Goal: Task Accomplishment & Management: Manage account settings

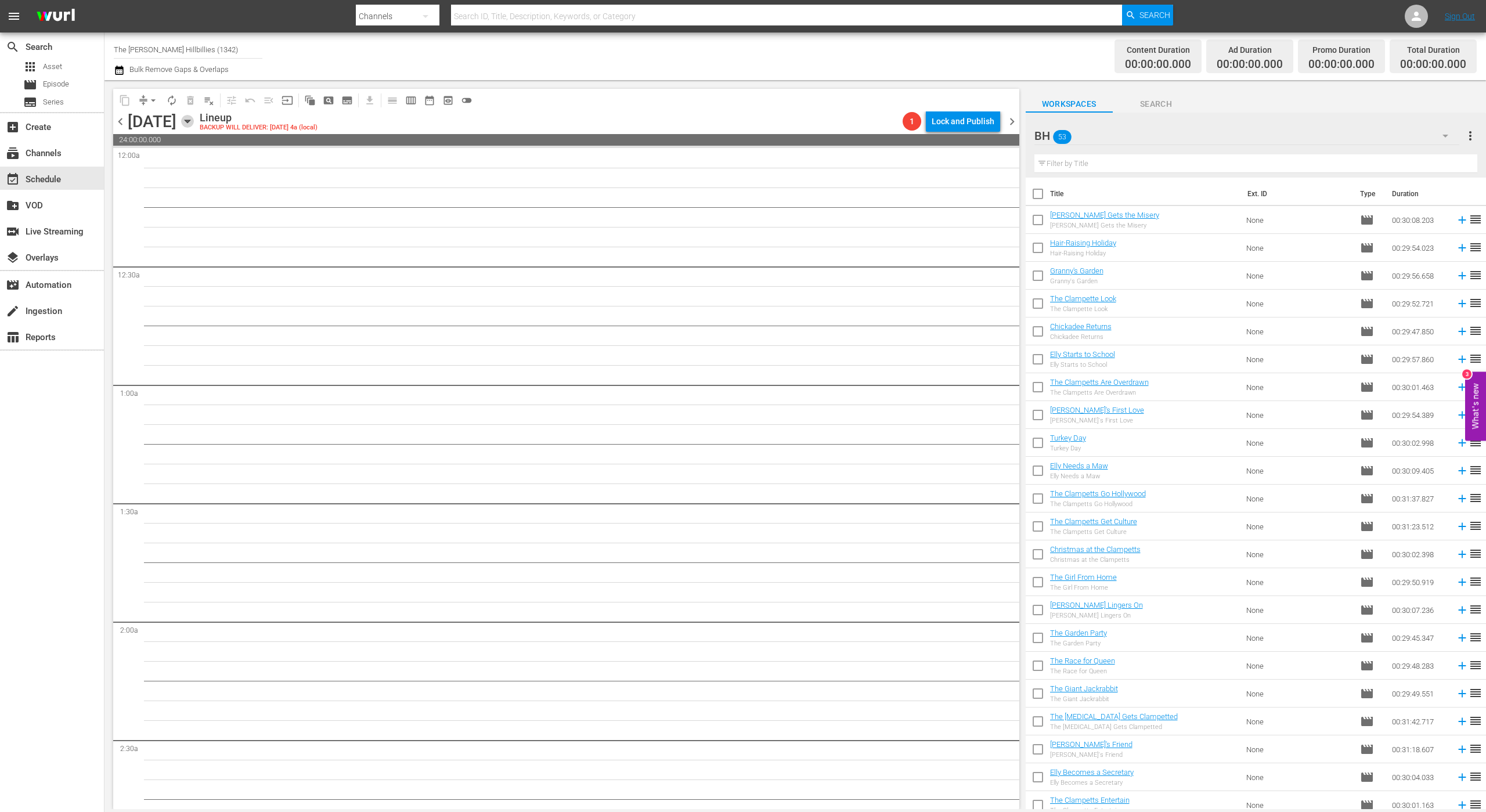
click at [194, 121] on icon "button" at bounding box center [187, 121] width 13 height 13
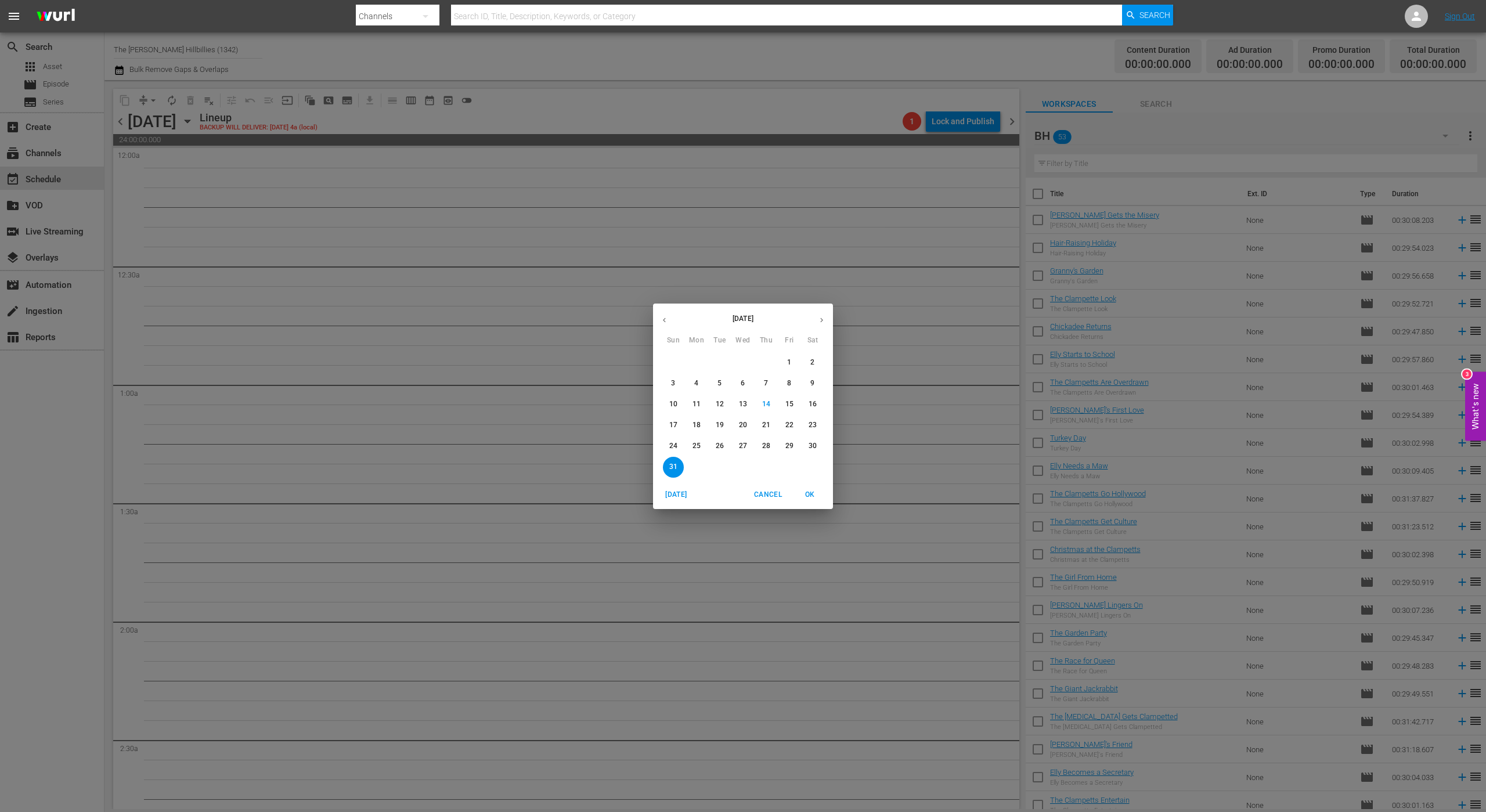
click at [397, 268] on div "[DATE] Sun Mon Tue Wed Thu Fri Sat 27 28 29 30 31 1 2 3 4 5 6 7 8 9 10 11 12 13…" at bounding box center [743, 406] width 1486 height 812
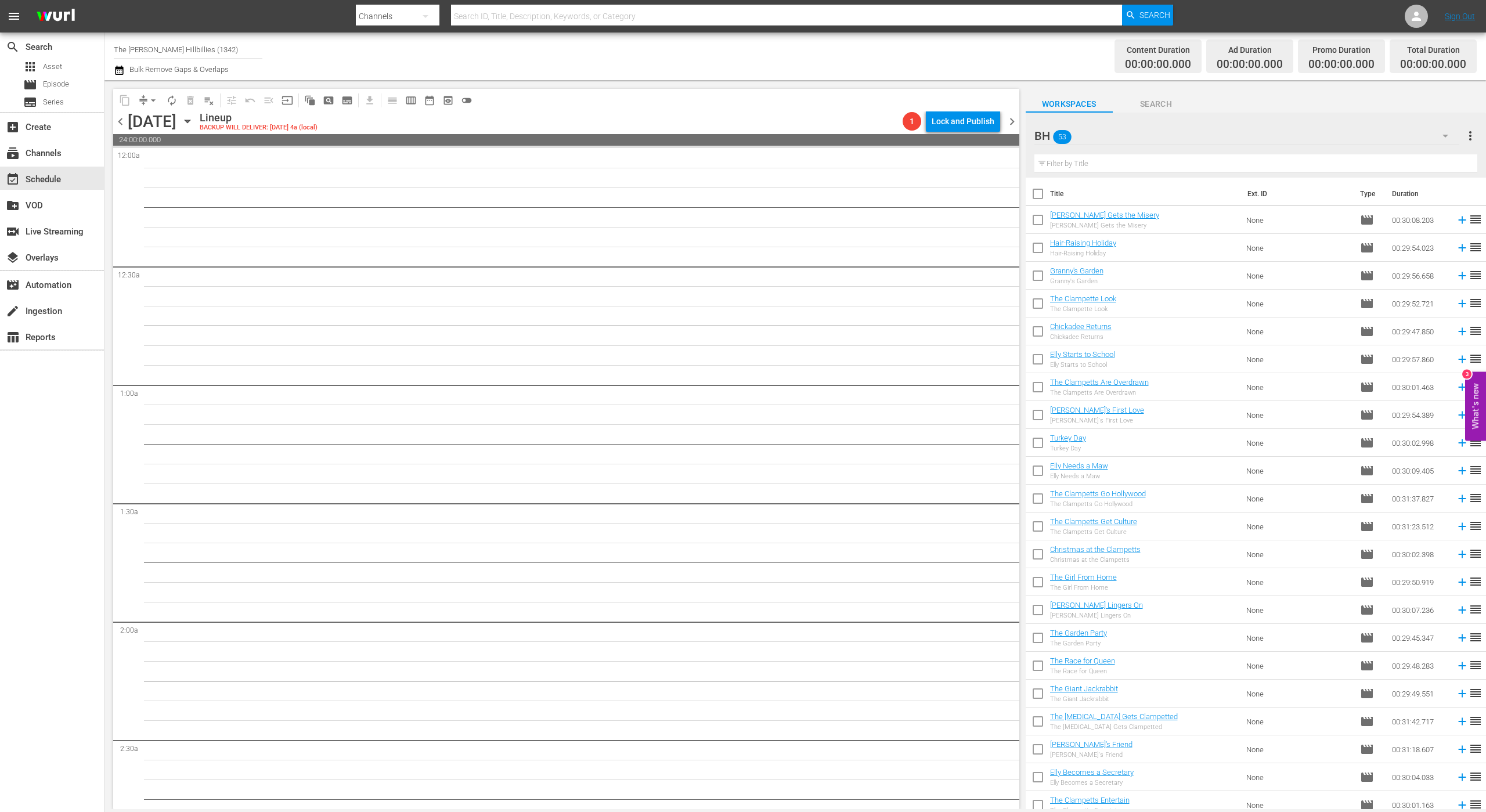
click at [118, 124] on span "chevron_left" at bounding box center [120, 121] width 15 height 15
click at [118, 124] on span "chevron_left" at bounding box center [120, 121] width 15 height 15
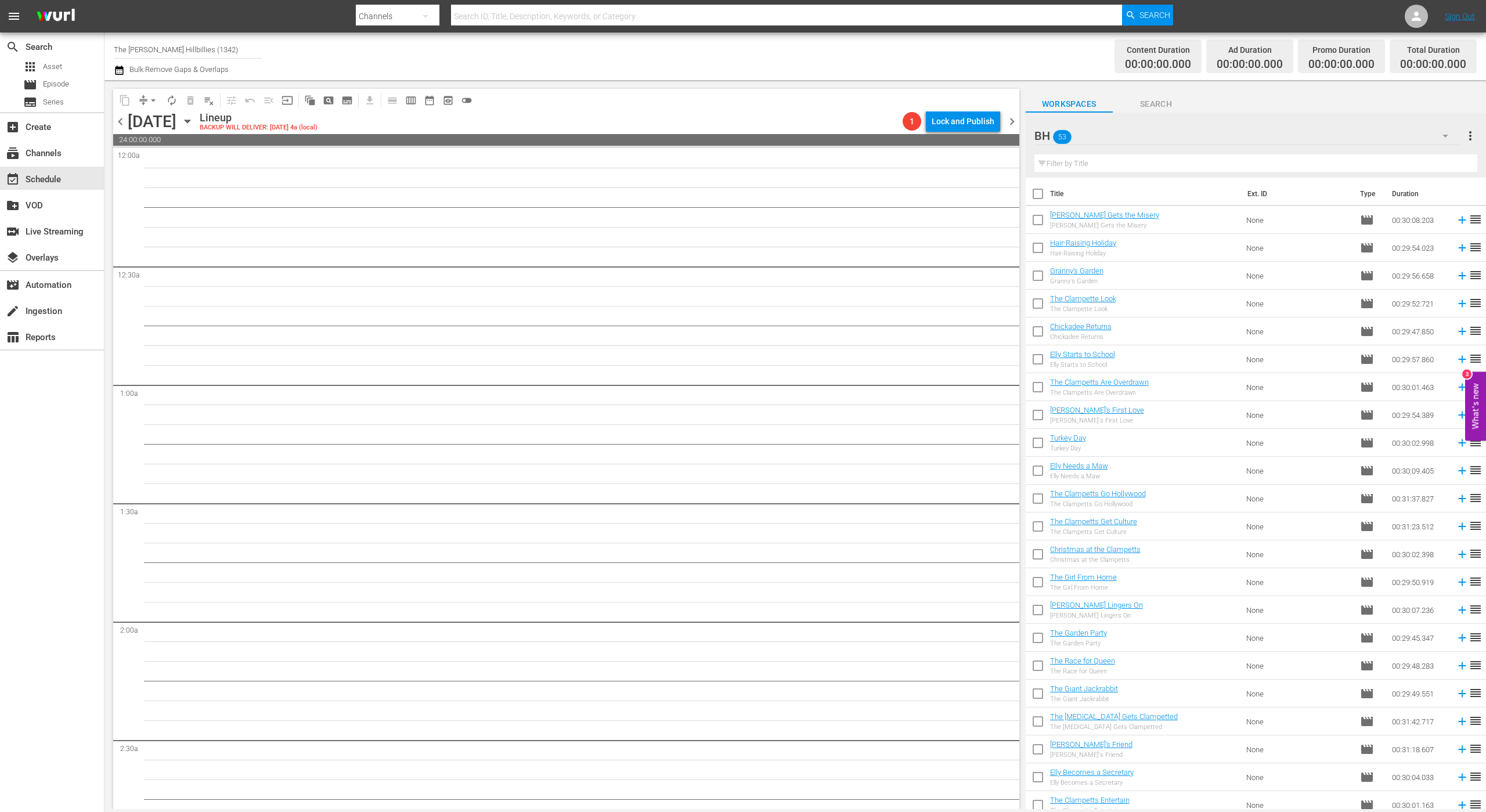
click at [118, 124] on span "chevron_left" at bounding box center [120, 121] width 15 height 15
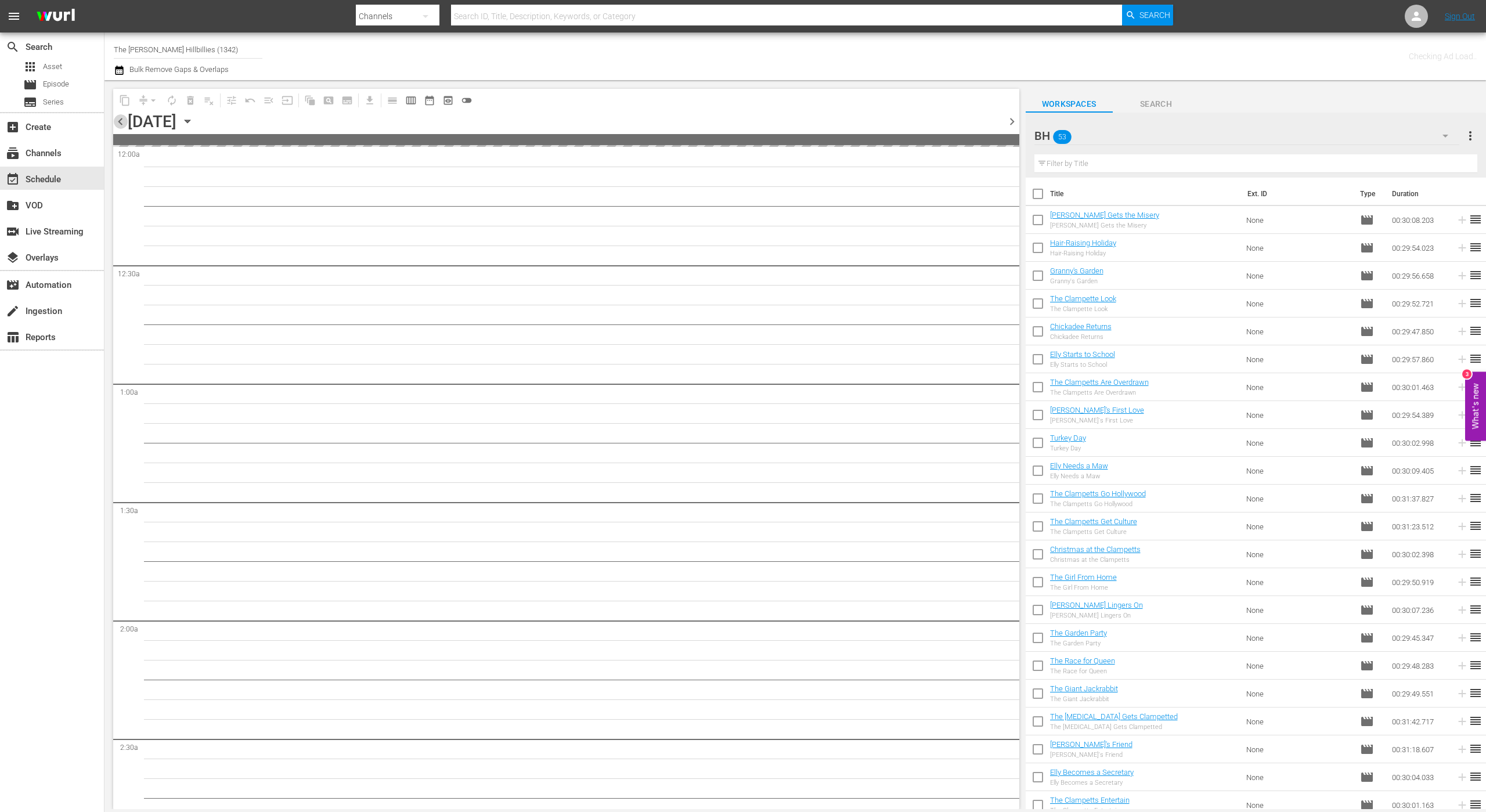
click at [118, 124] on span "chevron_left" at bounding box center [120, 121] width 15 height 15
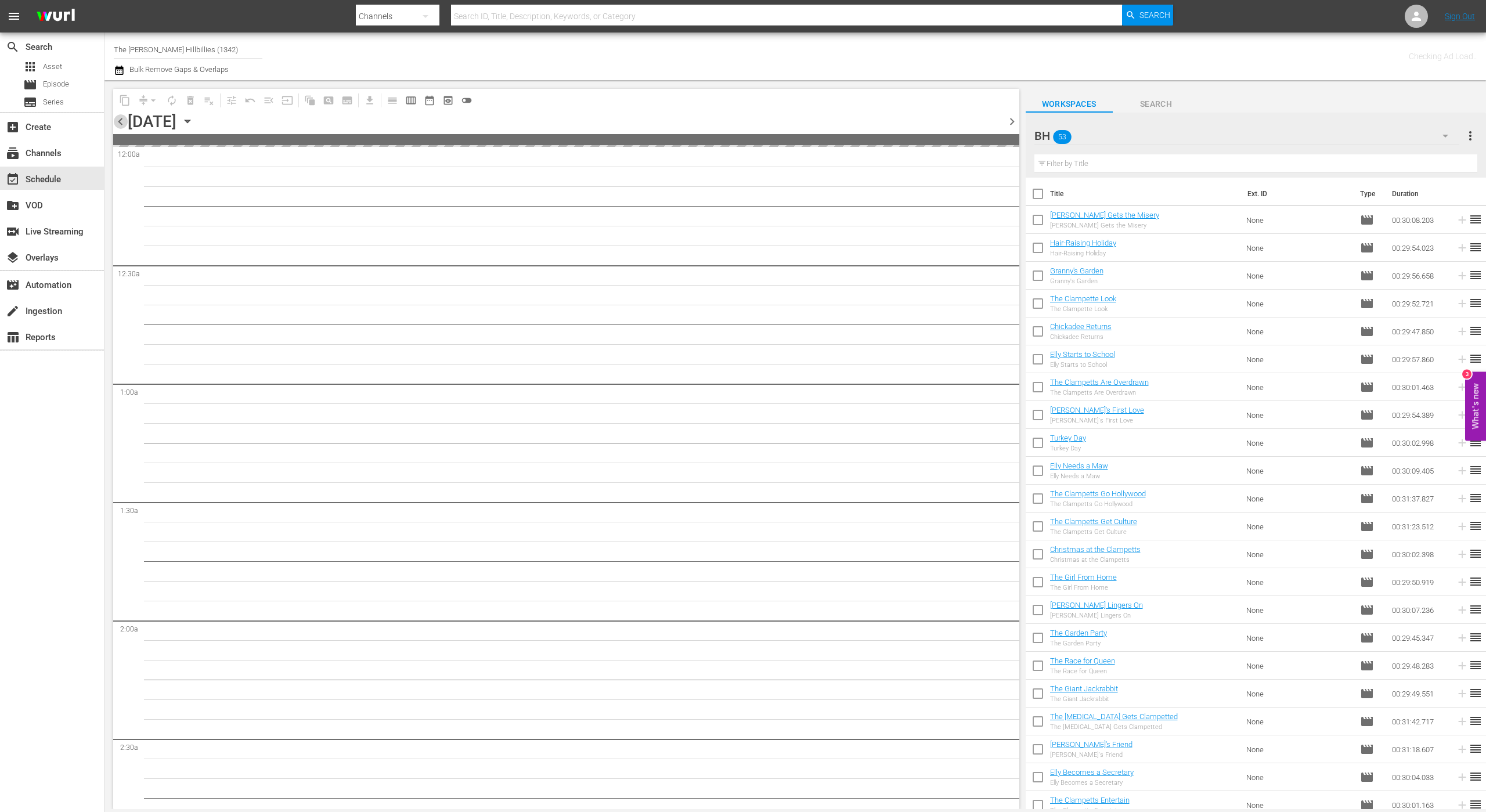
click at [118, 124] on span "chevron_left" at bounding box center [120, 121] width 15 height 15
click at [176, 118] on div "[DATE]" at bounding box center [152, 121] width 49 height 19
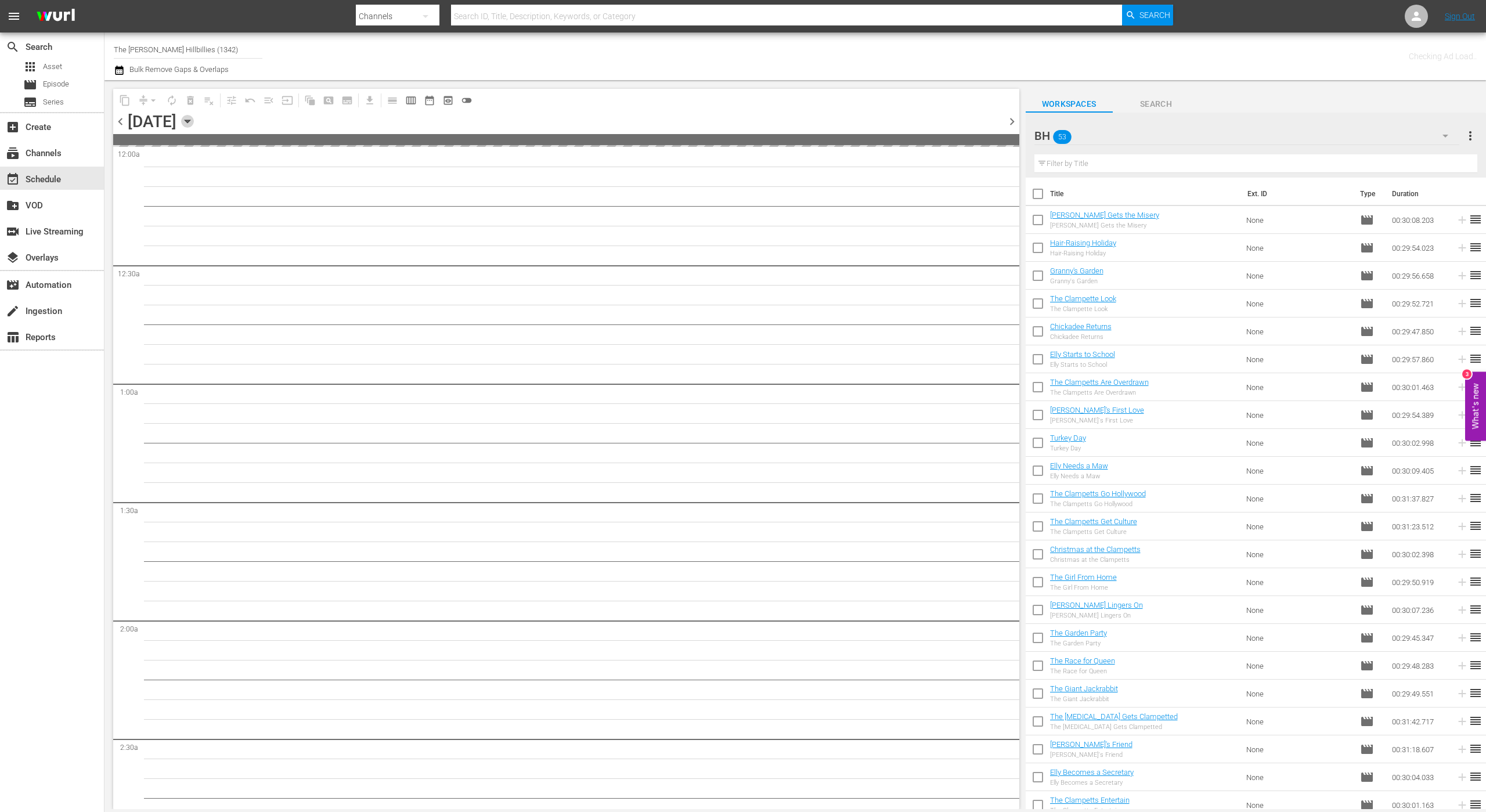
click at [194, 127] on icon "button" at bounding box center [187, 121] width 13 height 13
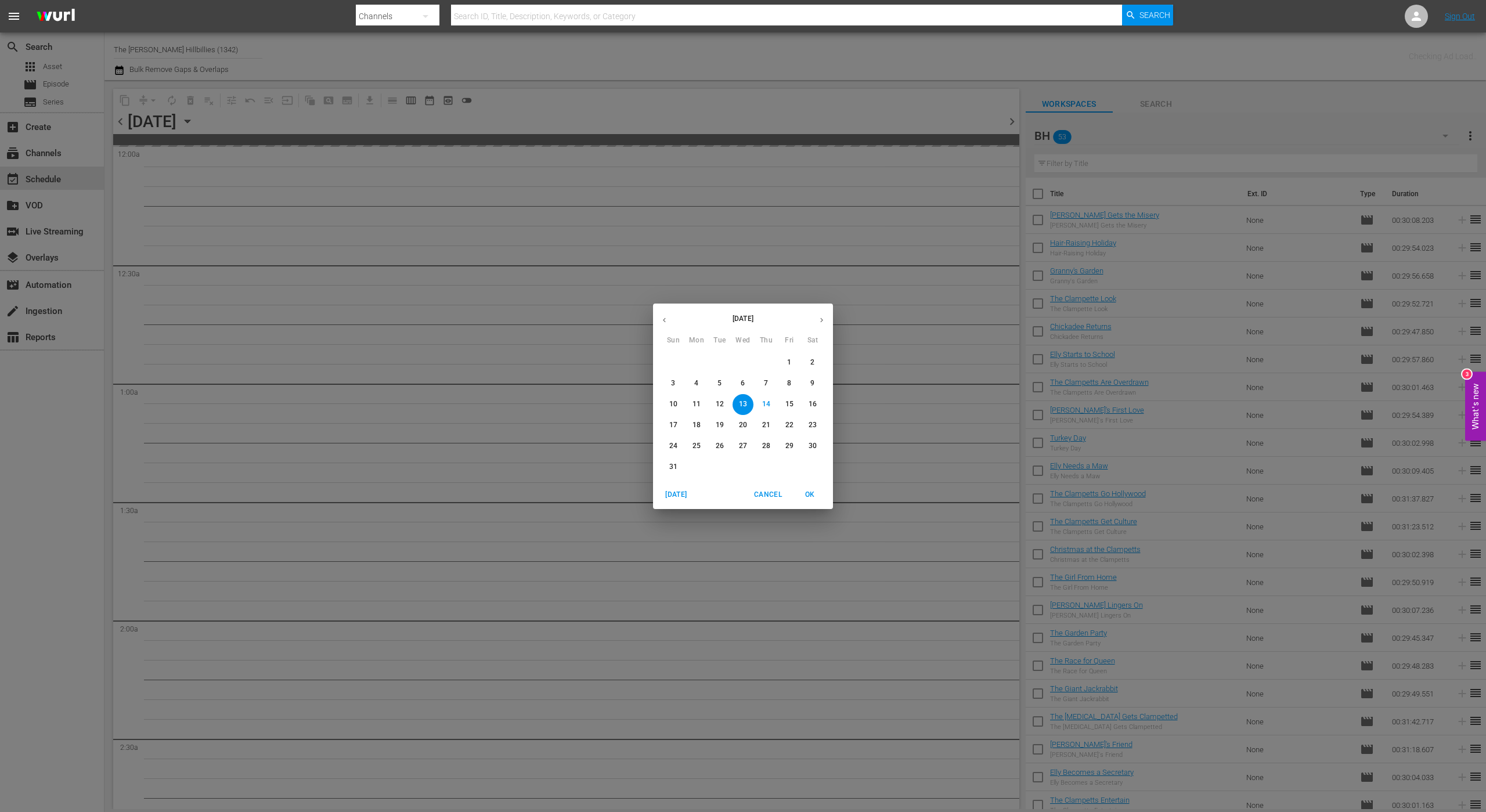
click at [746, 379] on span "6" at bounding box center [743, 383] width 21 height 10
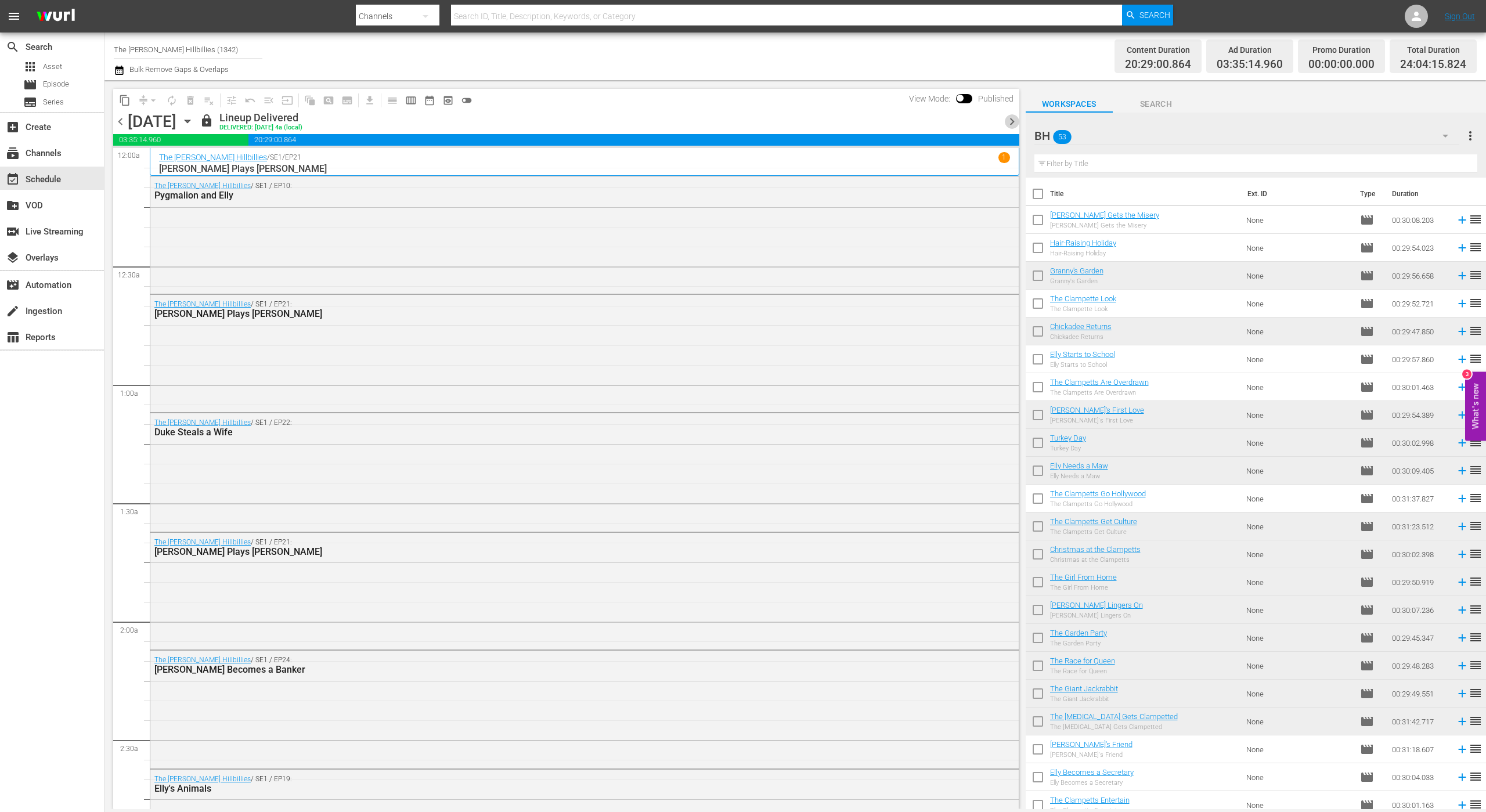
click at [1010, 122] on span "chevron_right" at bounding box center [1012, 121] width 15 height 15
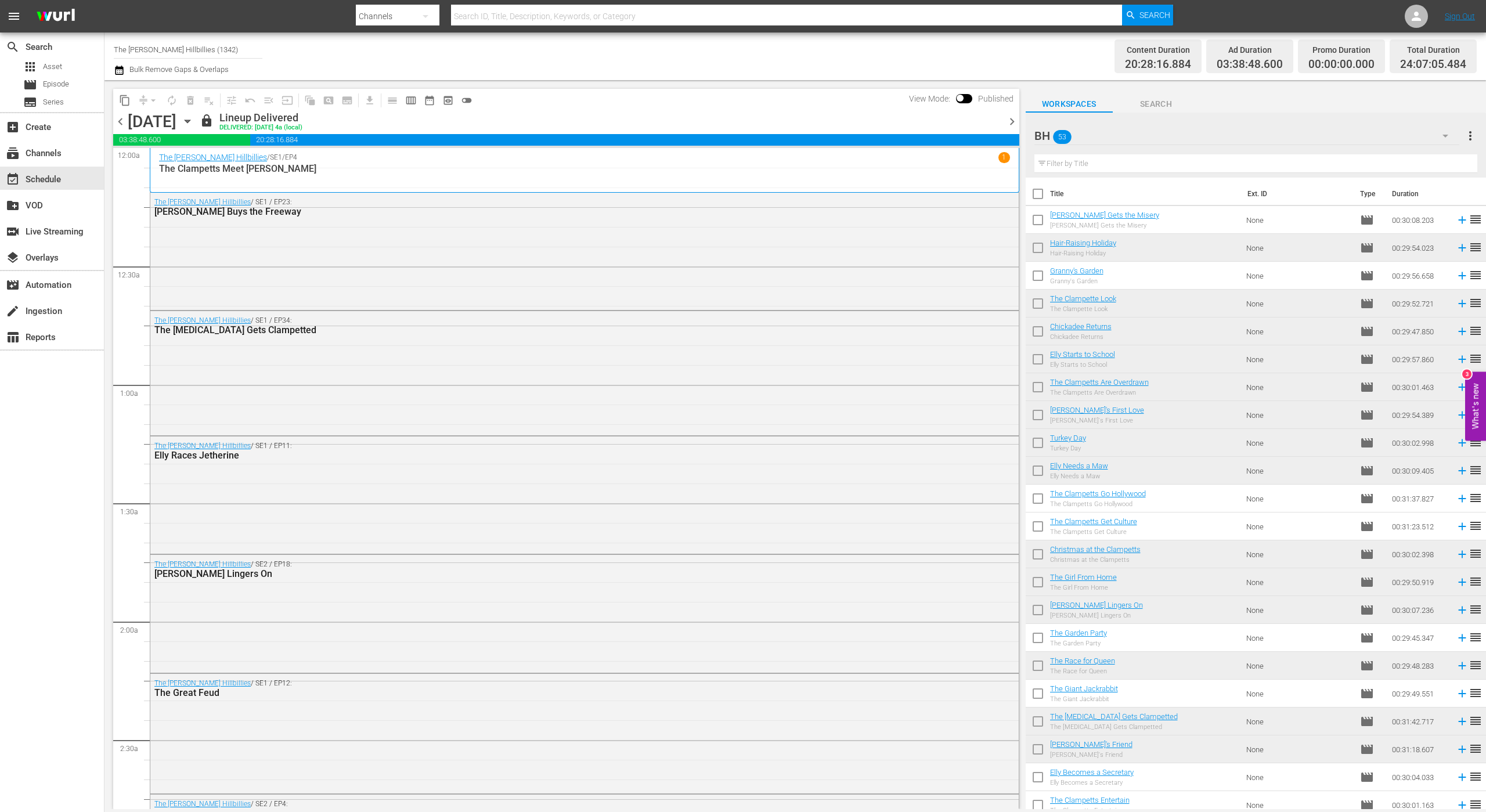
click at [1010, 122] on span "chevron_right" at bounding box center [1012, 121] width 15 height 15
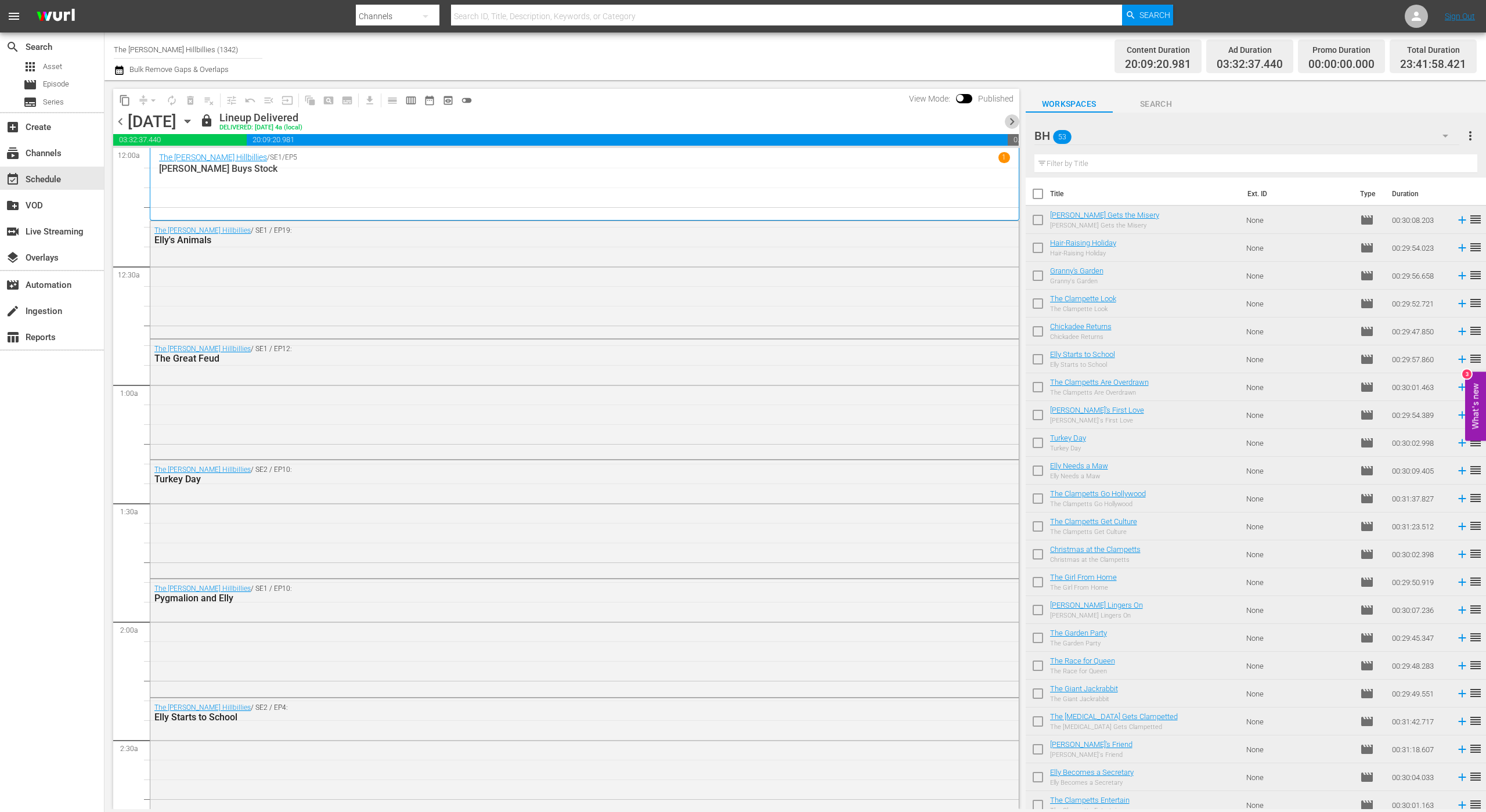
click at [1010, 122] on span "chevron_right" at bounding box center [1012, 121] width 15 height 15
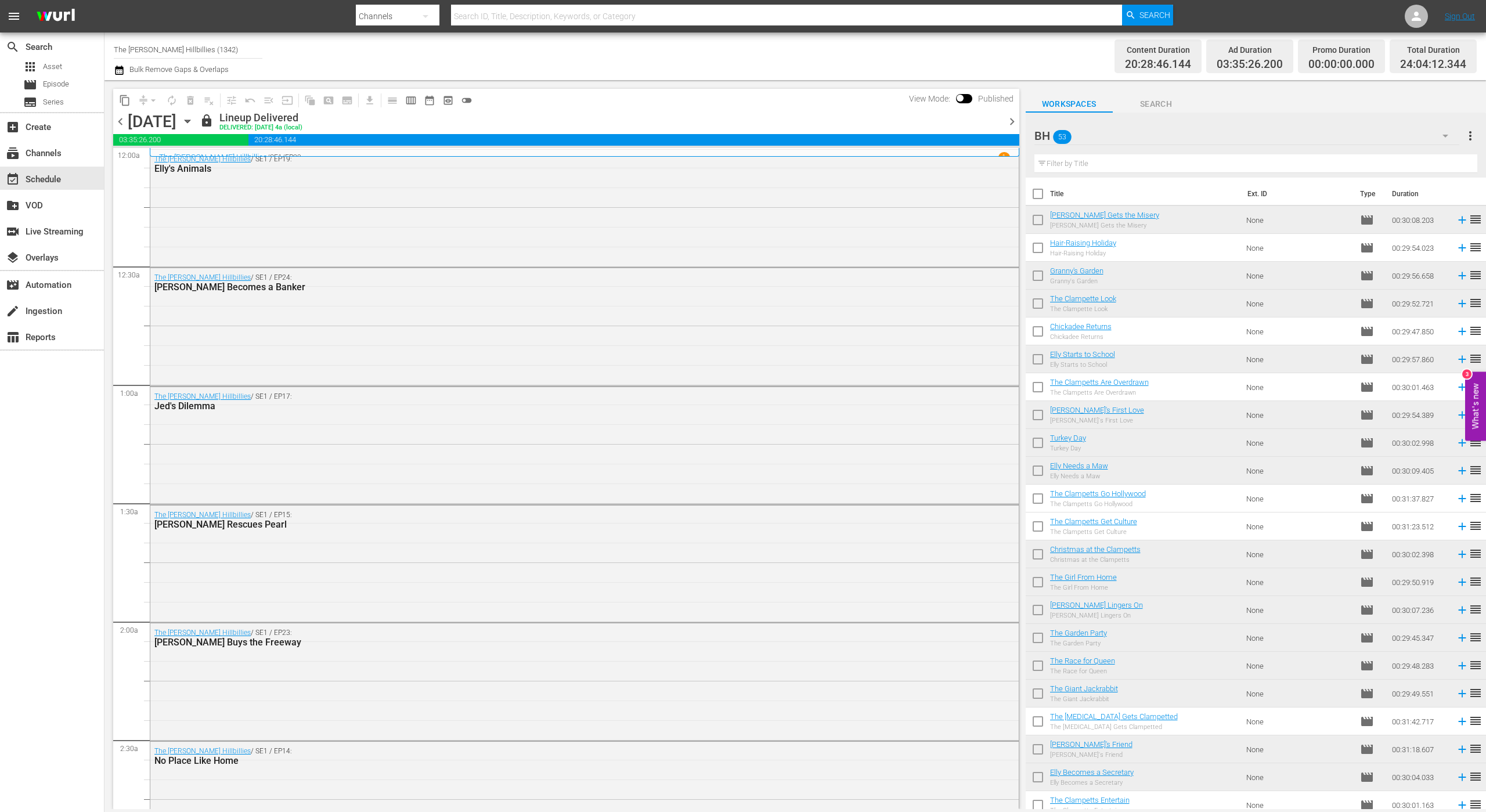
click at [1010, 122] on span "chevron_right" at bounding box center [1012, 121] width 15 height 15
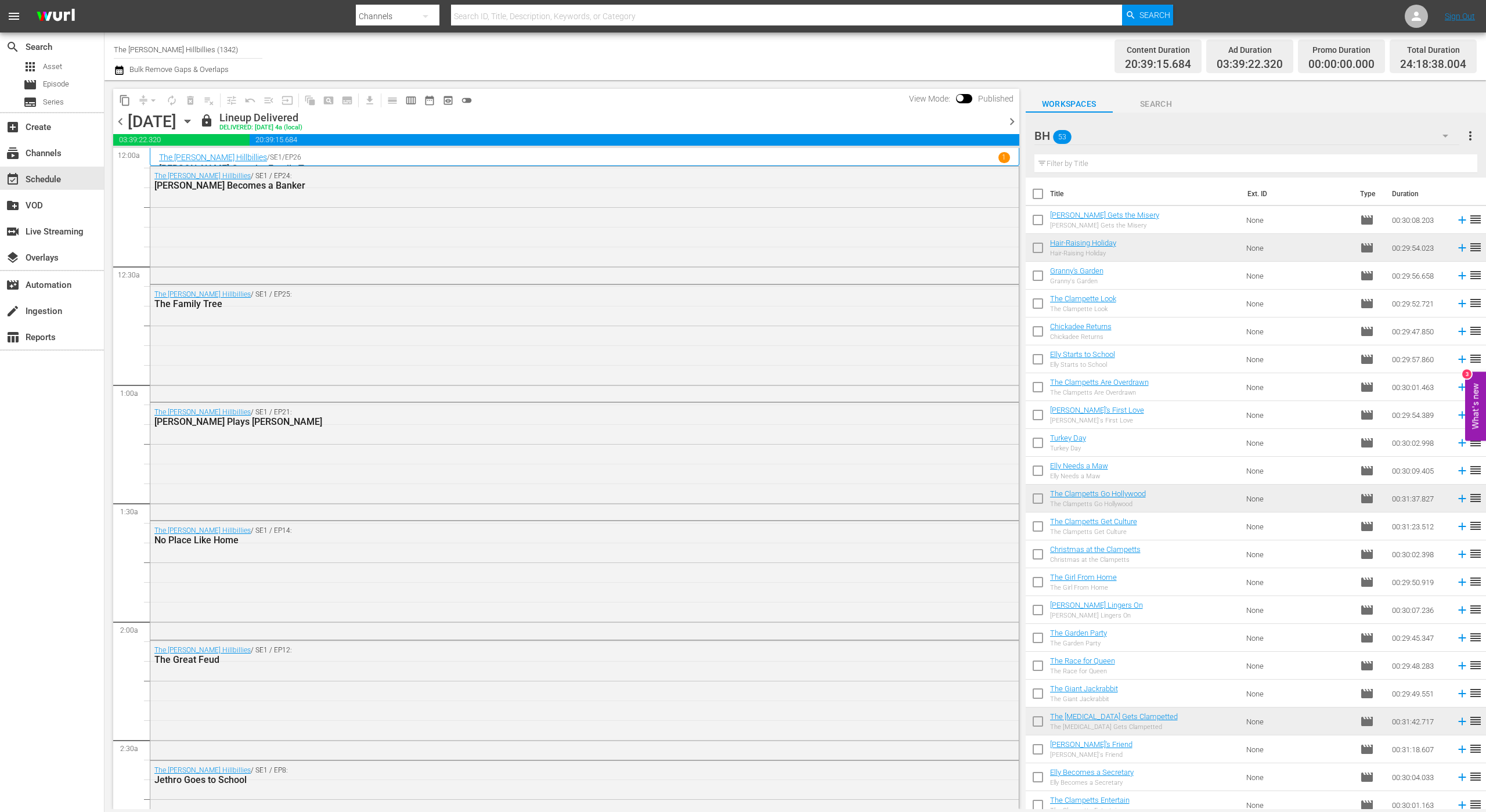
click at [1010, 122] on span "chevron_right" at bounding box center [1012, 121] width 15 height 15
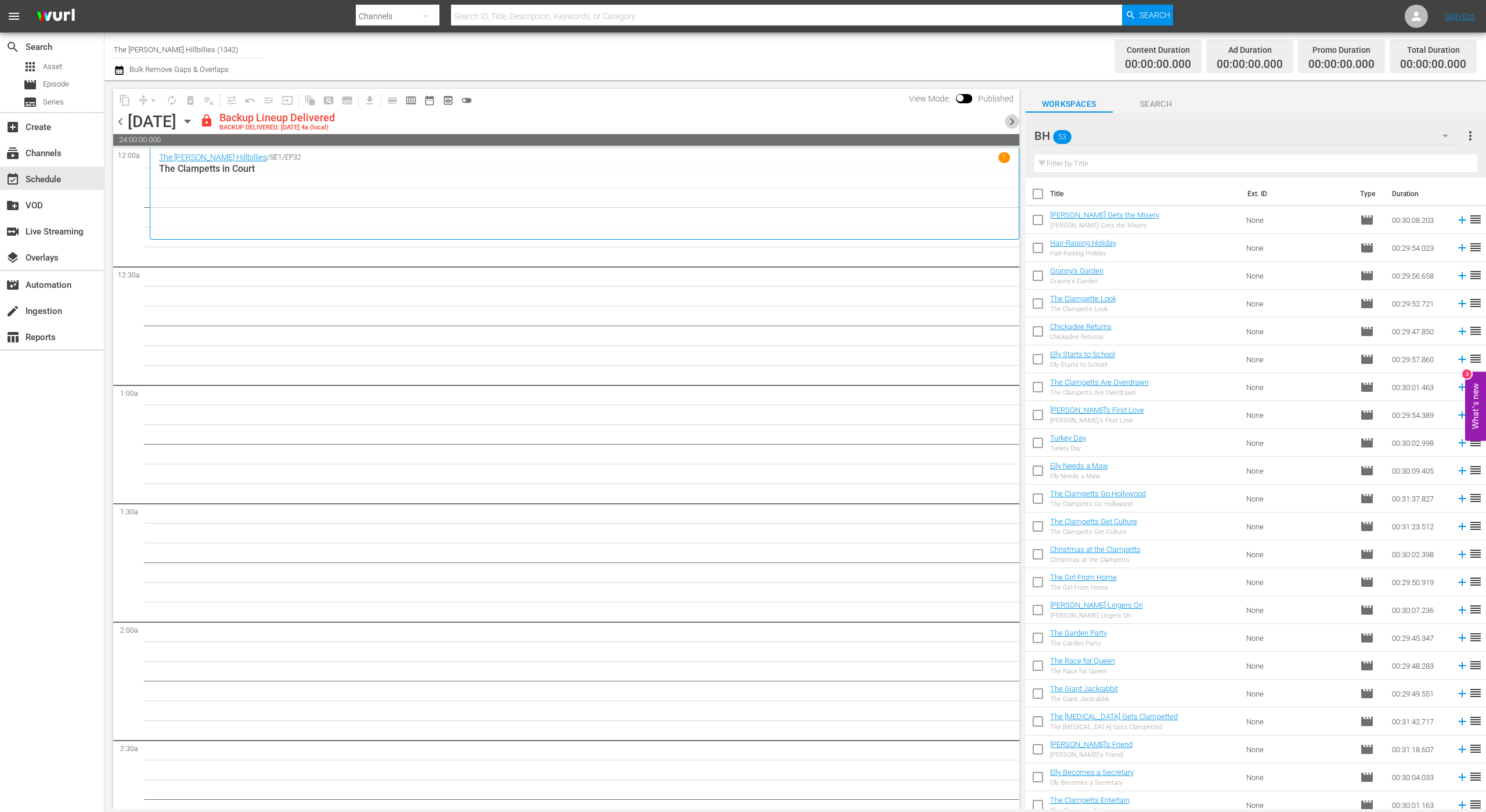
click at [1010, 122] on span "chevron_right" at bounding box center [1012, 121] width 15 height 15
click at [1010, 122] on span "chevron_right" at bounding box center [1012, 121] width 15 height 15
click at [1008, 122] on span "chevron_right" at bounding box center [1012, 121] width 15 height 15
click at [1008, 125] on span "chevron_right" at bounding box center [1012, 121] width 15 height 15
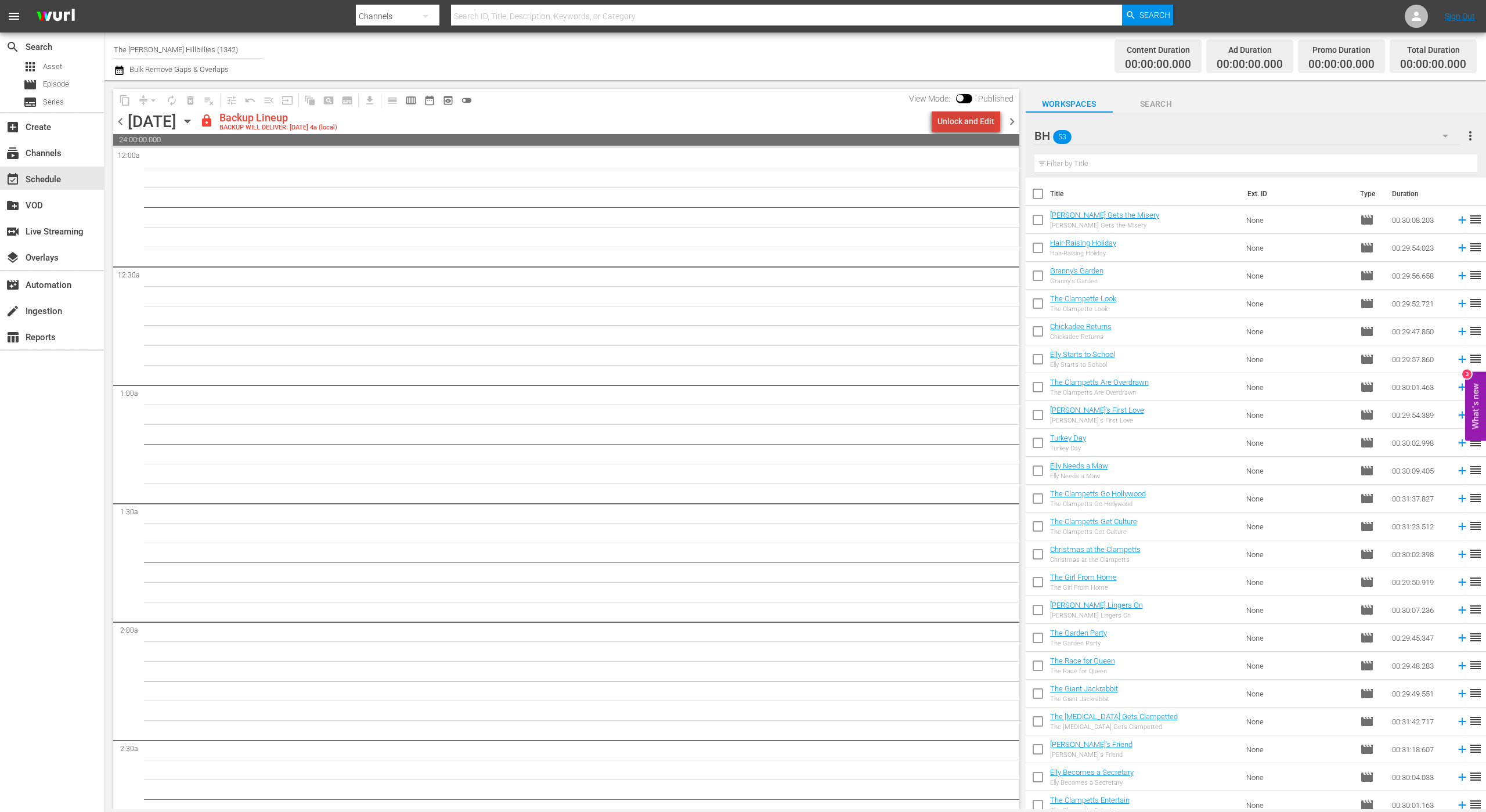
click at [987, 123] on div "Unlock and Edit" at bounding box center [966, 121] width 57 height 21
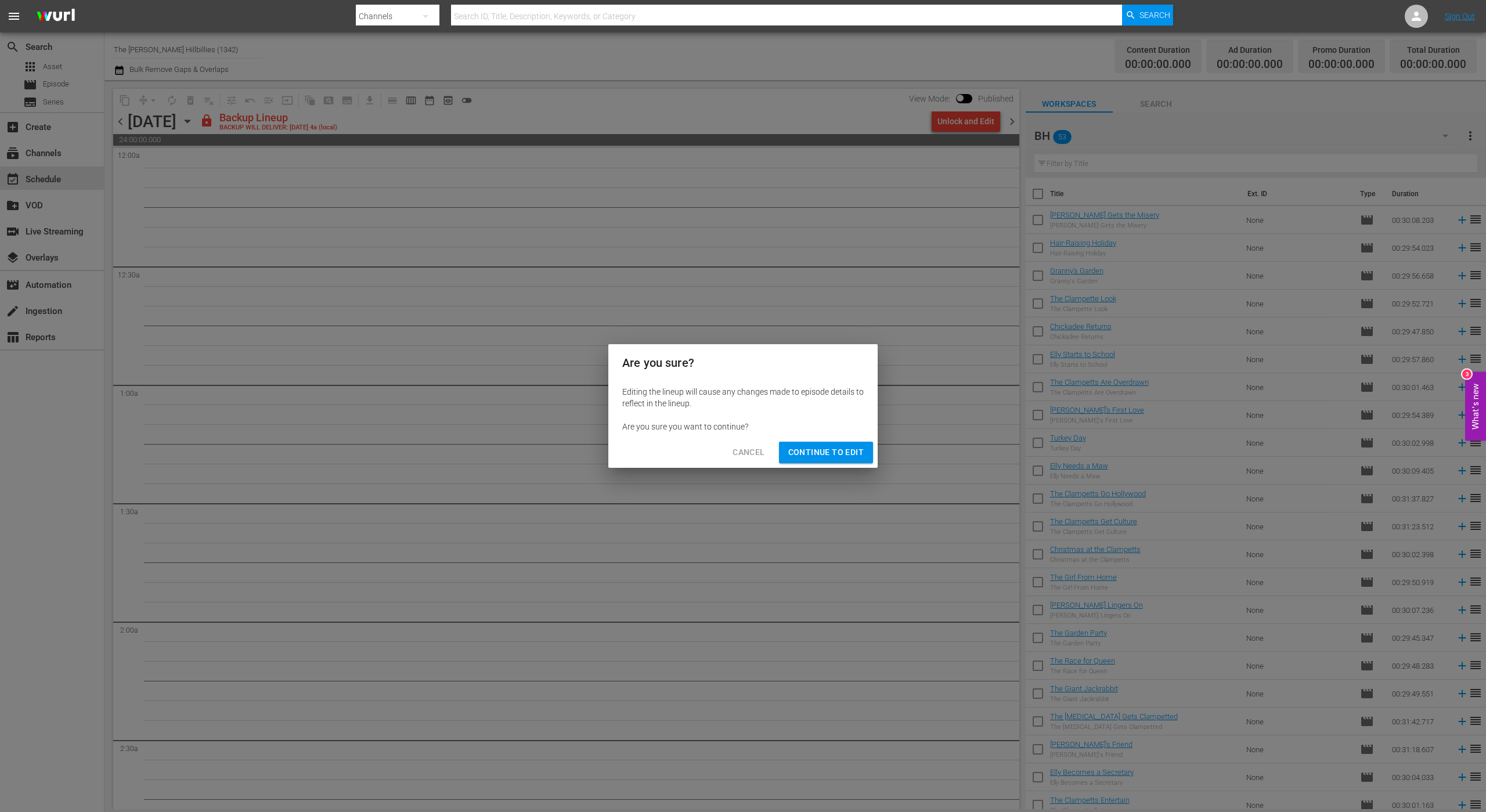
click at [843, 454] on span "Continue to Edit" at bounding box center [826, 452] width 75 height 15
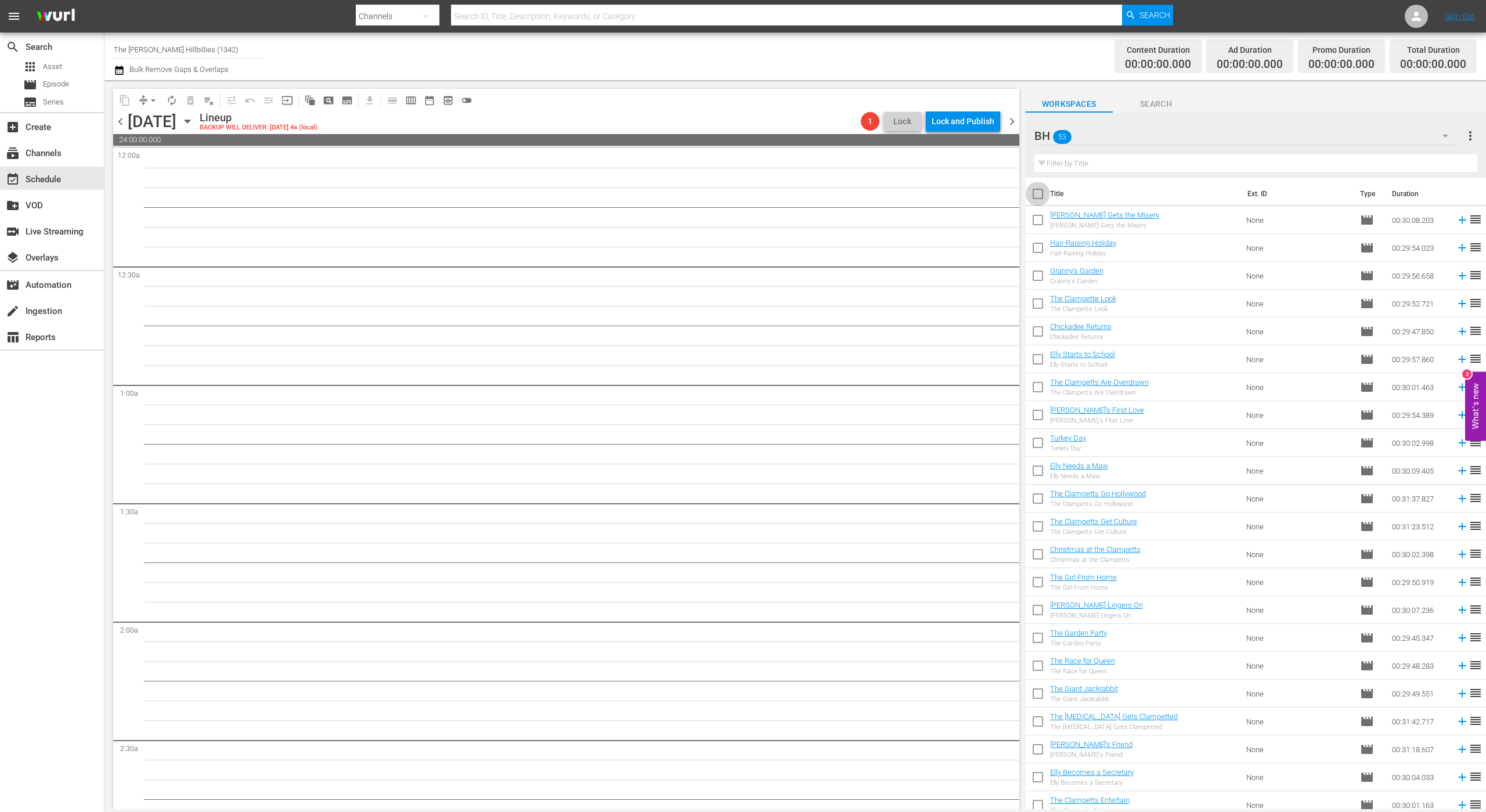
click at [1030, 196] on input "checkbox" at bounding box center [1038, 196] width 24 height 24
checkbox input "true"
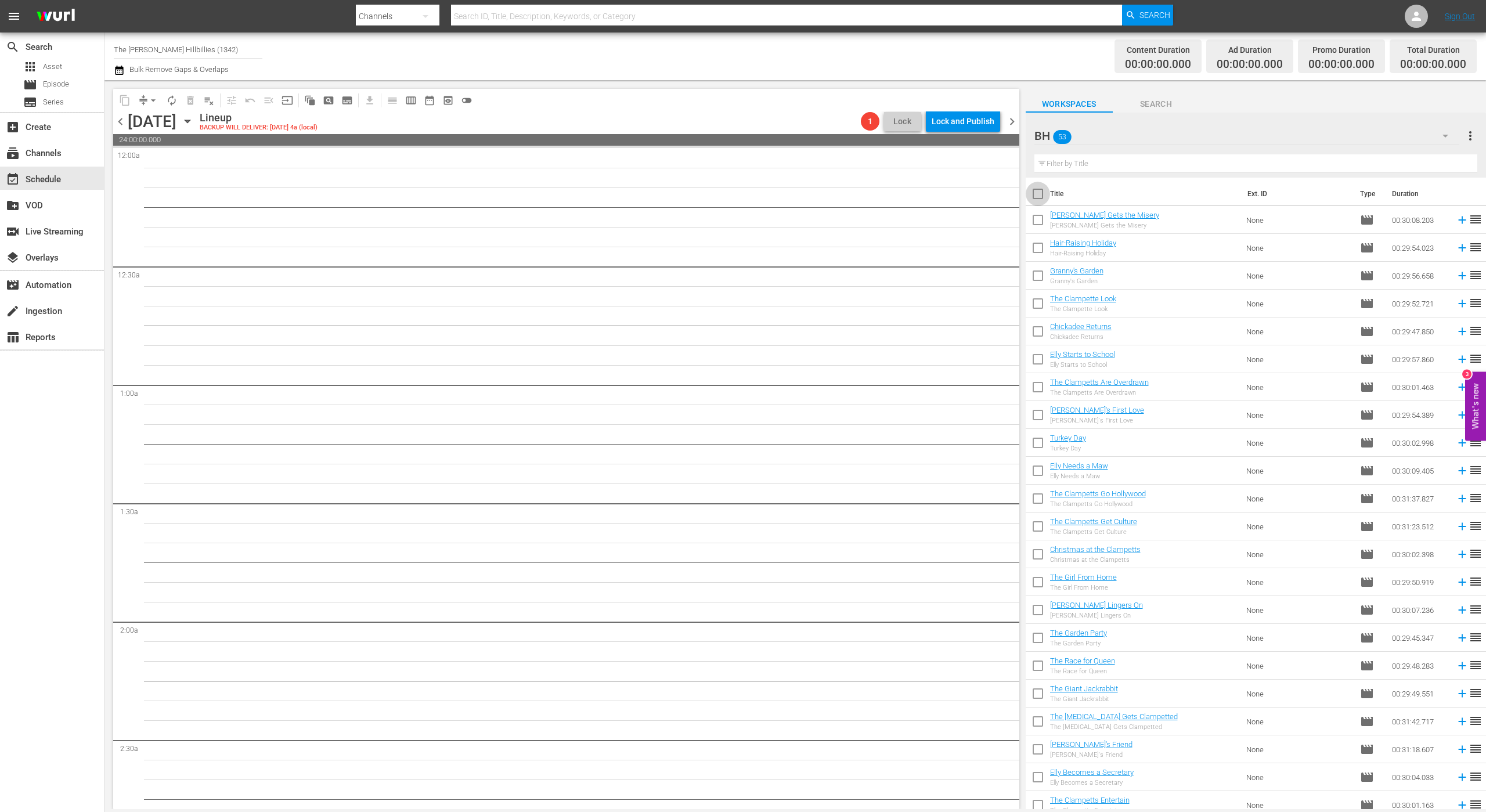
checkbox input "true"
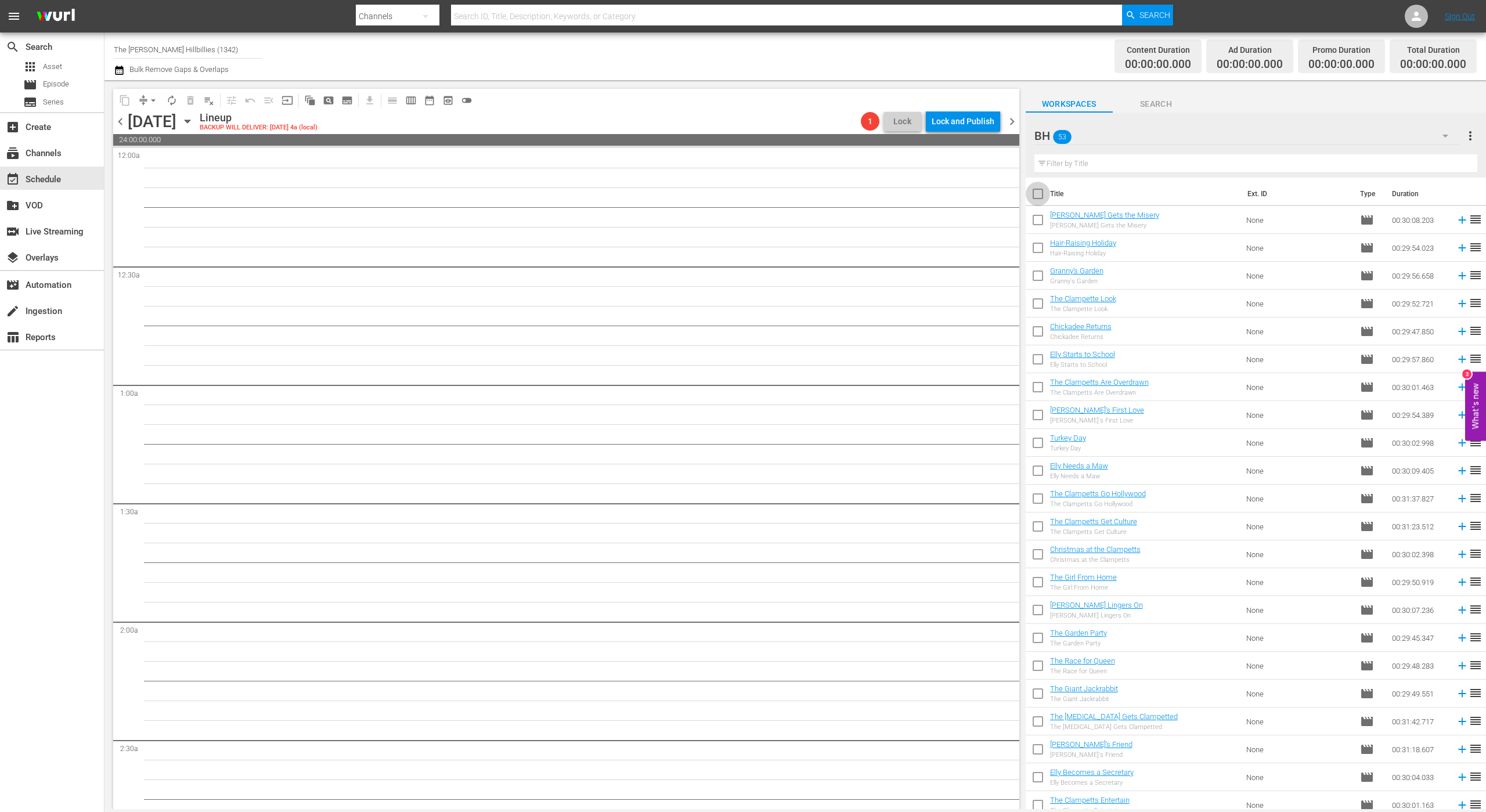
checkbox input "true"
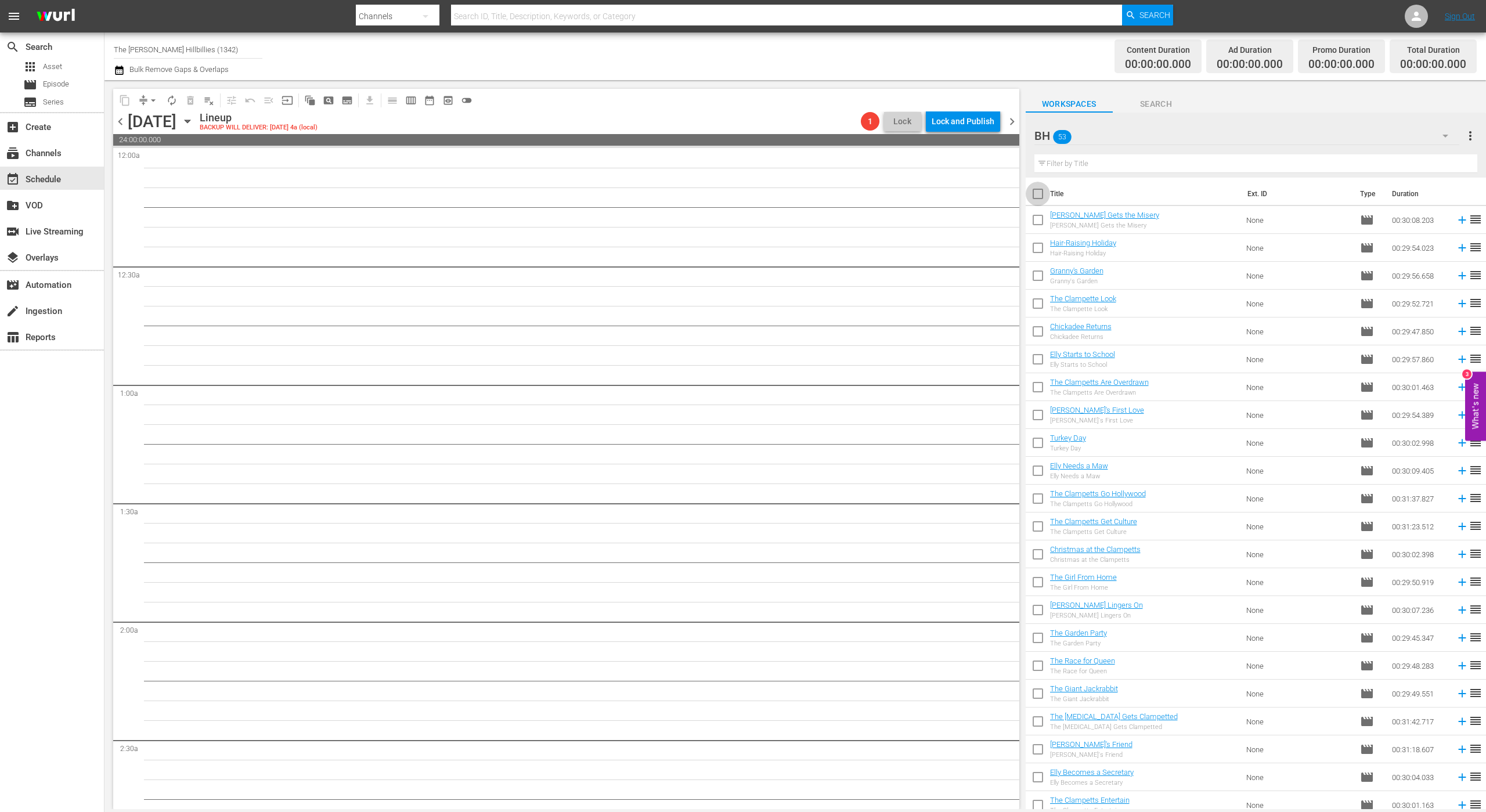
checkbox input "true"
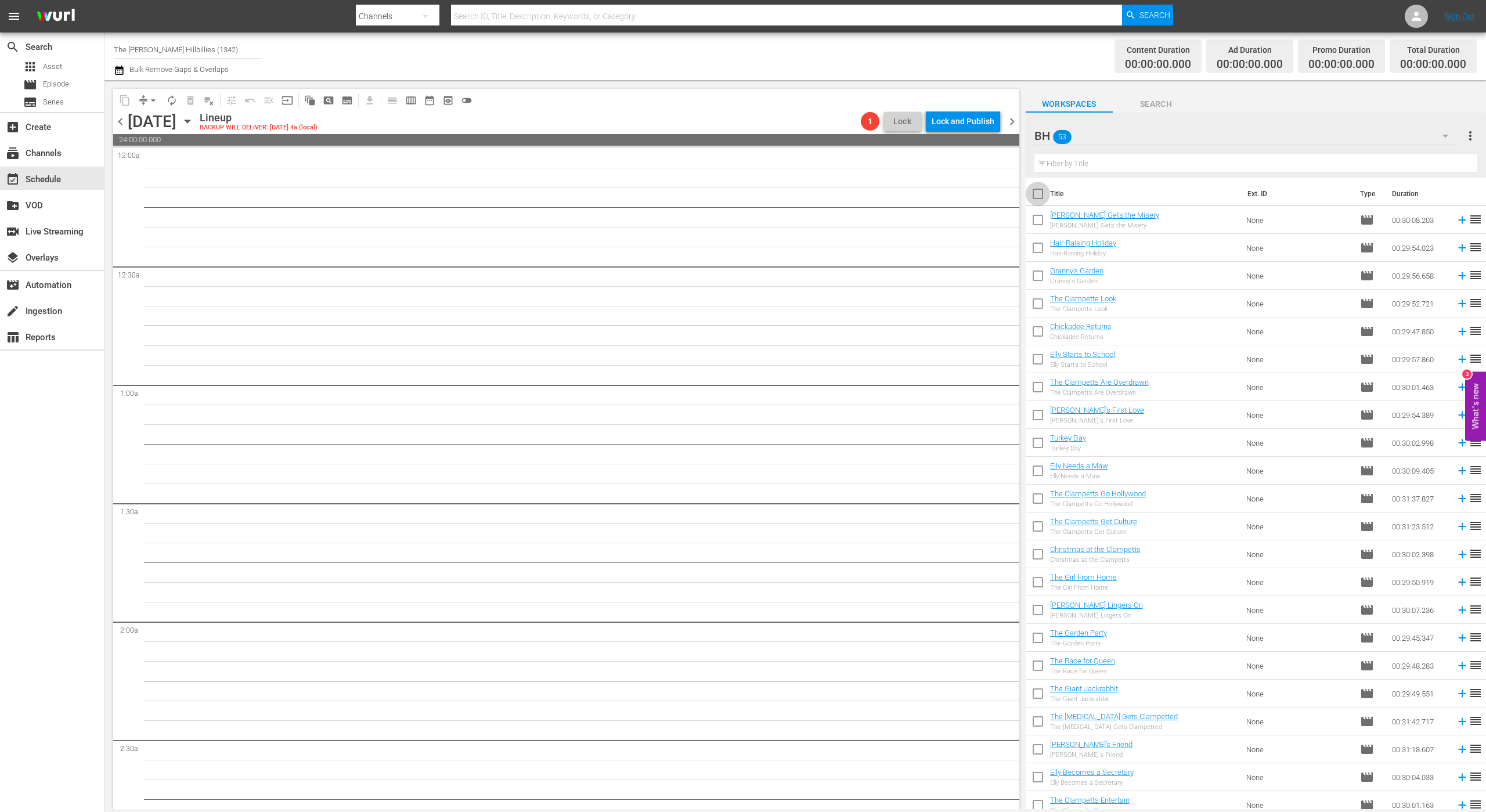
checkbox input "true"
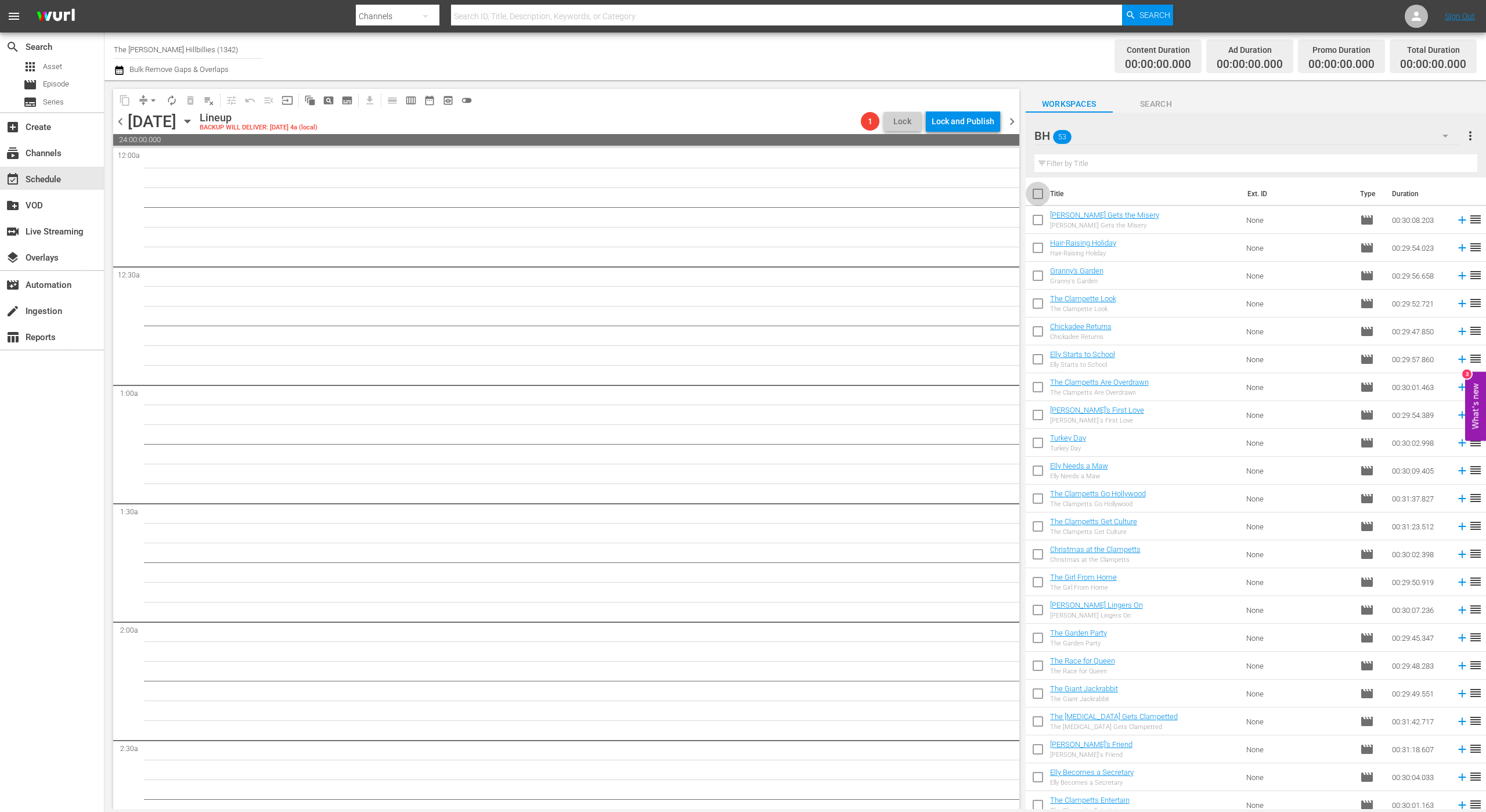
checkbox input "true"
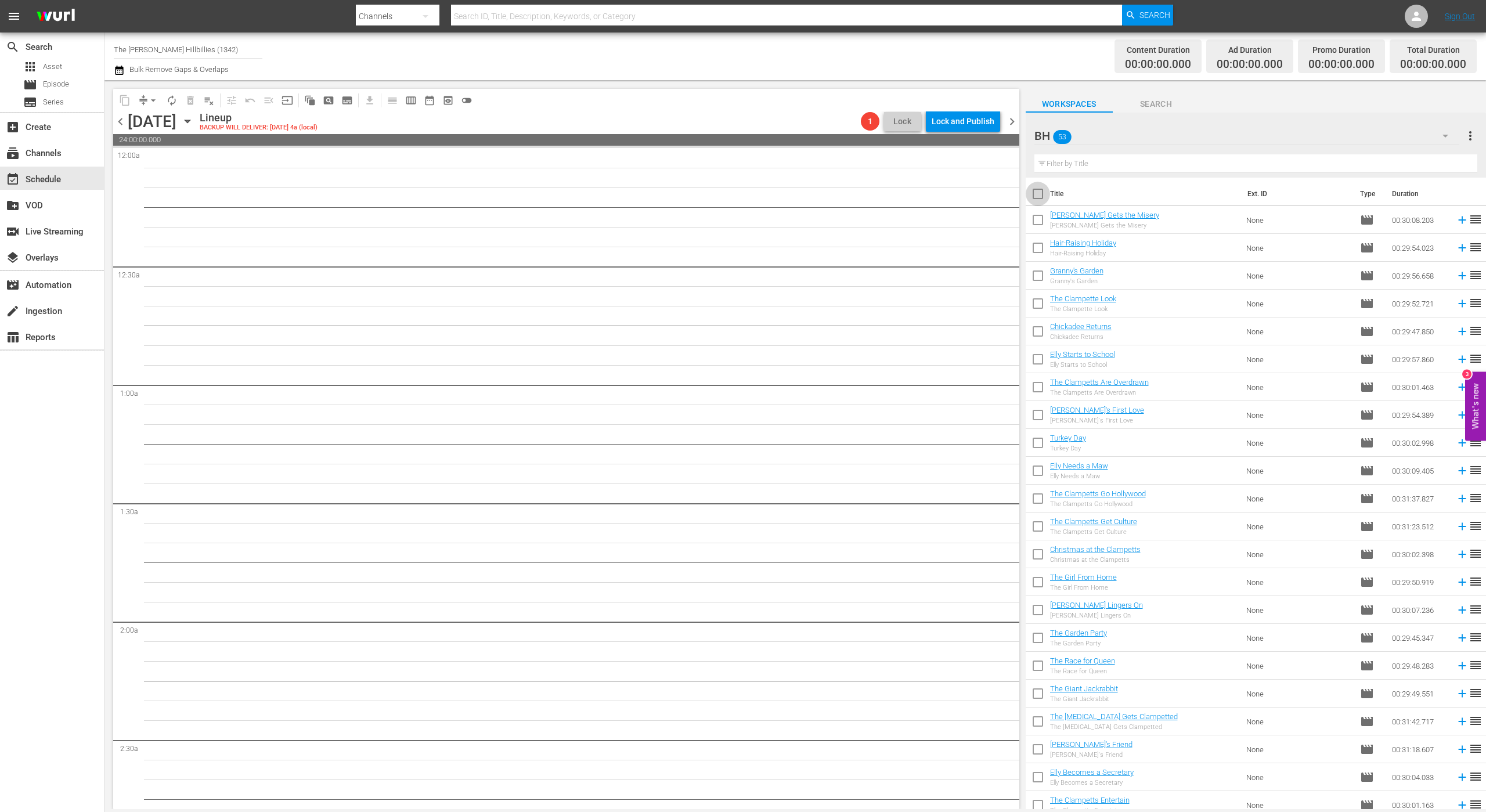
checkbox input "true"
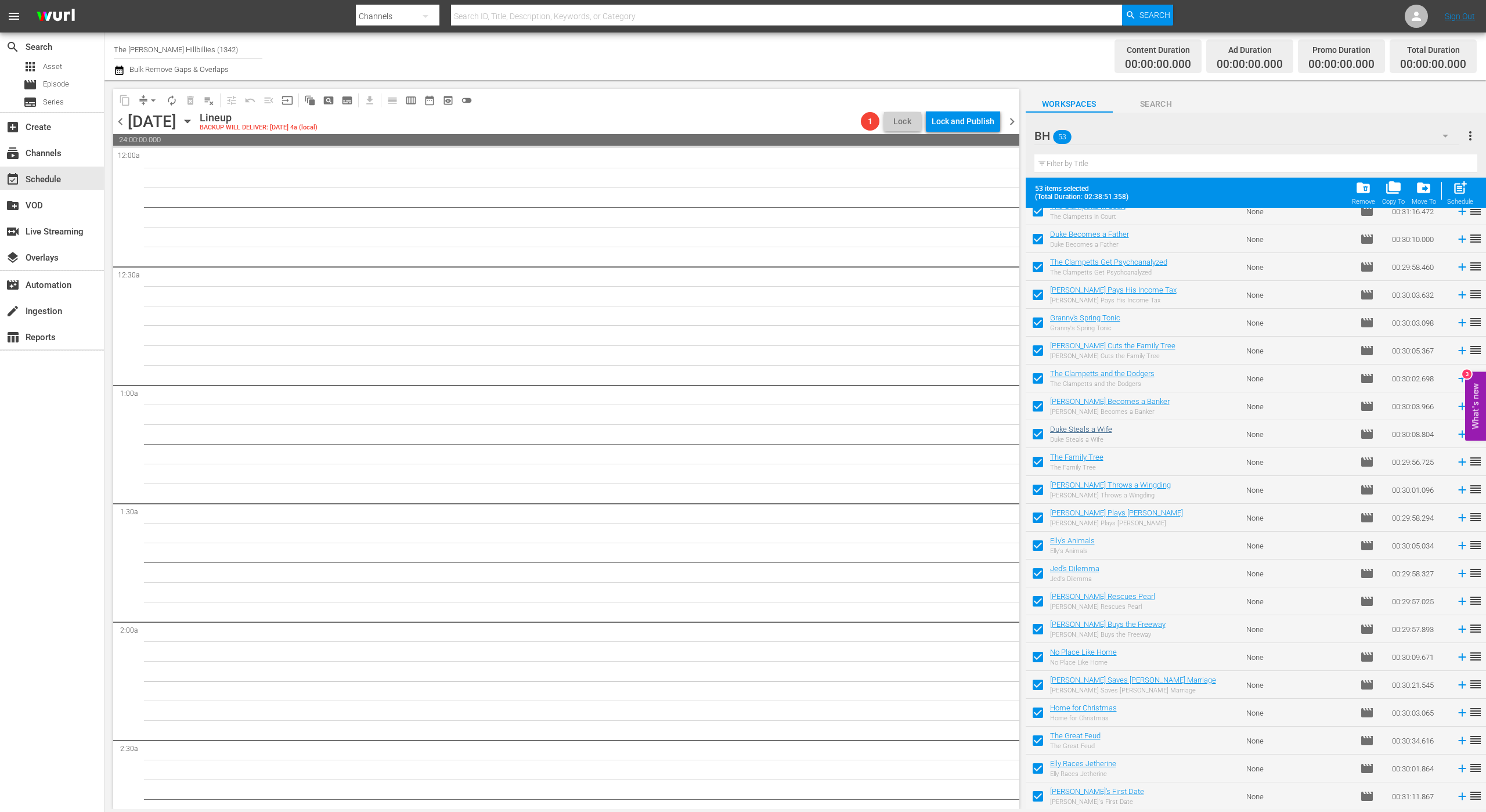
scroll to position [902, 0]
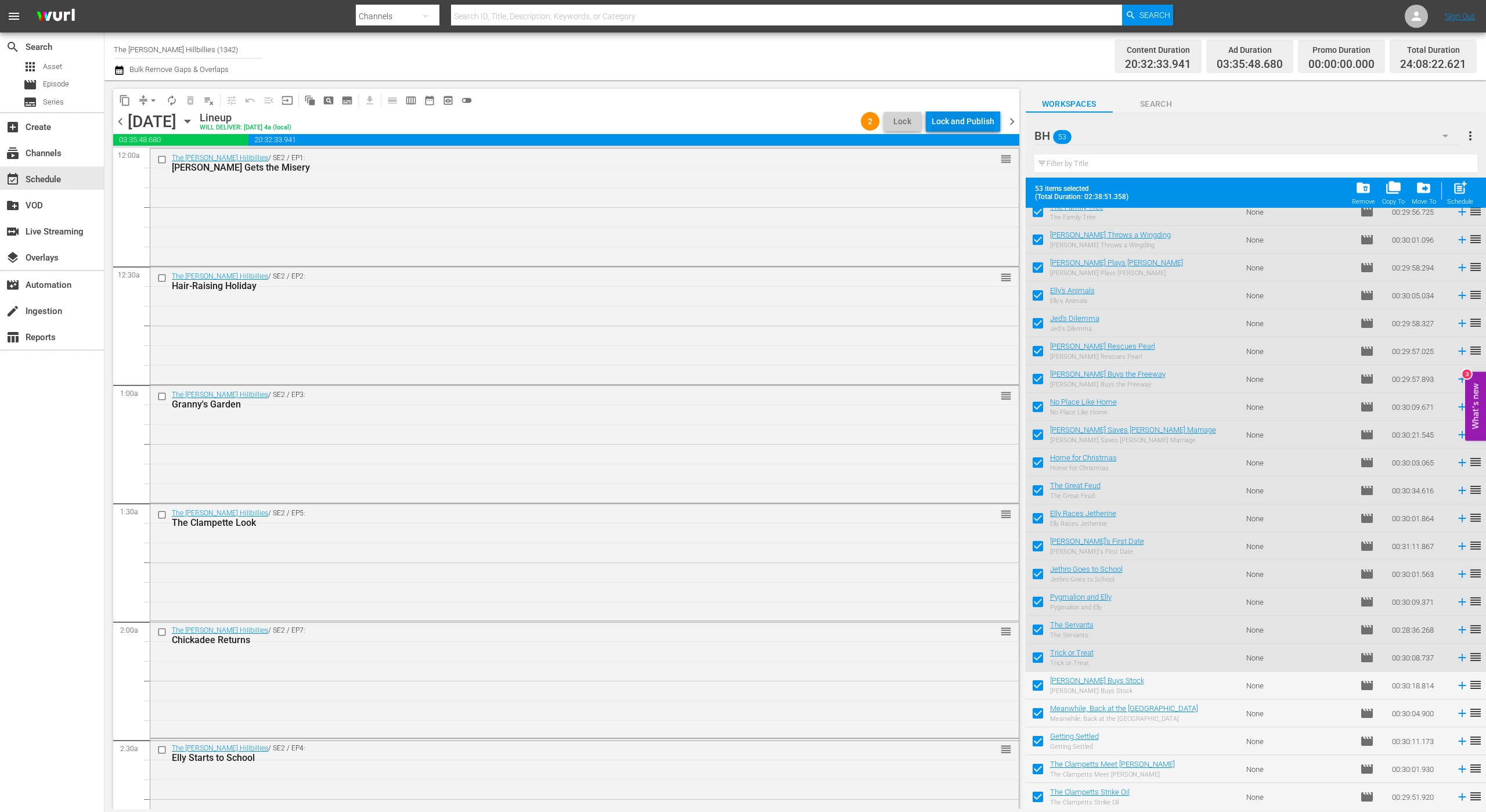
drag, startPoint x: 953, startPoint y: 128, endPoint x: 953, endPoint y: 135, distance: 7.0
click at [953, 135] on div "content_copy compress arrow_drop_down autorenew_outlined delete_forever_outline…" at bounding box center [566, 448] width 906 height 720
click at [961, 125] on div "Lock and Publish" at bounding box center [963, 121] width 63 height 21
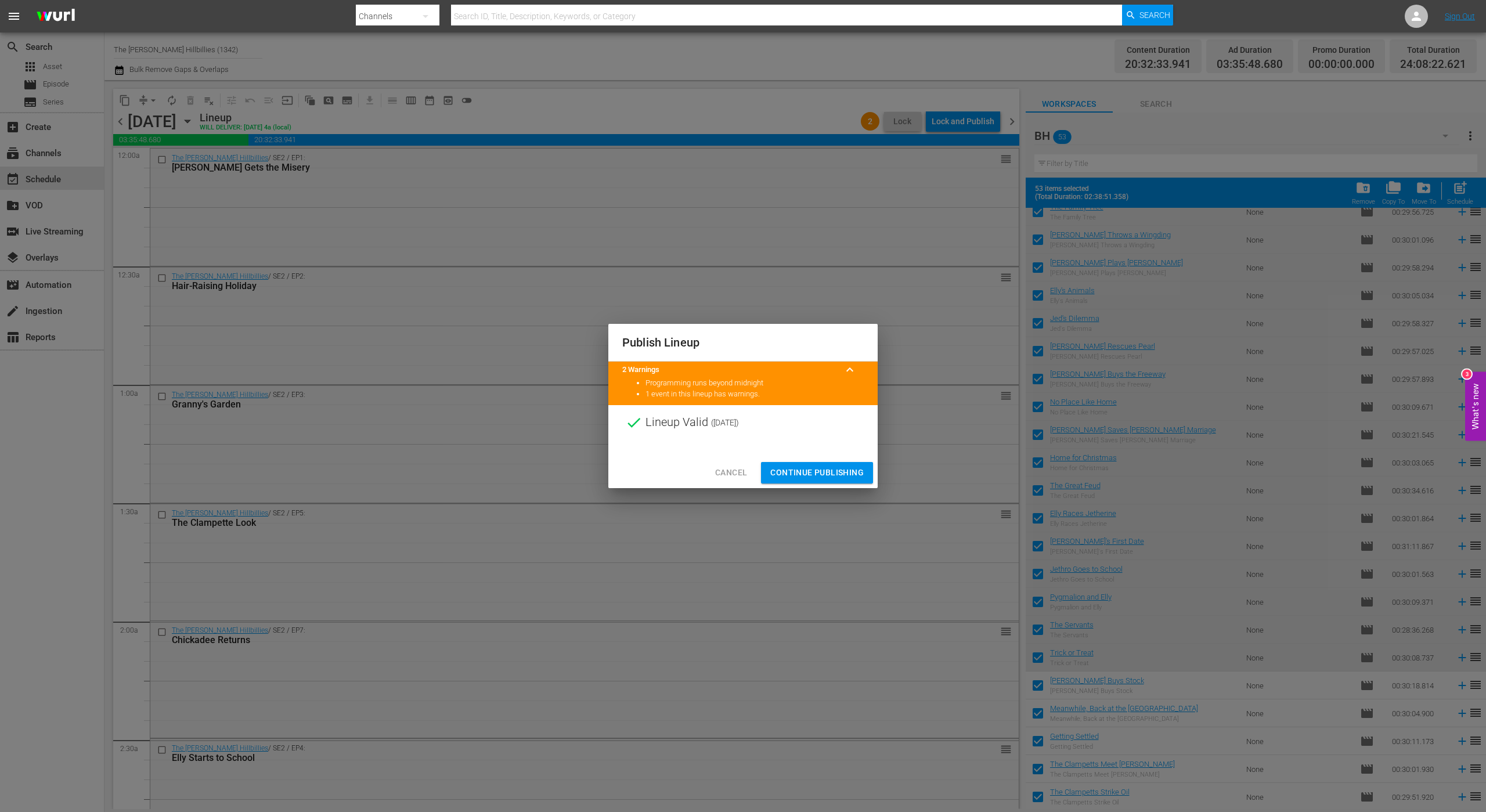
click at [846, 474] on span "Continue Publishing" at bounding box center [818, 473] width 94 height 15
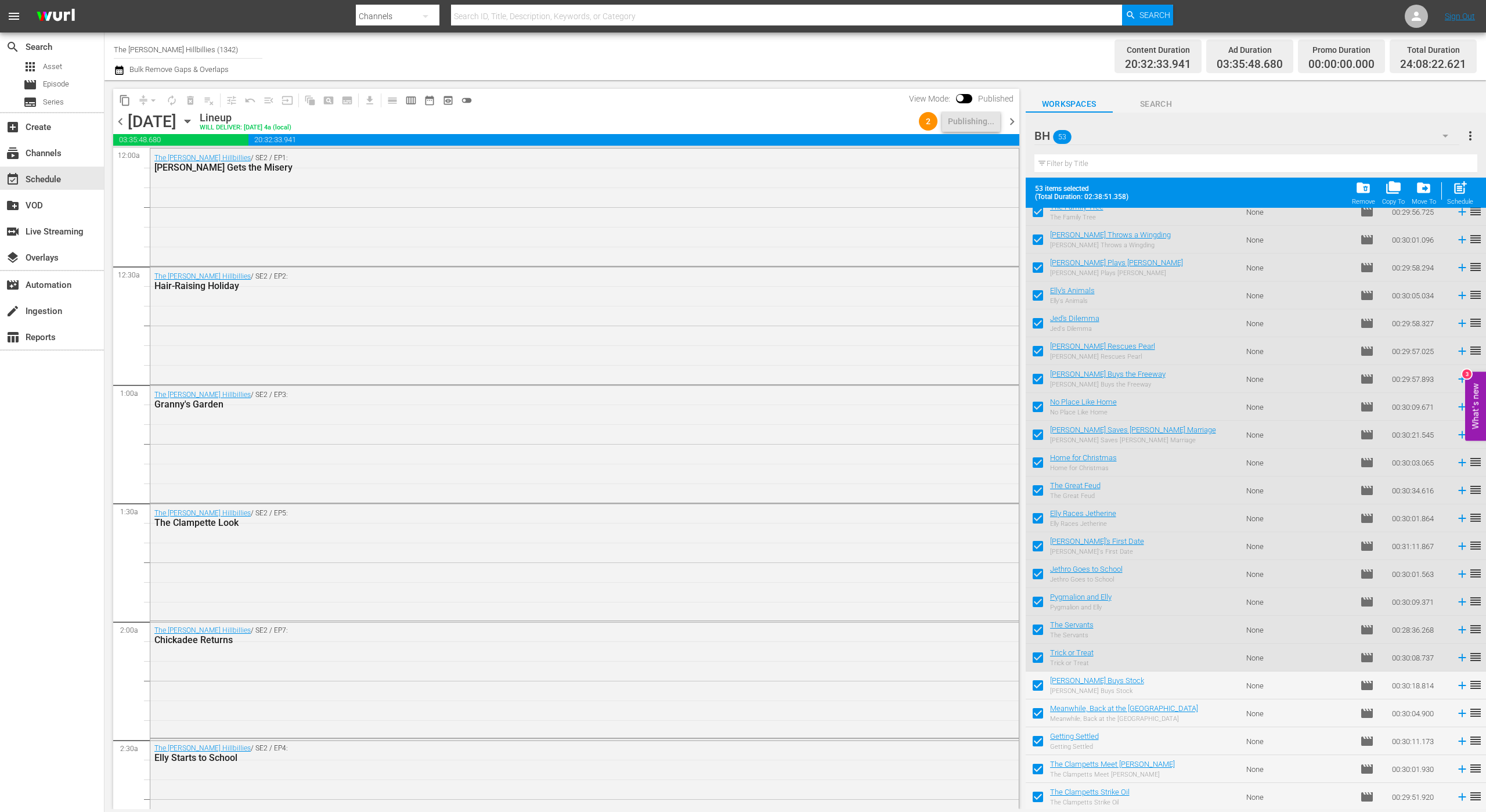
click at [1016, 119] on span "chevron_right" at bounding box center [1012, 121] width 15 height 15
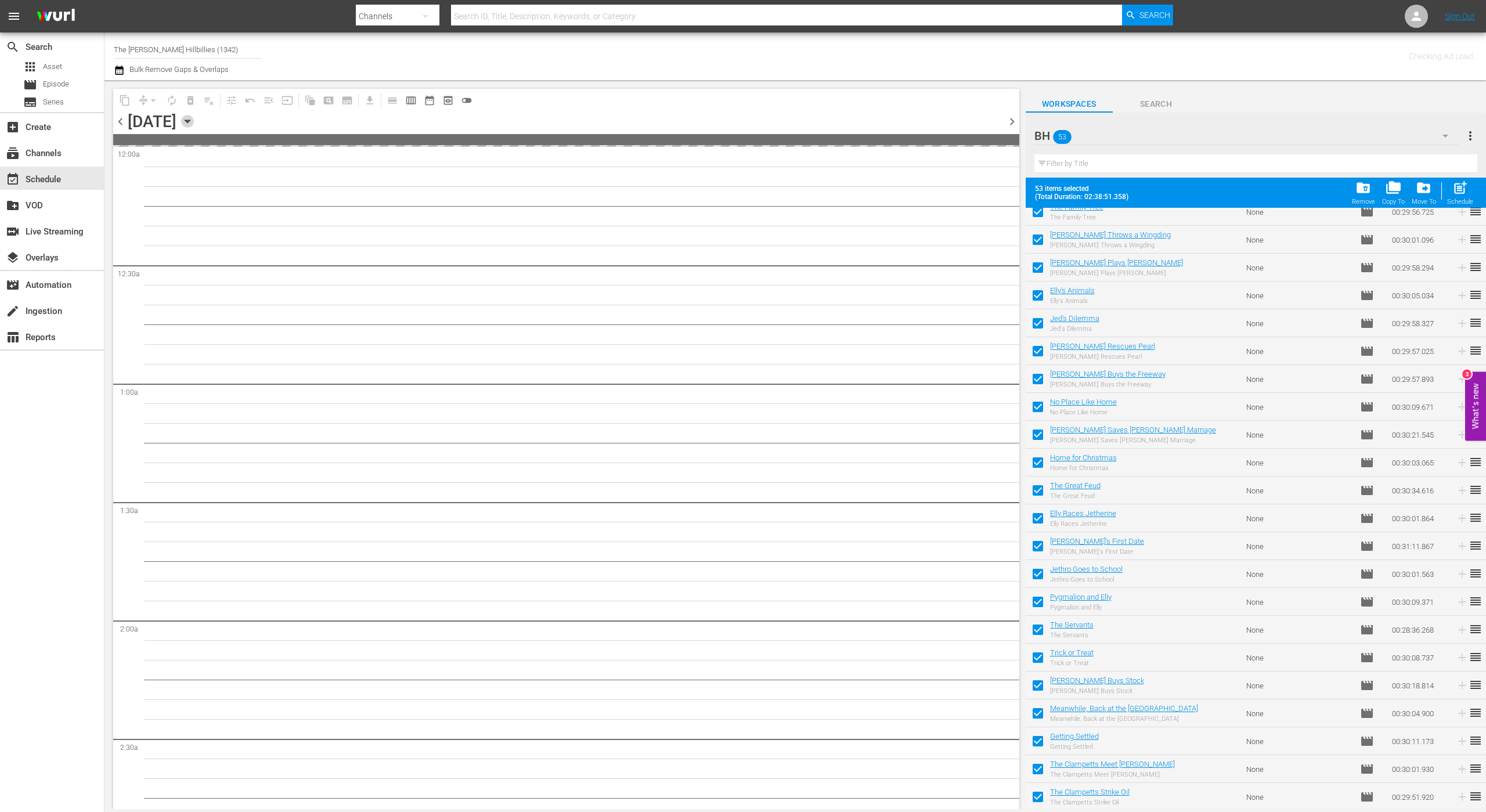
click at [190, 120] on icon "button" at bounding box center [188, 121] width 5 height 3
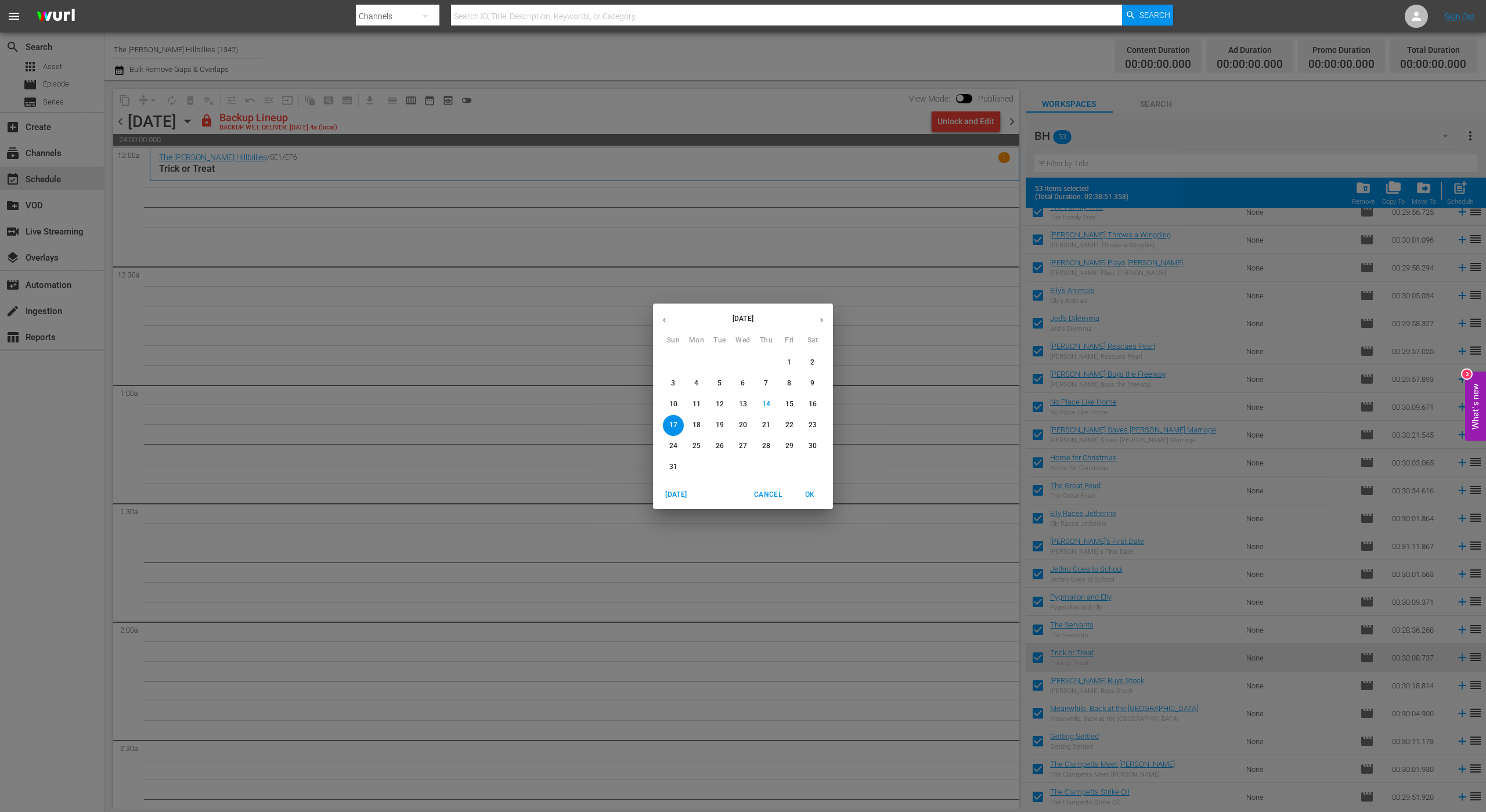
click at [730, 277] on div "[DATE] Sun Mon Tue Wed Thu Fri Sat 27 28 29 30 31 1 2 3 4 5 6 7 8 9 10 11 12 13…" at bounding box center [743, 406] width 1486 height 812
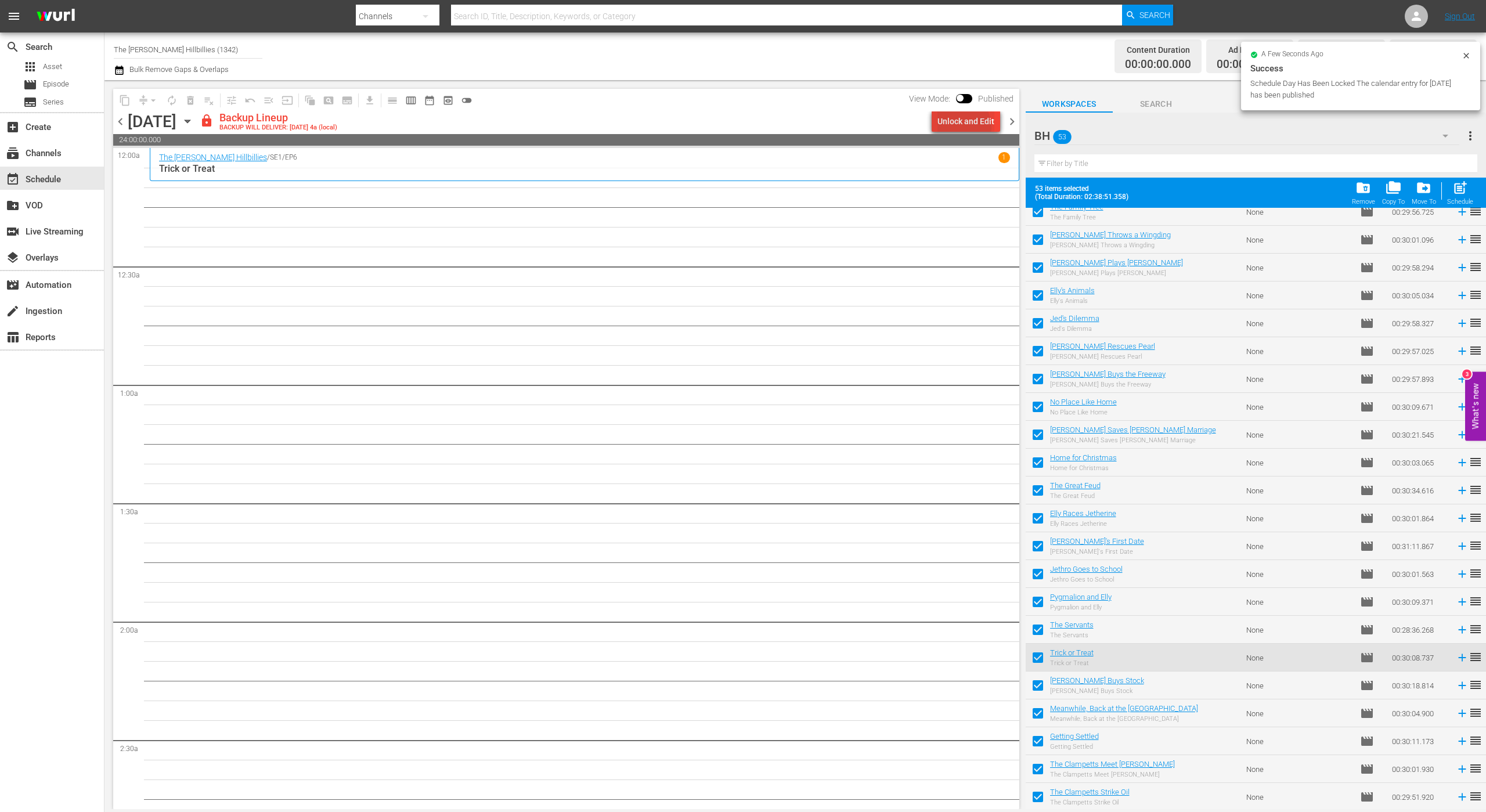
click at [958, 127] on div "Unlock and Edit" at bounding box center [966, 121] width 57 height 21
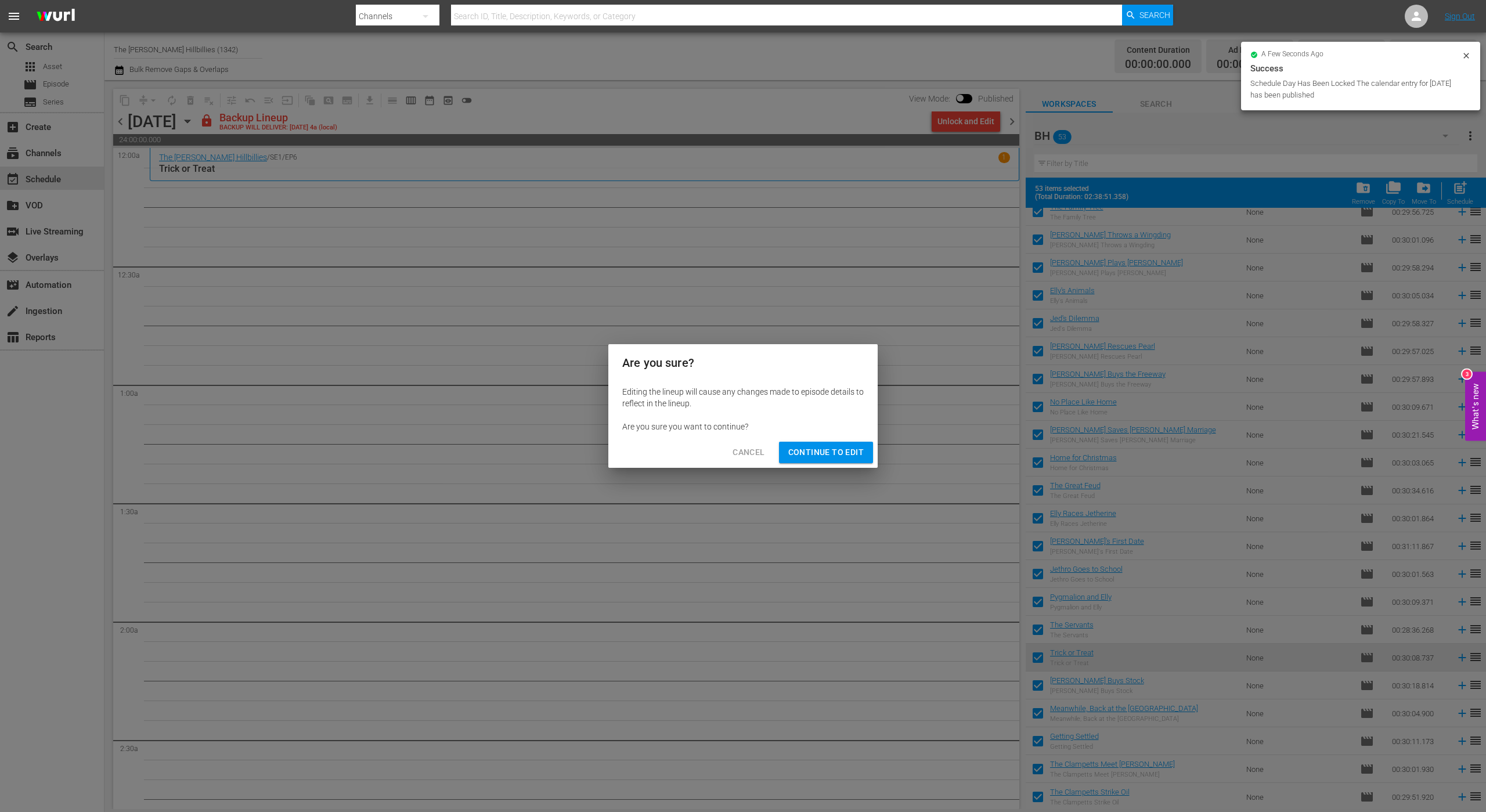
click at [847, 455] on span "Continue to Edit" at bounding box center [826, 452] width 75 height 15
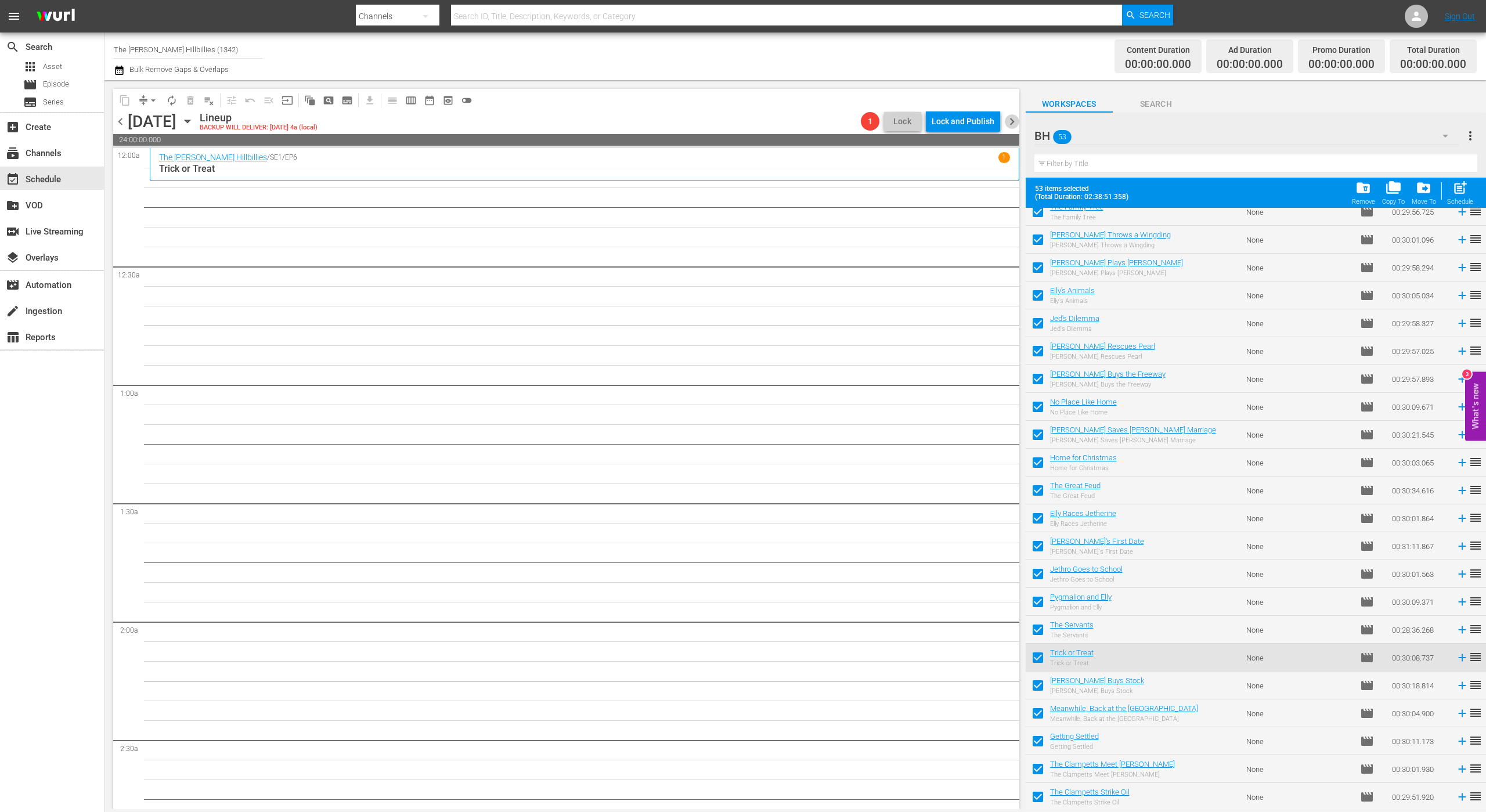
click at [1011, 122] on span "chevron_right" at bounding box center [1012, 121] width 15 height 15
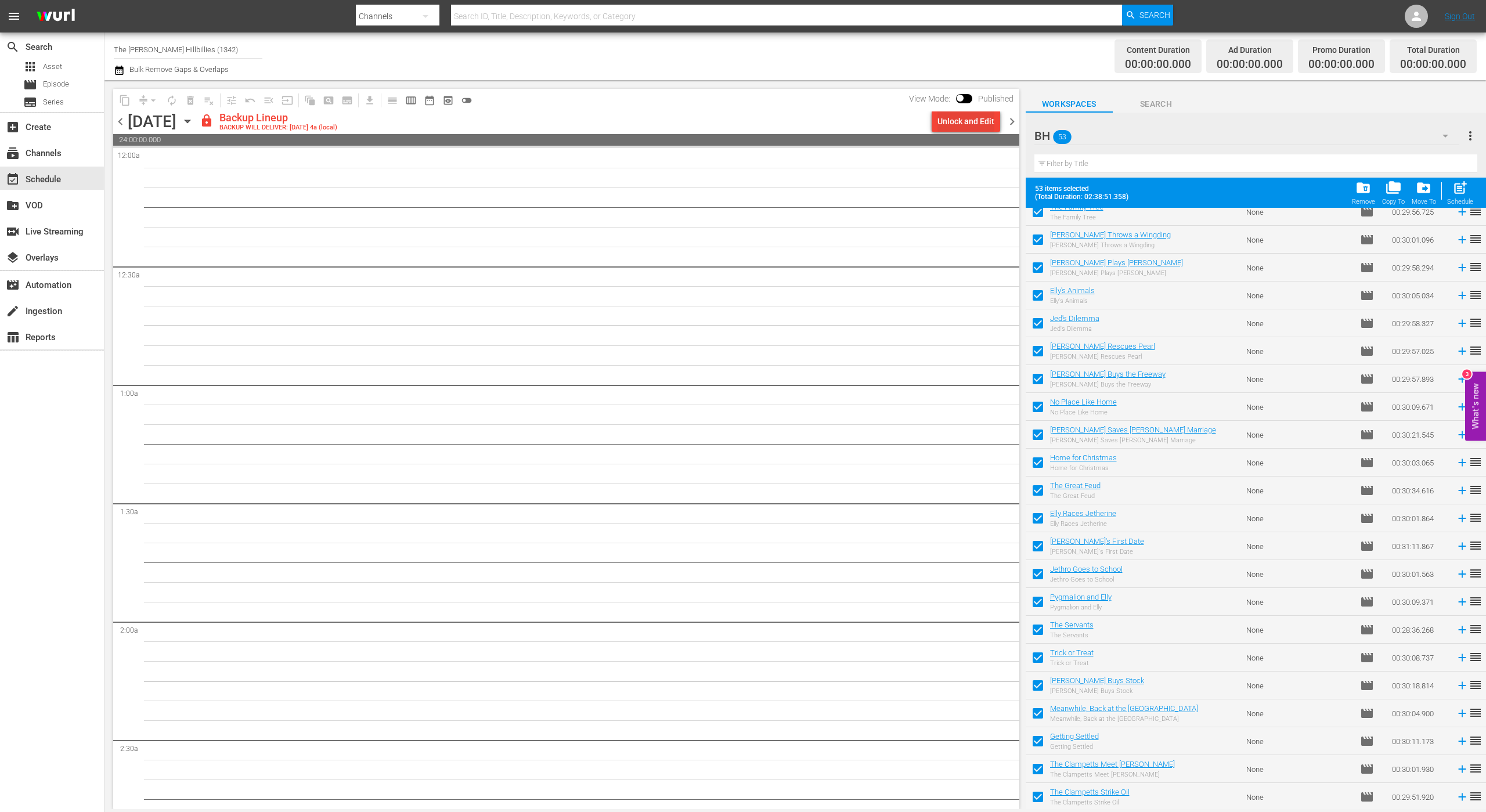
click at [978, 119] on div "Unlock and Edit" at bounding box center [966, 121] width 57 height 21
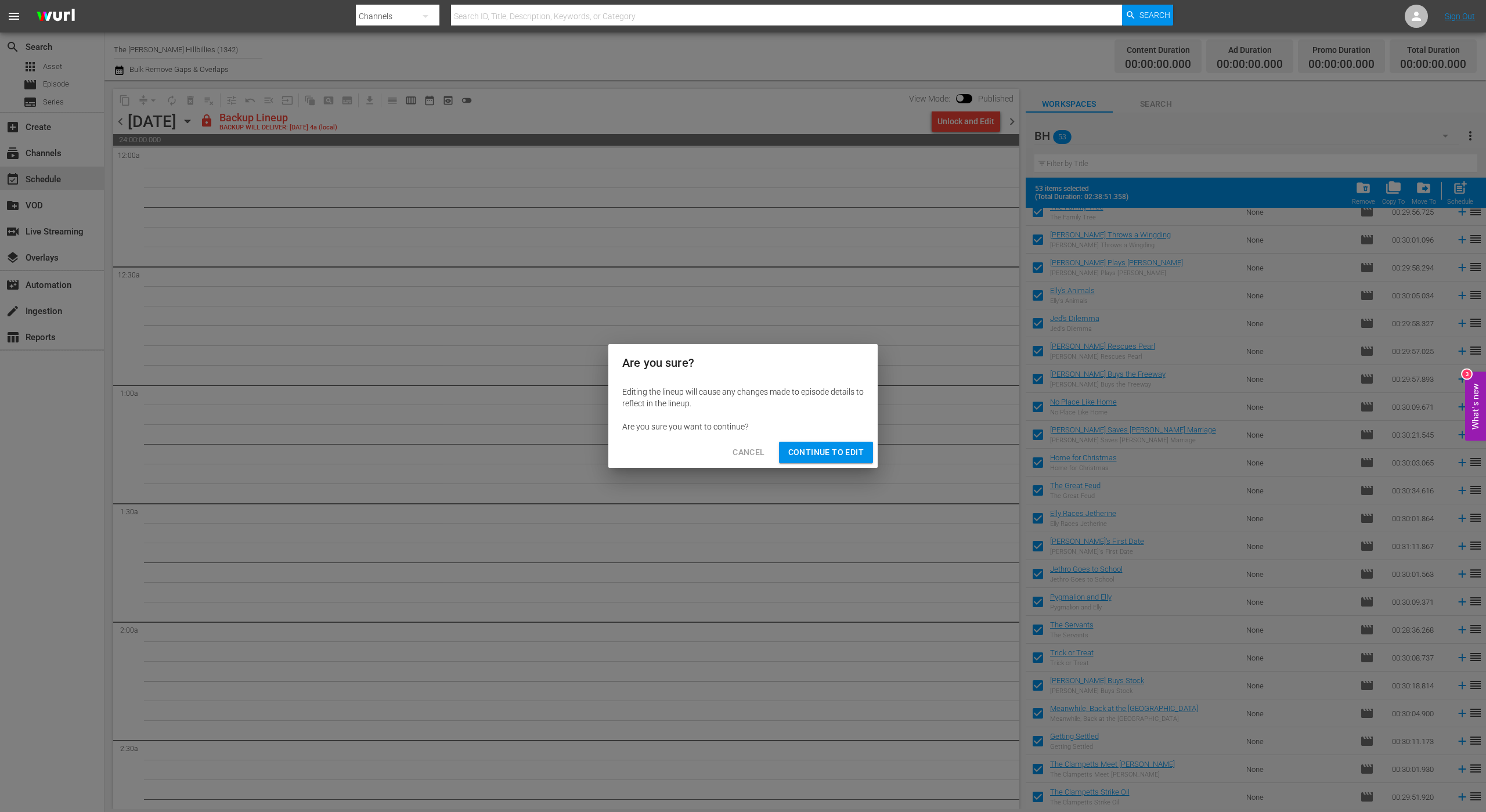
click at [843, 450] on span "Continue to Edit" at bounding box center [826, 452] width 75 height 15
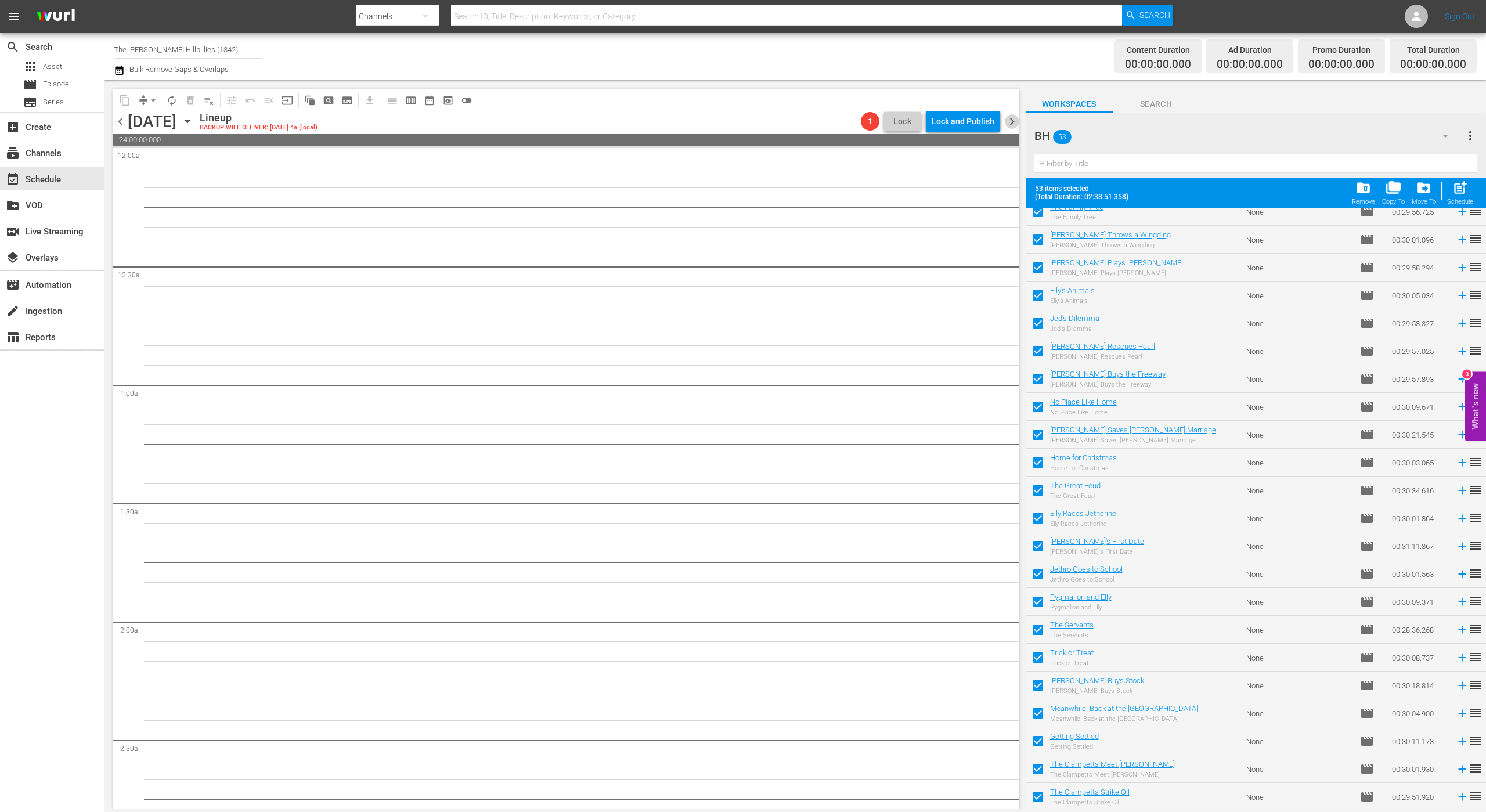
click at [1014, 124] on span "chevron_right" at bounding box center [1012, 121] width 15 height 15
click at [979, 123] on div "Unlock and Edit" at bounding box center [966, 121] width 57 height 21
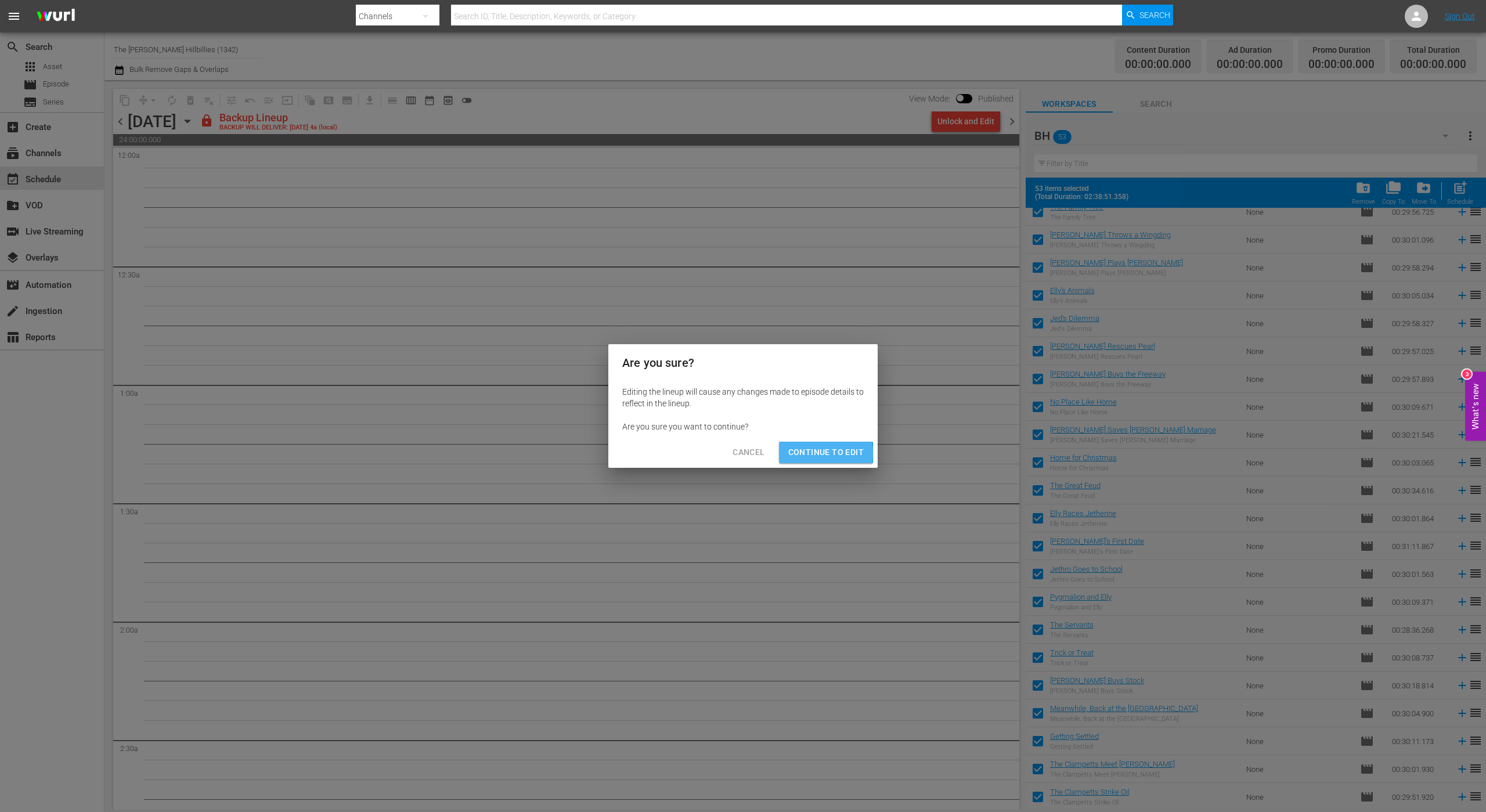
click at [806, 453] on span "Continue to Edit" at bounding box center [826, 452] width 75 height 15
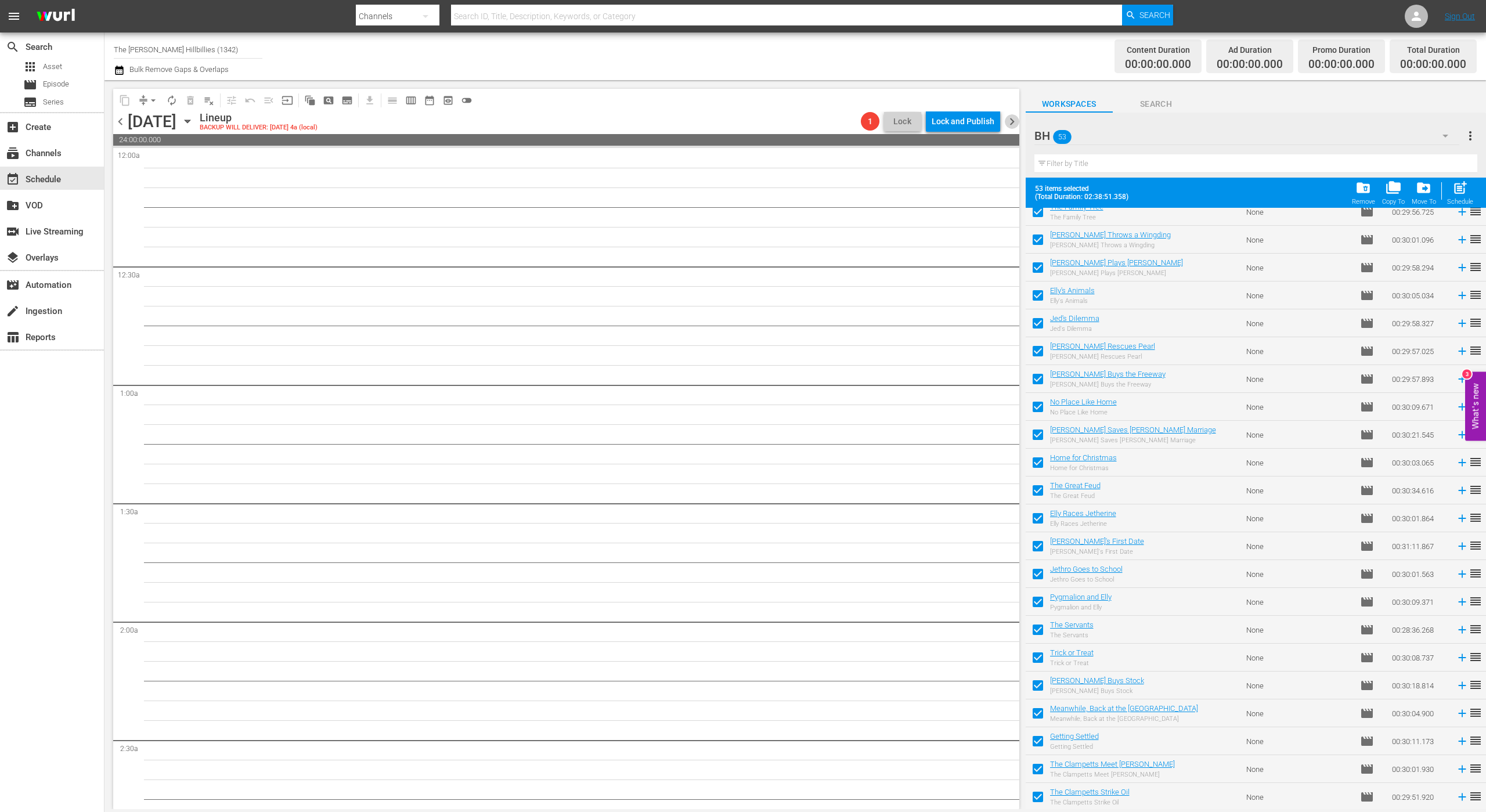
click at [1008, 125] on span "chevron_right" at bounding box center [1012, 121] width 15 height 15
click at [970, 122] on div "Unlock and Edit" at bounding box center [966, 121] width 57 height 21
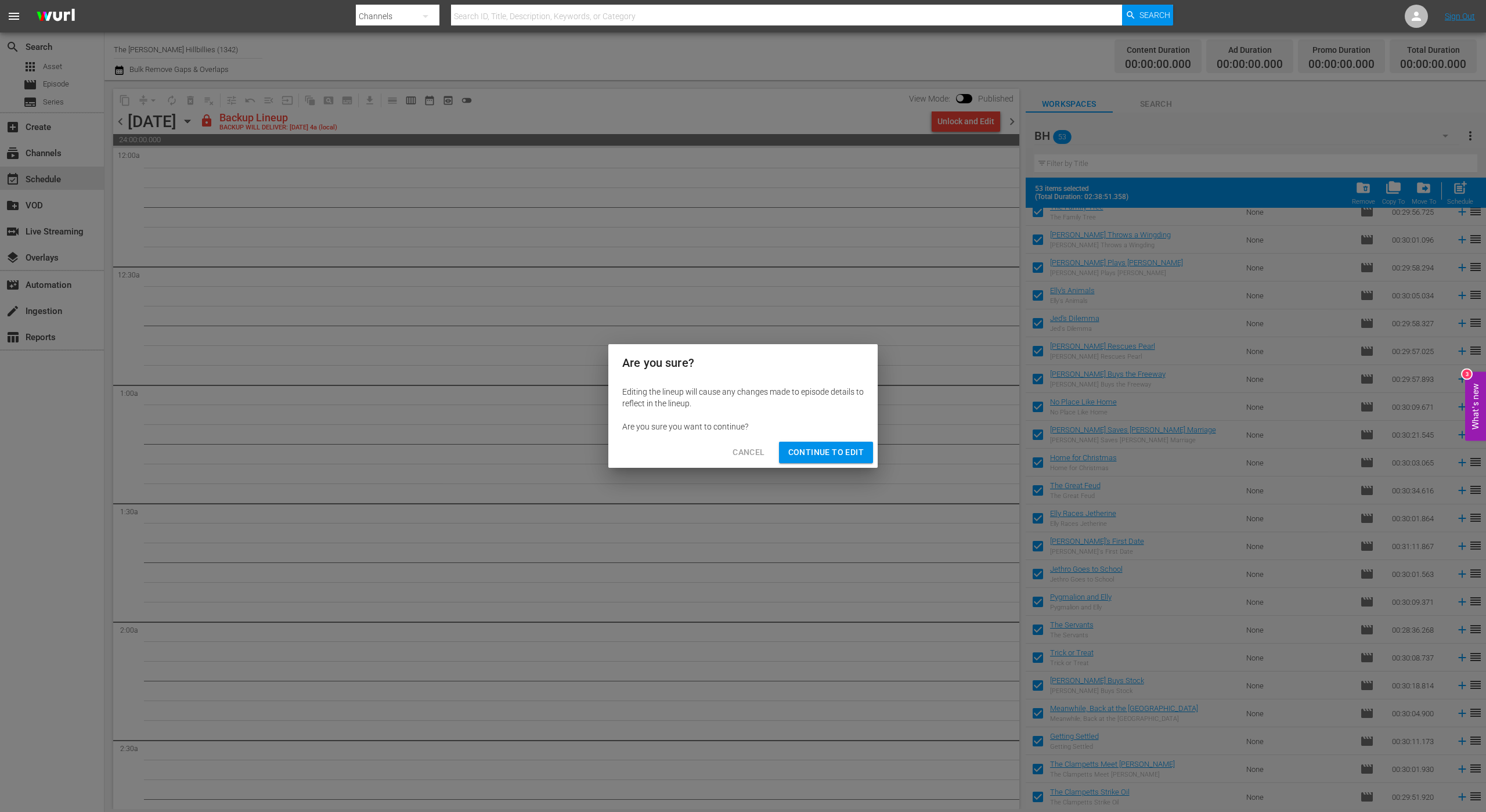
click at [815, 458] on span "Continue to Edit" at bounding box center [826, 452] width 75 height 15
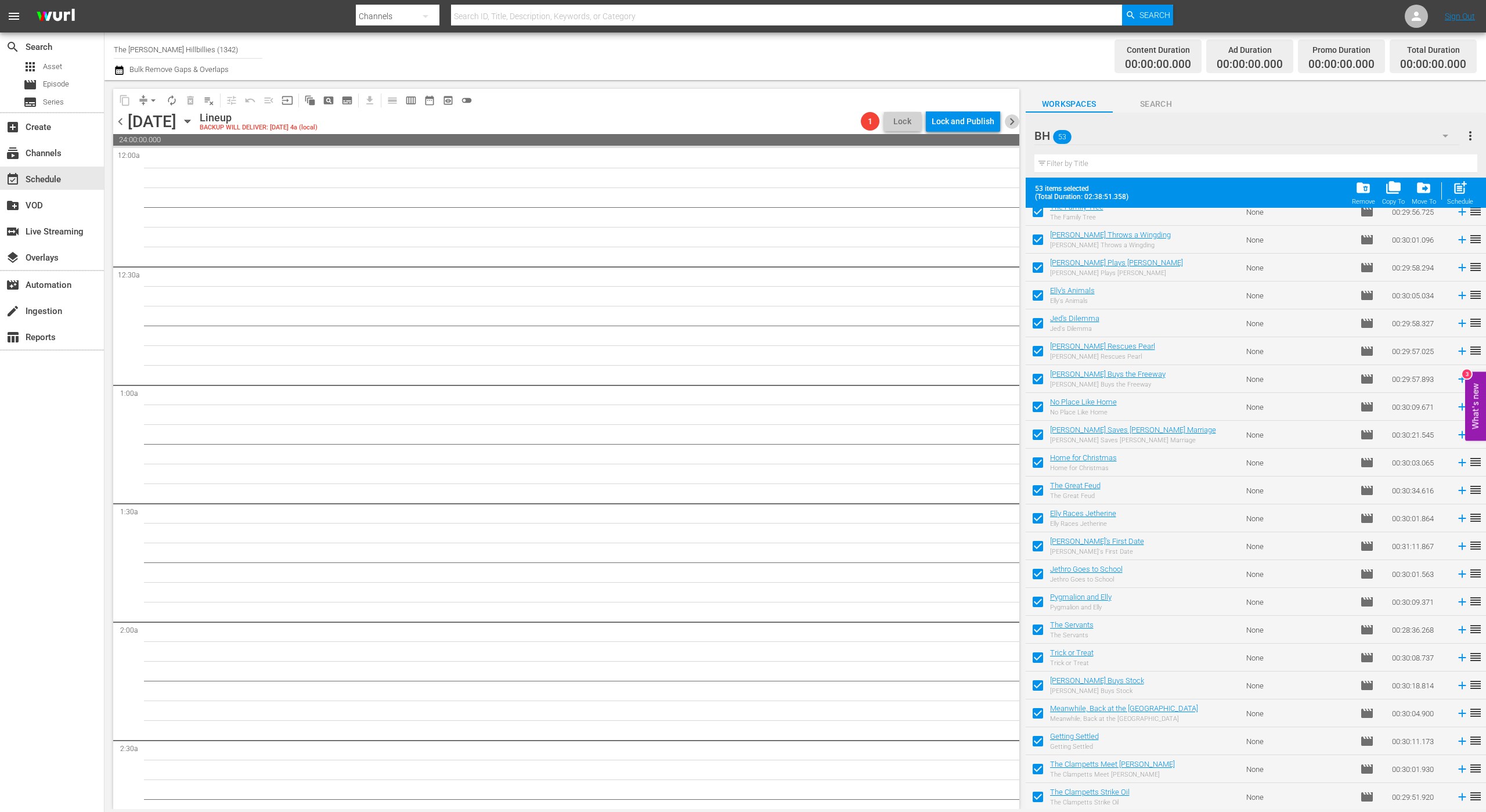
click at [1011, 121] on span "chevron_right" at bounding box center [1012, 121] width 15 height 15
click at [987, 125] on div "Unlock and Edit" at bounding box center [966, 121] width 57 height 21
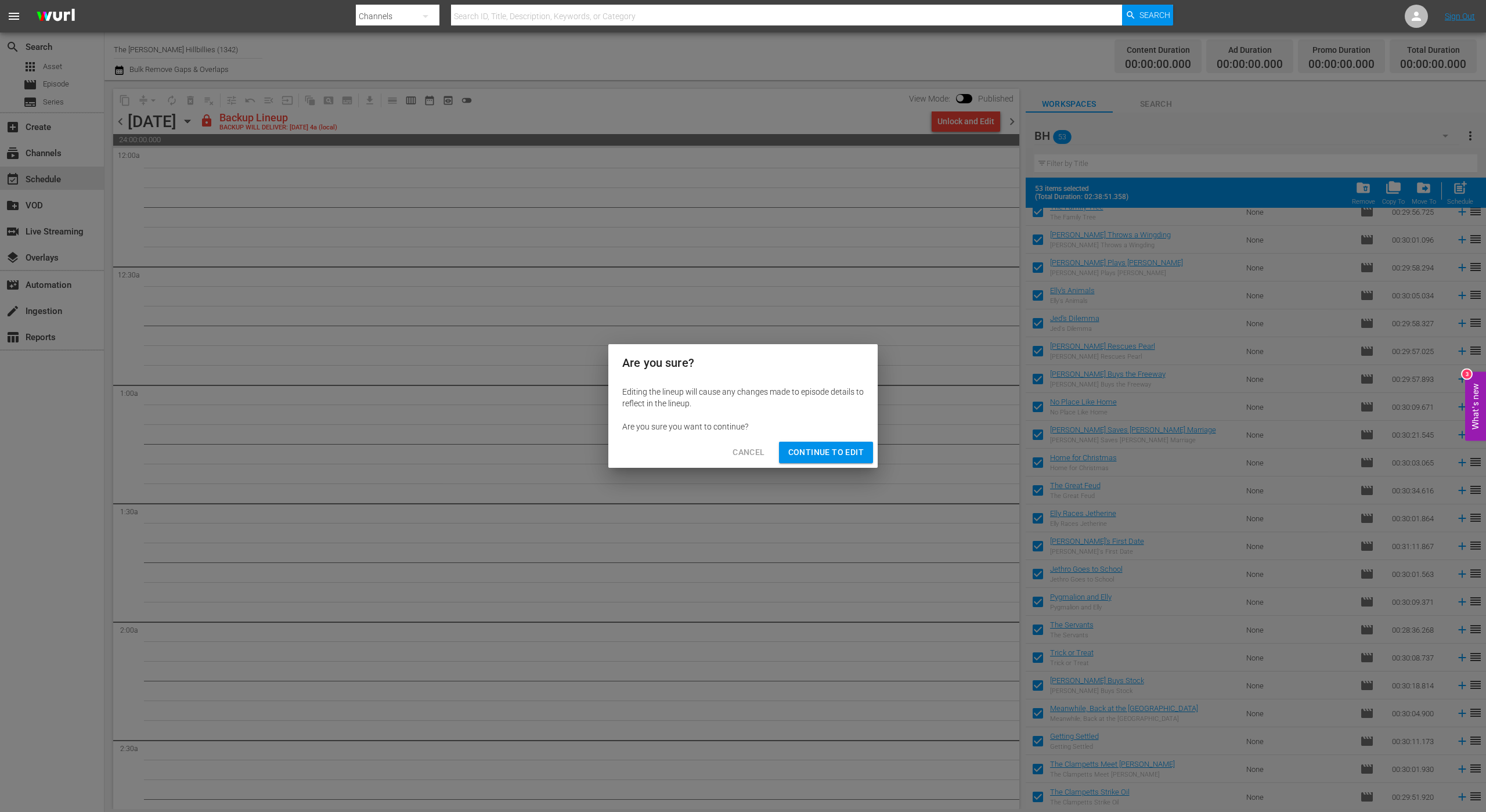
click at [826, 456] on span "Continue to Edit" at bounding box center [826, 452] width 75 height 15
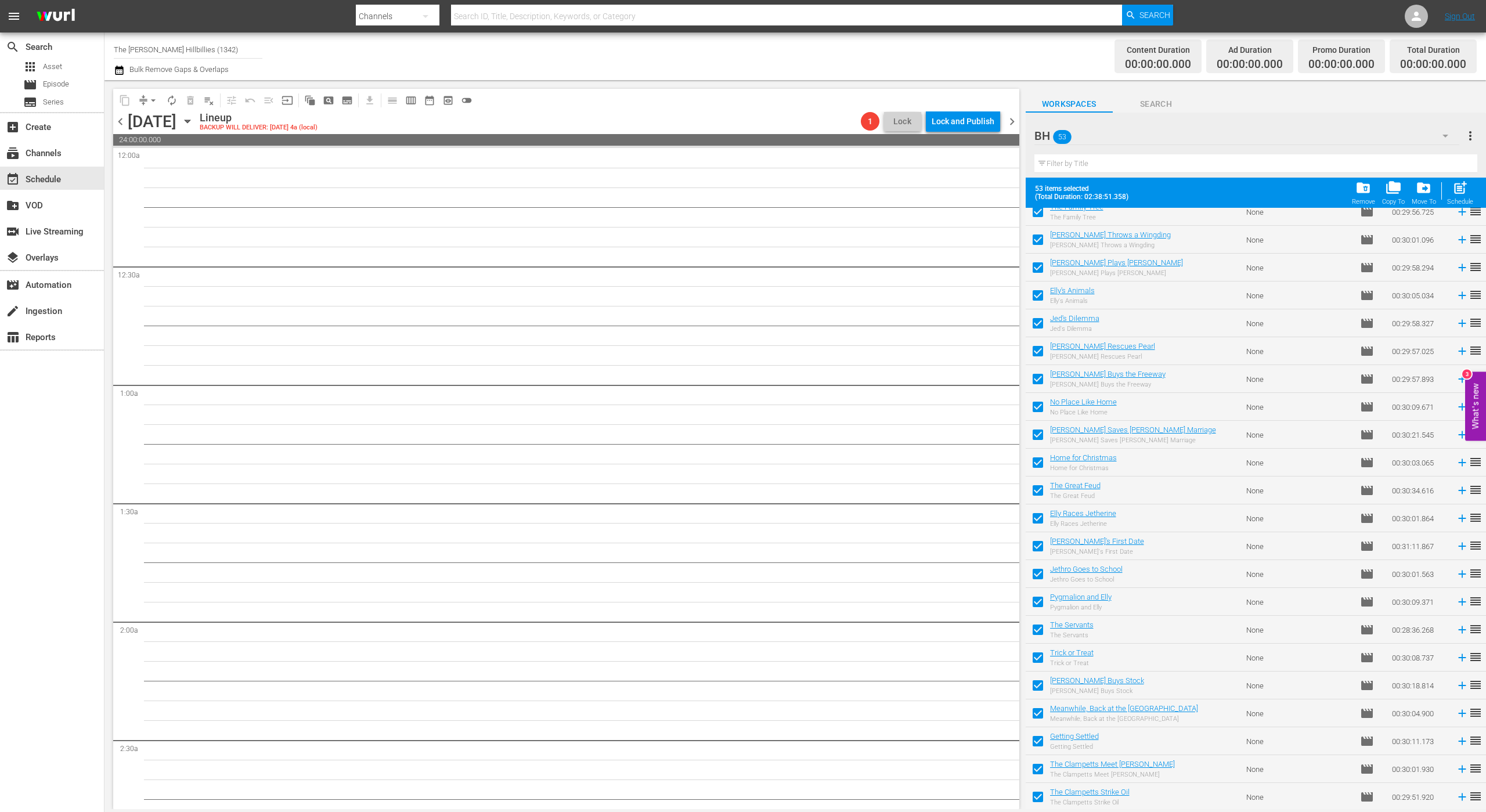
click at [1008, 128] on div "chevron_left [DATE] [DATE] Lineup BACKUP WILL DELIVER: [DATE] 4a (local) 1 Lock…" at bounding box center [566, 123] width 906 height 22
click at [1009, 118] on span "chevron_right" at bounding box center [1012, 121] width 15 height 15
click at [126, 122] on span "chevron_left" at bounding box center [120, 121] width 15 height 15
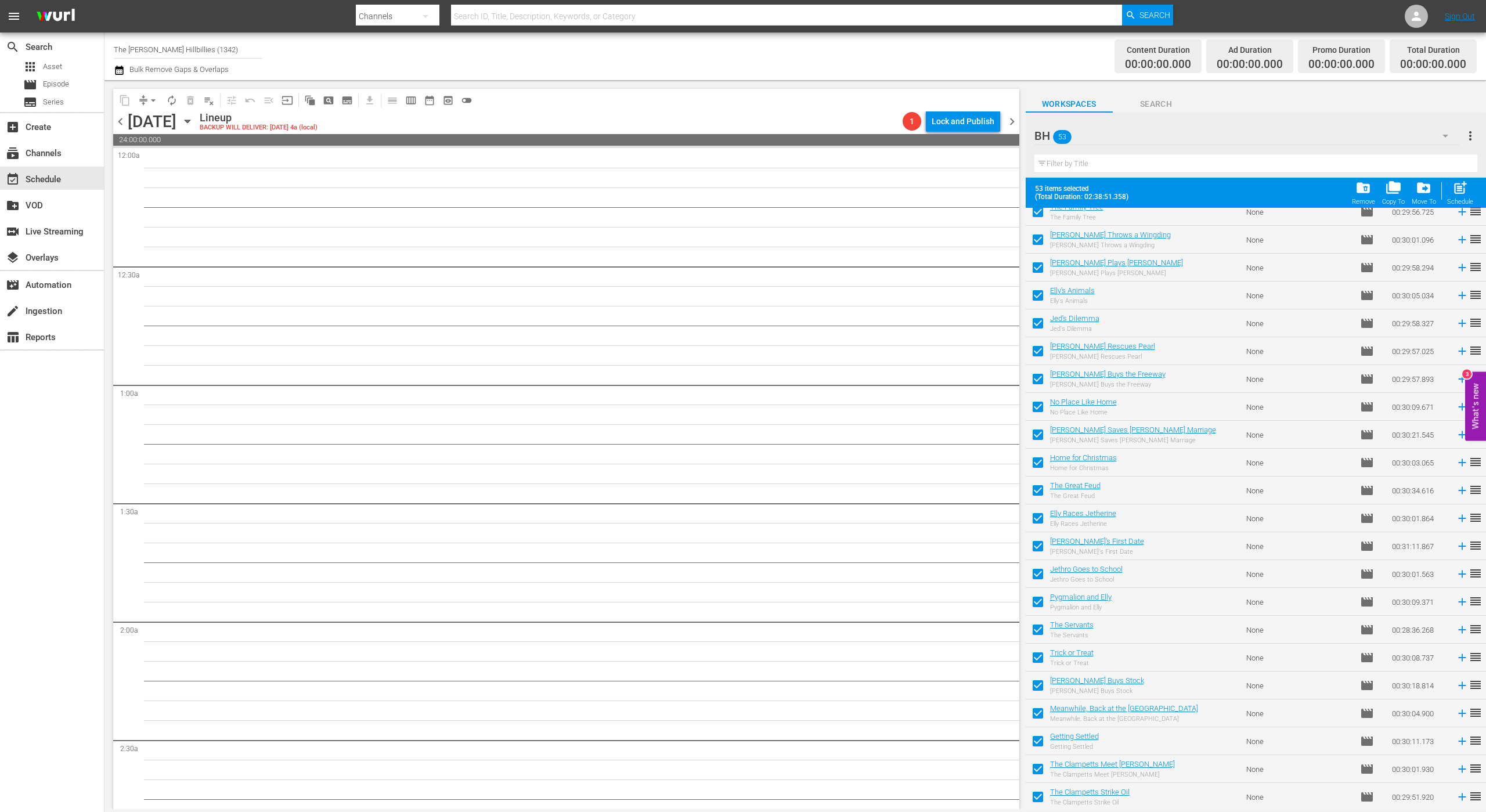
click at [126, 122] on span "chevron_left" at bounding box center [120, 121] width 15 height 15
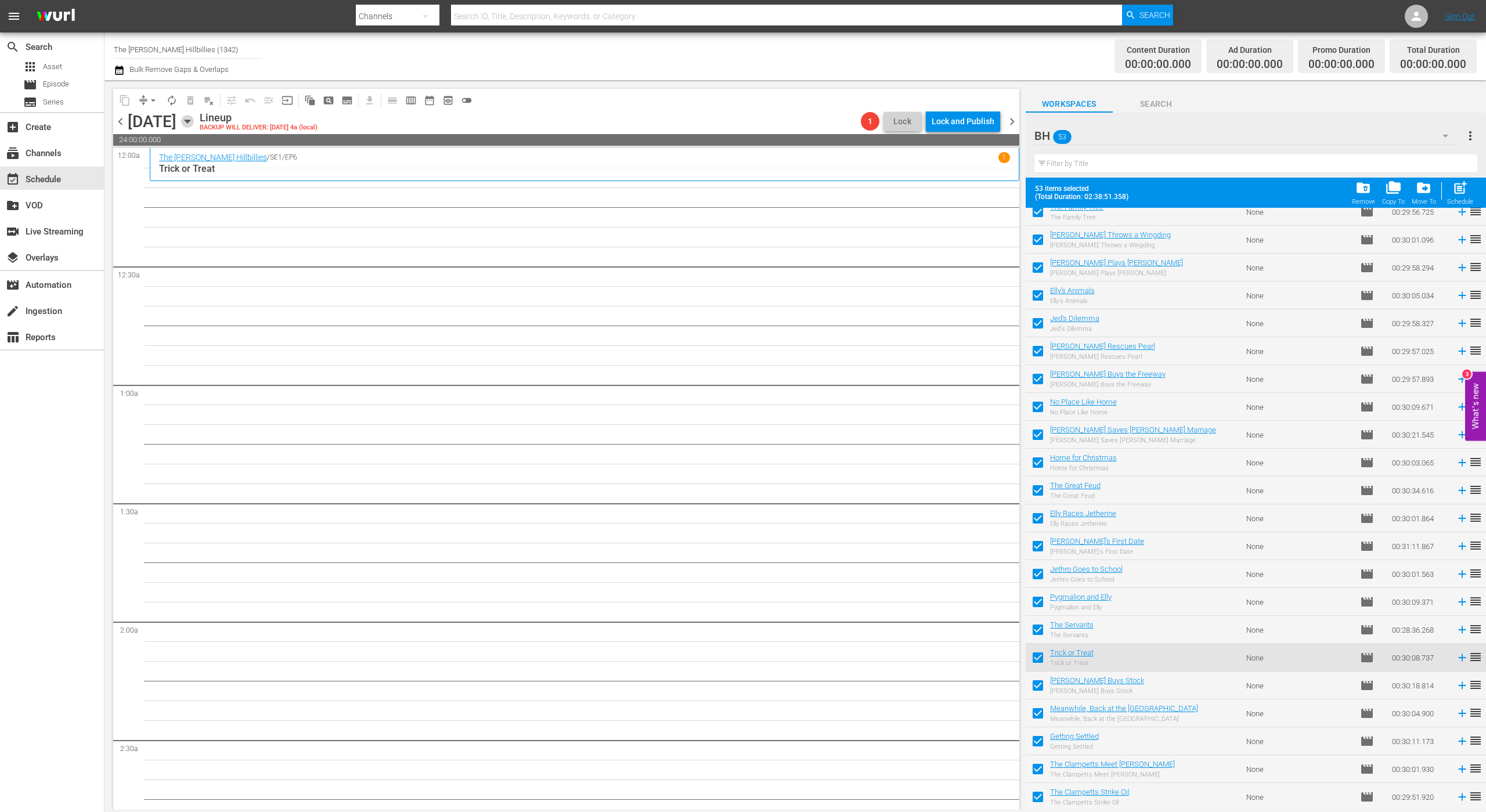
click at [190, 120] on icon "button" at bounding box center [188, 121] width 5 height 3
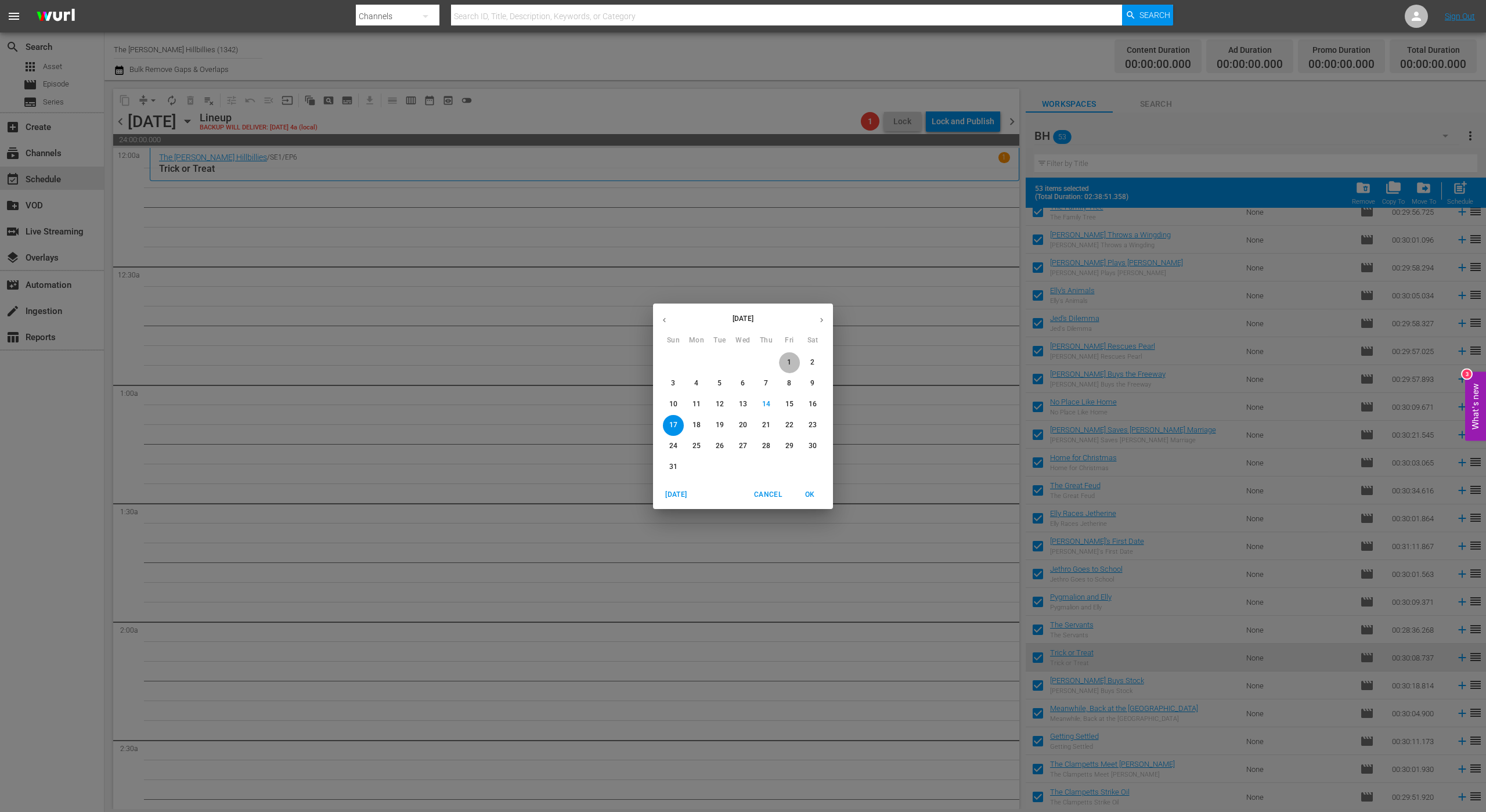
click at [787, 362] on span "1" at bounding box center [790, 362] width 21 height 10
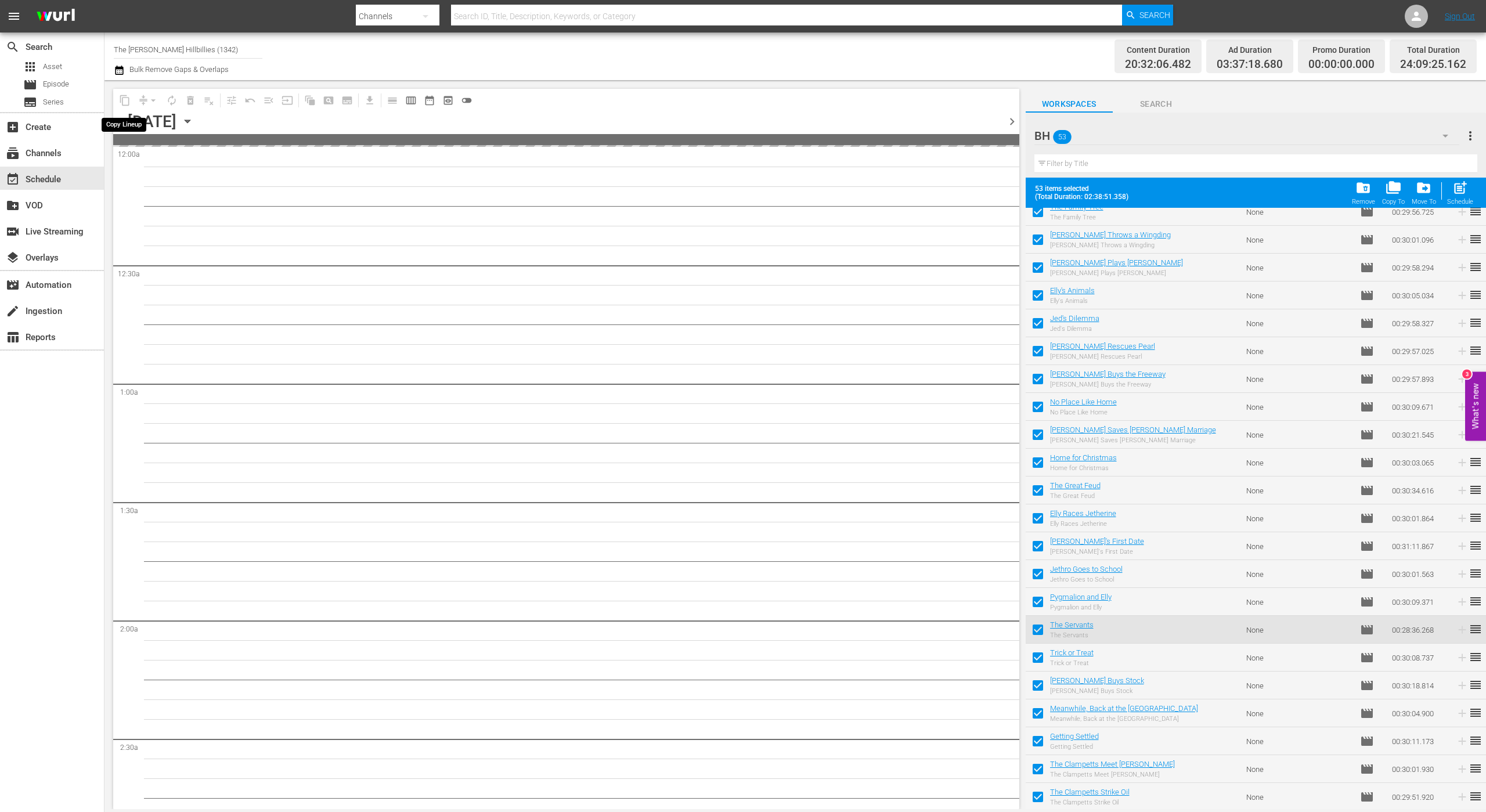
click at [123, 102] on span "content_copy" at bounding box center [125, 100] width 12 height 12
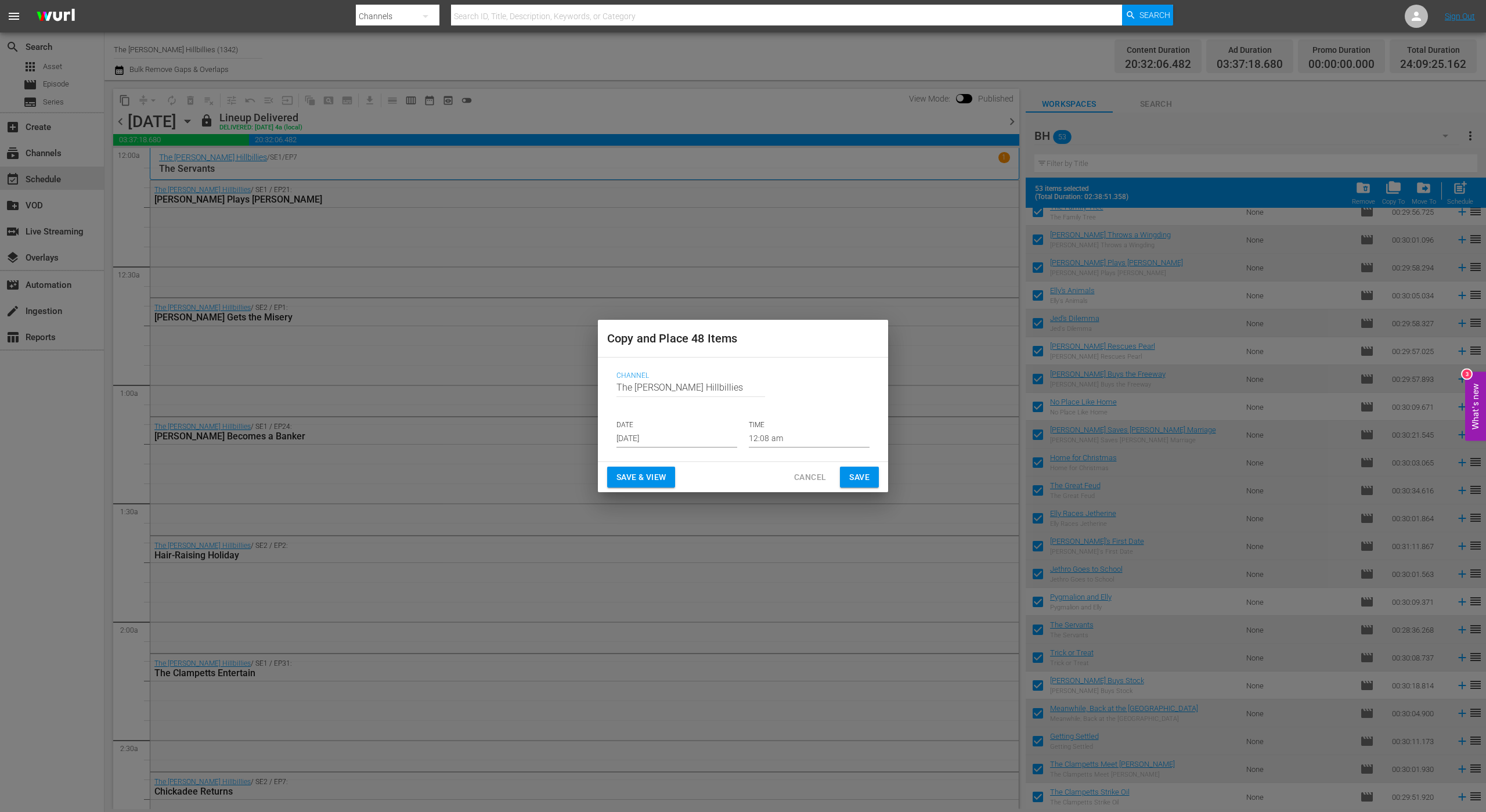
click at [664, 443] on input "[DATE]" at bounding box center [677, 438] width 121 height 17
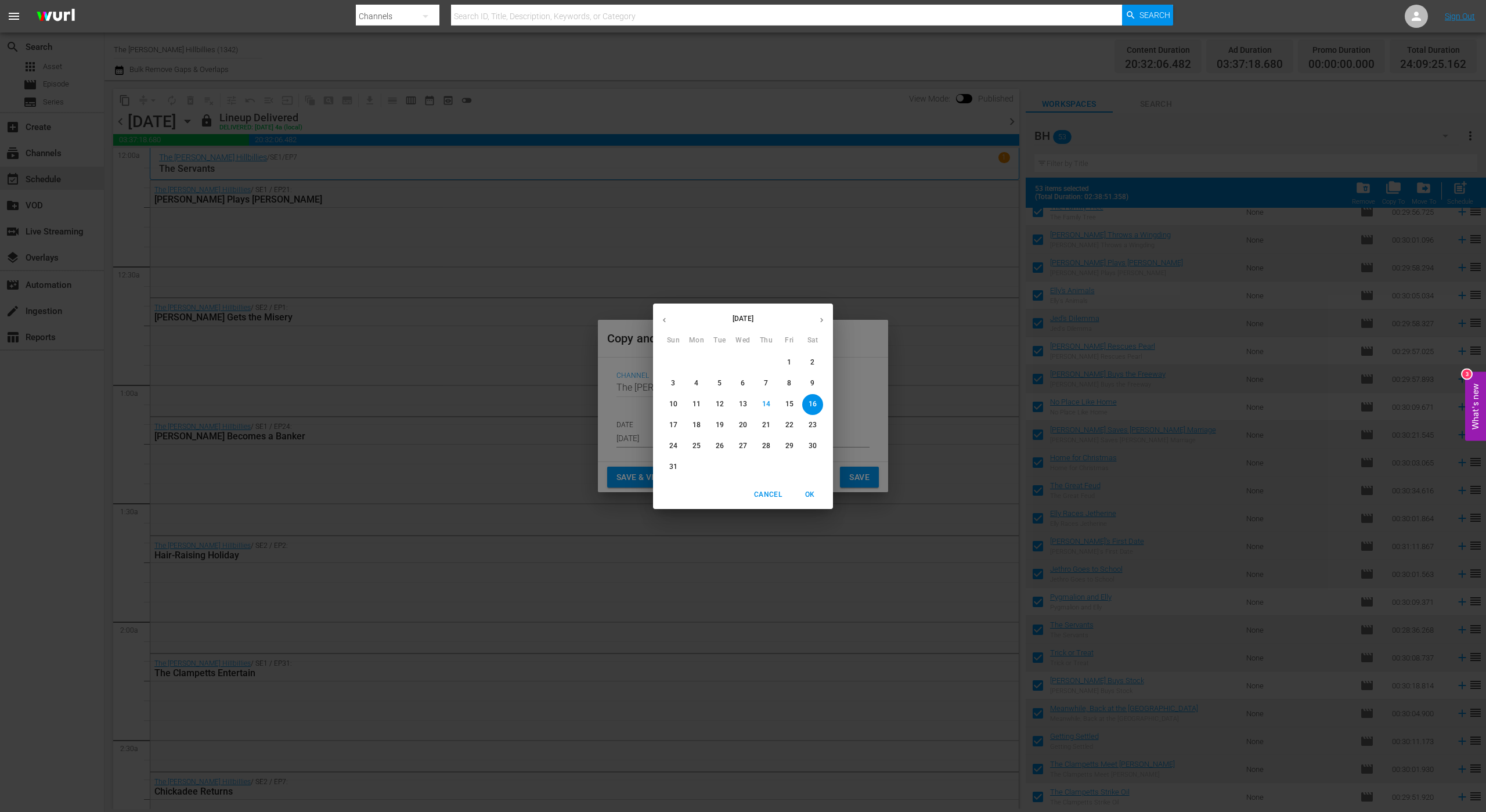
click at [670, 425] on p "17" at bounding box center [674, 424] width 8 height 10
type input "[DATE]"
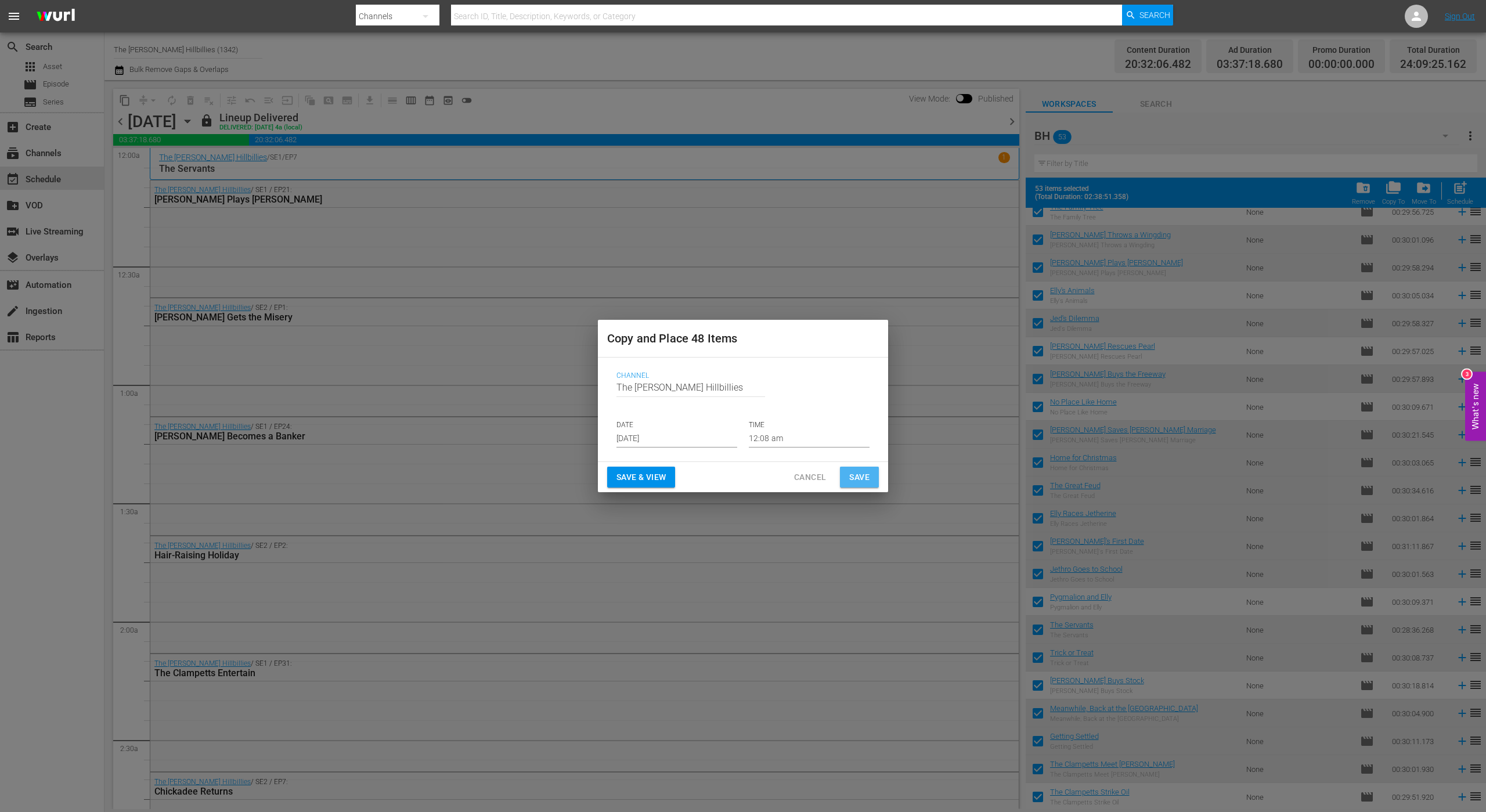
click at [852, 475] on span "Save" at bounding box center [859, 477] width 20 height 15
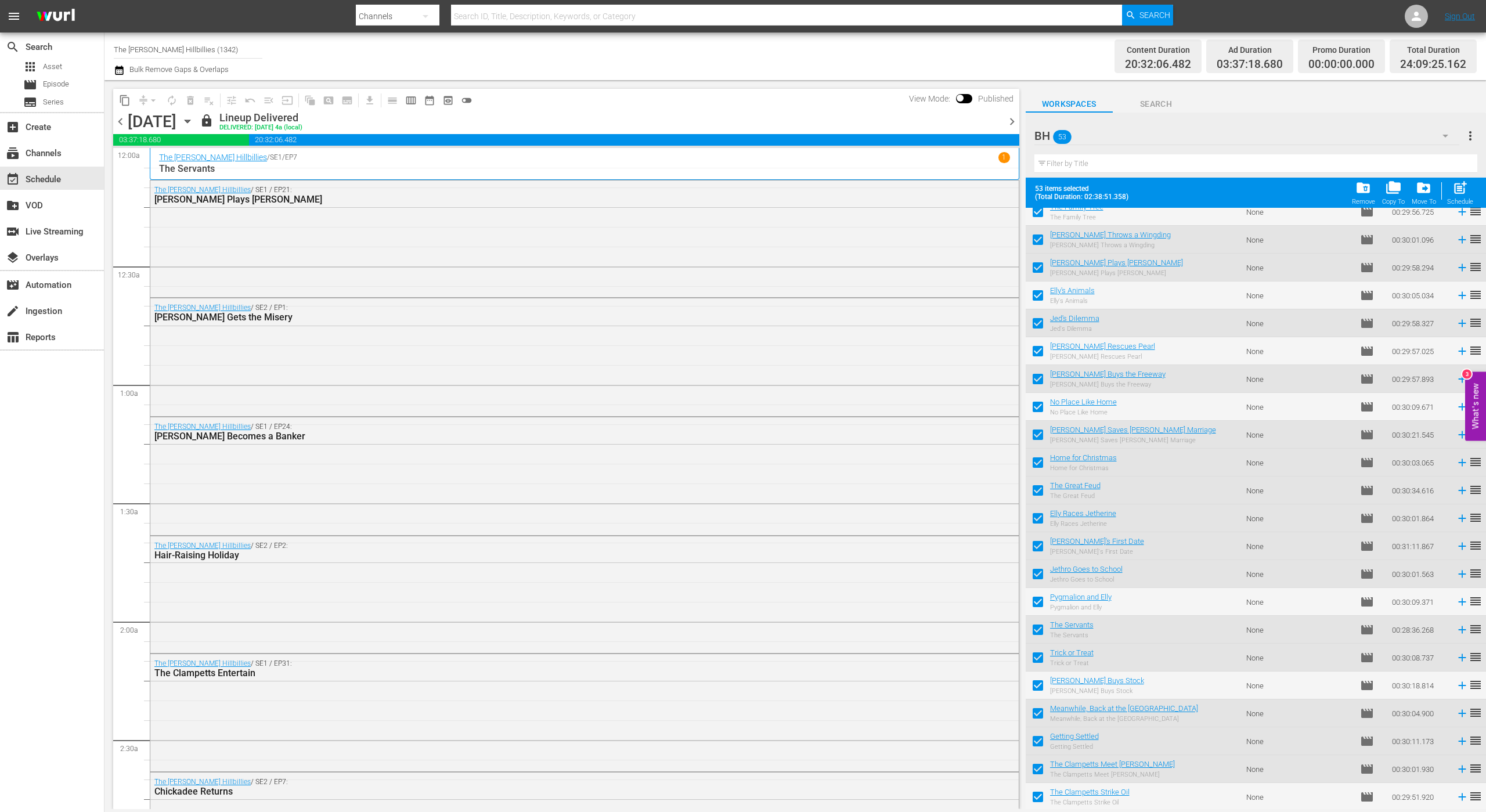
click at [1012, 121] on span "chevron_right" at bounding box center [1012, 121] width 15 height 15
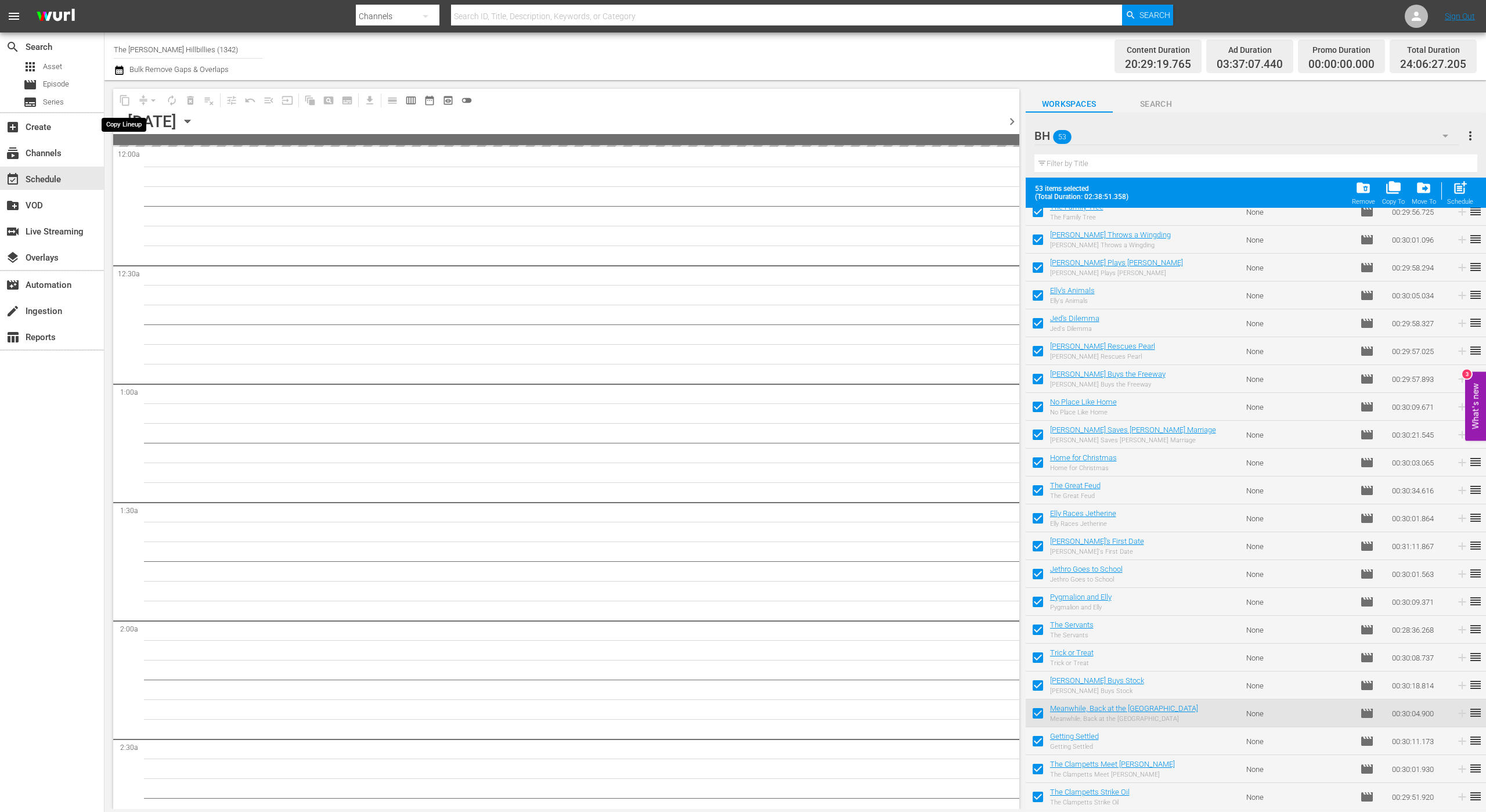
click at [122, 101] on span "content_copy" at bounding box center [125, 100] width 12 height 12
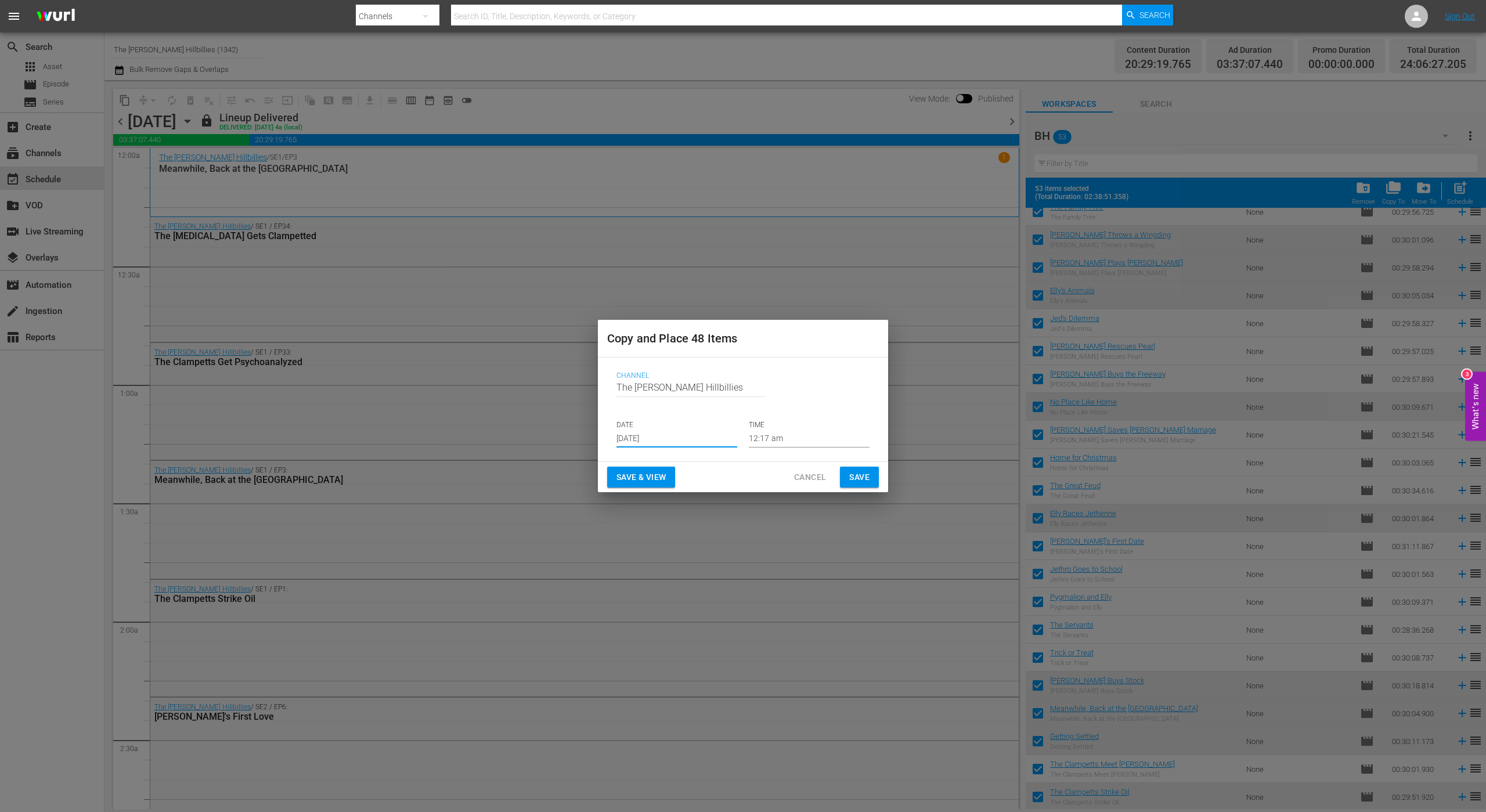
click at [670, 432] on input "[DATE]" at bounding box center [677, 438] width 121 height 17
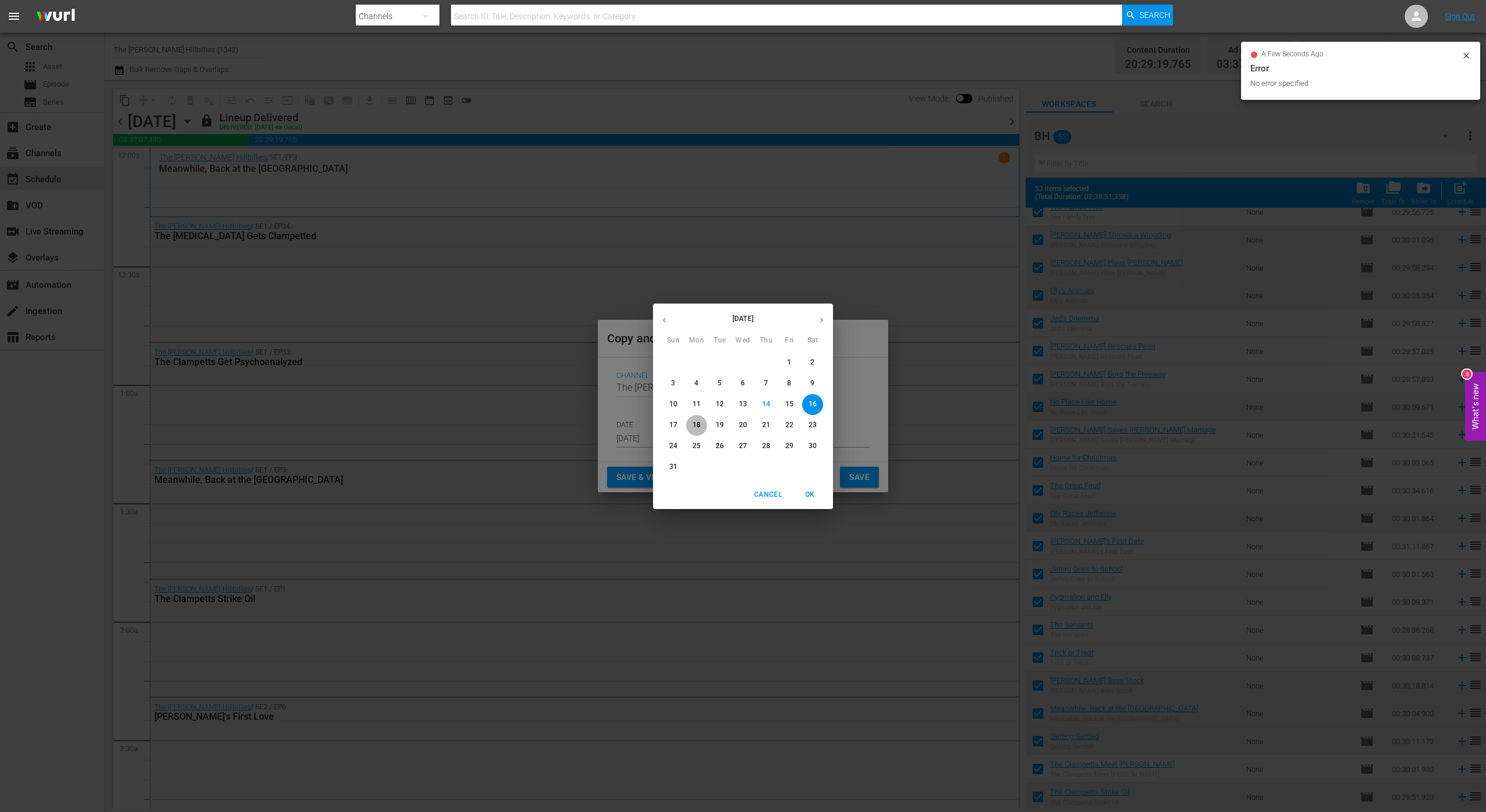
drag, startPoint x: 699, startPoint y: 426, endPoint x: 725, endPoint y: 445, distance: 32.2
click at [699, 428] on p "18" at bounding box center [697, 424] width 8 height 10
type input "[DATE]"
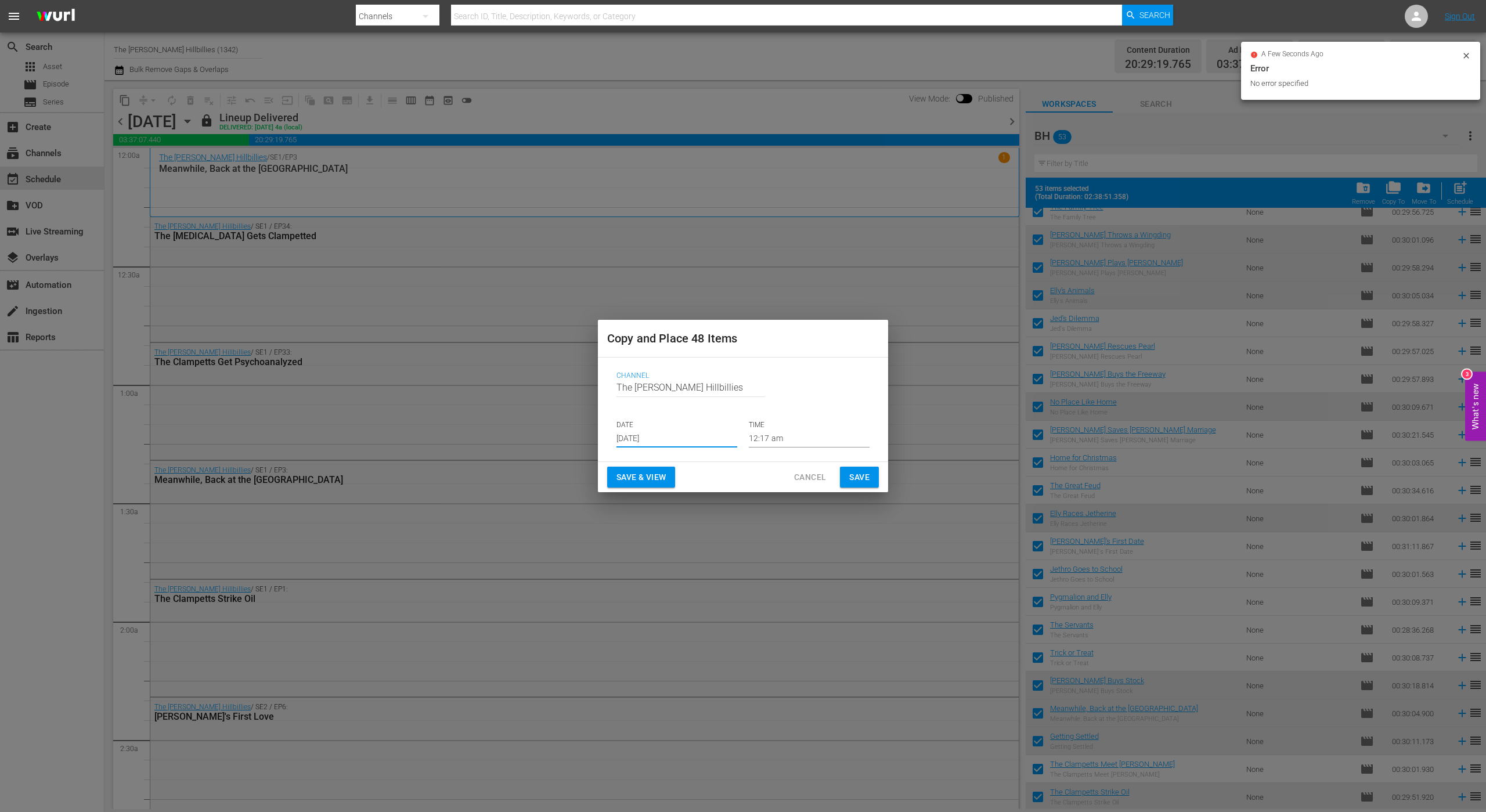
click at [858, 478] on span "Save" at bounding box center [859, 477] width 20 height 15
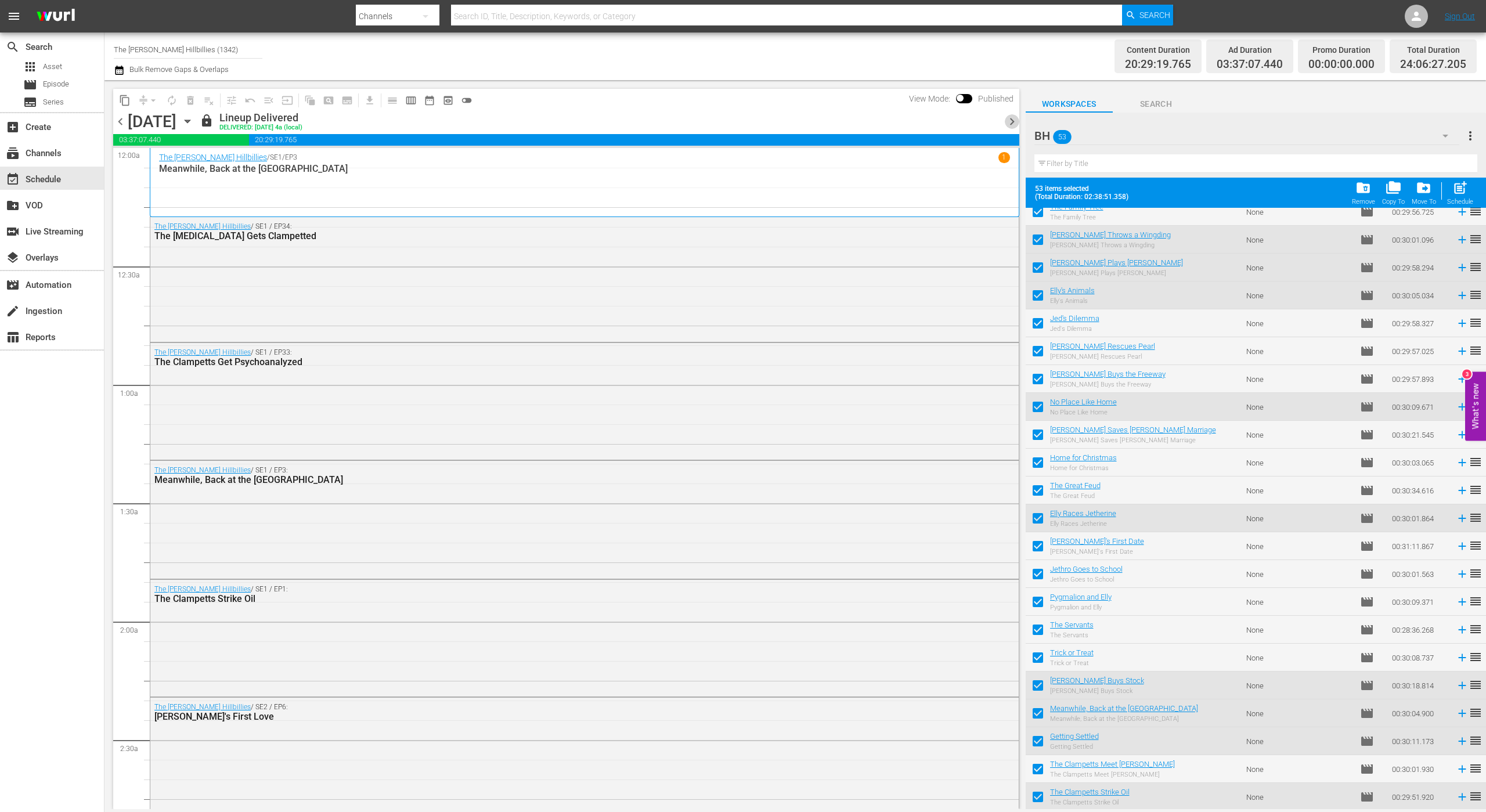
click at [1007, 122] on span "chevron_right" at bounding box center [1012, 121] width 15 height 15
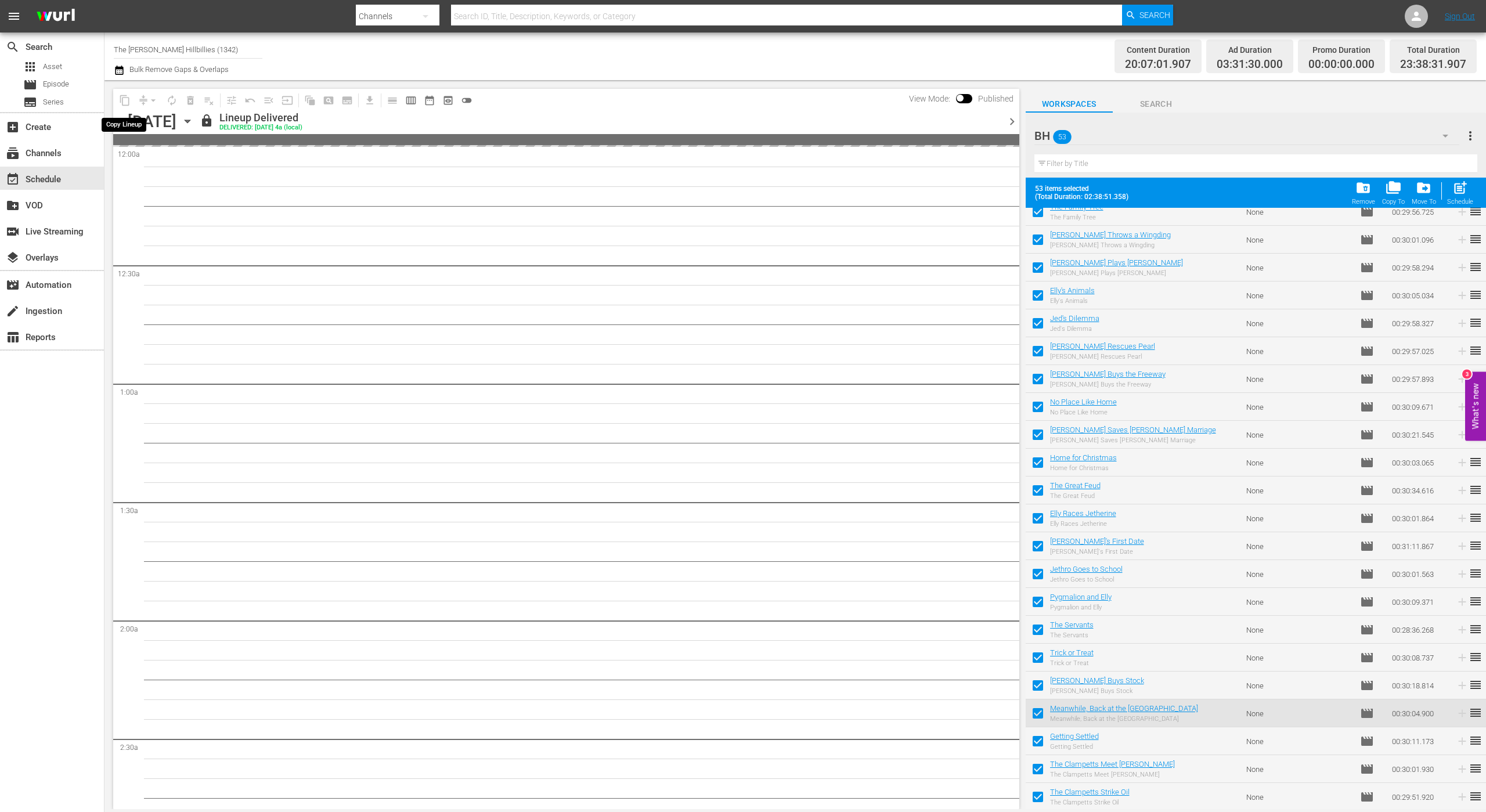
click at [121, 100] on span "content_copy" at bounding box center [125, 100] width 18 height 18
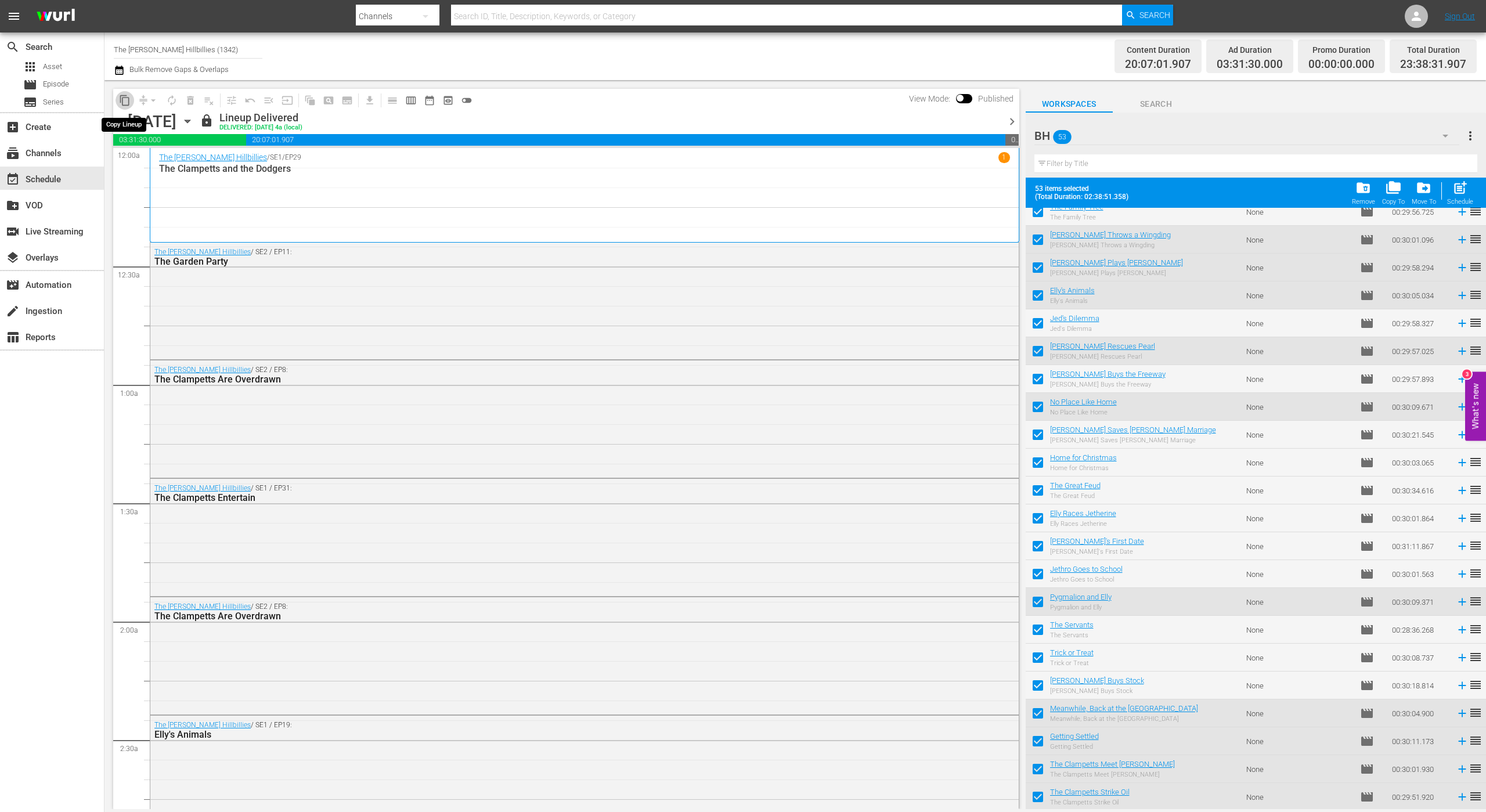
click at [121, 100] on span "content_copy" at bounding box center [125, 100] width 12 height 12
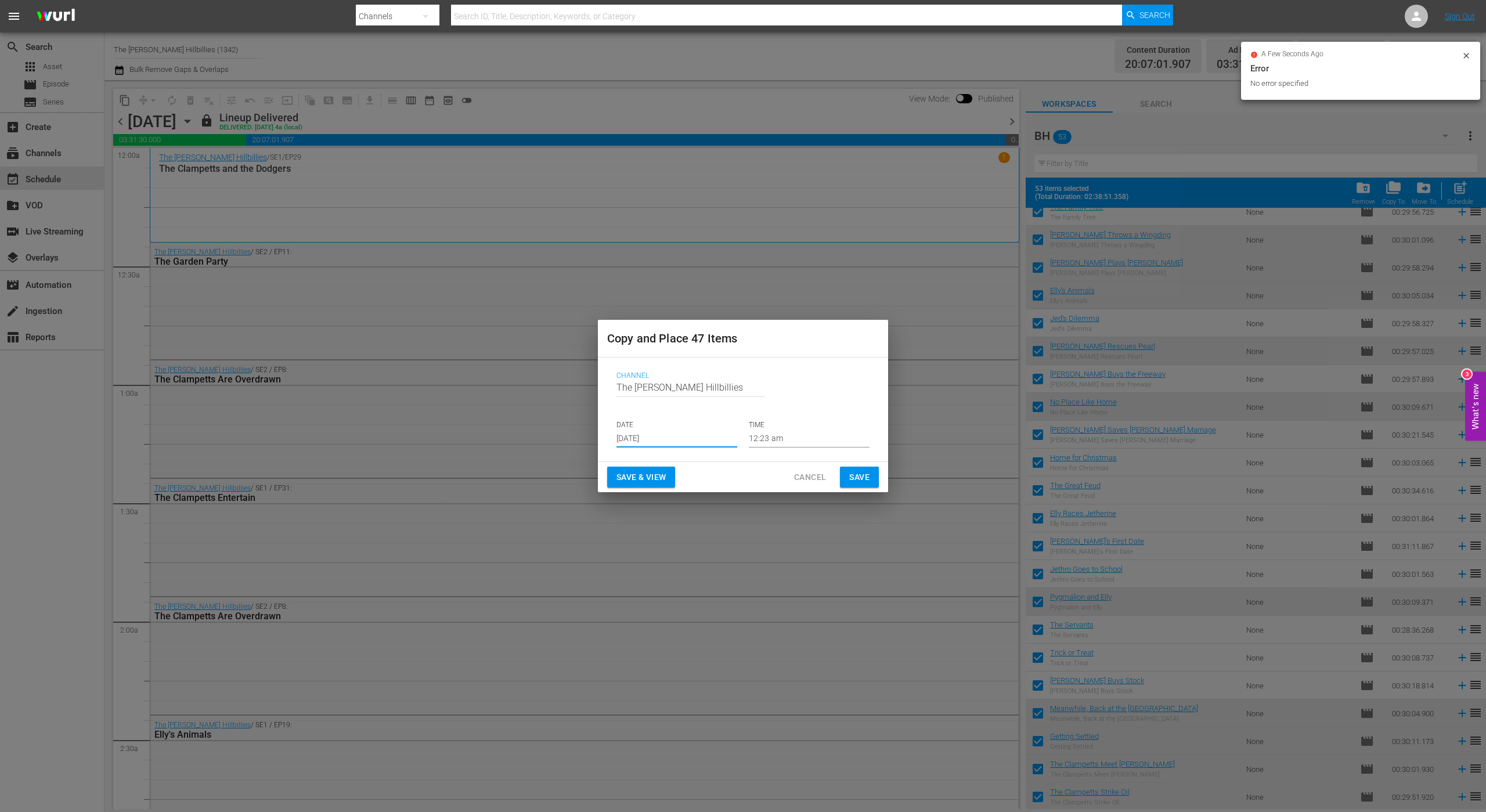
click at [670, 439] on input "[DATE]" at bounding box center [677, 438] width 121 height 17
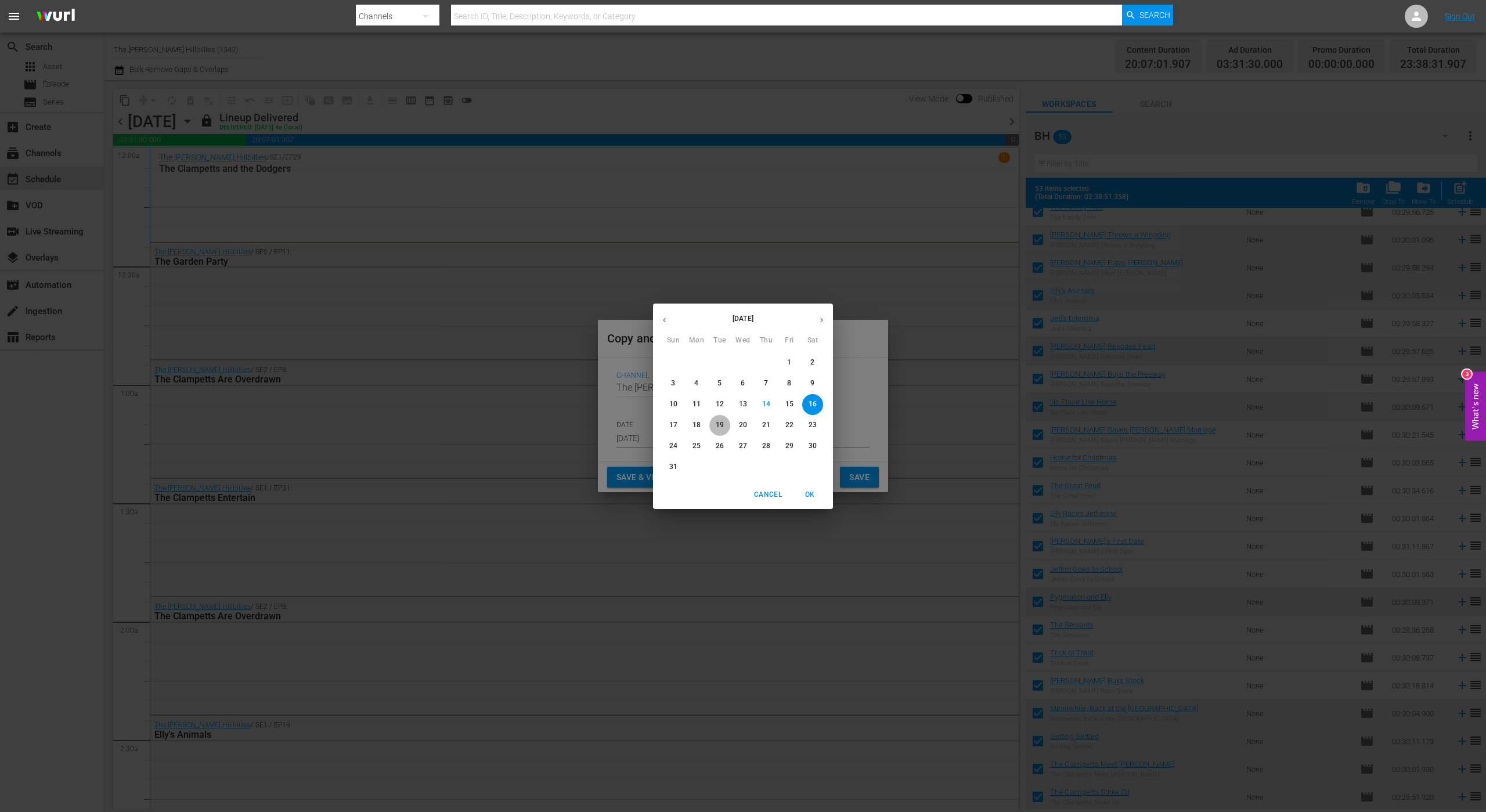
click at [721, 421] on p "19" at bounding box center [720, 424] width 8 height 10
type input "[DATE]"
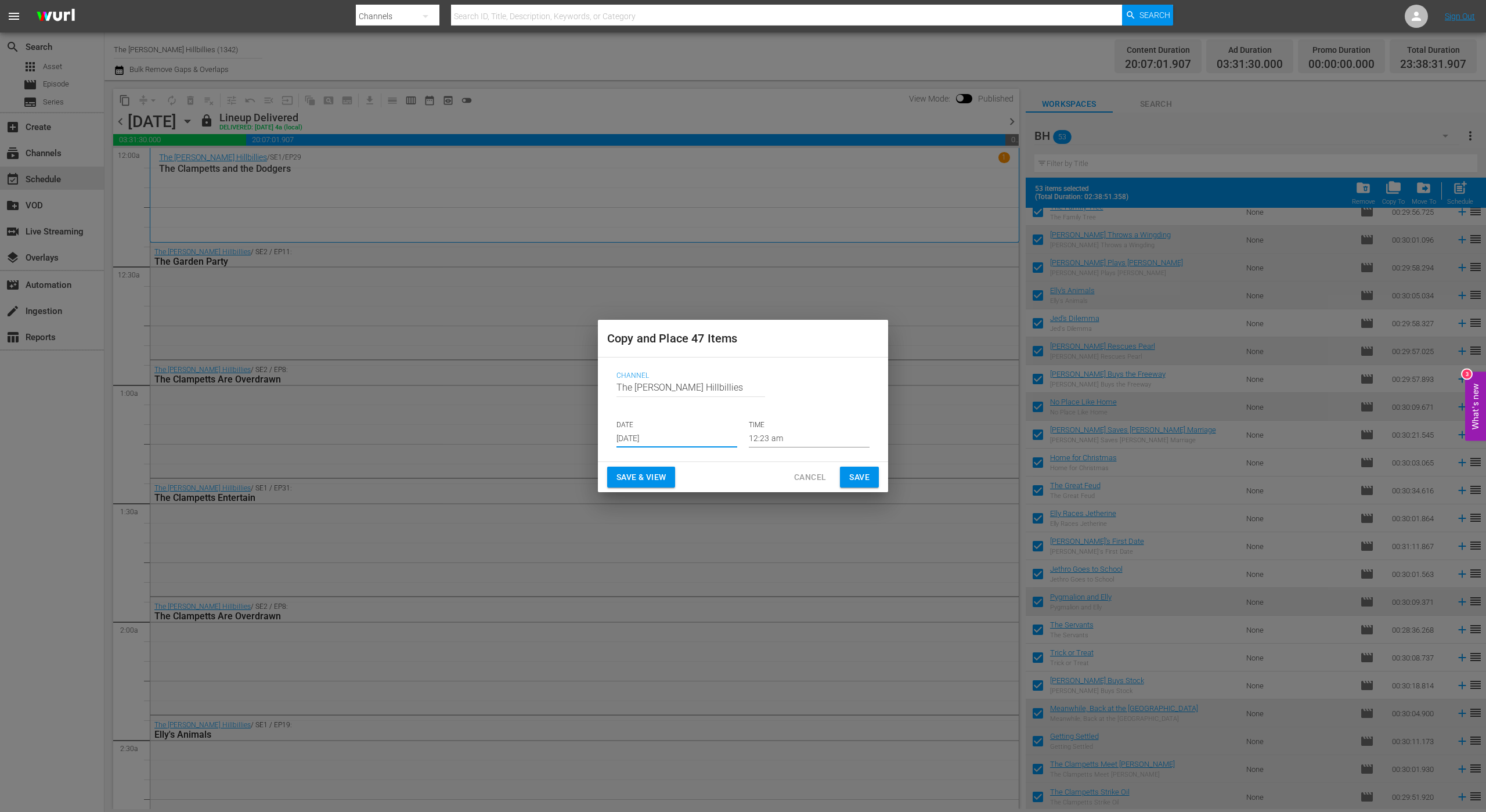
click at [857, 474] on span "Save" at bounding box center [859, 477] width 20 height 15
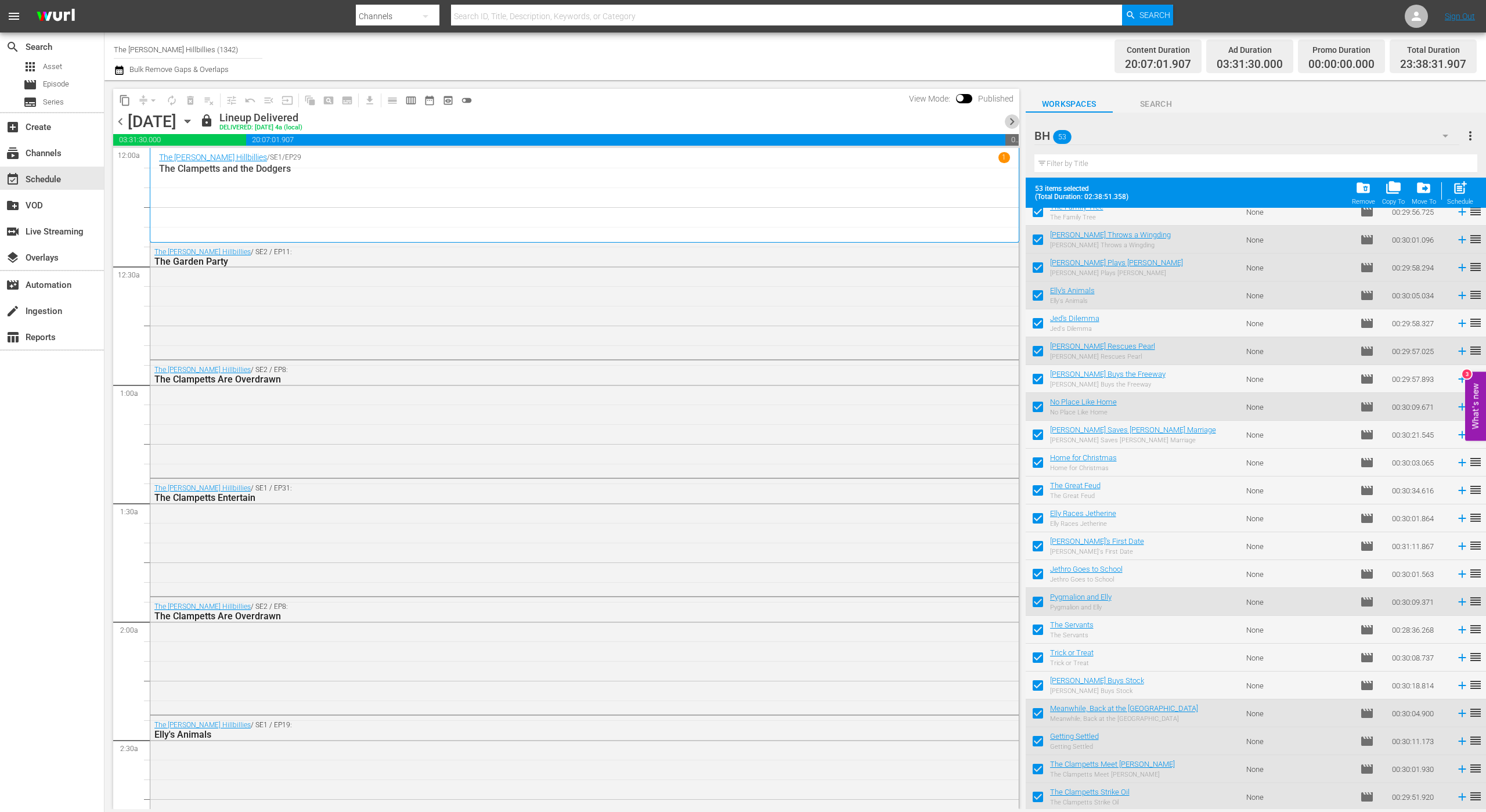
click at [1008, 126] on span "chevron_right" at bounding box center [1012, 121] width 15 height 15
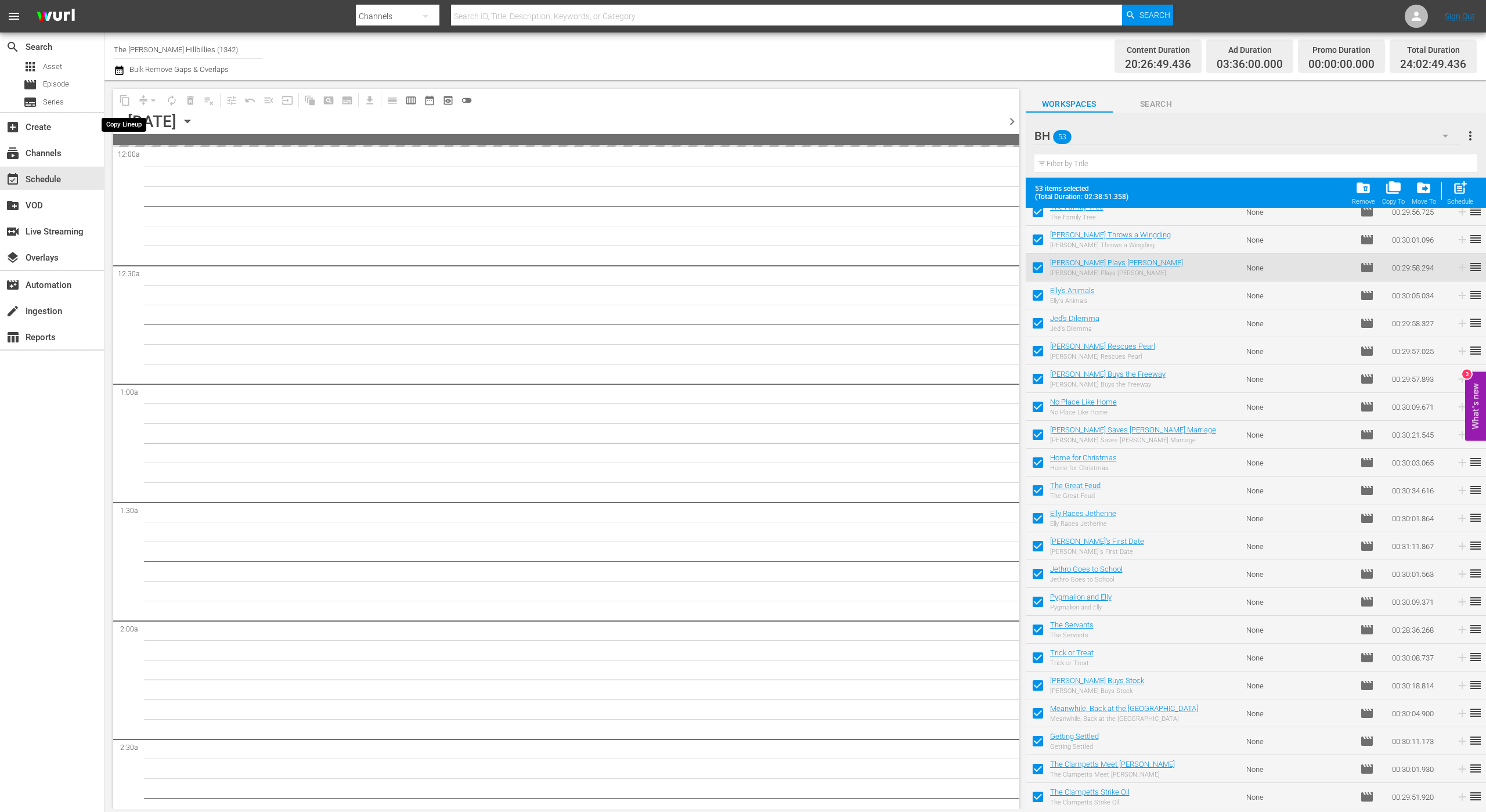
click at [121, 95] on span "content_copy" at bounding box center [125, 100] width 18 height 18
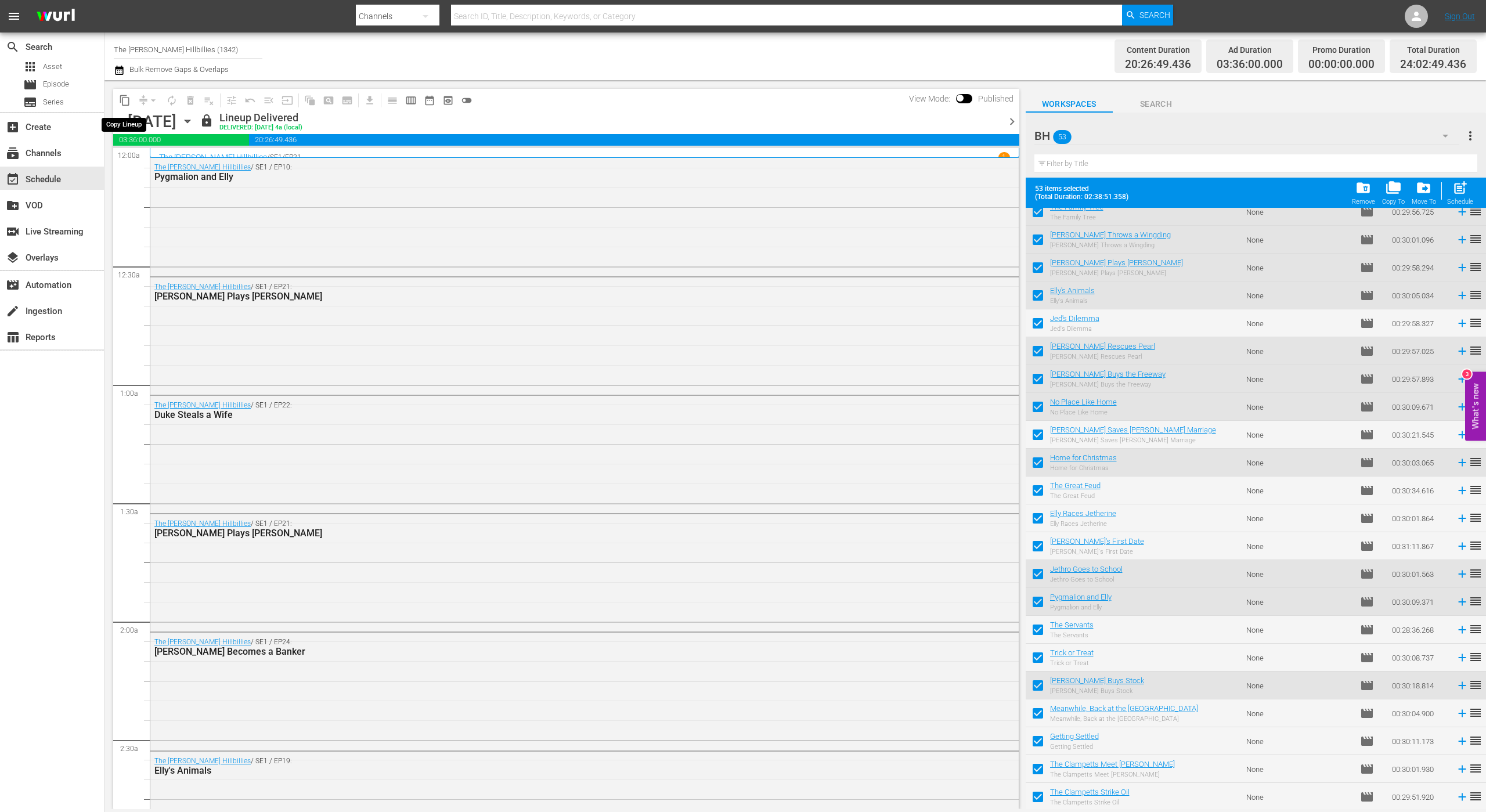
click at [125, 102] on span "content_copy" at bounding box center [125, 100] width 12 height 12
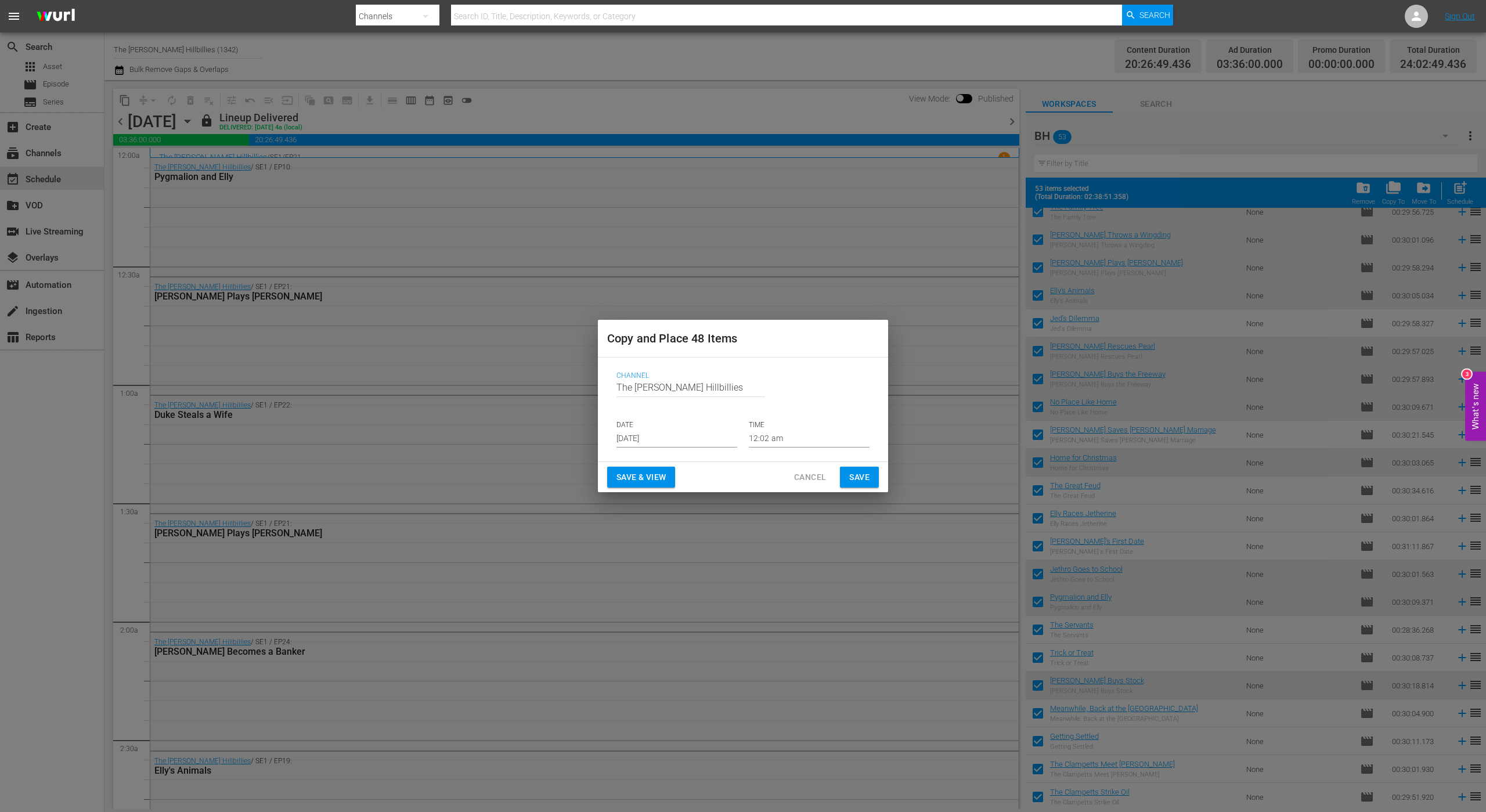
click at [693, 438] on input "[DATE]" at bounding box center [677, 438] width 121 height 17
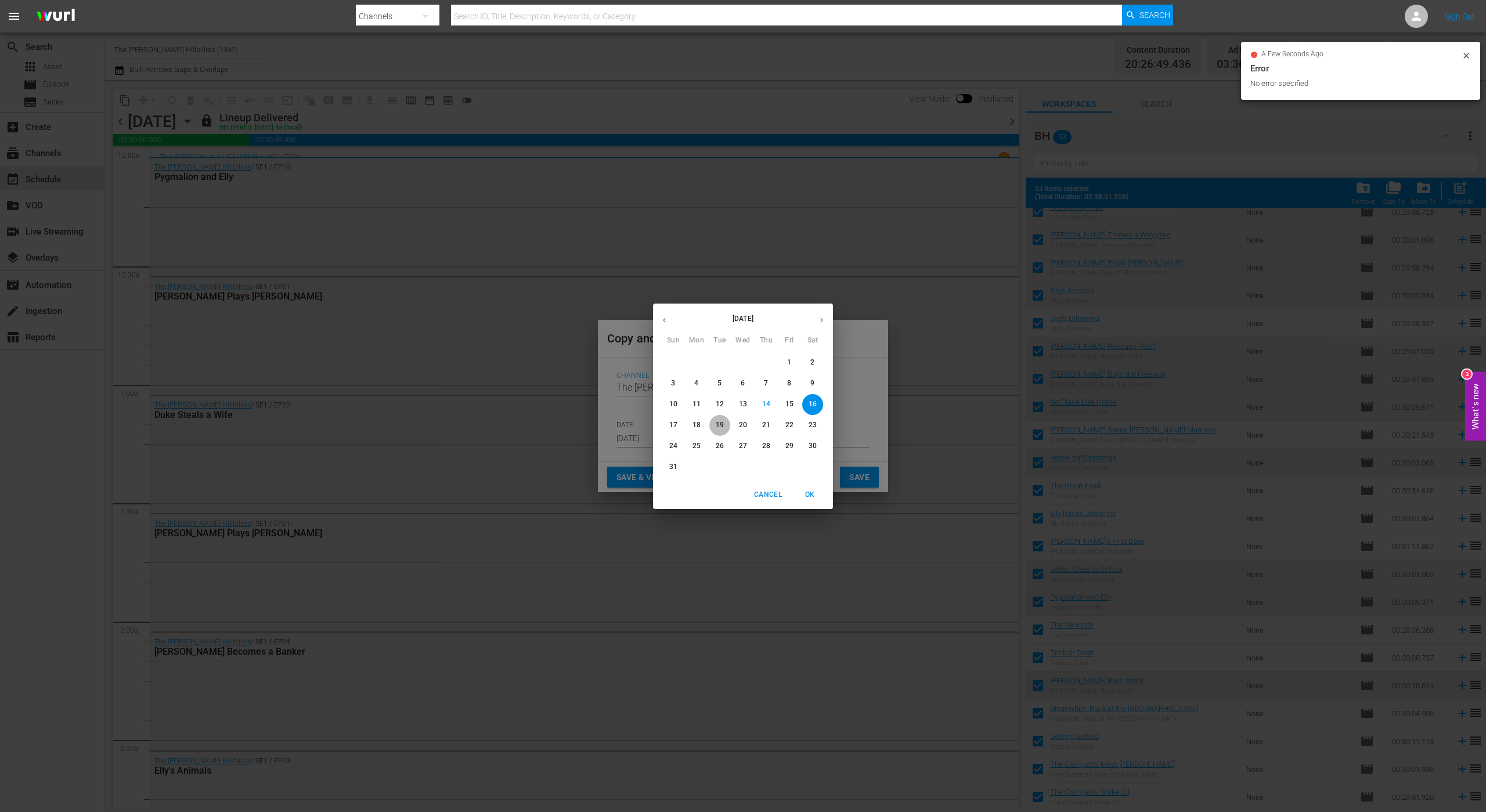
click at [723, 421] on p "19" at bounding box center [720, 424] width 8 height 10
type input "[DATE]"
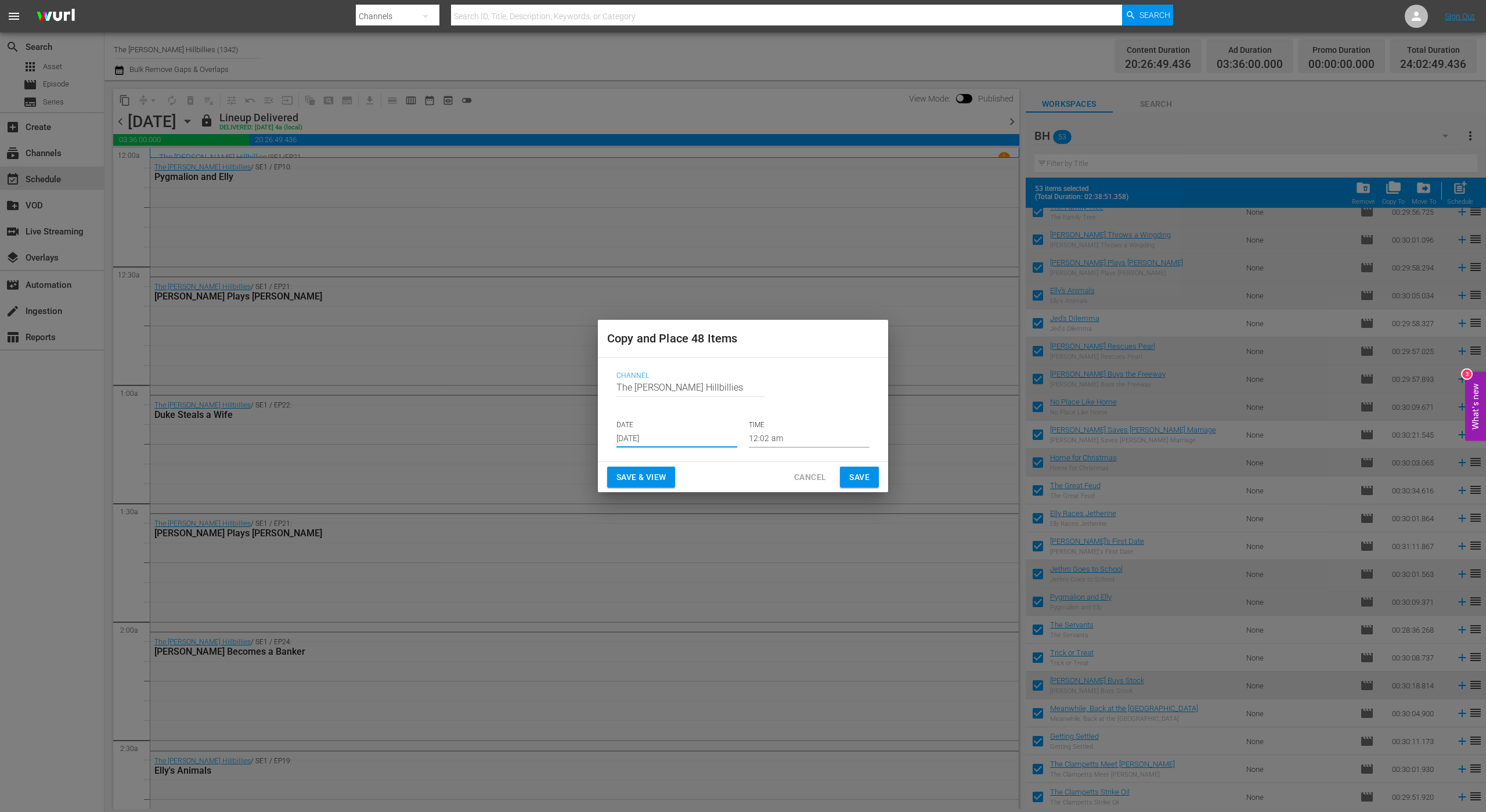
click at [855, 477] on span "Save" at bounding box center [859, 477] width 20 height 15
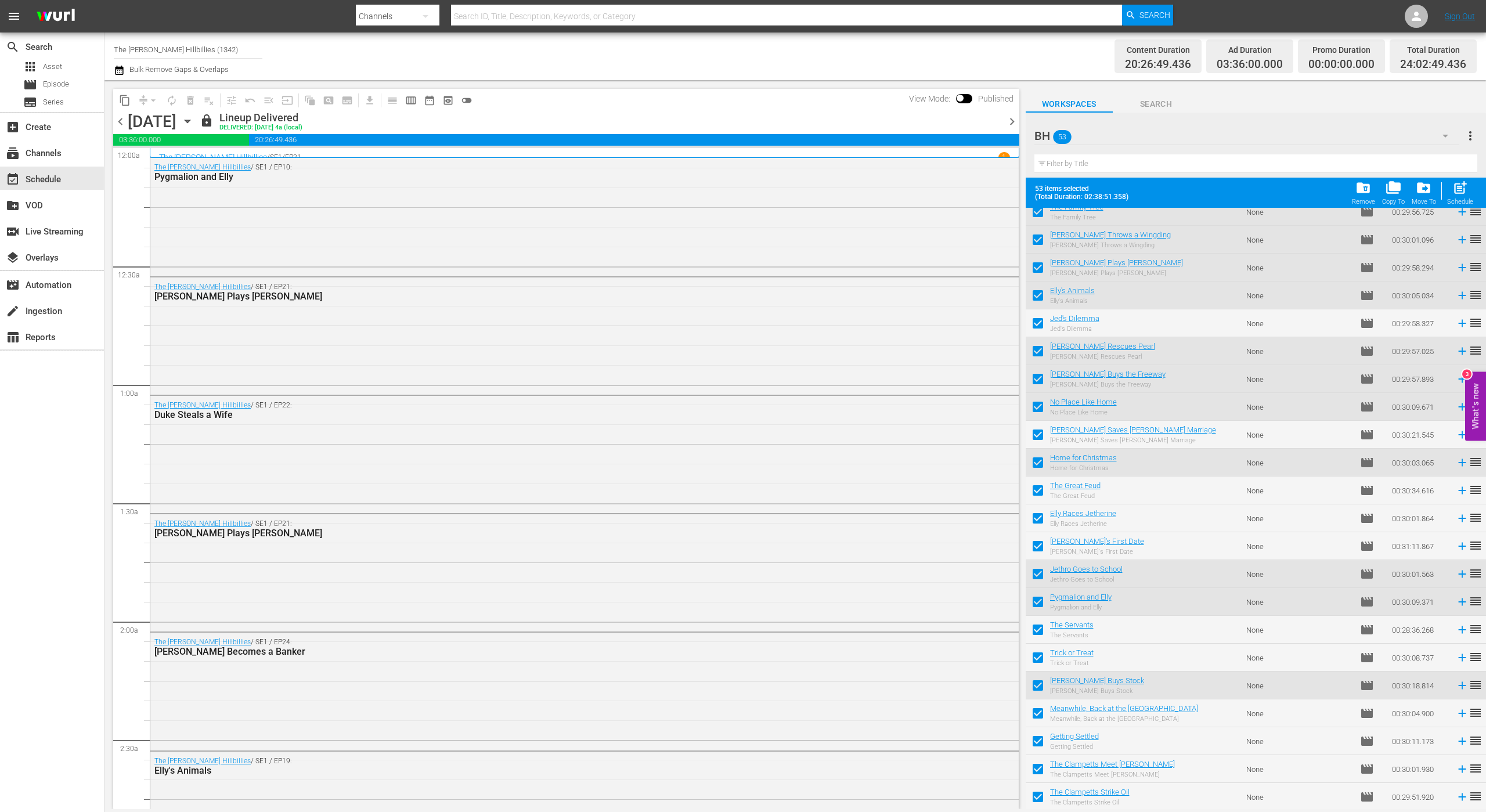
click at [1012, 122] on span "chevron_right" at bounding box center [1012, 121] width 15 height 15
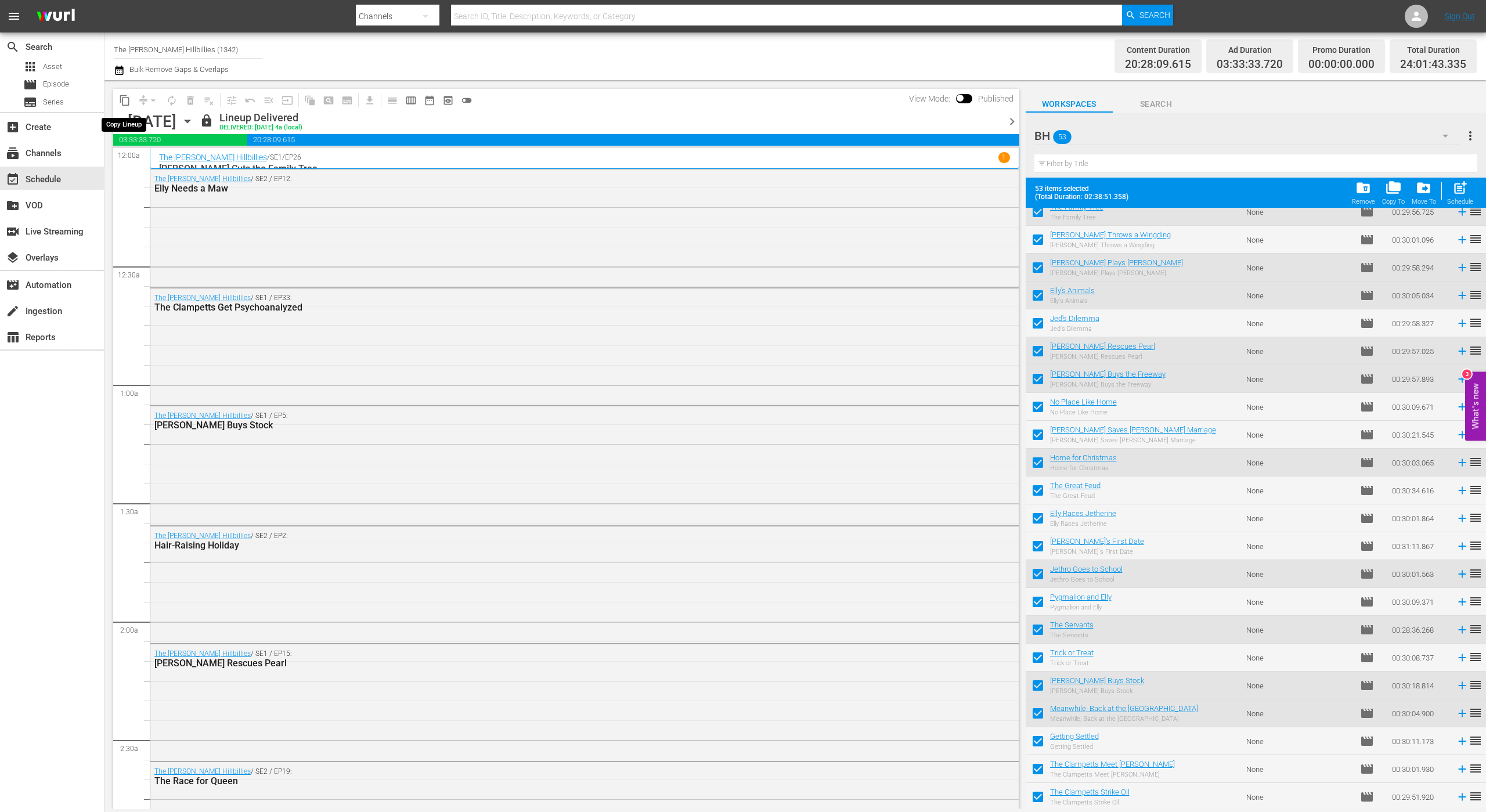
click at [126, 99] on span "content_copy" at bounding box center [125, 100] width 12 height 12
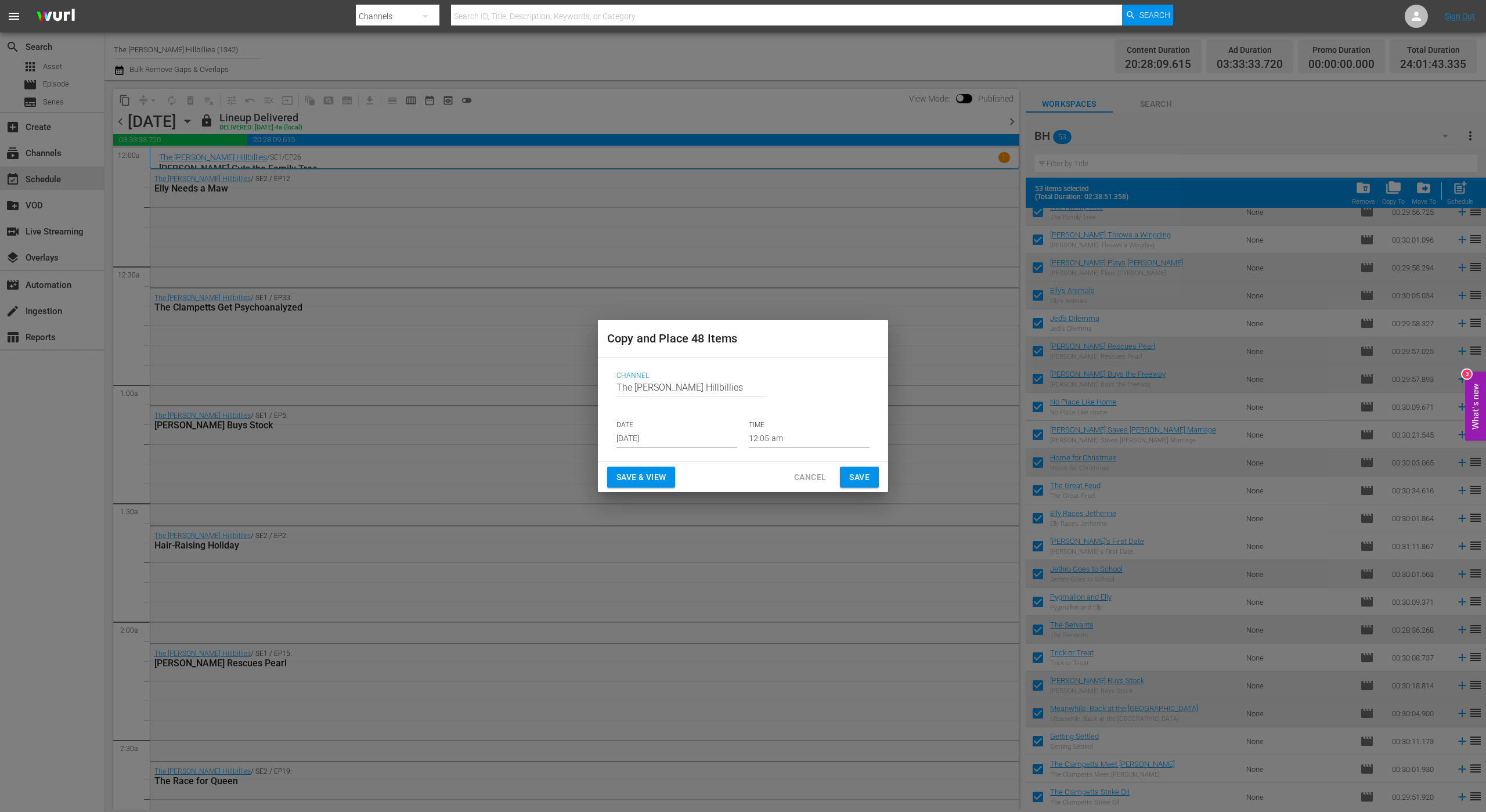
click at [682, 438] on input "[DATE]" at bounding box center [677, 438] width 121 height 17
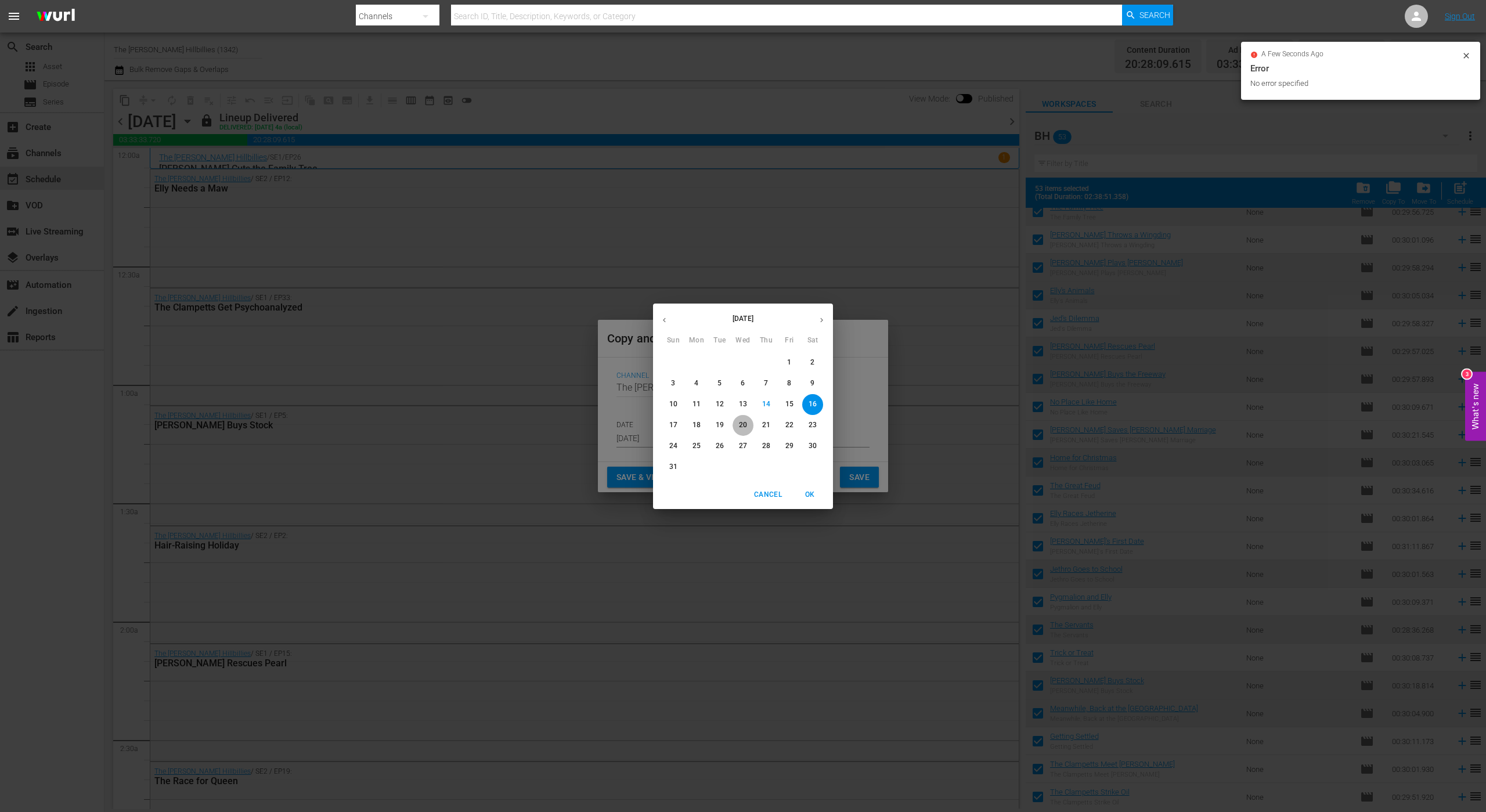
click at [746, 425] on p "20" at bounding box center [743, 424] width 8 height 10
type input "[DATE]"
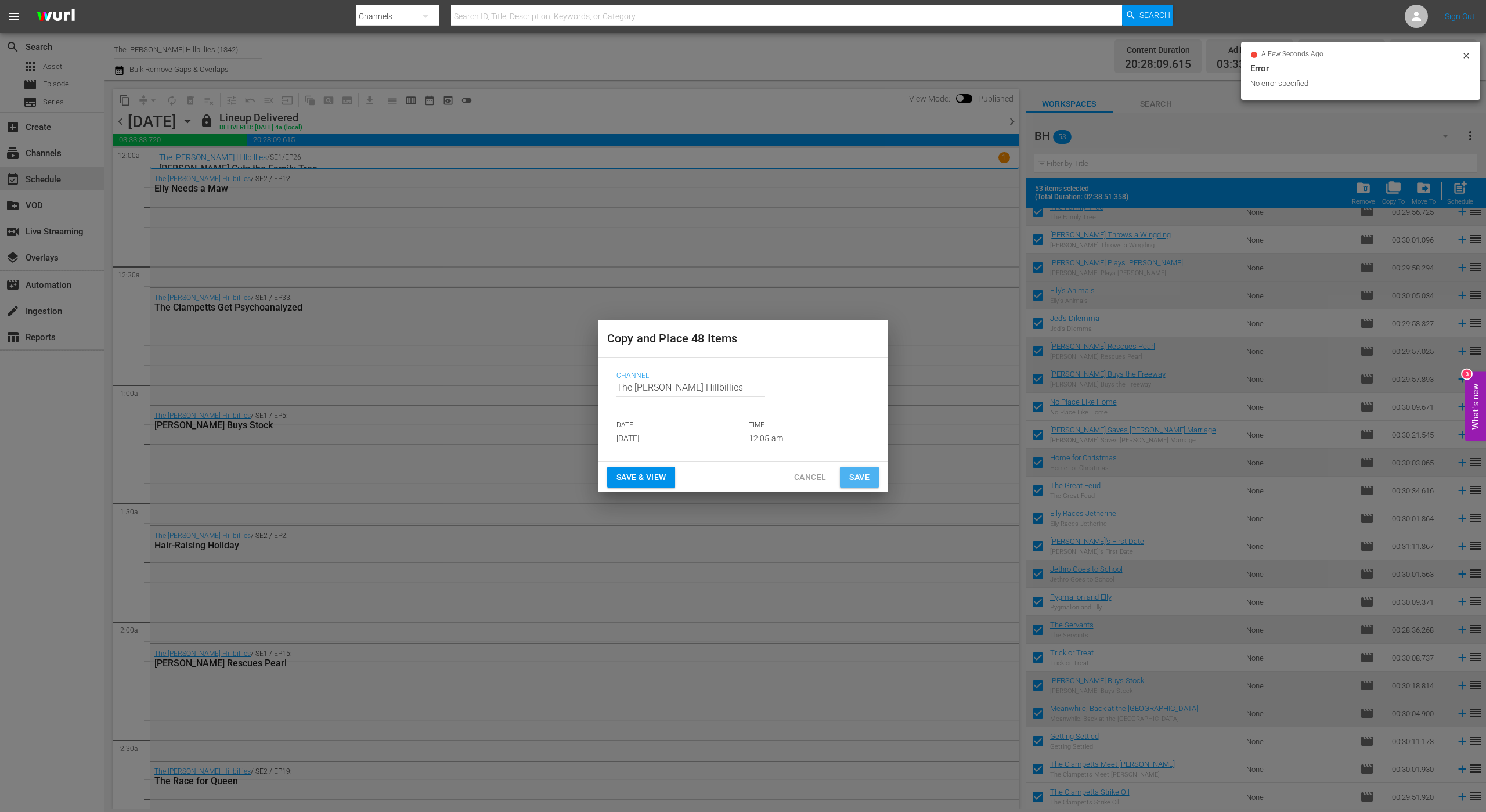
drag, startPoint x: 872, startPoint y: 477, endPoint x: 867, endPoint y: 473, distance: 6.4
click at [867, 473] on button "Save" at bounding box center [859, 477] width 39 height 22
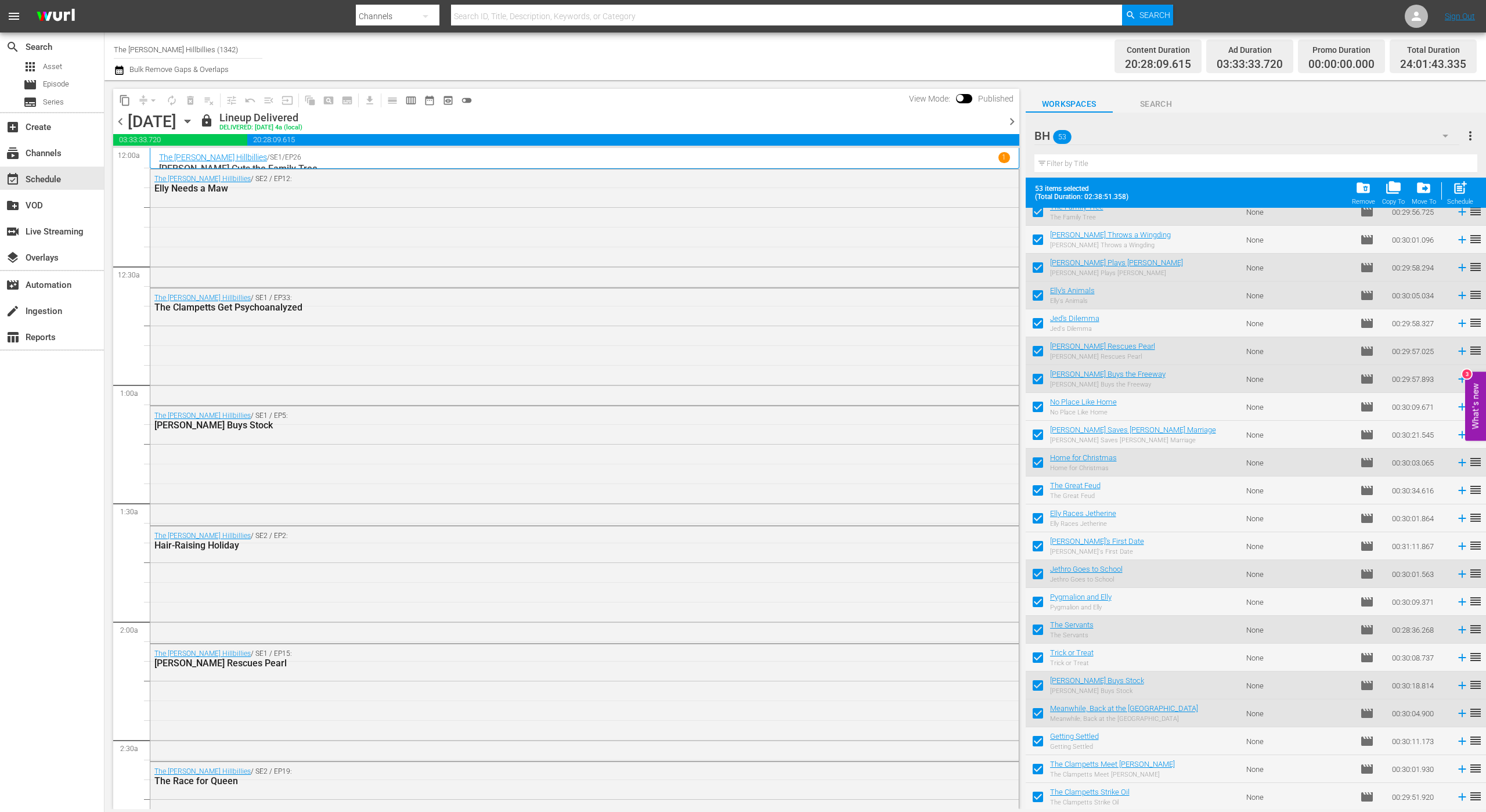
drag, startPoint x: 1011, startPoint y: 125, endPoint x: 144, endPoint y: 50, distance: 870.2
click at [1012, 125] on span "chevron_right" at bounding box center [1012, 121] width 15 height 15
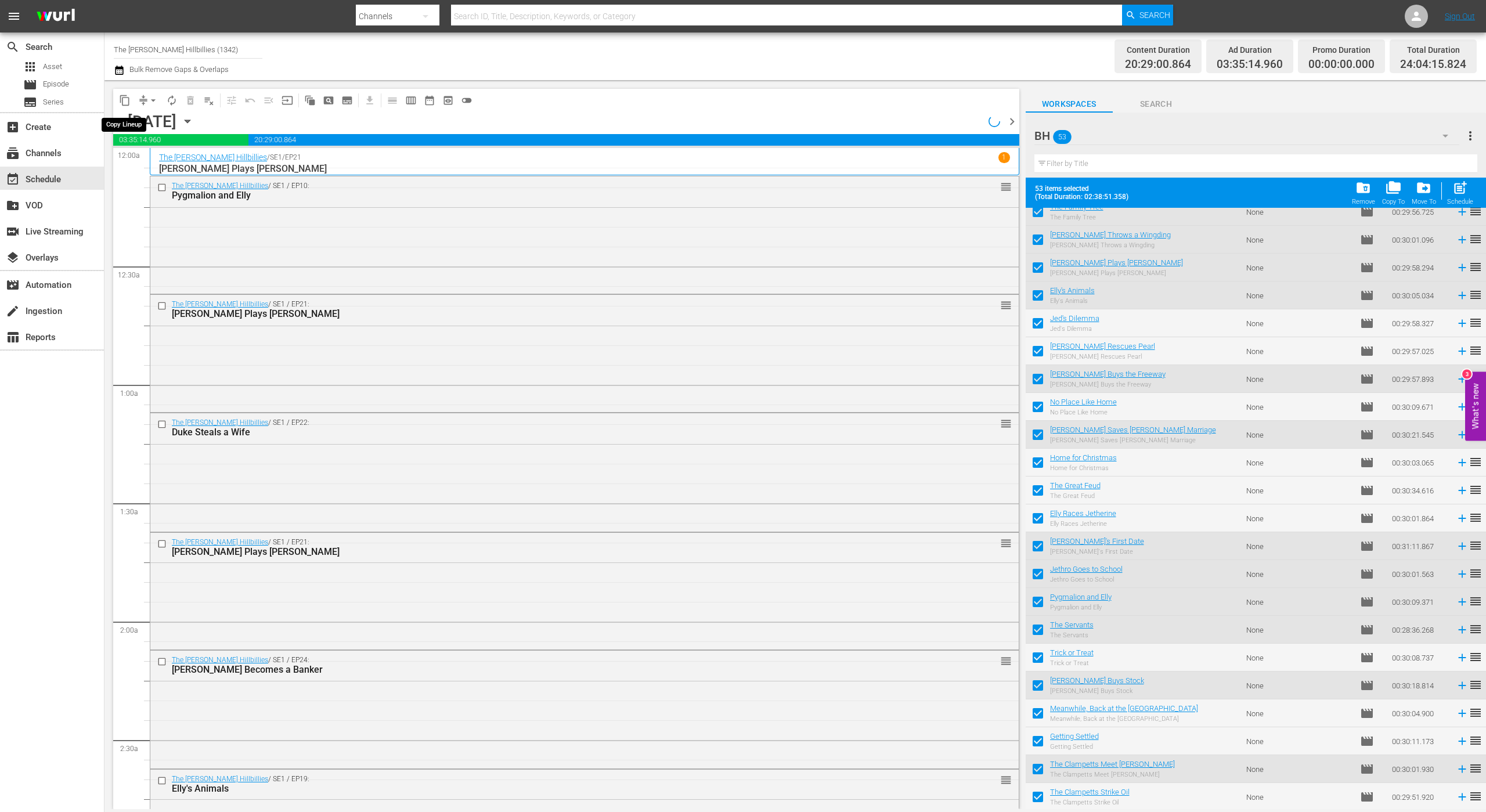
click at [122, 98] on span "content_copy" at bounding box center [125, 100] width 12 height 12
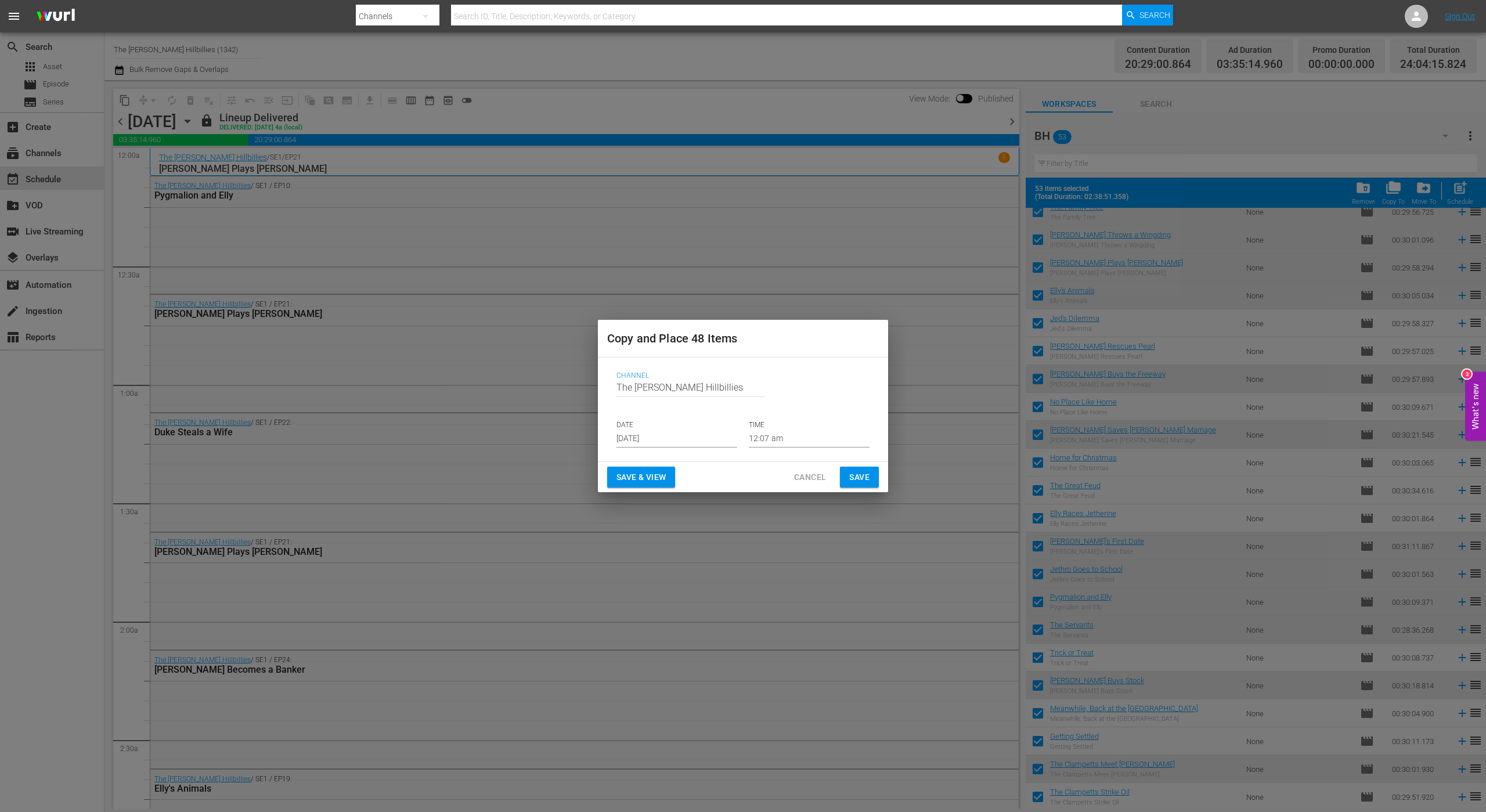
click at [695, 436] on input "[DATE]" at bounding box center [677, 438] width 121 height 17
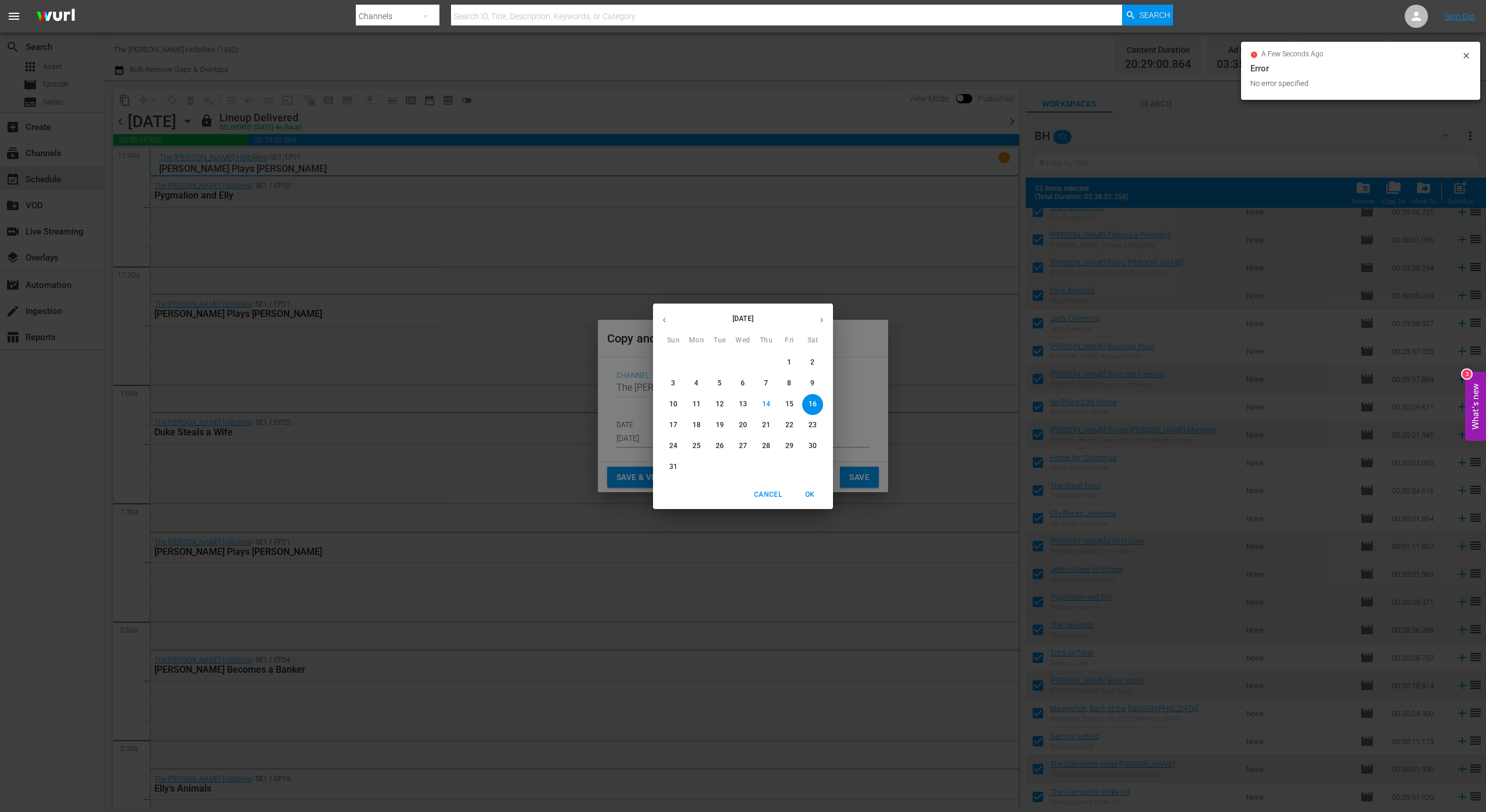
click at [765, 423] on p "21" at bounding box center [766, 424] width 8 height 10
type input "[DATE]"
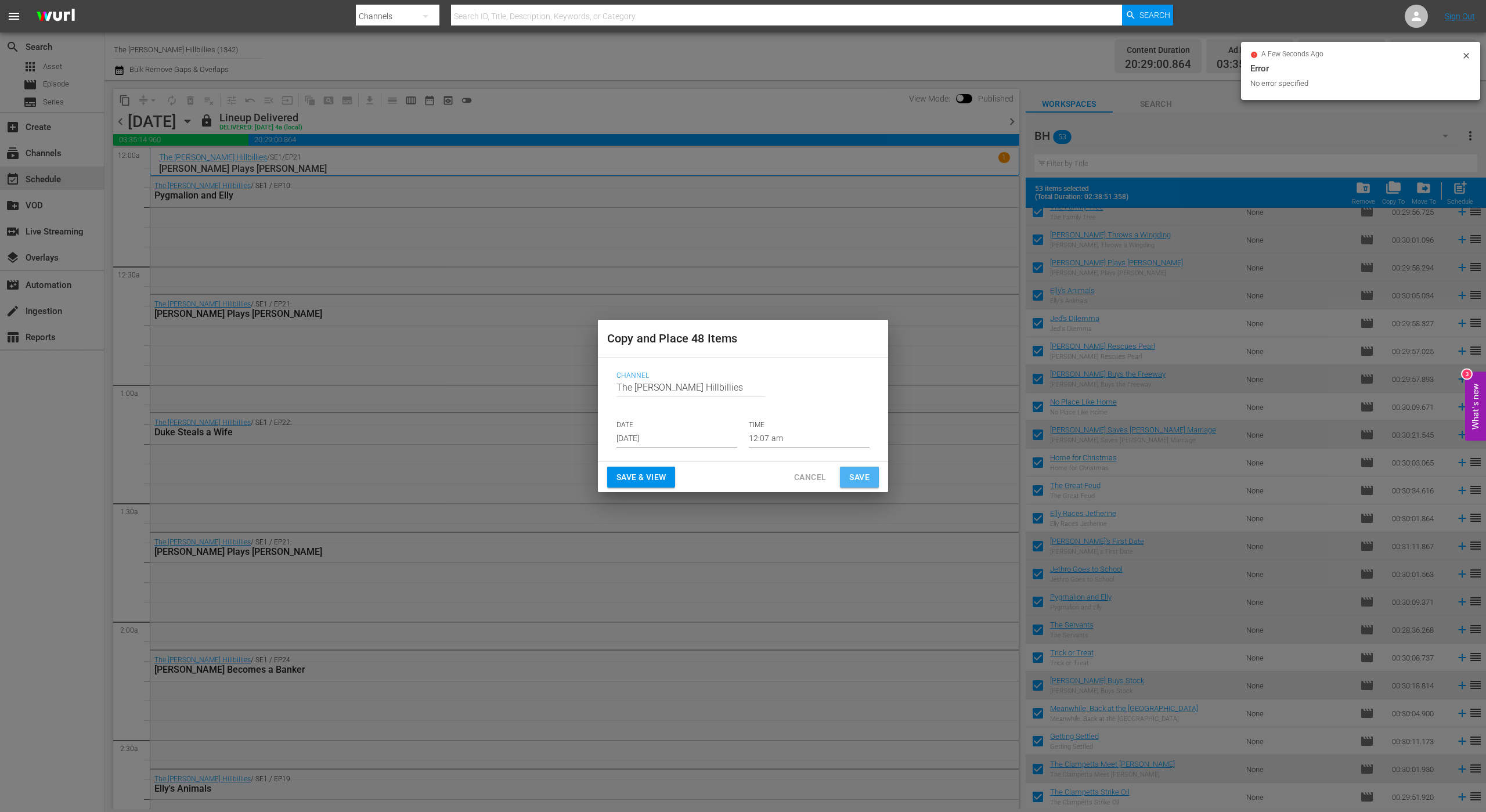
click at [845, 471] on button "Save" at bounding box center [859, 477] width 39 height 22
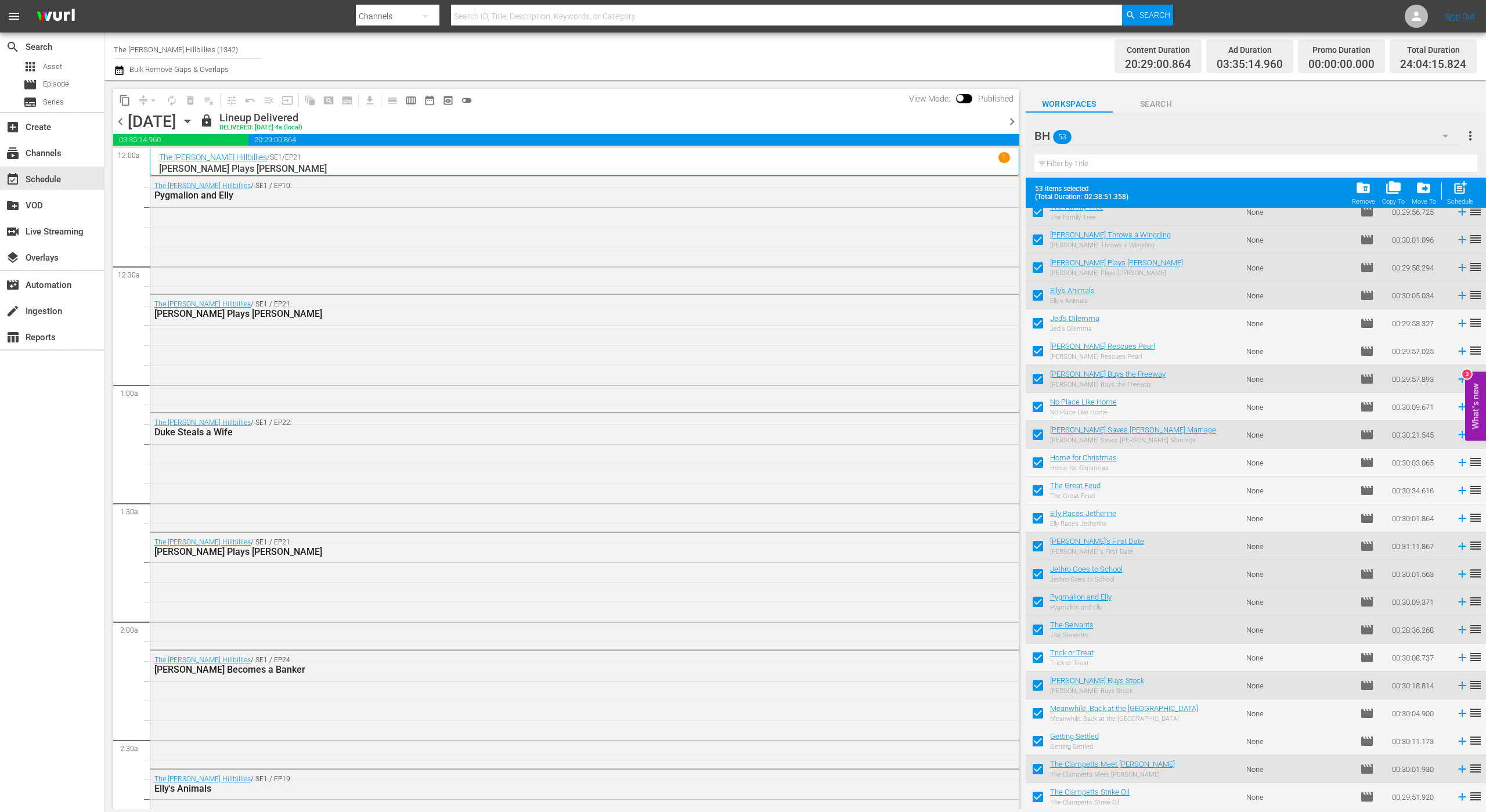
click at [1015, 118] on span "chevron_right" at bounding box center [1012, 121] width 15 height 15
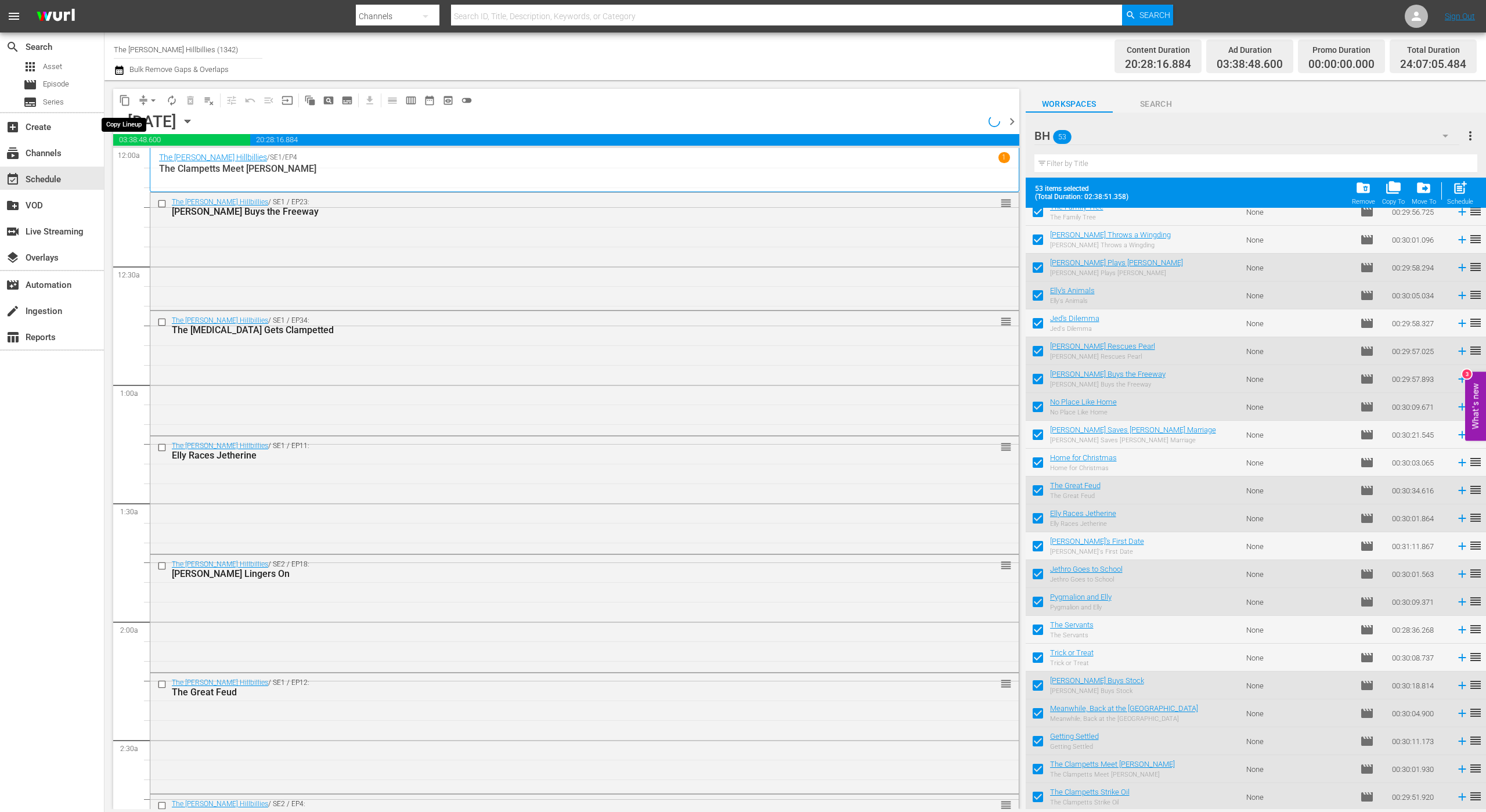
click at [122, 98] on span "content_copy" at bounding box center [125, 100] width 12 height 12
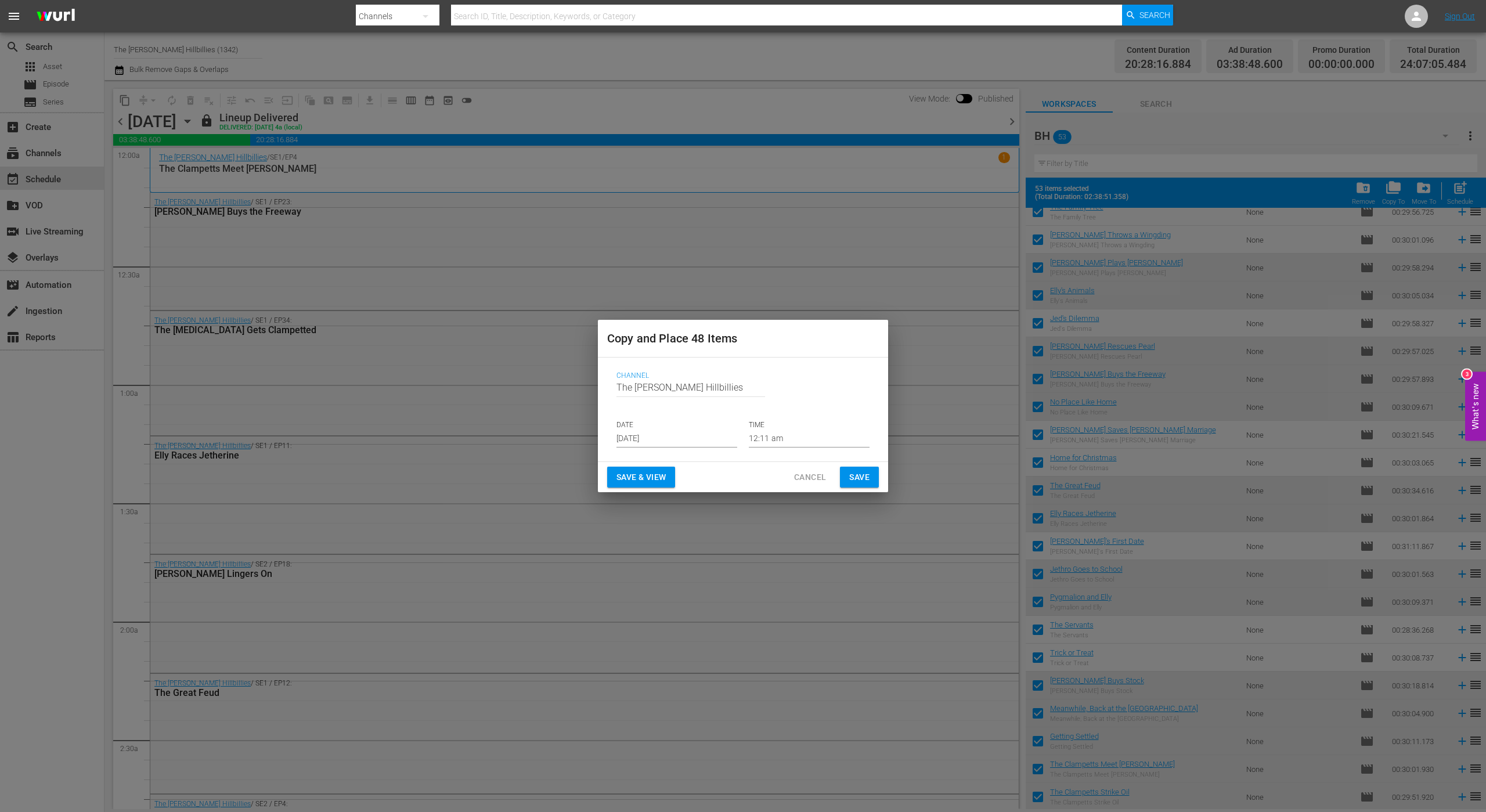
click at [694, 436] on input "[DATE]" at bounding box center [677, 438] width 121 height 17
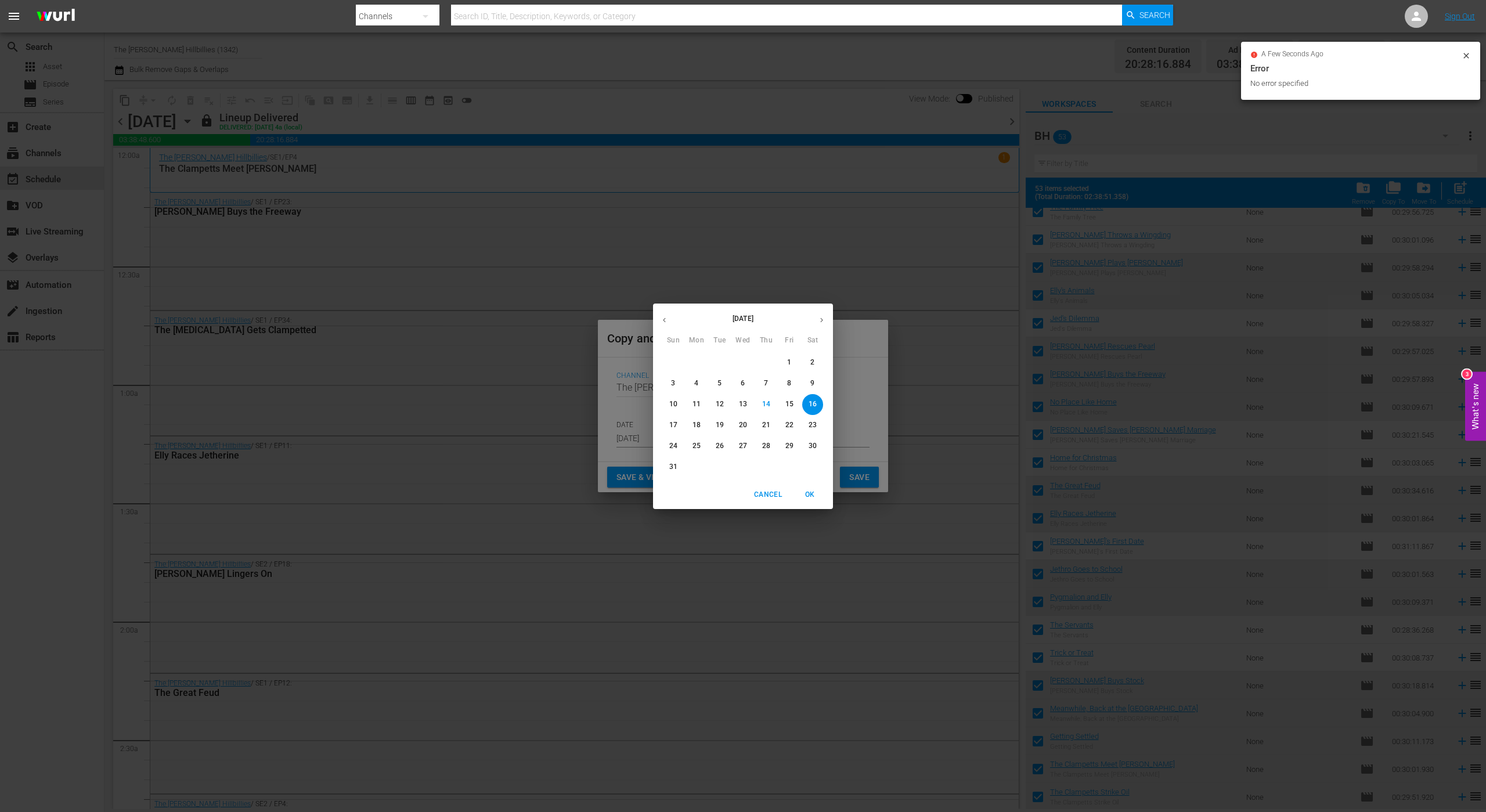
click at [789, 425] on p "22" at bounding box center [789, 424] width 8 height 10
type input "[DATE]"
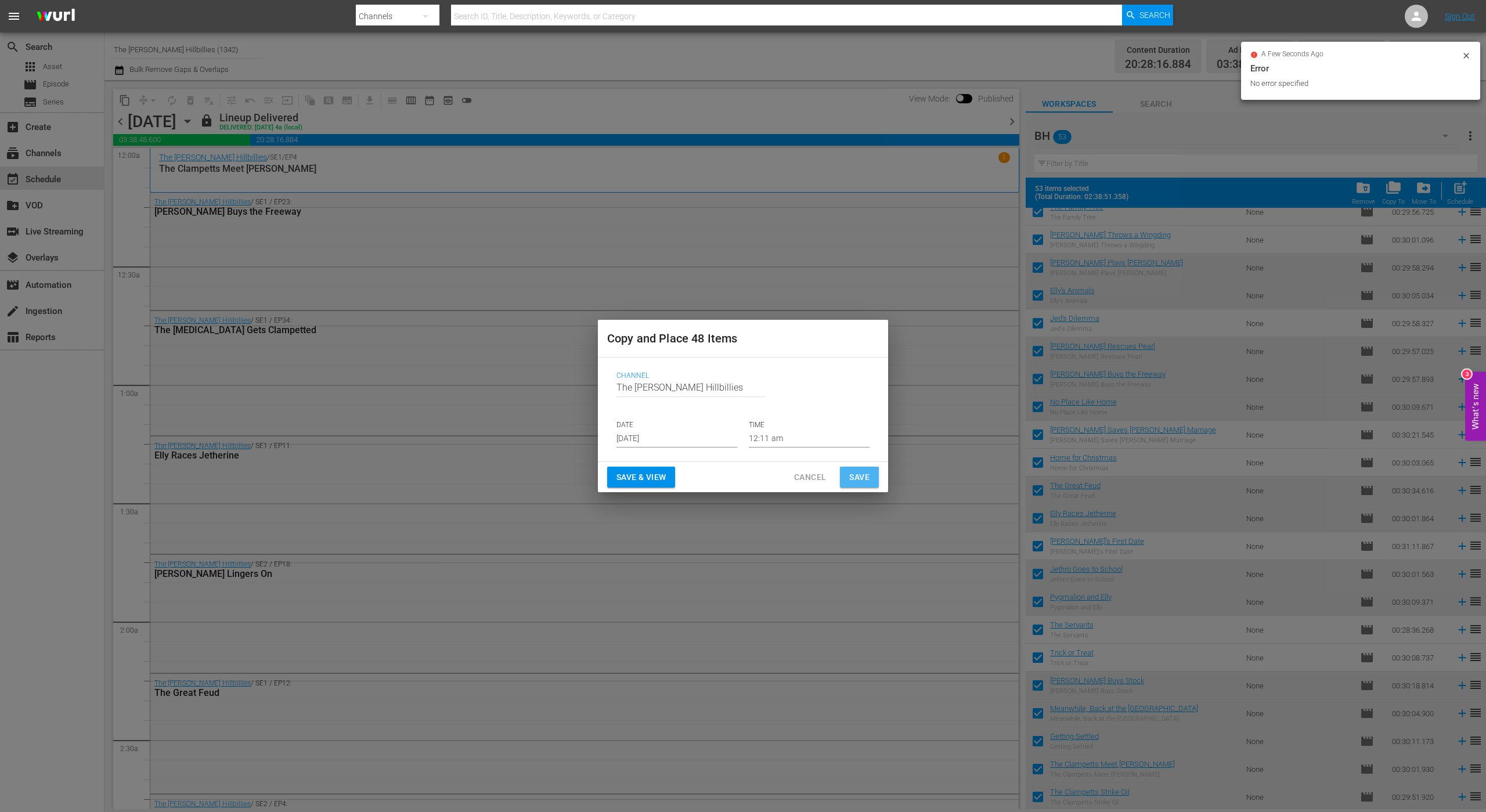
click at [855, 475] on span "Save" at bounding box center [859, 477] width 20 height 15
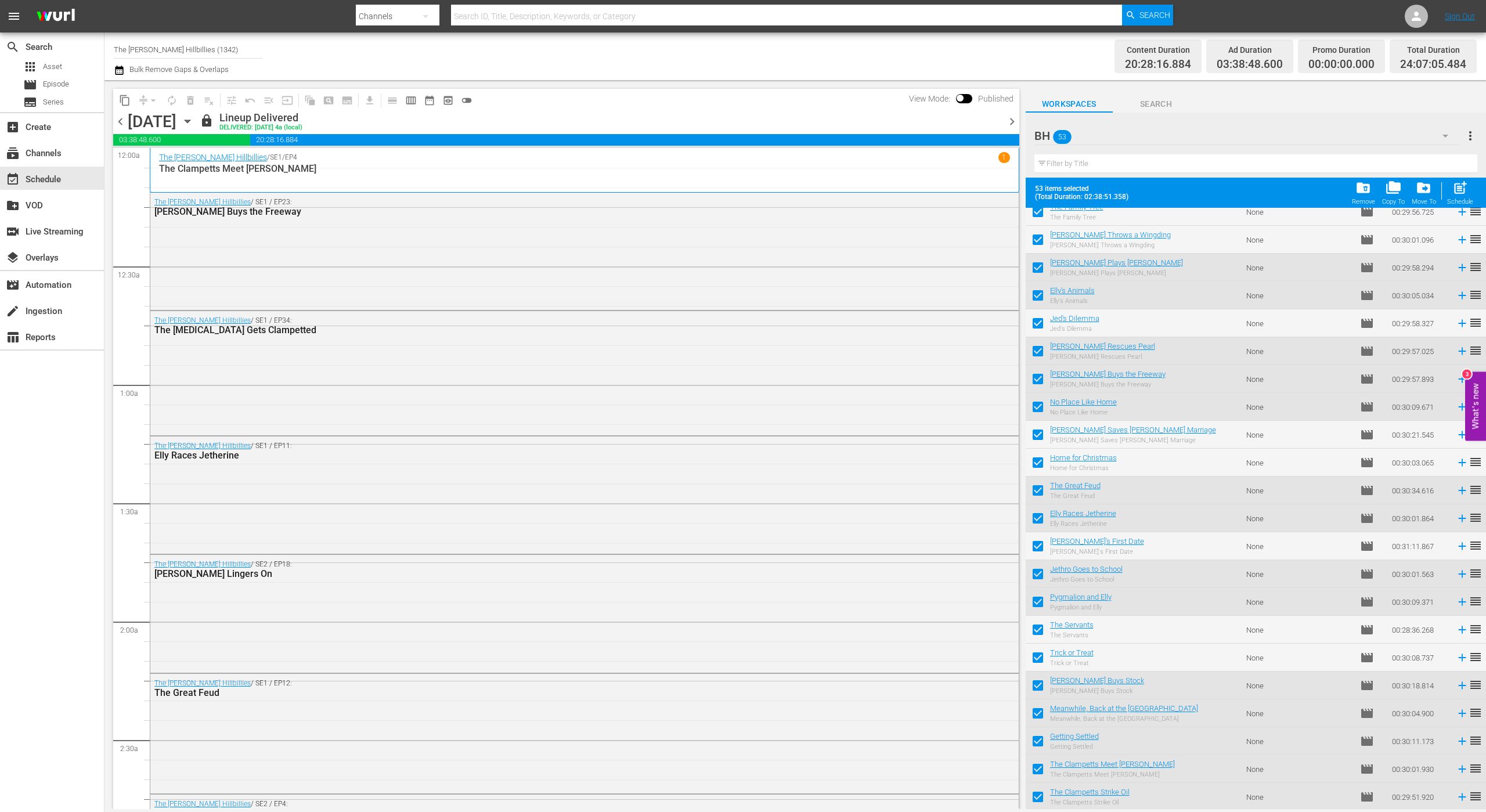
click at [1011, 119] on span "chevron_right" at bounding box center [1012, 121] width 15 height 15
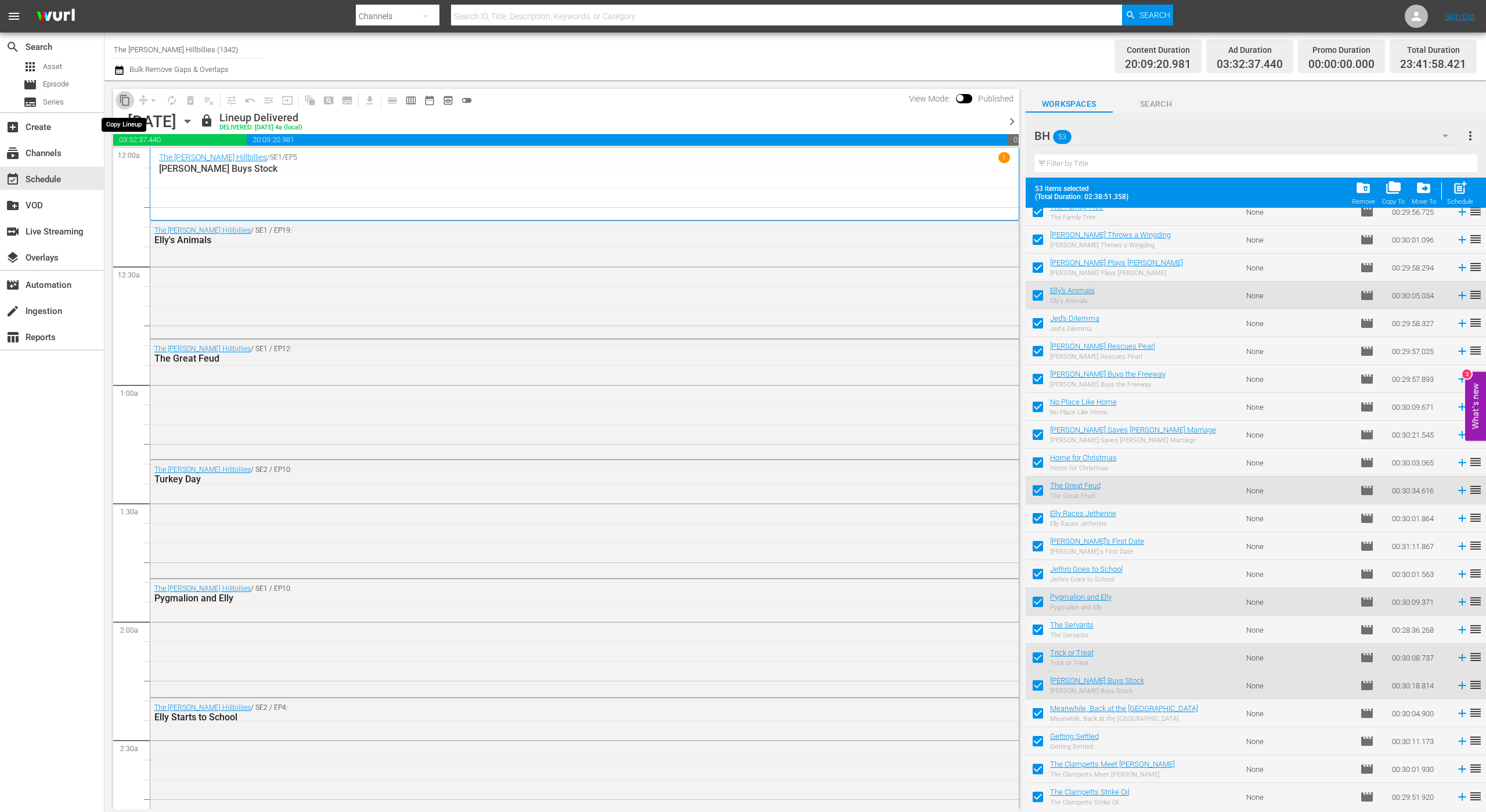
click at [126, 102] on span "content_copy" at bounding box center [125, 100] width 12 height 12
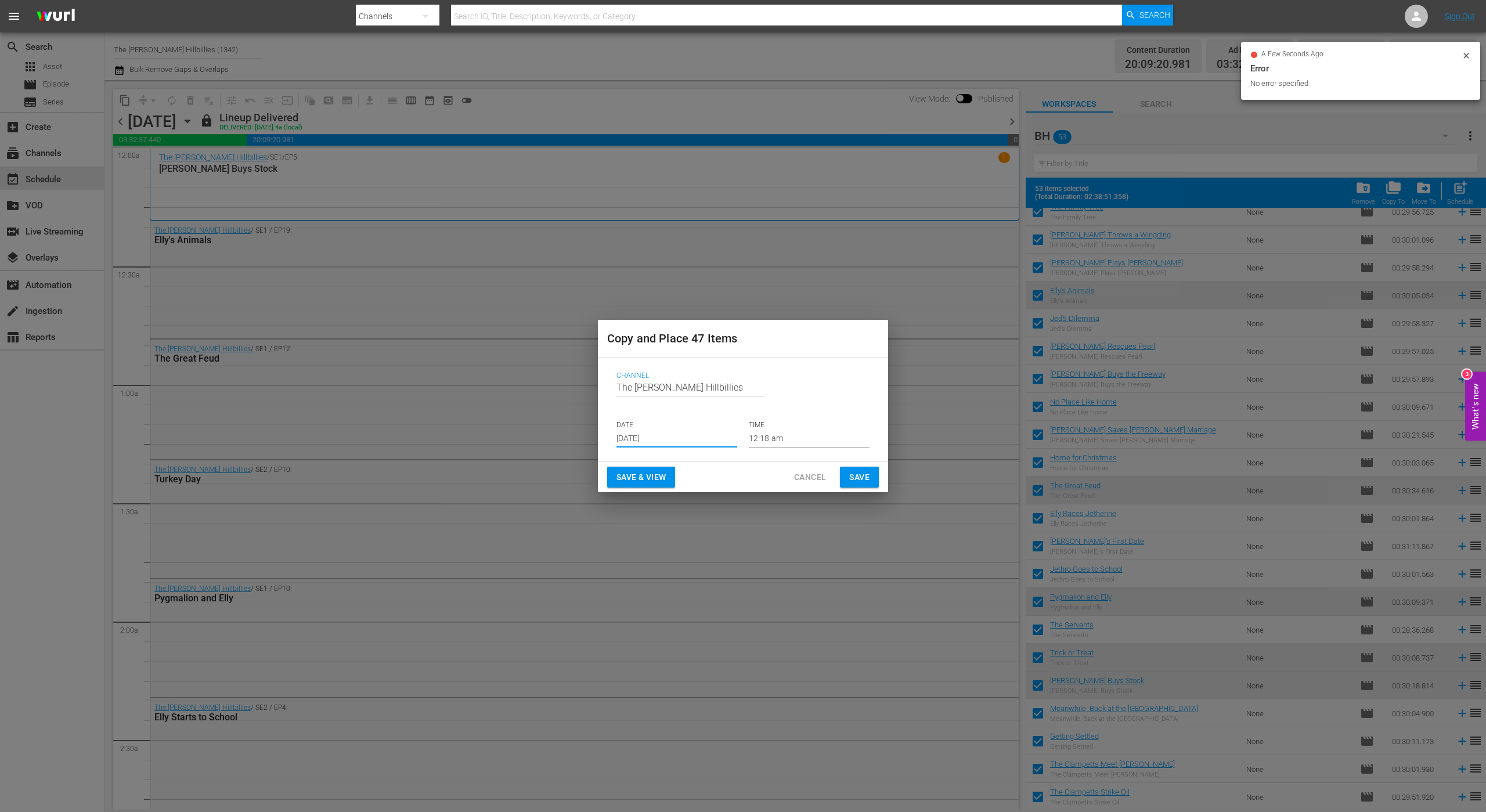
click at [705, 434] on input "[DATE]" at bounding box center [677, 438] width 121 height 17
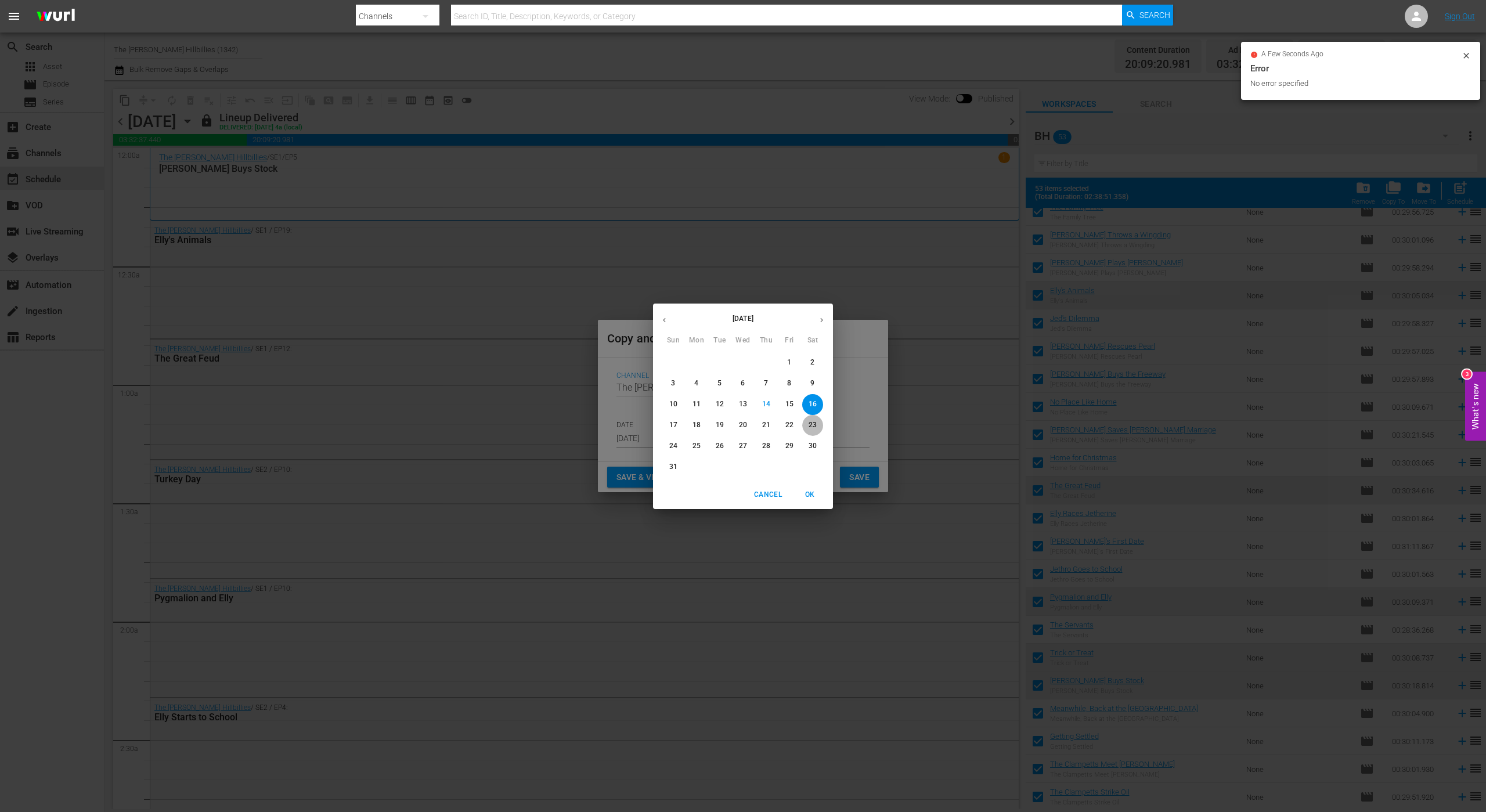
click at [812, 430] on p "23" at bounding box center [813, 424] width 8 height 10
type input "[DATE]"
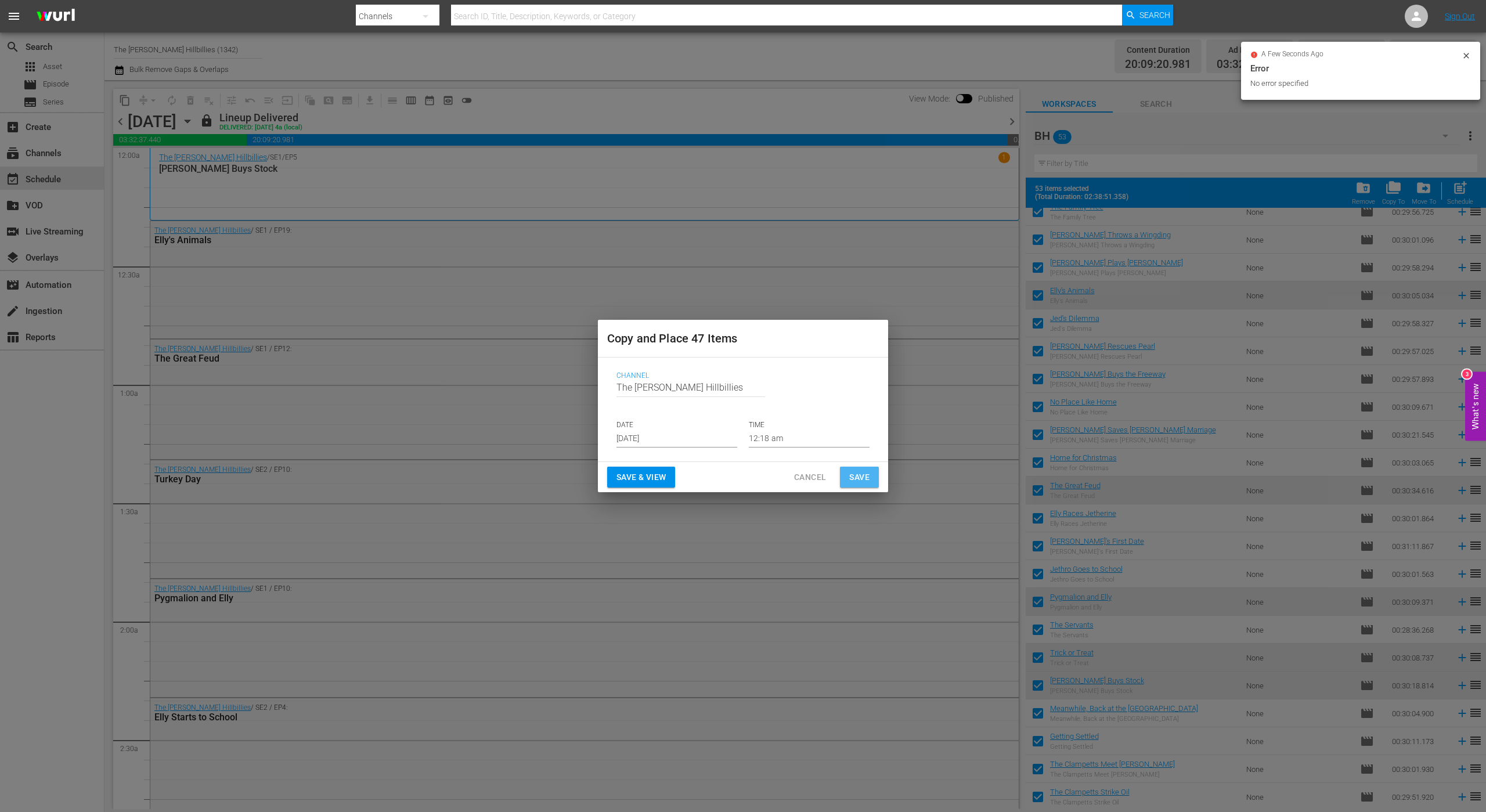
click at [855, 470] on span "Save" at bounding box center [859, 477] width 20 height 15
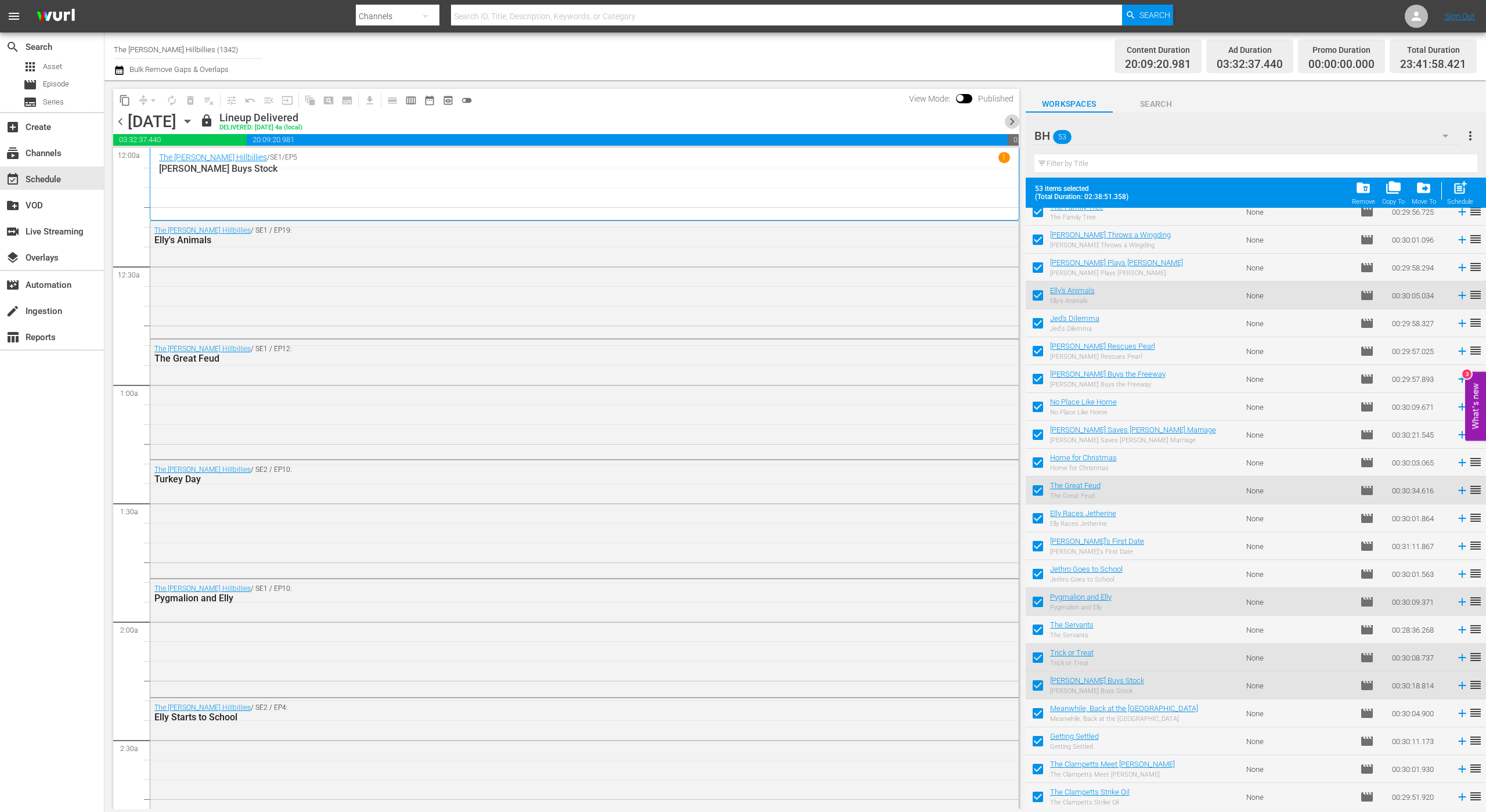
click at [1010, 115] on span "chevron_right" at bounding box center [1012, 121] width 15 height 15
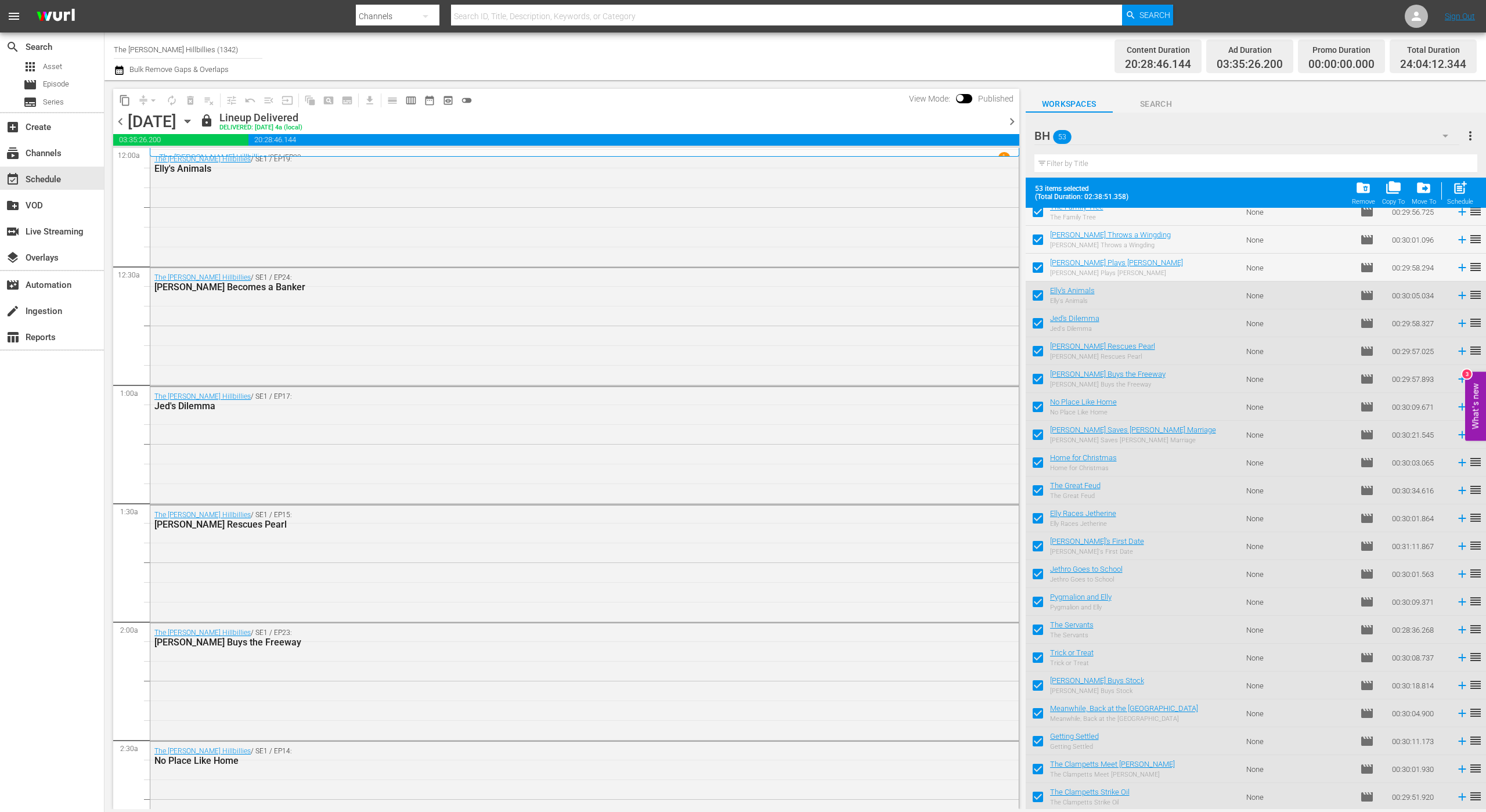
click at [131, 102] on button "content_copy" at bounding box center [125, 100] width 18 height 18
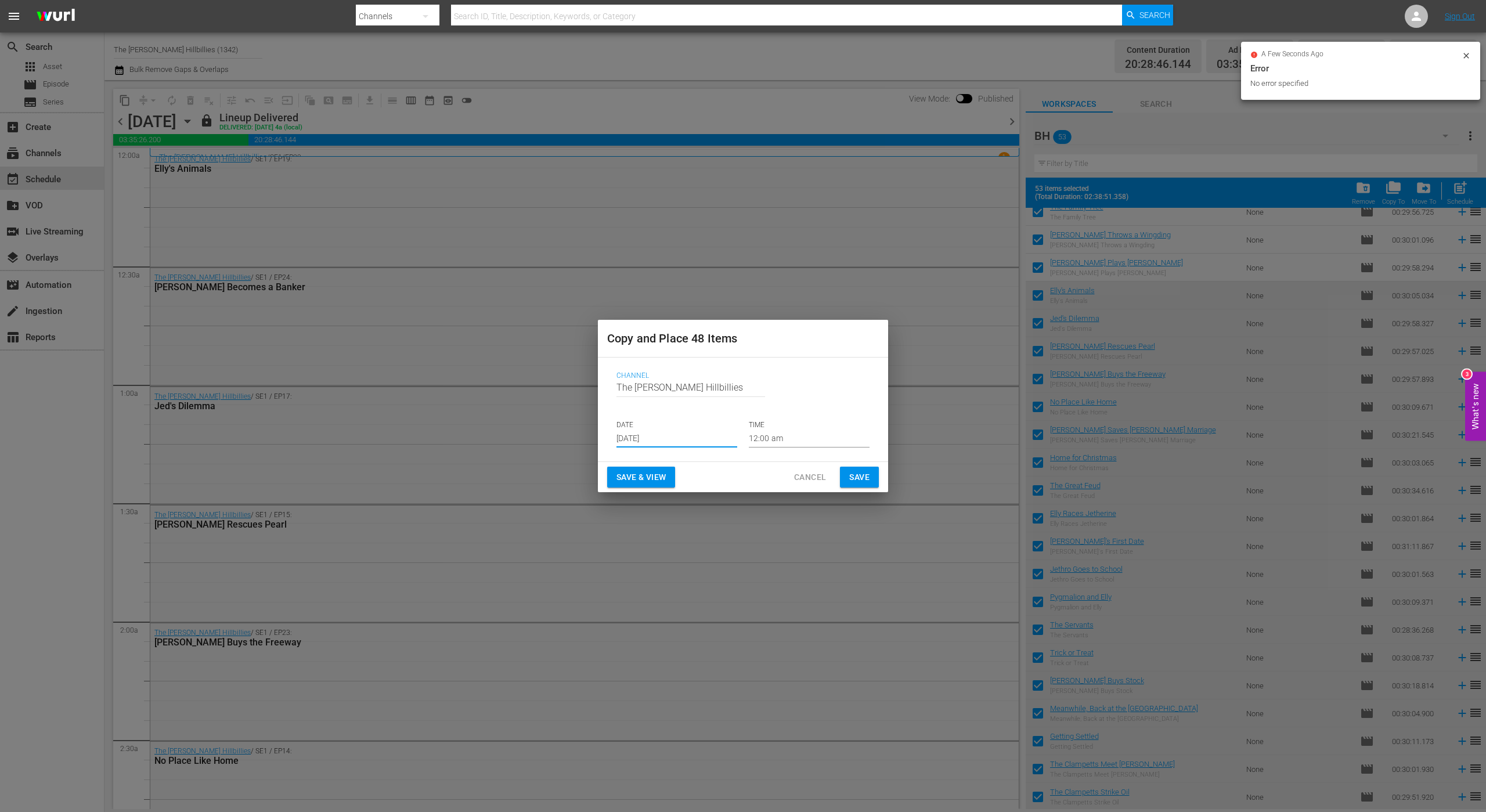
click at [670, 430] on input "[DATE]" at bounding box center [677, 438] width 121 height 17
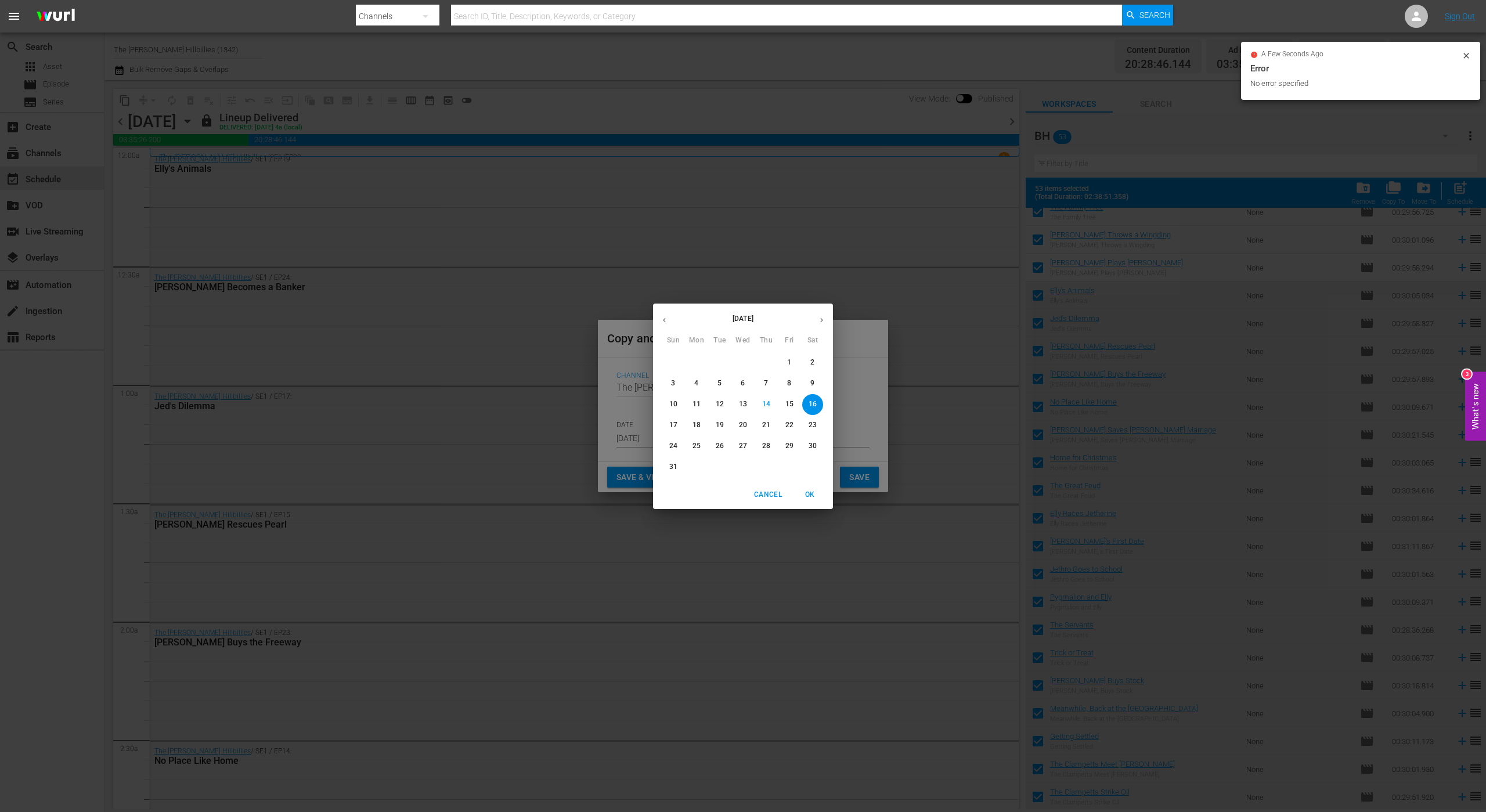
click at [674, 449] on p "24" at bounding box center [674, 446] width 8 height 10
type input "[DATE]"
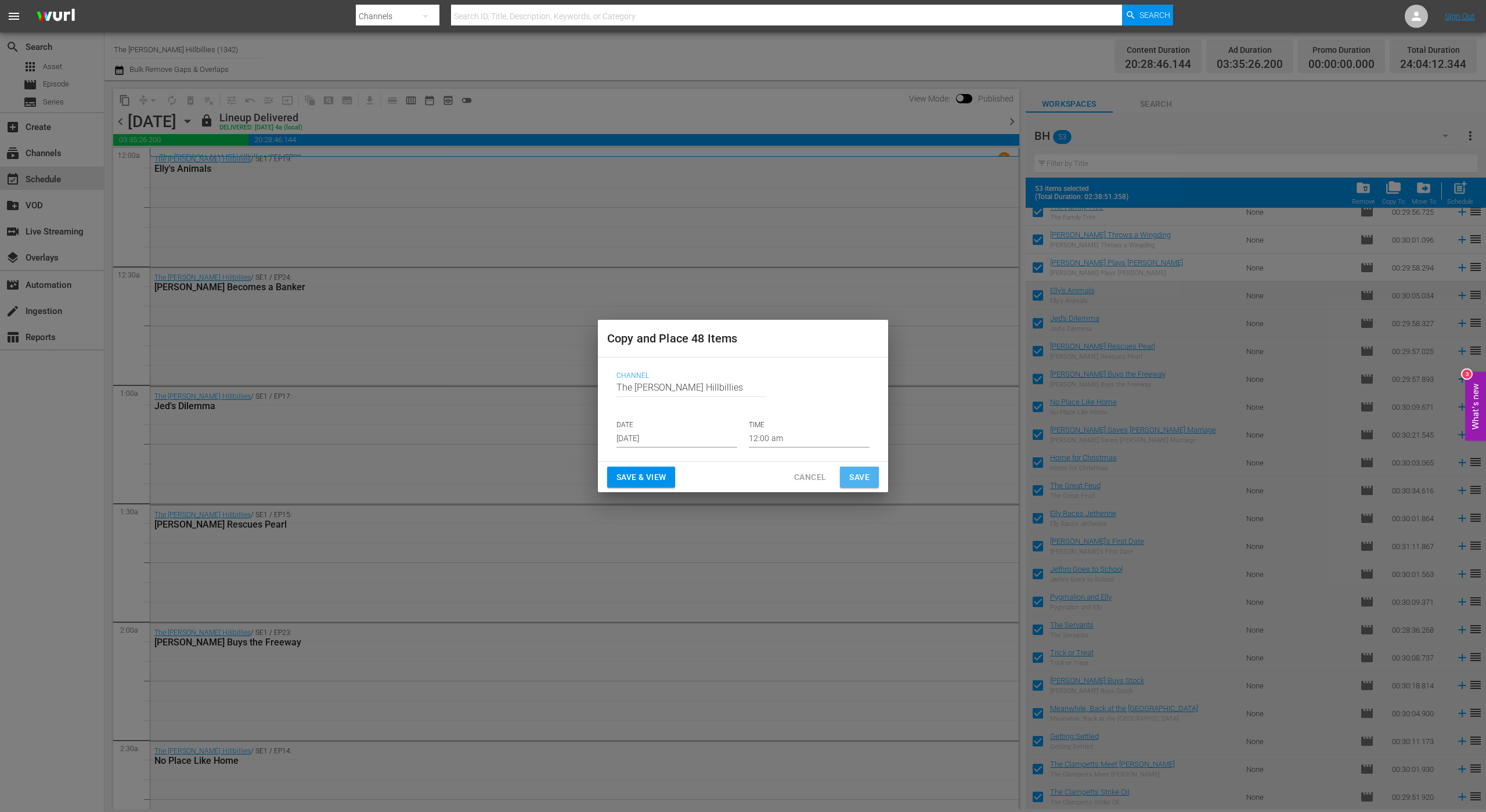
click at [863, 471] on span "Save" at bounding box center [859, 477] width 20 height 15
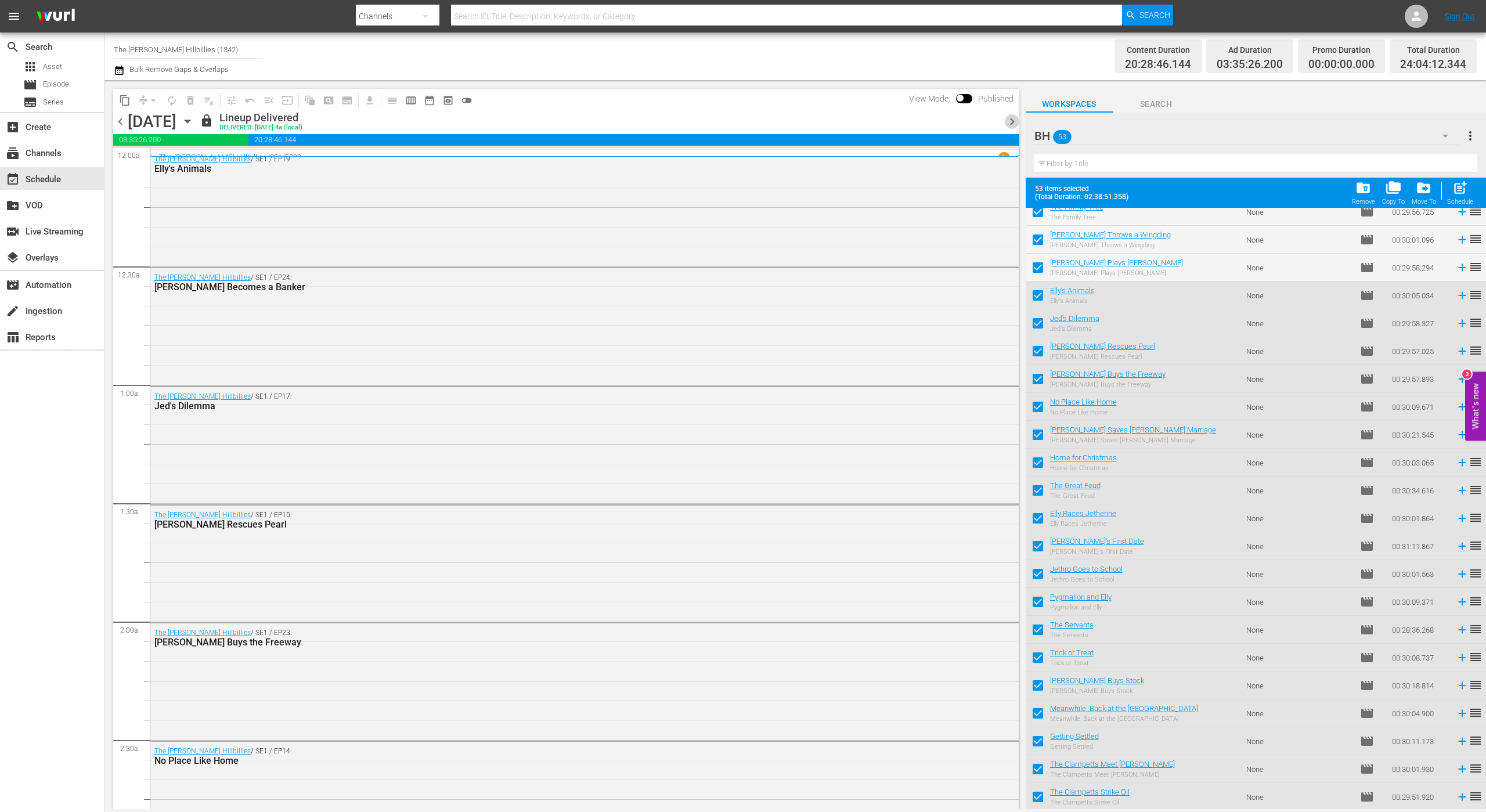
click at [1005, 125] on span "chevron_right" at bounding box center [1012, 121] width 15 height 15
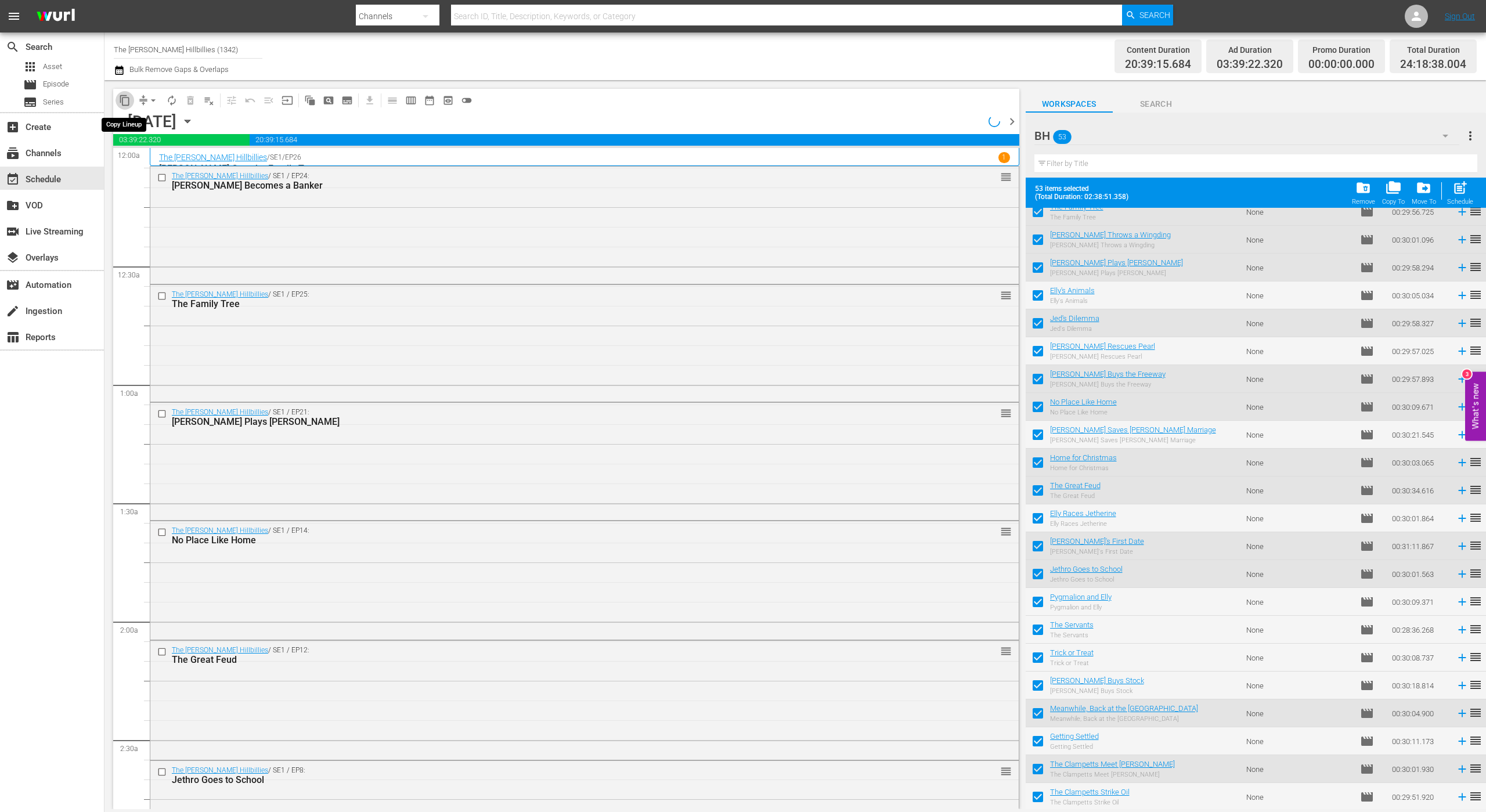
click at [123, 100] on span "content_copy" at bounding box center [125, 100] width 12 height 12
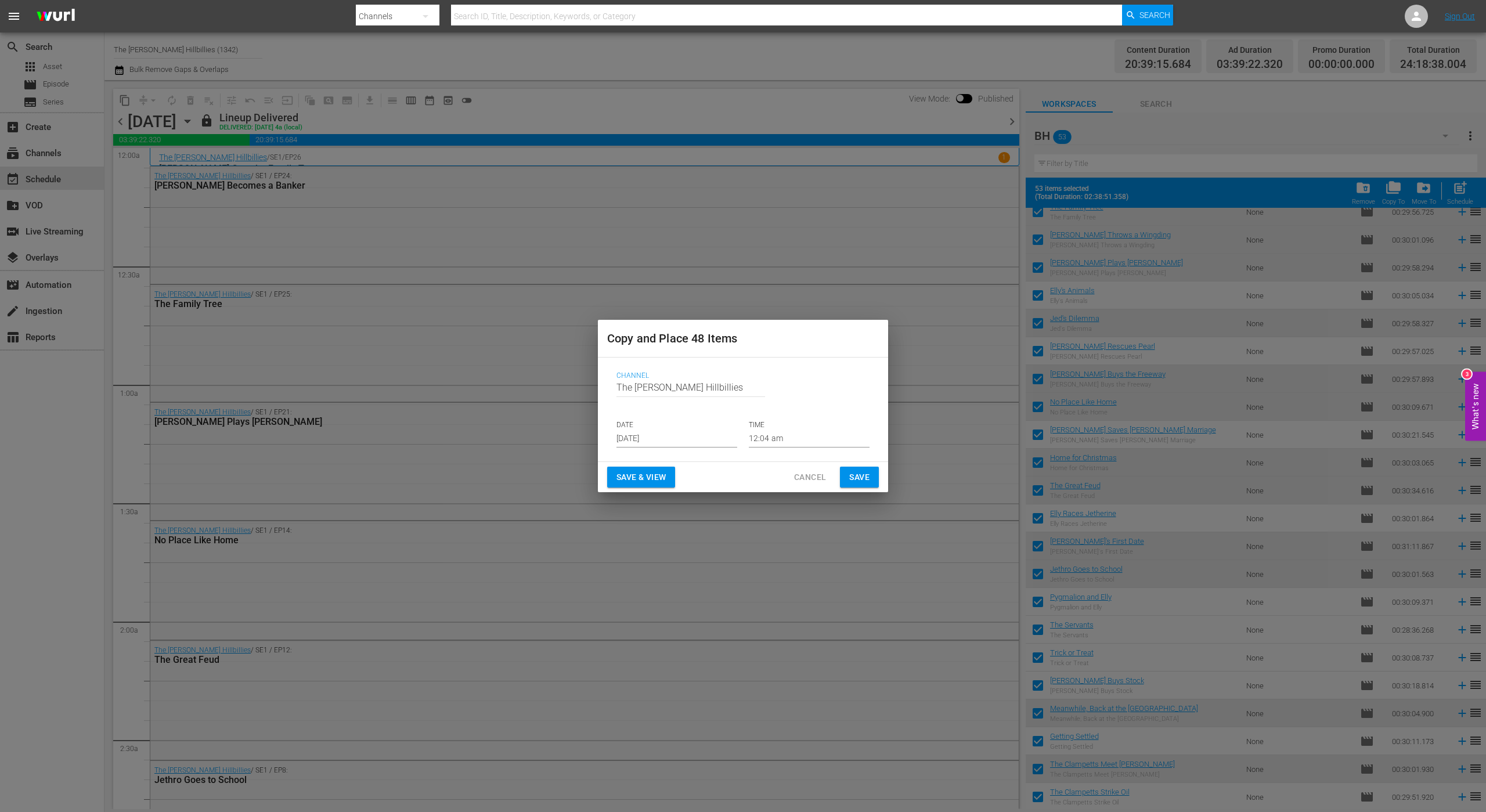
click at [662, 440] on input "[DATE]" at bounding box center [677, 438] width 121 height 17
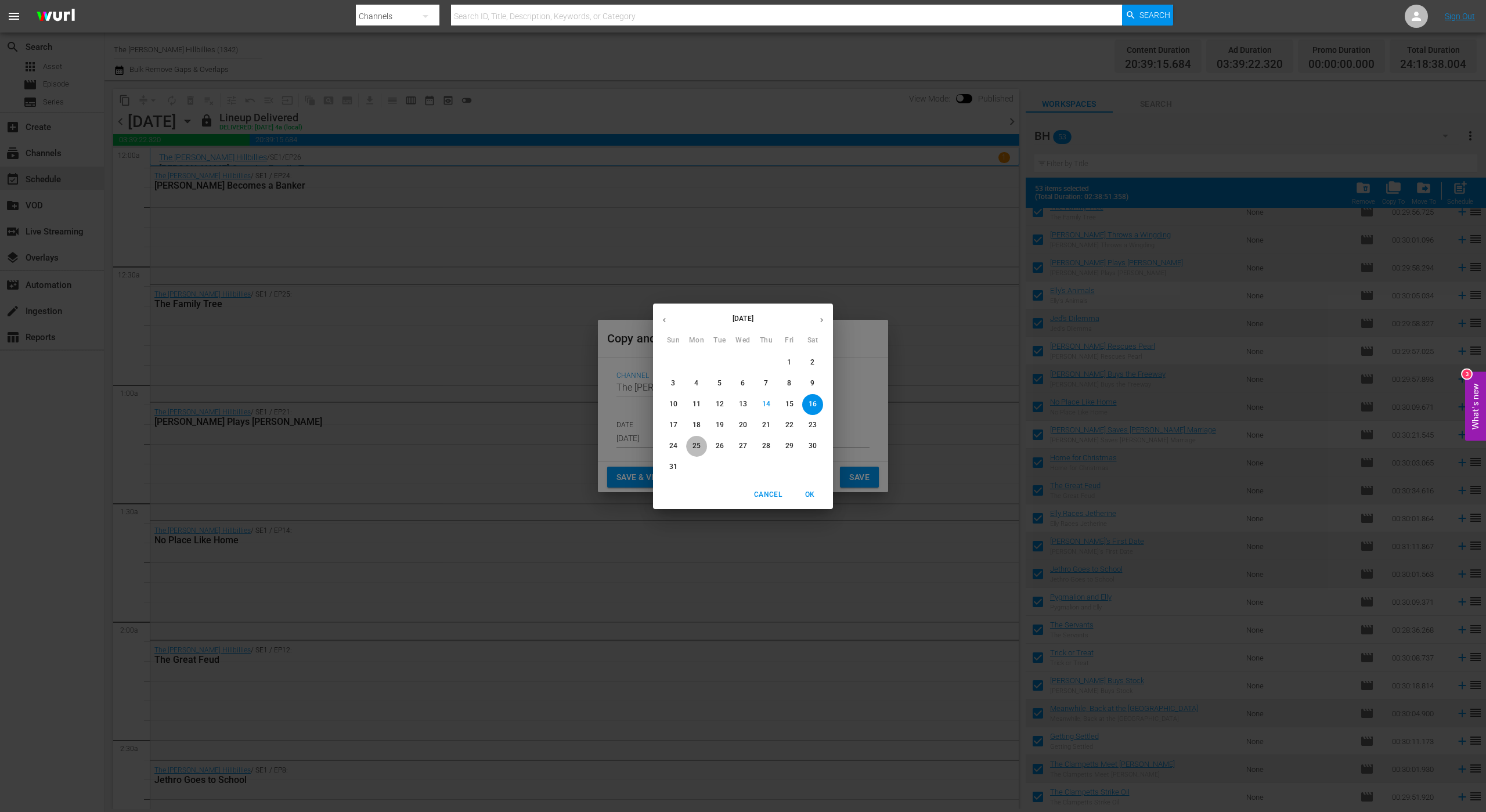
click at [702, 448] on span "25" at bounding box center [697, 446] width 21 height 10
type input "[DATE]"
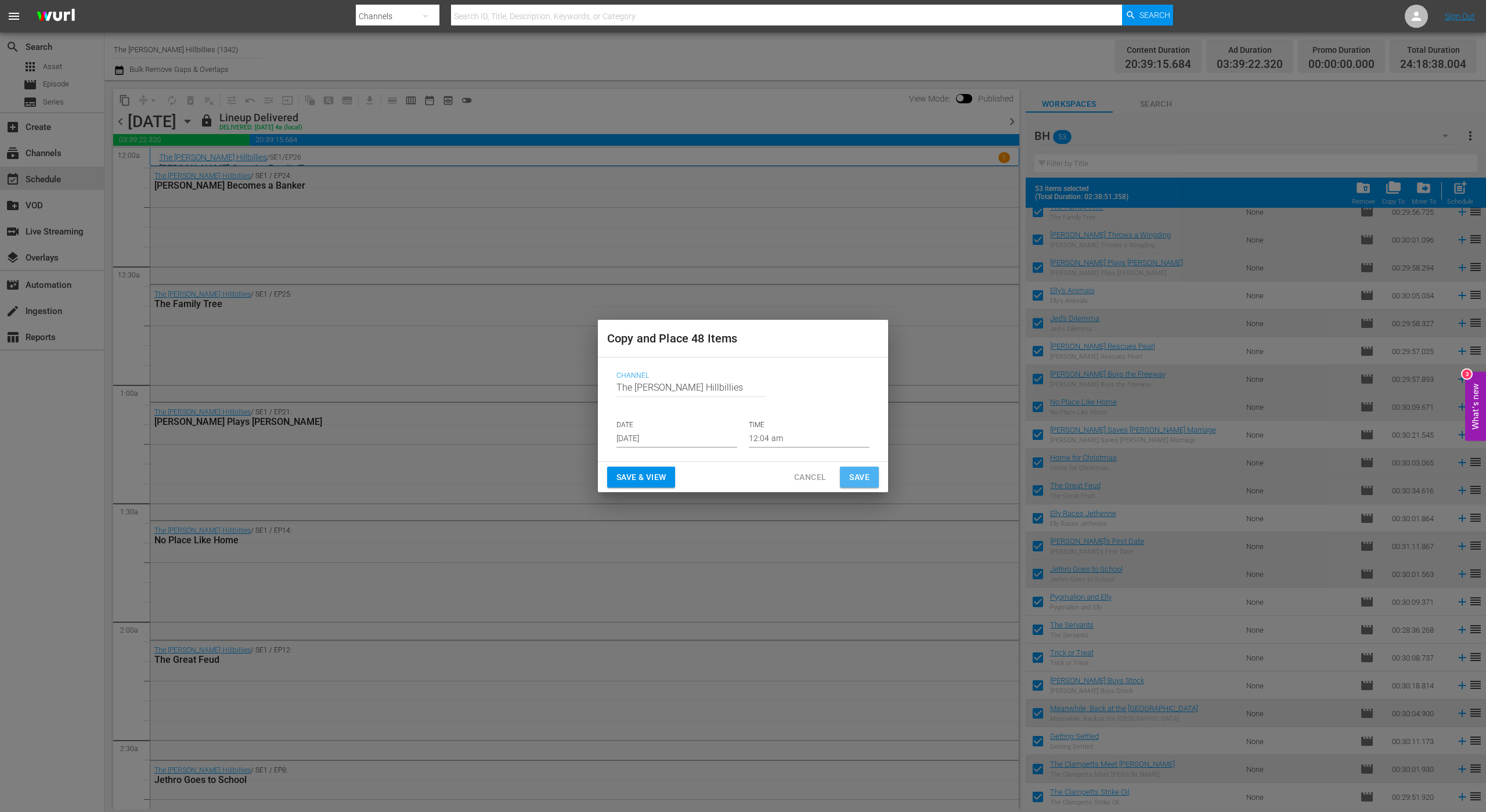
click at [855, 473] on span "Save" at bounding box center [859, 477] width 20 height 15
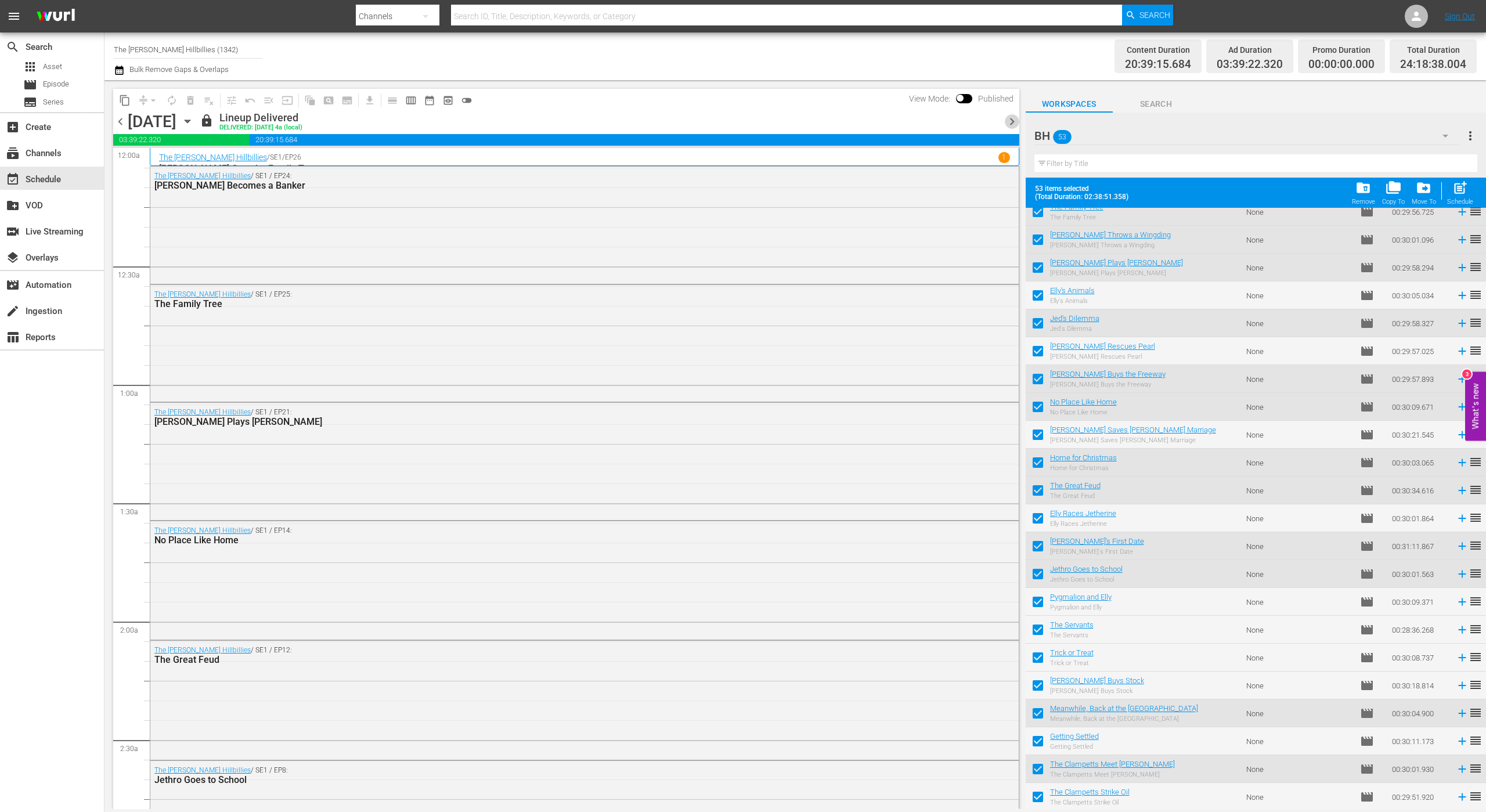
click at [1015, 123] on span "chevron_right" at bounding box center [1012, 121] width 15 height 15
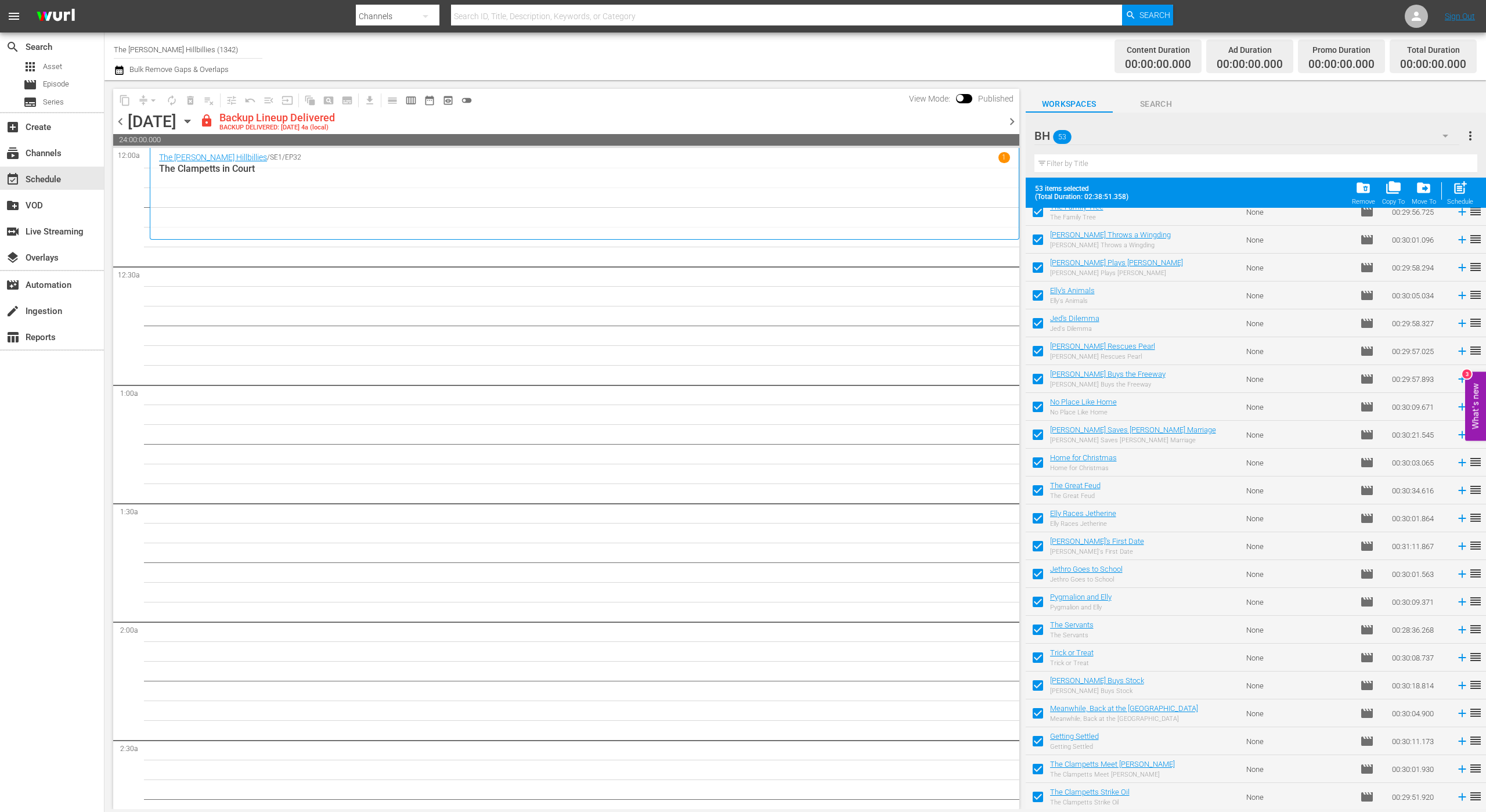
click at [1010, 122] on span "chevron_right" at bounding box center [1012, 121] width 15 height 15
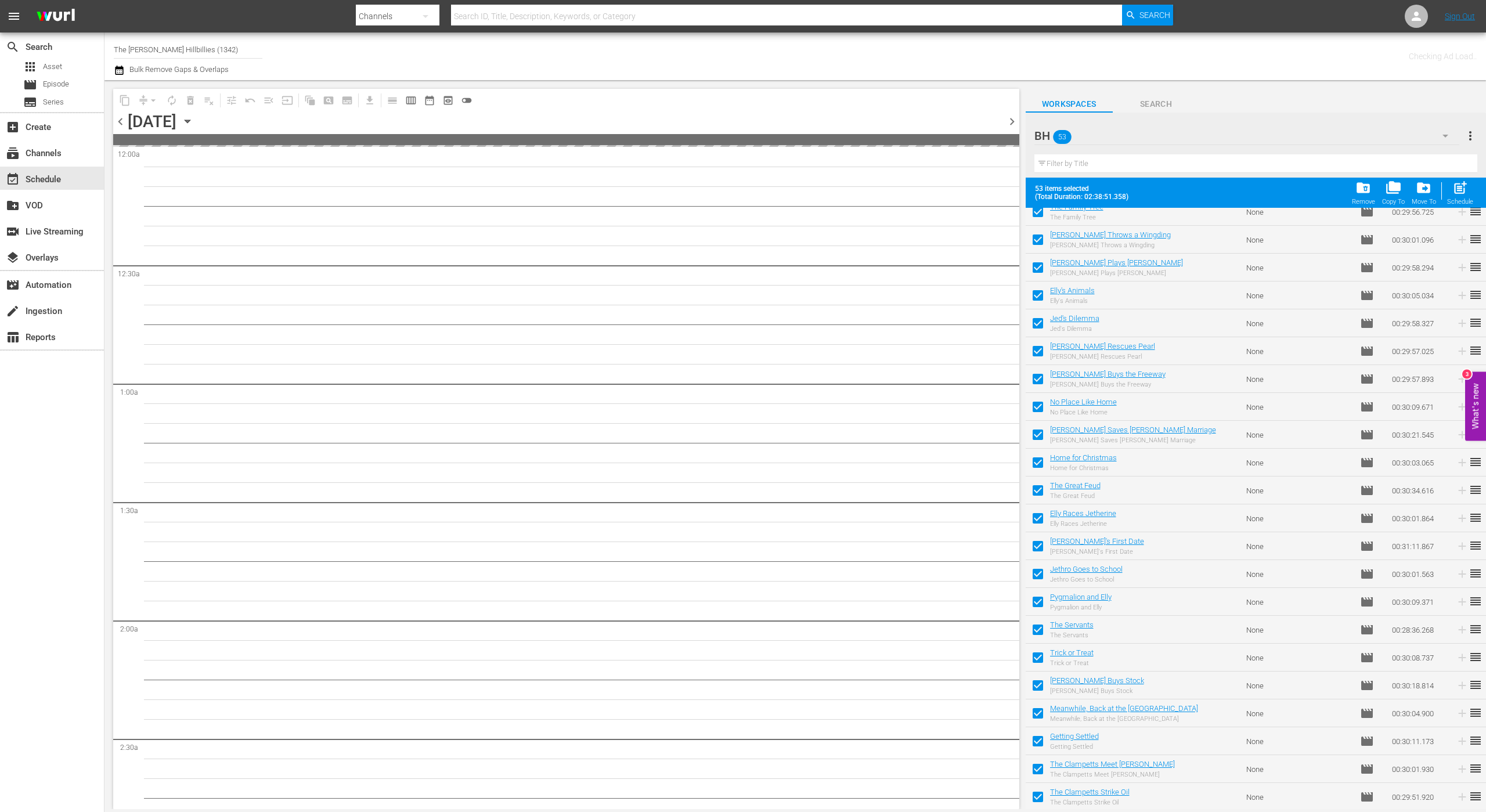
click at [1010, 122] on span "chevron_right" at bounding box center [1012, 121] width 15 height 15
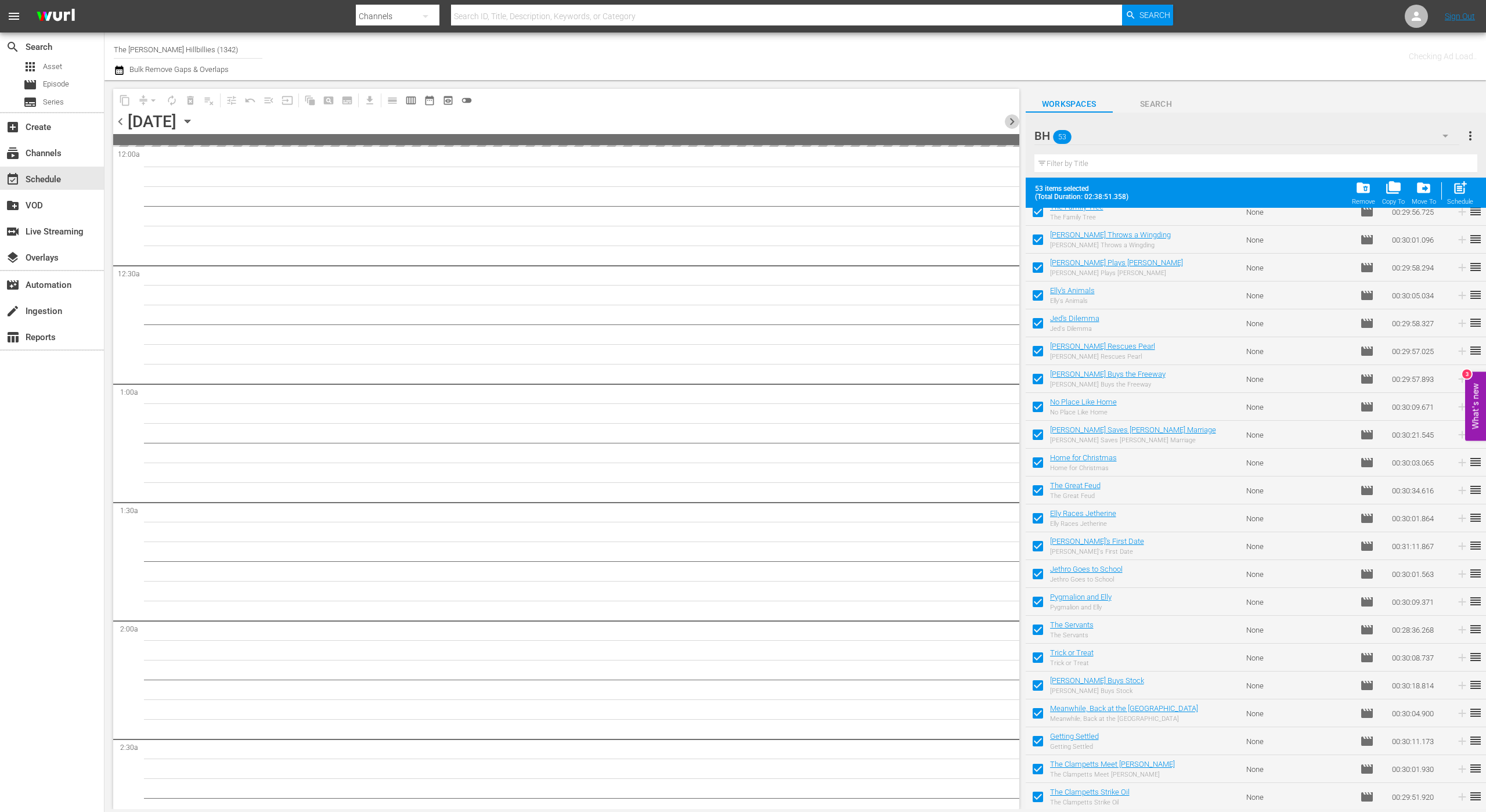
click at [1010, 122] on span "chevron_right" at bounding box center [1012, 121] width 15 height 15
click at [1011, 120] on span "chevron_right" at bounding box center [1012, 121] width 15 height 15
click at [121, 116] on span "chevron_left" at bounding box center [120, 121] width 15 height 15
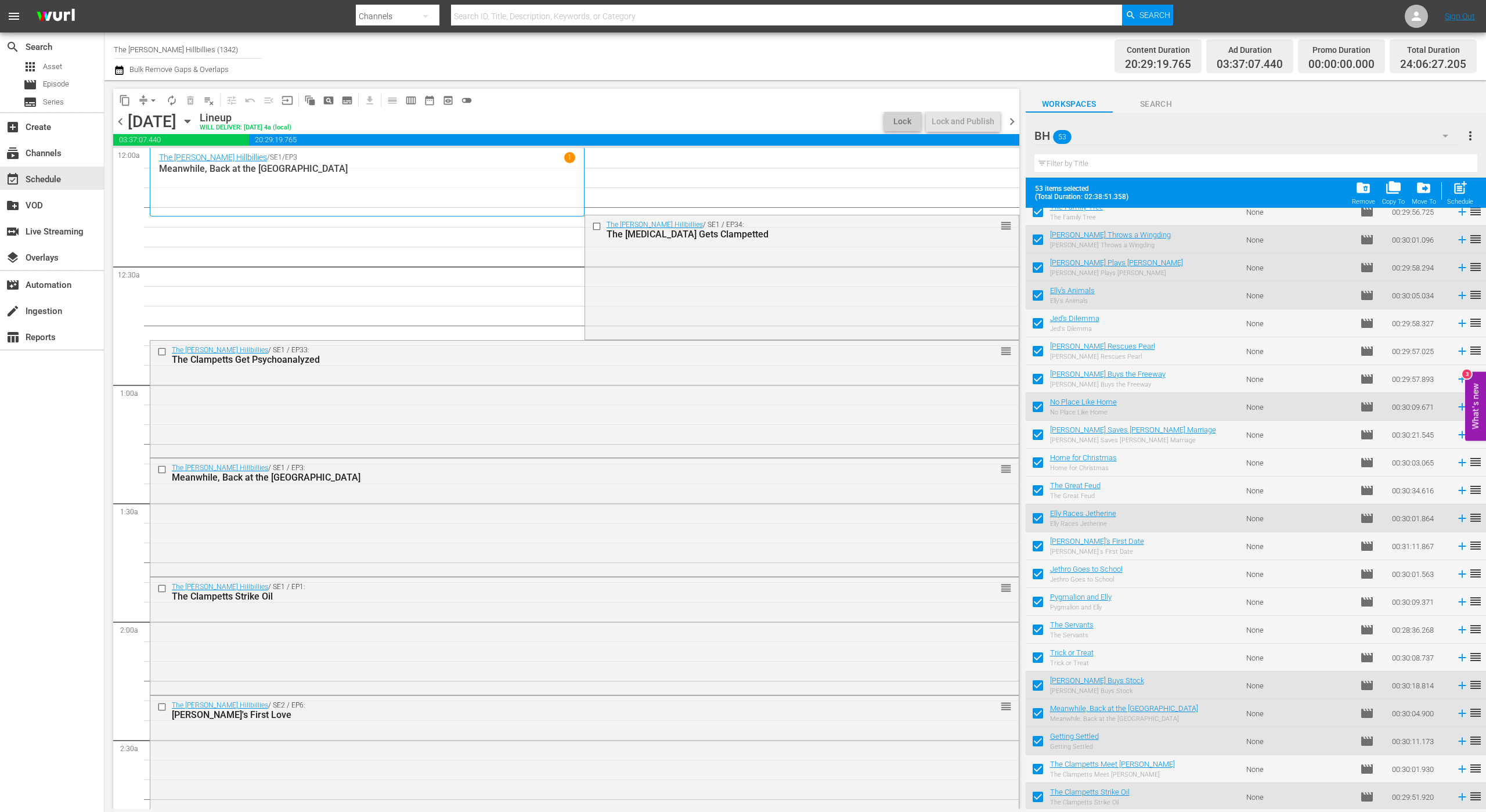
click at [123, 117] on span "chevron_left" at bounding box center [120, 121] width 15 height 15
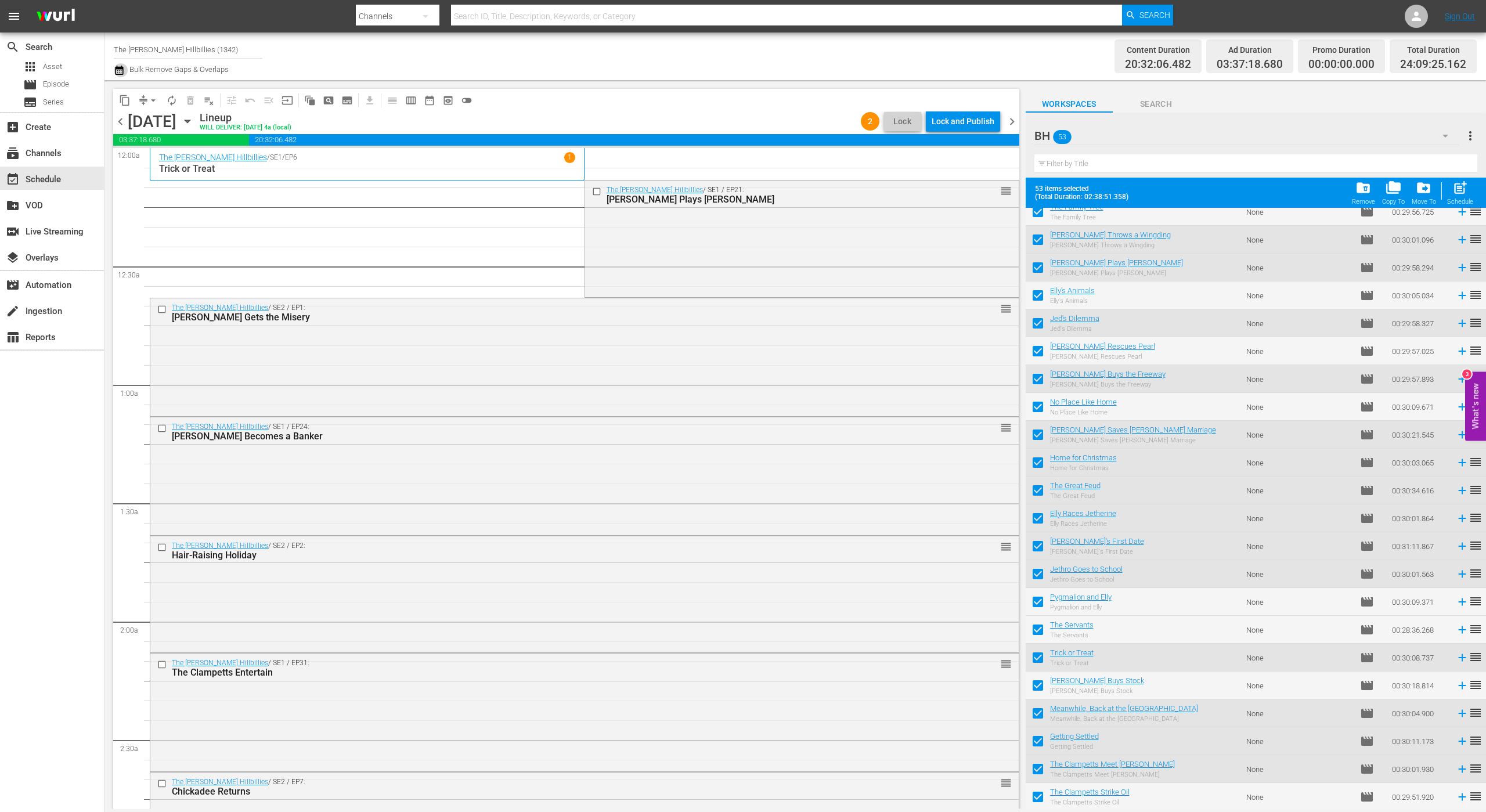
click at [121, 67] on icon "button" at bounding box center [119, 70] width 8 height 9
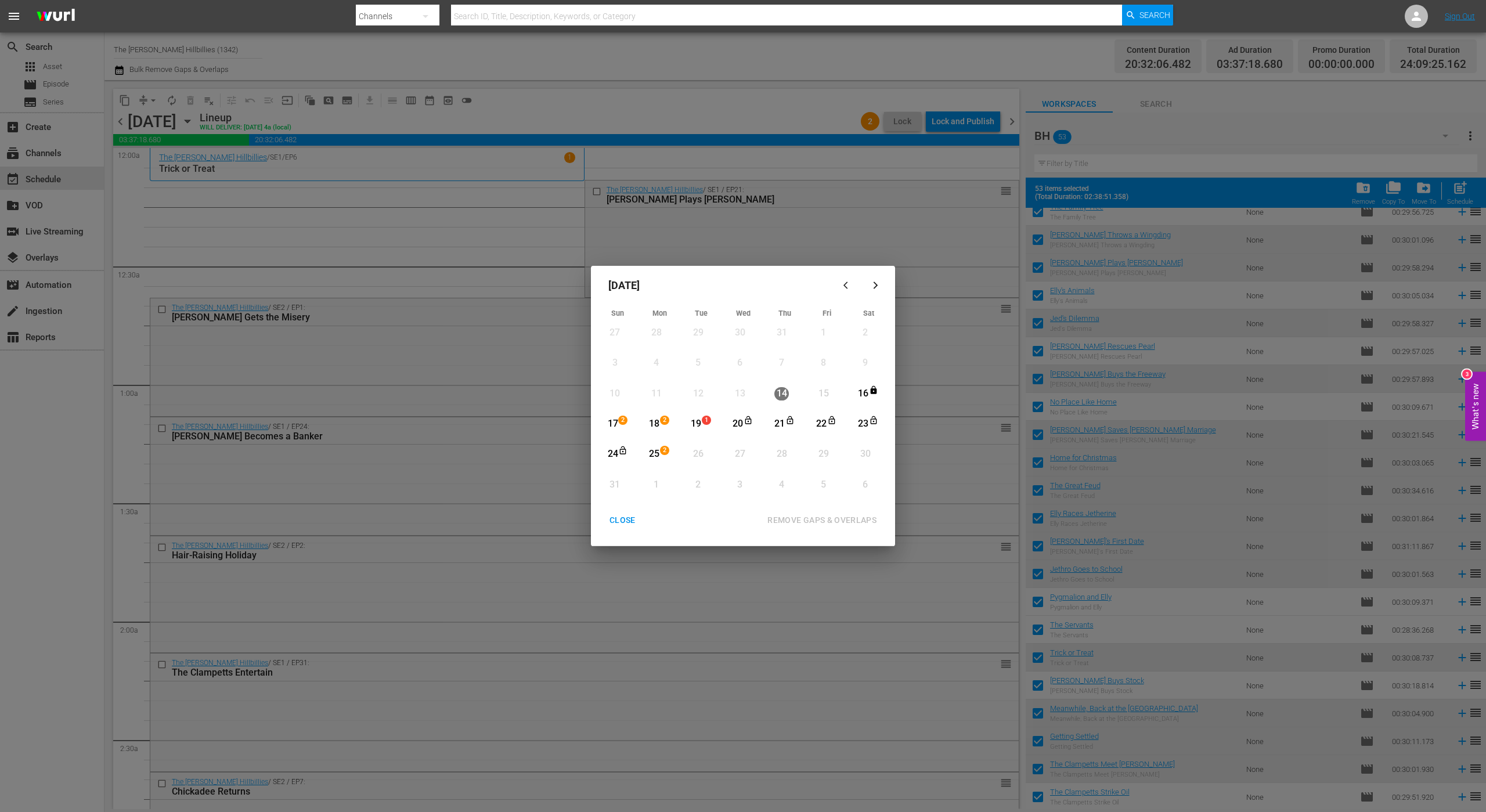
click at [615, 418] on div "17" at bounding box center [613, 424] width 15 height 13
drag, startPoint x: 657, startPoint y: 451, endPoint x: 686, endPoint y: 461, distance: 30.7
click at [660, 450] on div "25 2" at bounding box center [656, 454] width 29 height 20
click at [829, 519] on div "REMOVE GAPS & OVERLAPS" at bounding box center [822, 520] width 127 height 15
click at [627, 519] on div "CLOSE" at bounding box center [623, 520] width 45 height 15
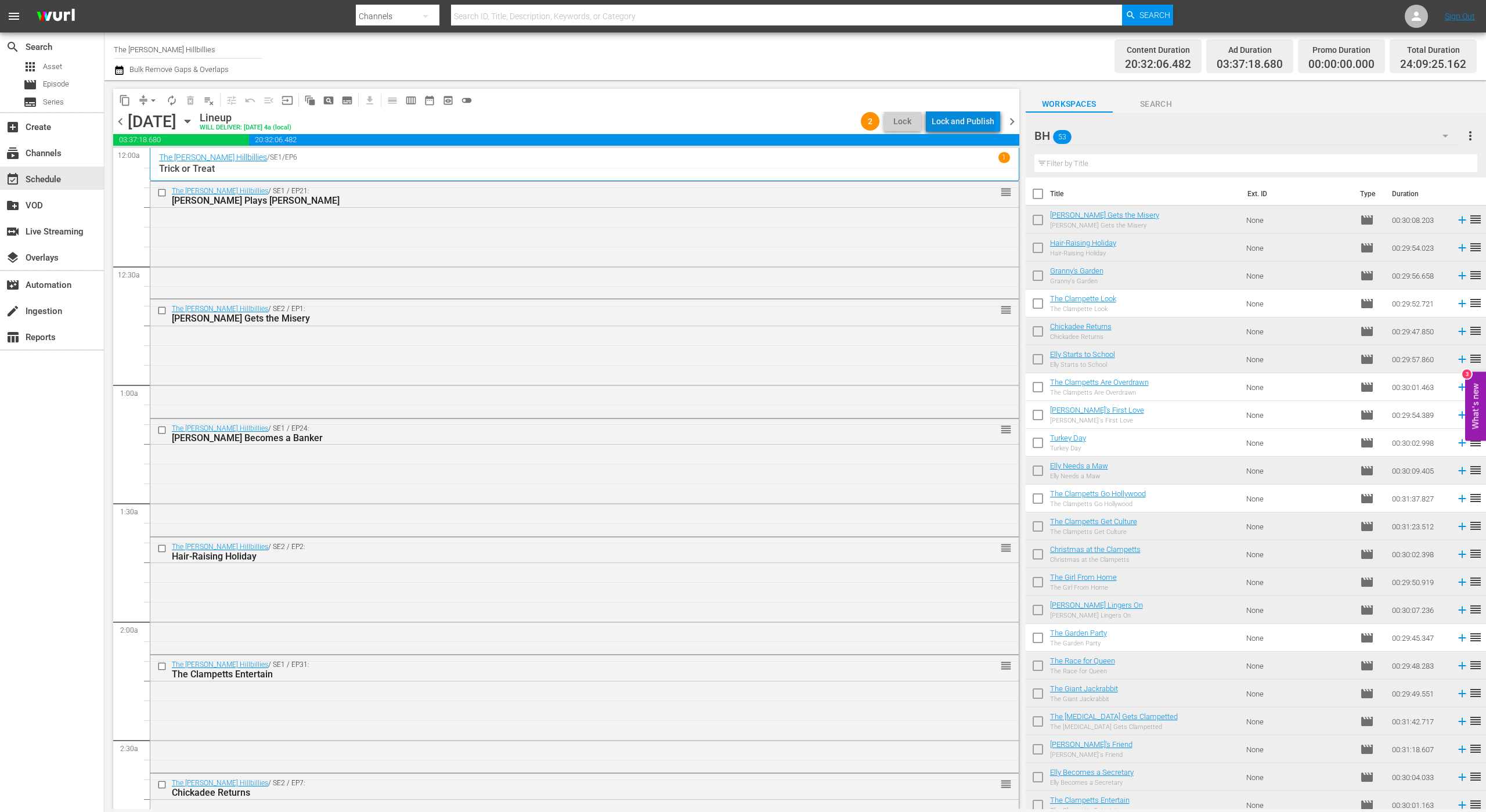
click at [966, 119] on div "Lock and Publish" at bounding box center [963, 121] width 63 height 21
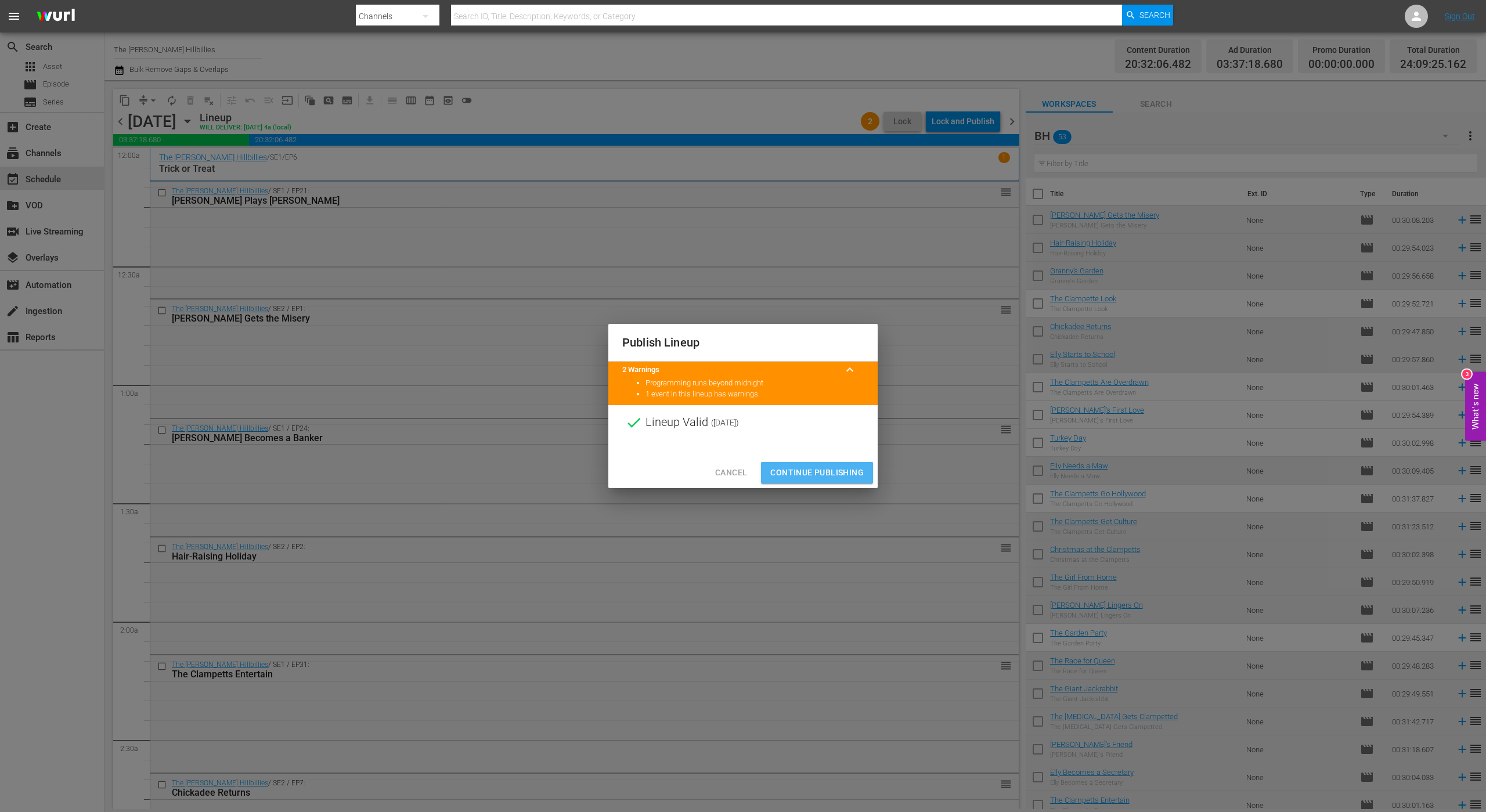
click at [831, 470] on span "Continue Publishing" at bounding box center [818, 473] width 94 height 15
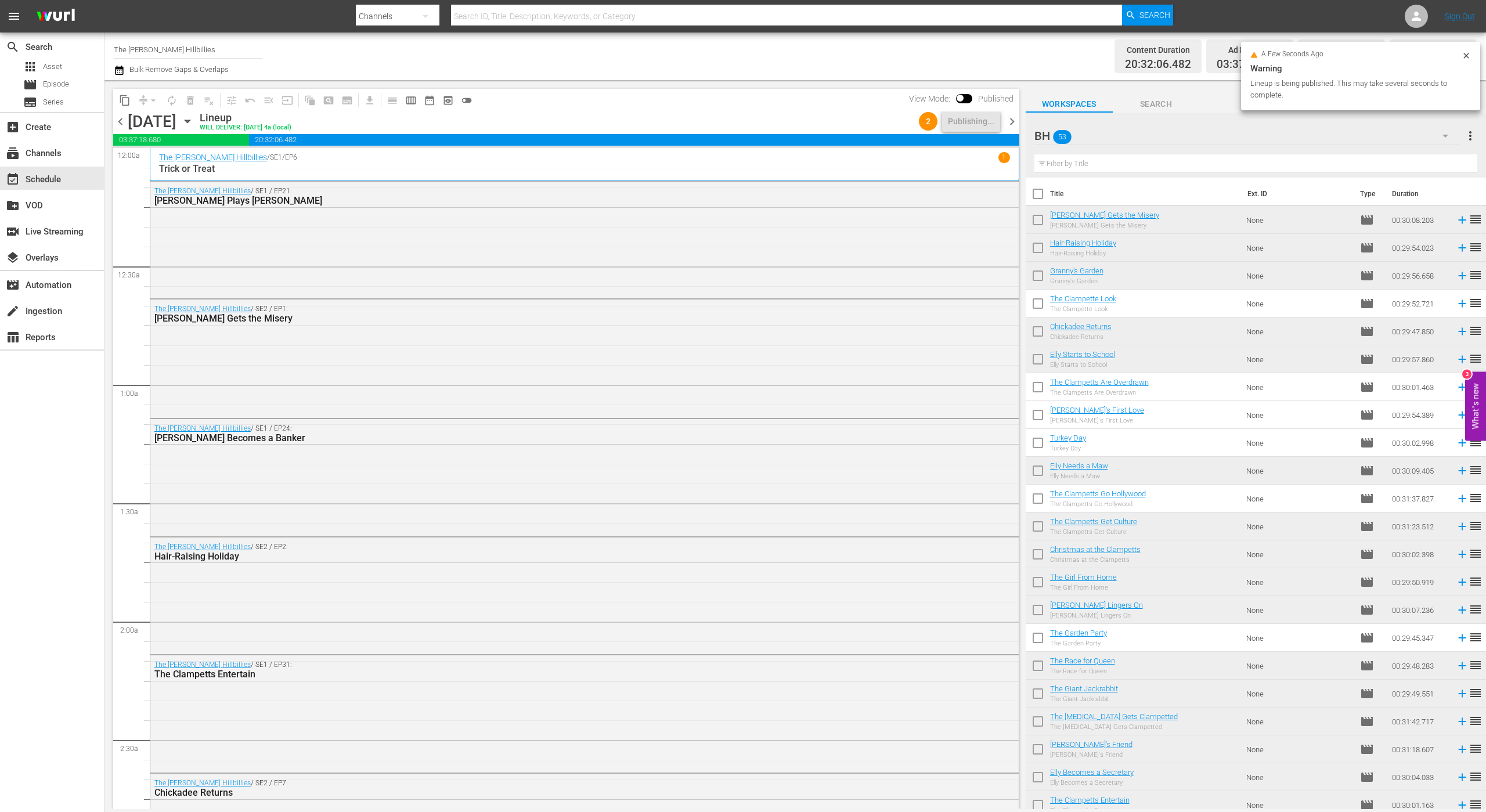
click at [1008, 122] on span "chevron_right" at bounding box center [1012, 121] width 15 height 15
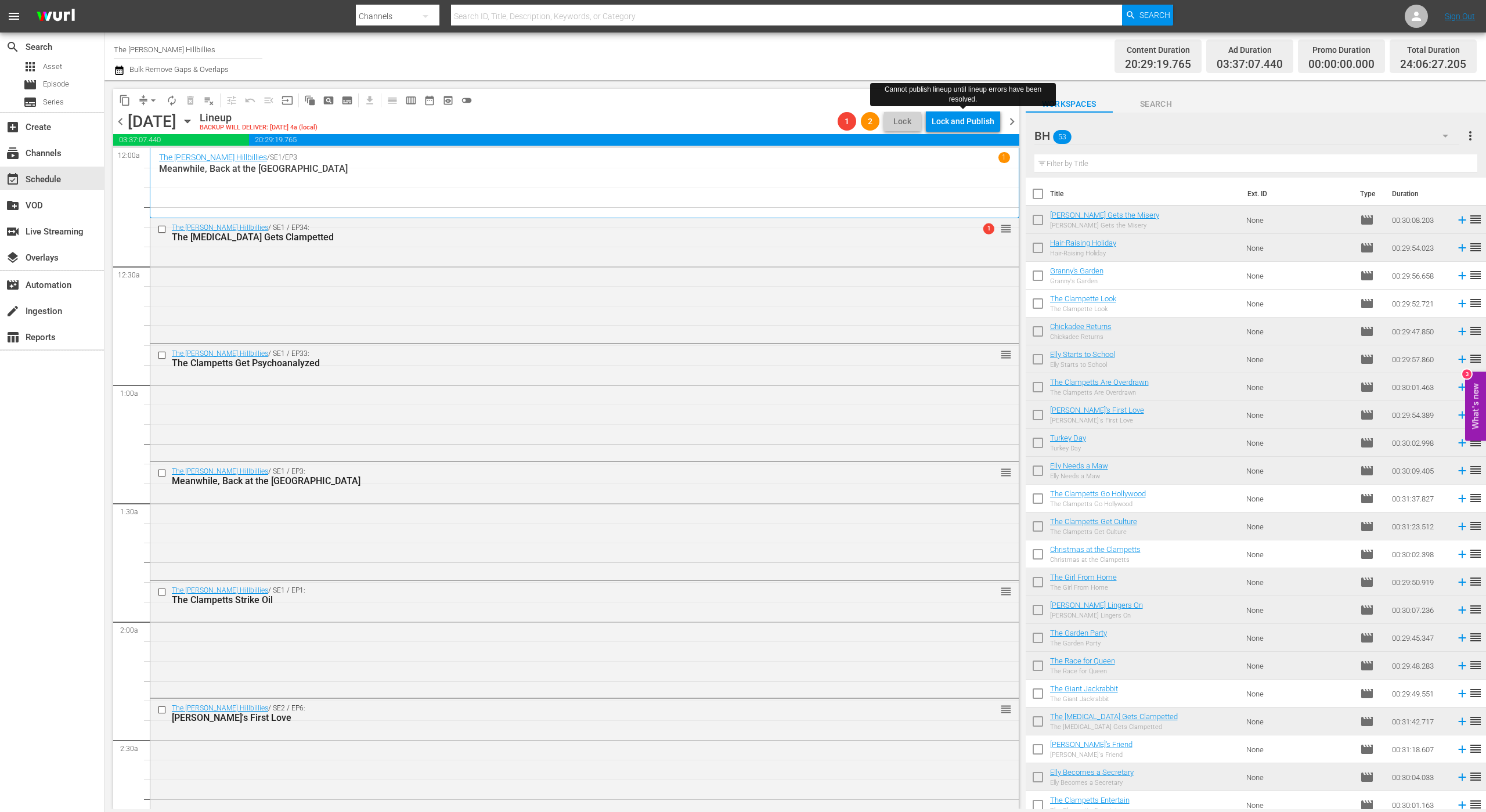
click at [963, 121] on div "Lock and Publish" at bounding box center [963, 121] width 63 height 21
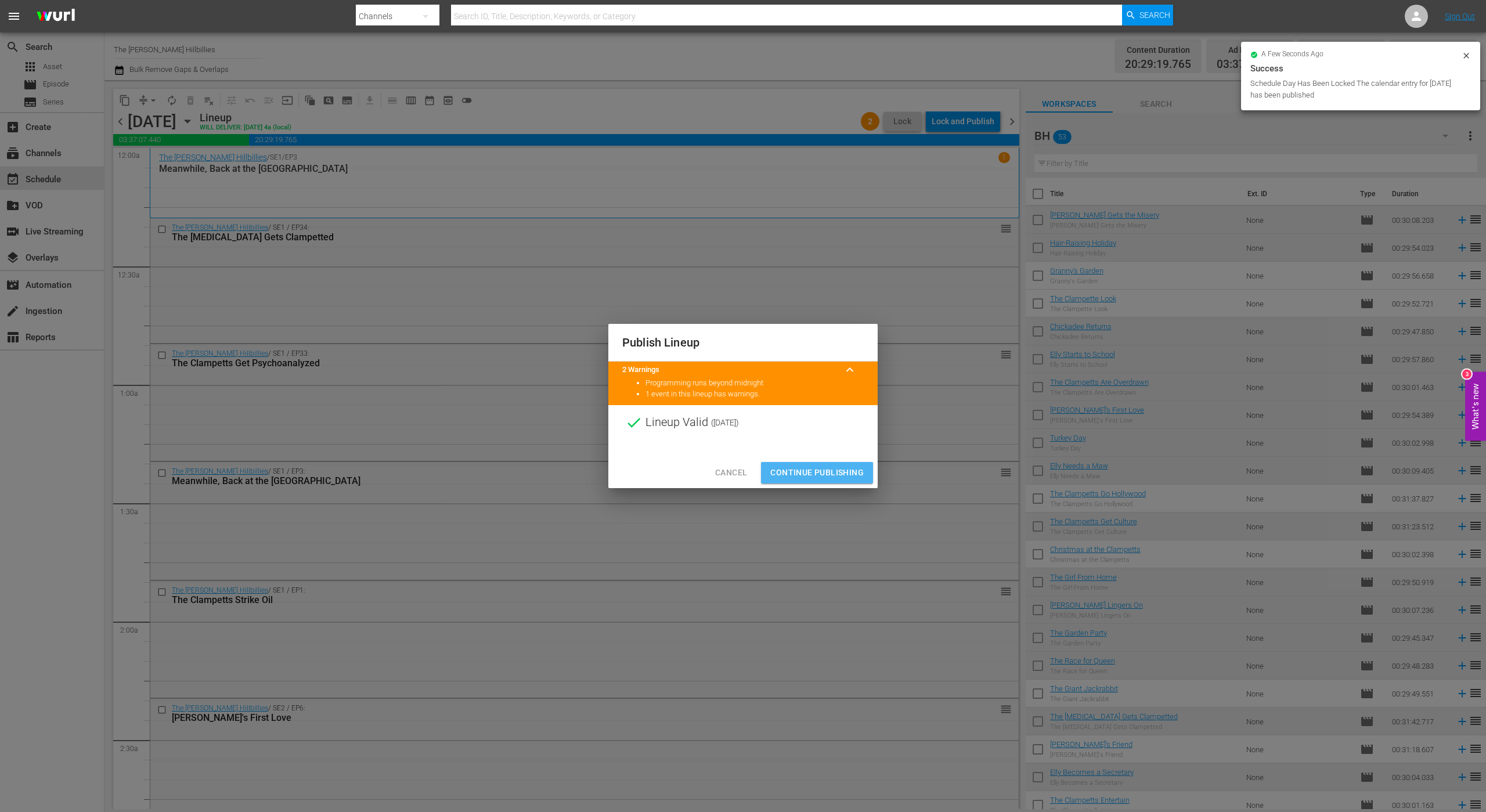
click at [824, 473] on span "Continue Publishing" at bounding box center [818, 473] width 94 height 15
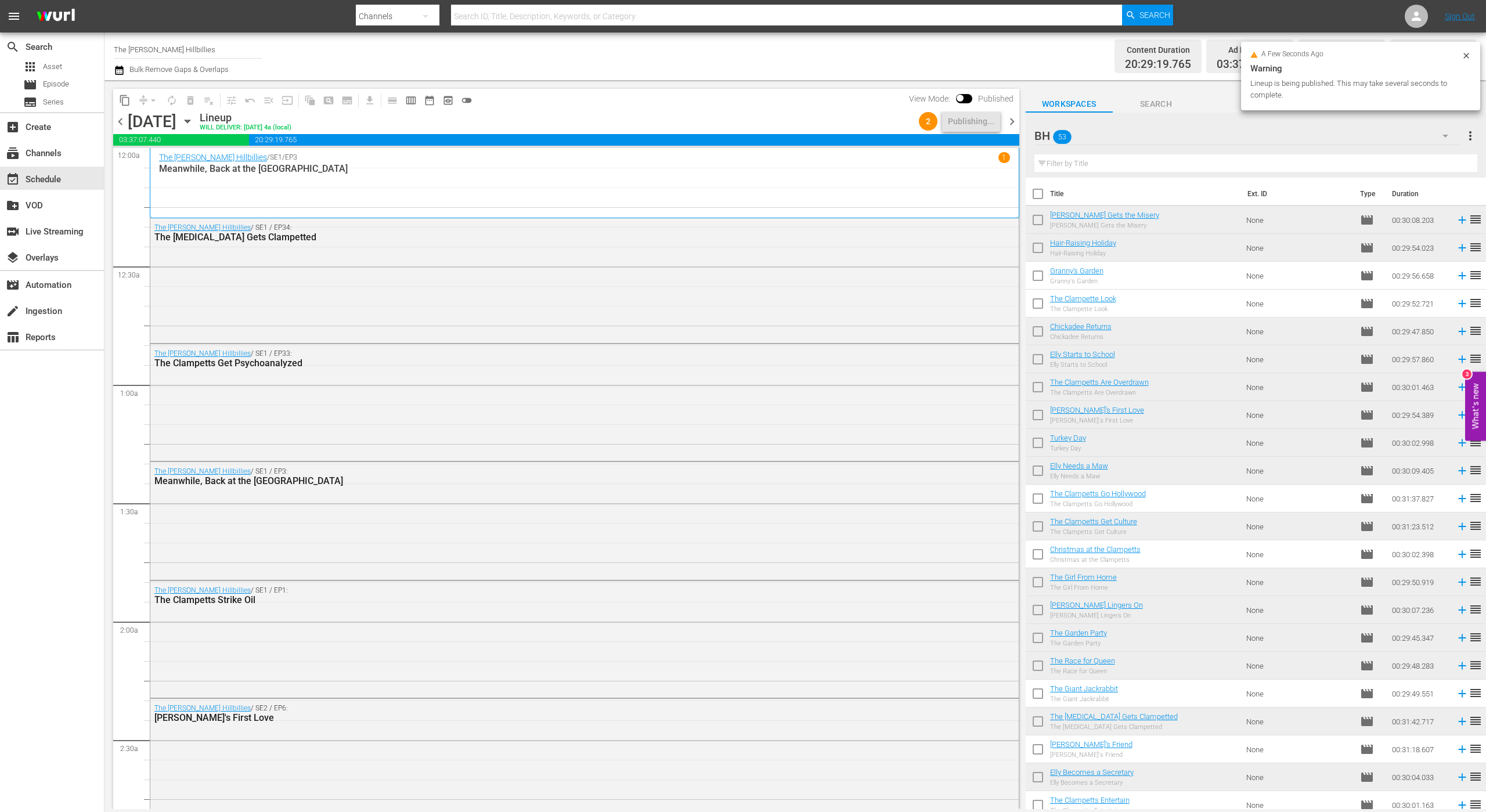
click at [1012, 125] on span "chevron_right" at bounding box center [1012, 121] width 15 height 15
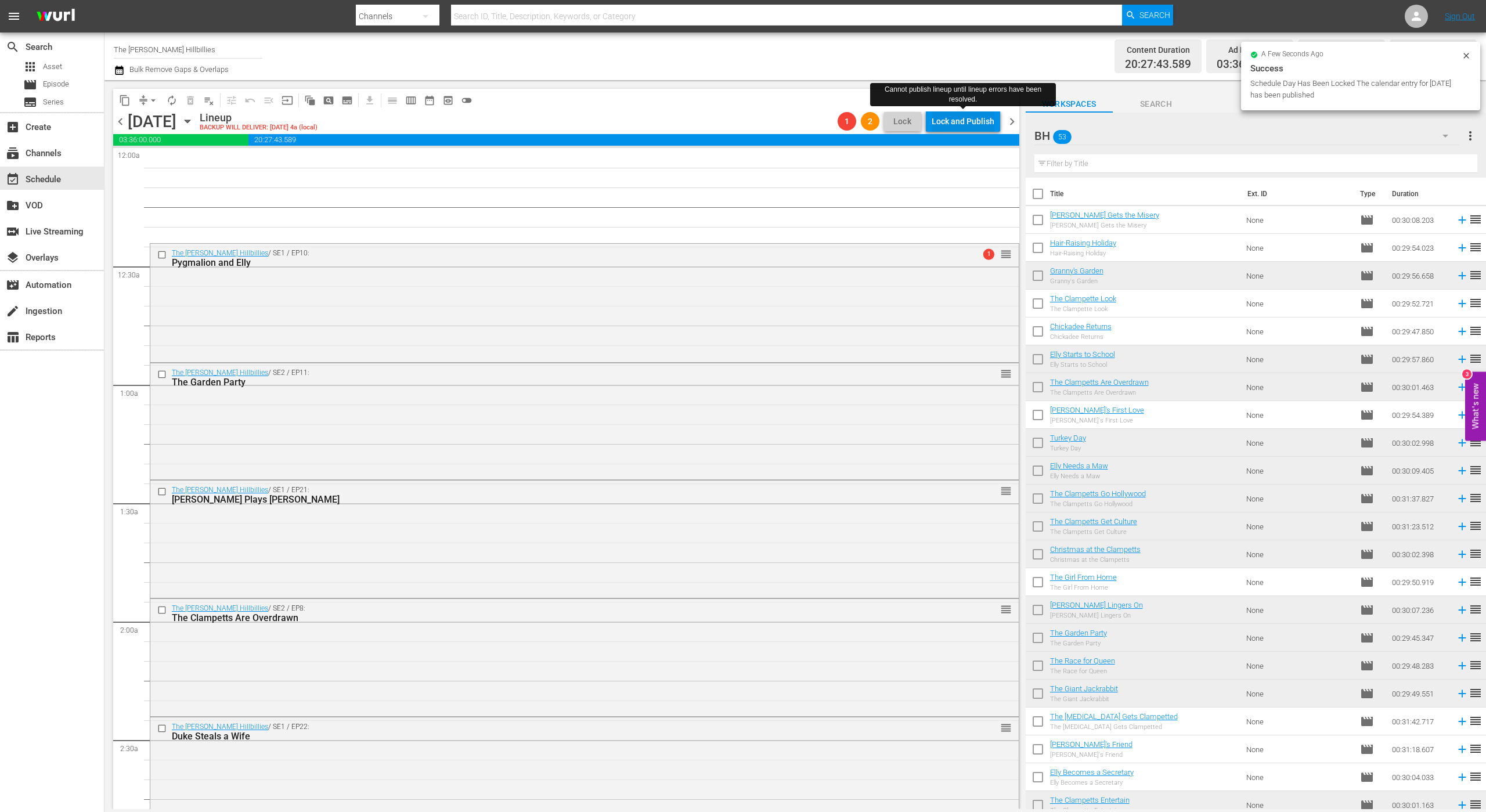
click at [994, 120] on div "Lock and Publish" at bounding box center [963, 121] width 63 height 21
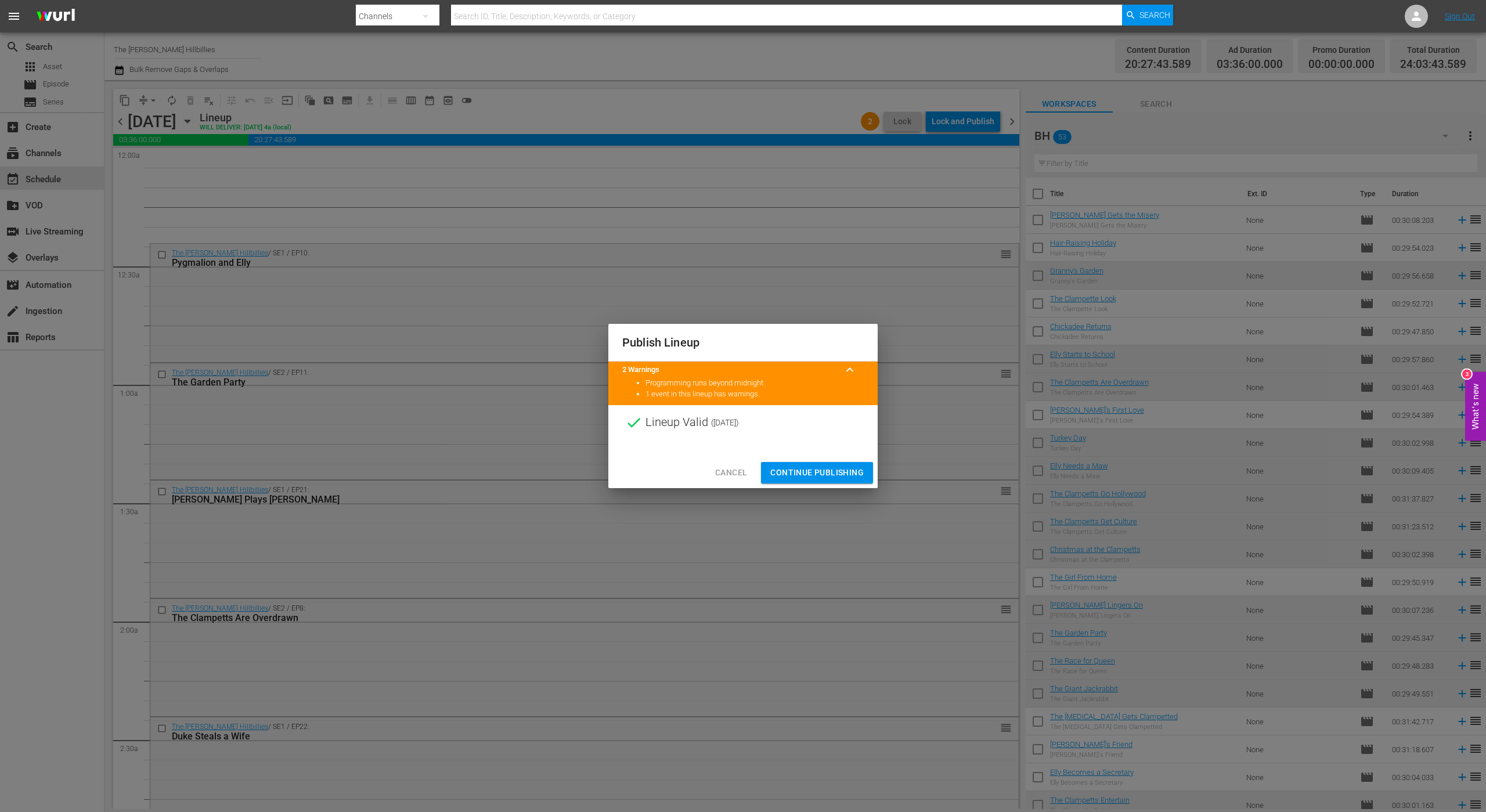
click at [818, 469] on span "Continue Publishing" at bounding box center [818, 473] width 94 height 15
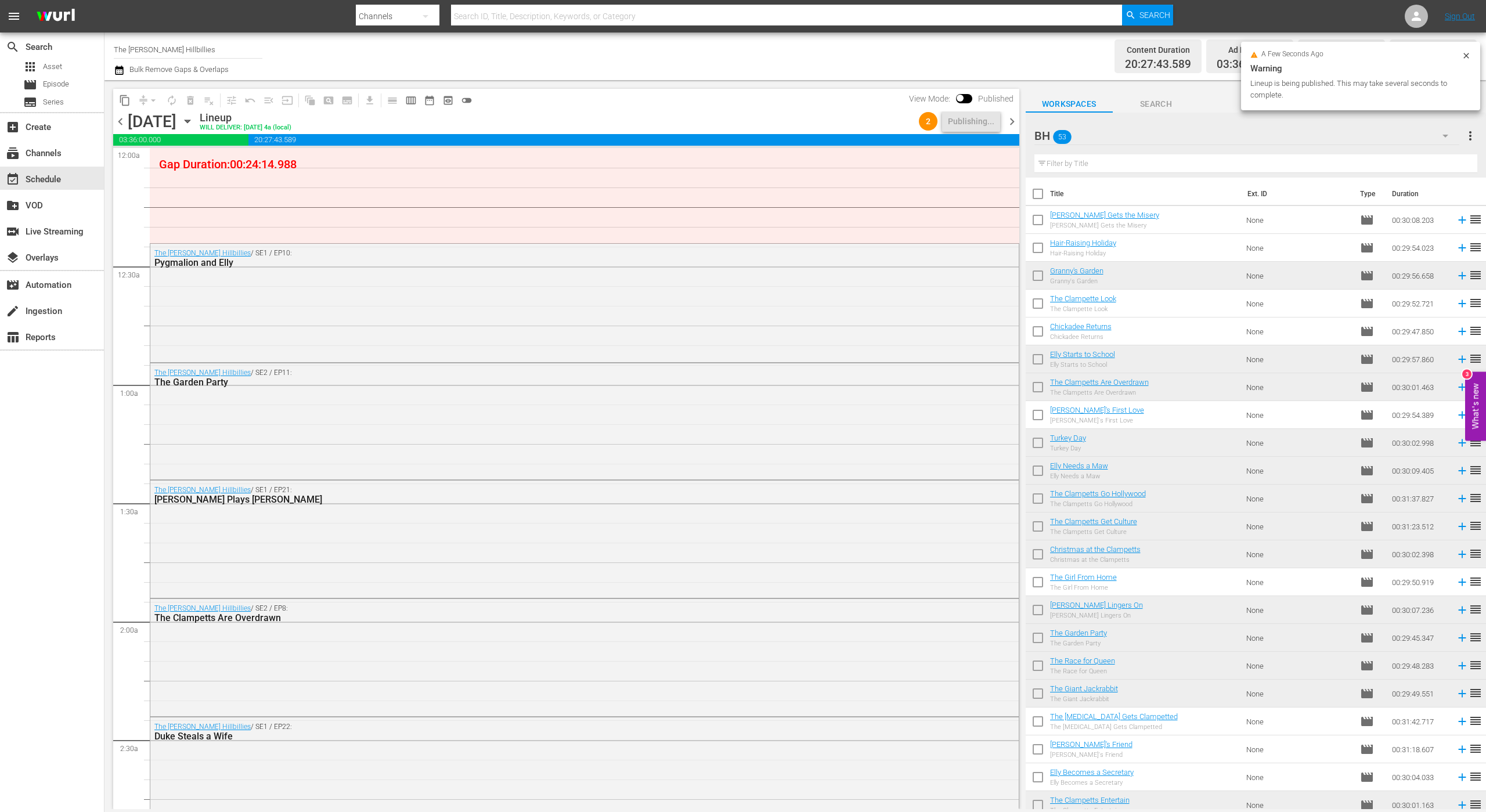
click at [1008, 125] on span "chevron_right" at bounding box center [1012, 121] width 15 height 15
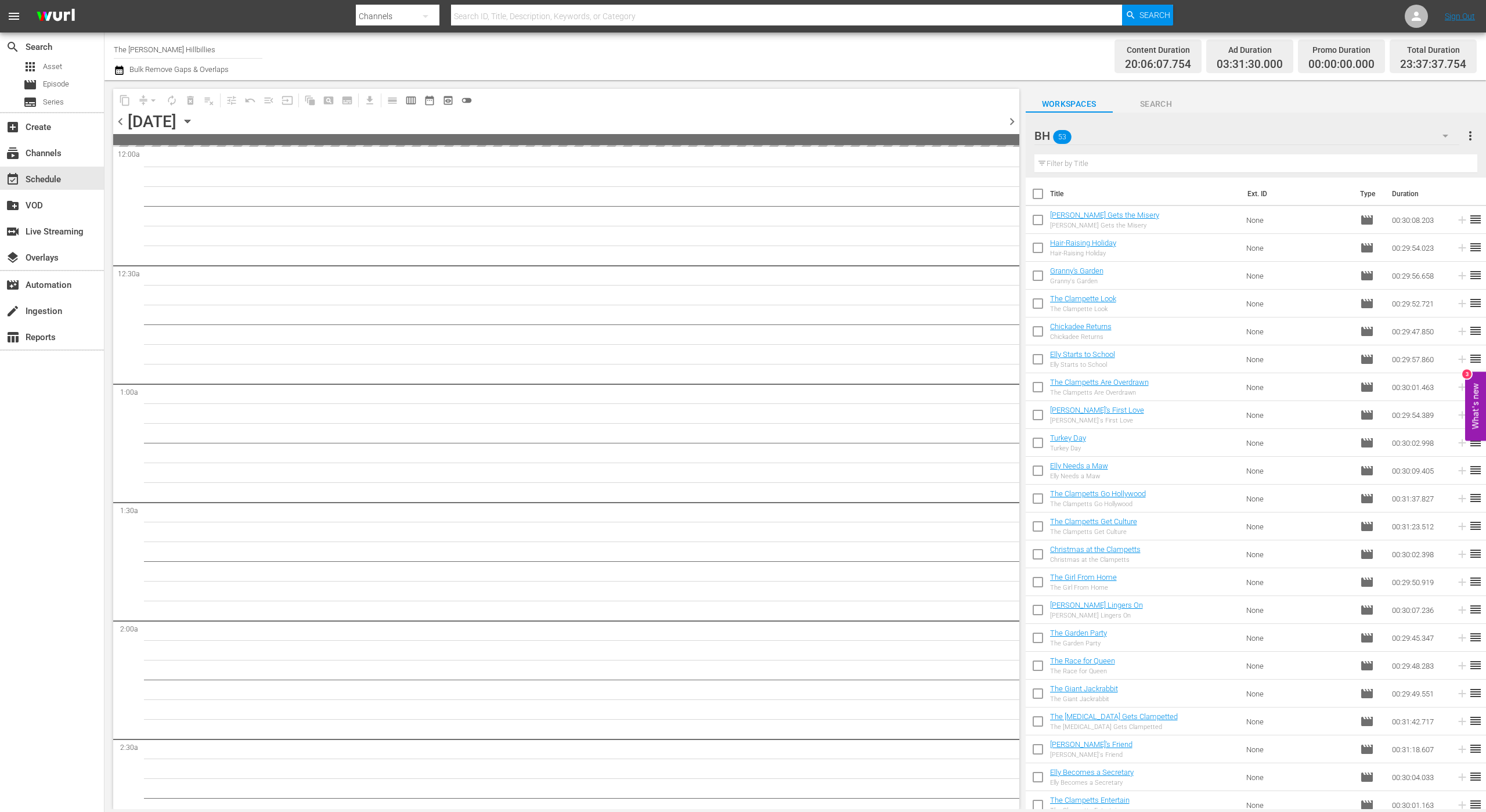
click at [122, 127] on span "chevron_left" at bounding box center [120, 121] width 15 height 15
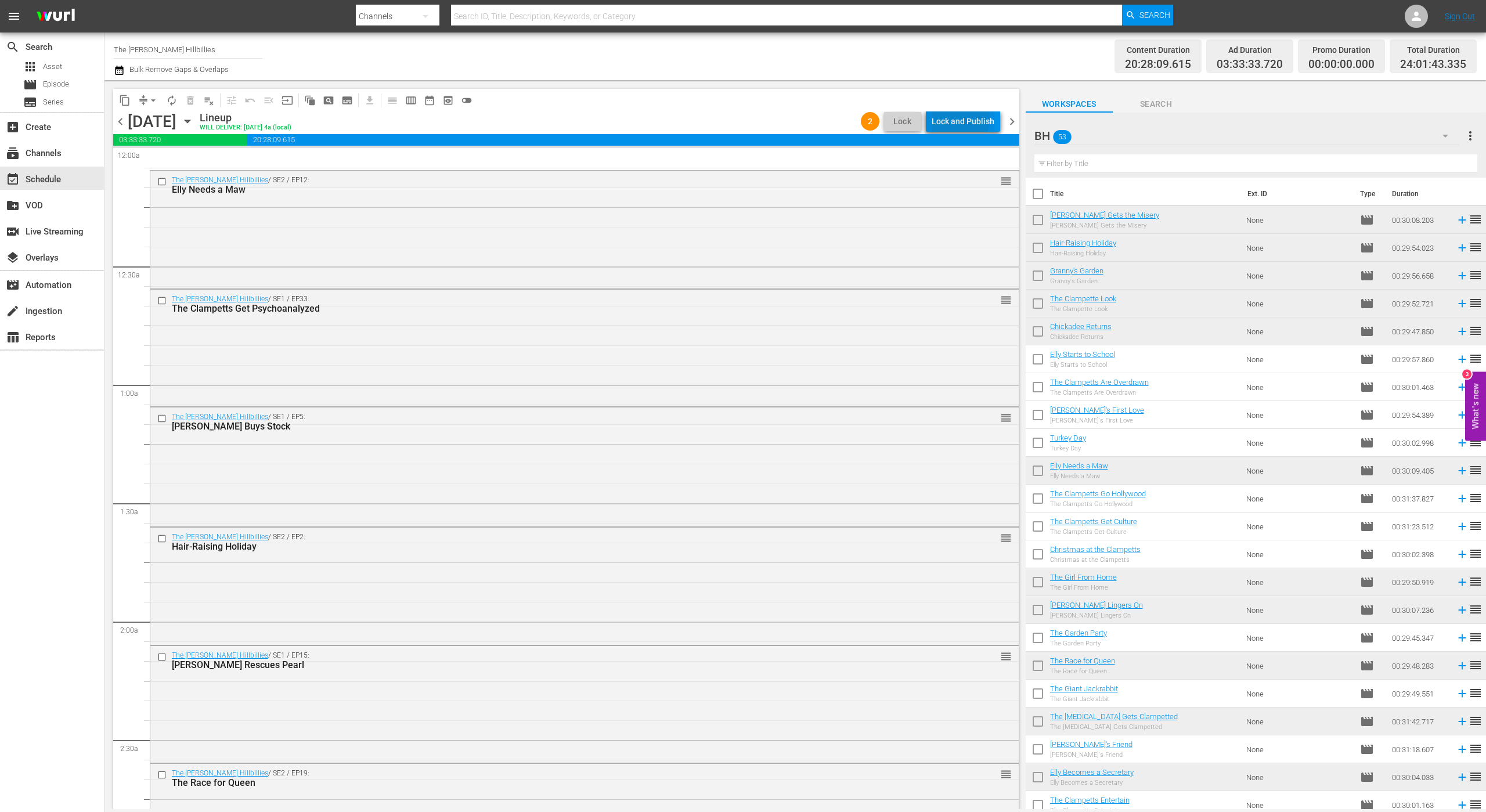
click at [954, 118] on div "Lock and Publish" at bounding box center [963, 121] width 63 height 21
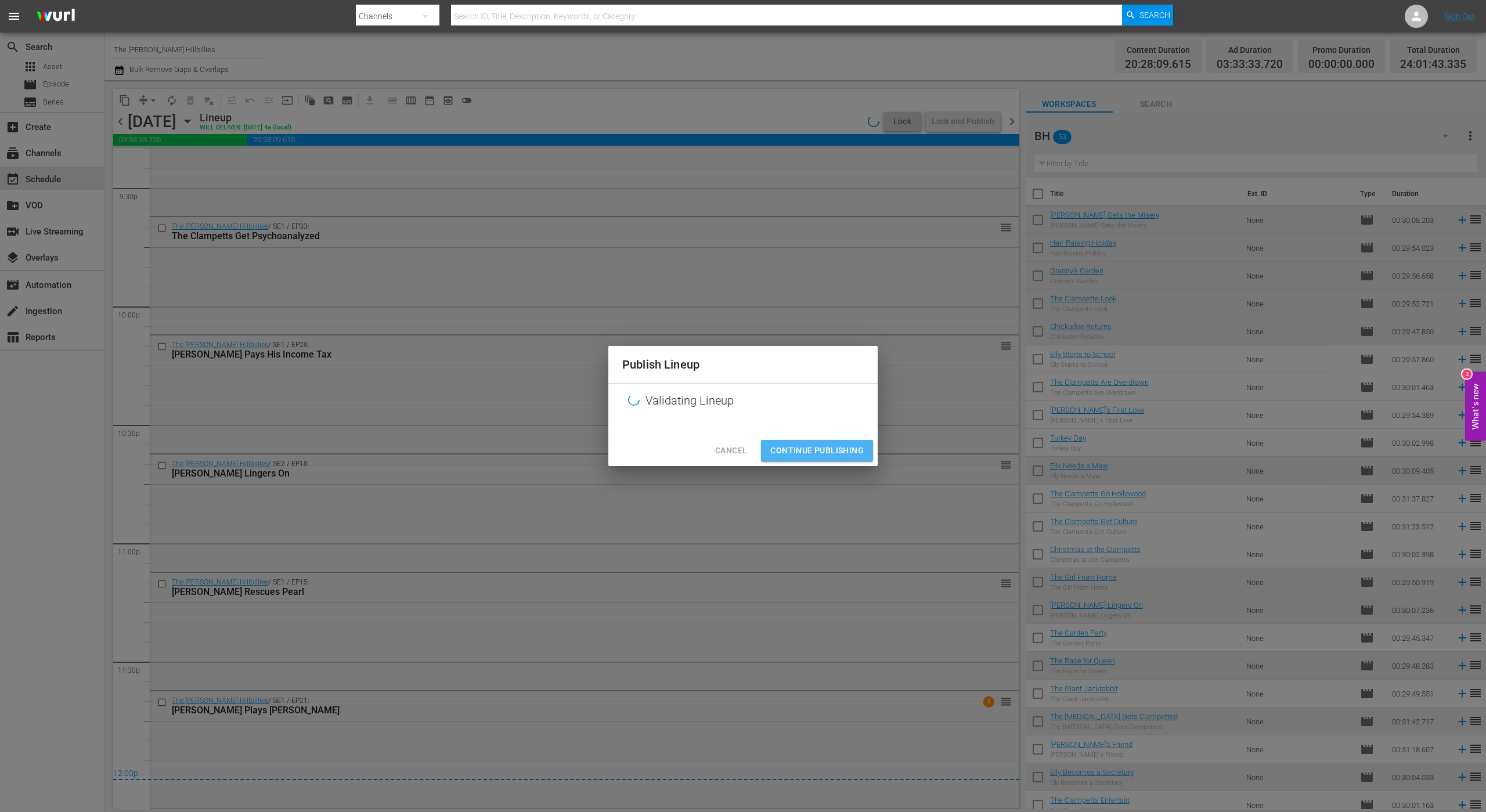
click at [836, 454] on span "Continue Publishing" at bounding box center [818, 451] width 94 height 15
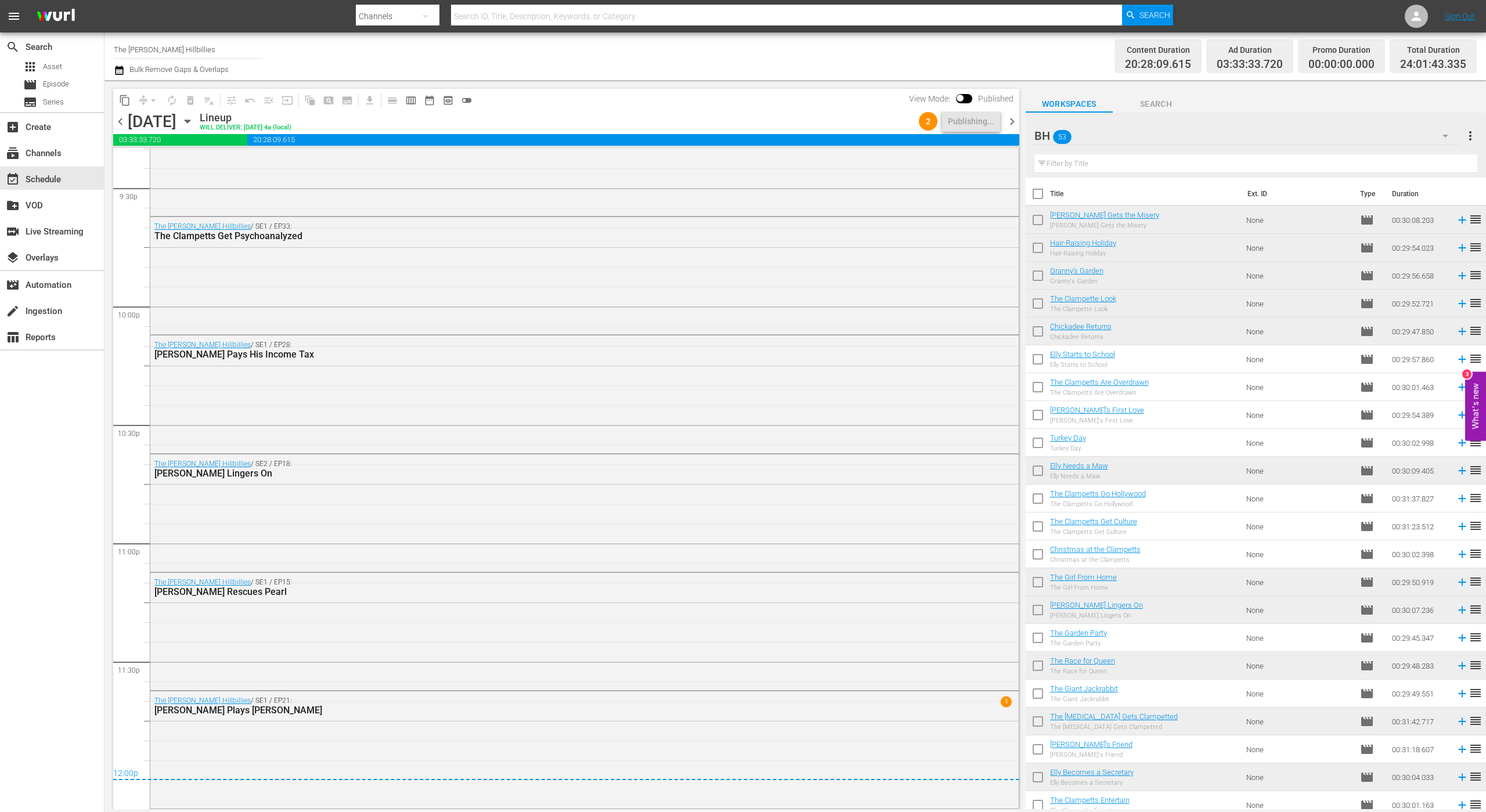
click at [1014, 120] on span "chevron_right" at bounding box center [1012, 121] width 15 height 15
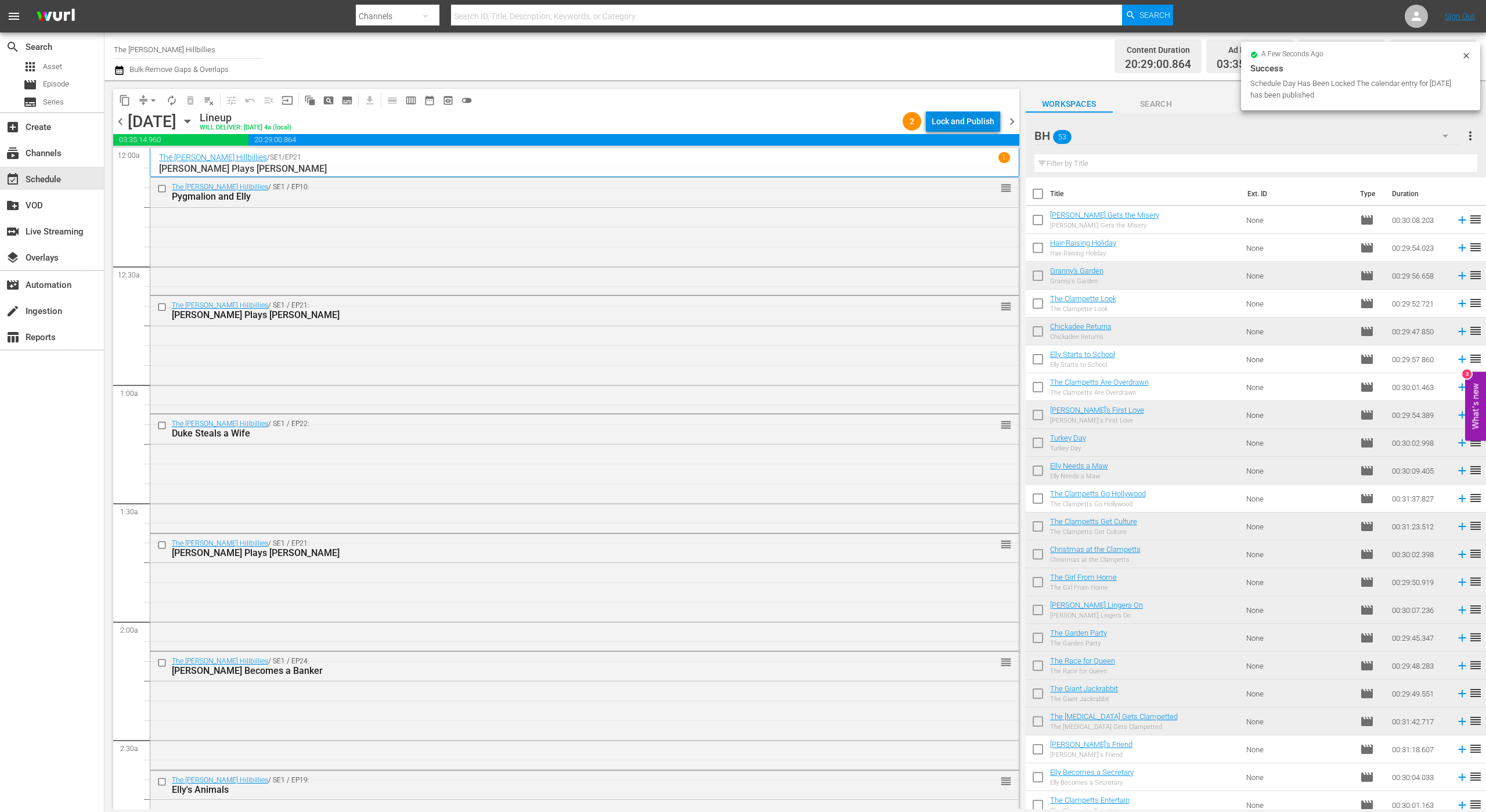
click at [987, 122] on div "Lock and Publish" at bounding box center [963, 121] width 63 height 21
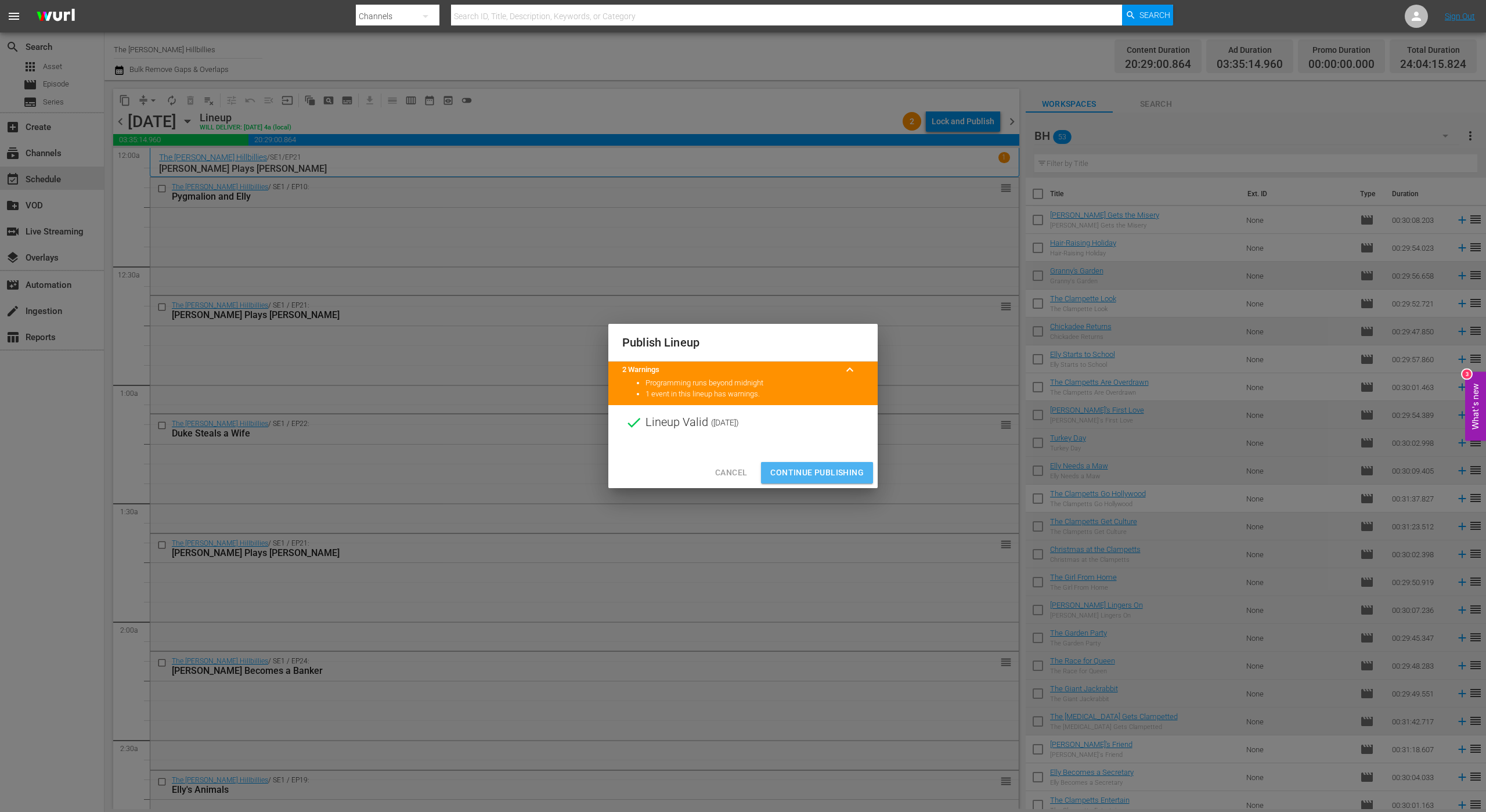
click at [816, 477] on span "Continue Publishing" at bounding box center [818, 473] width 94 height 15
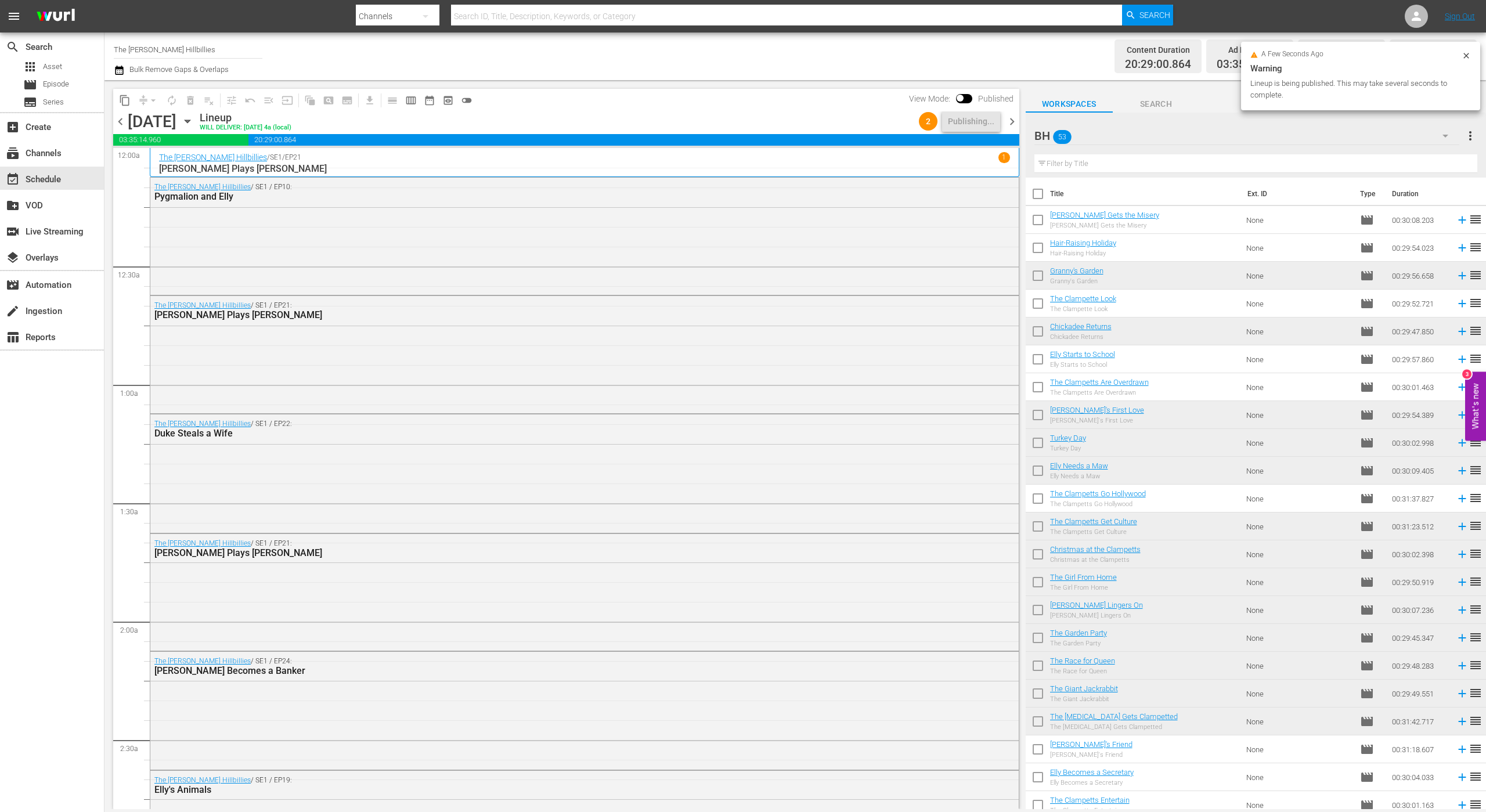
click at [1010, 119] on span "chevron_right" at bounding box center [1012, 121] width 15 height 15
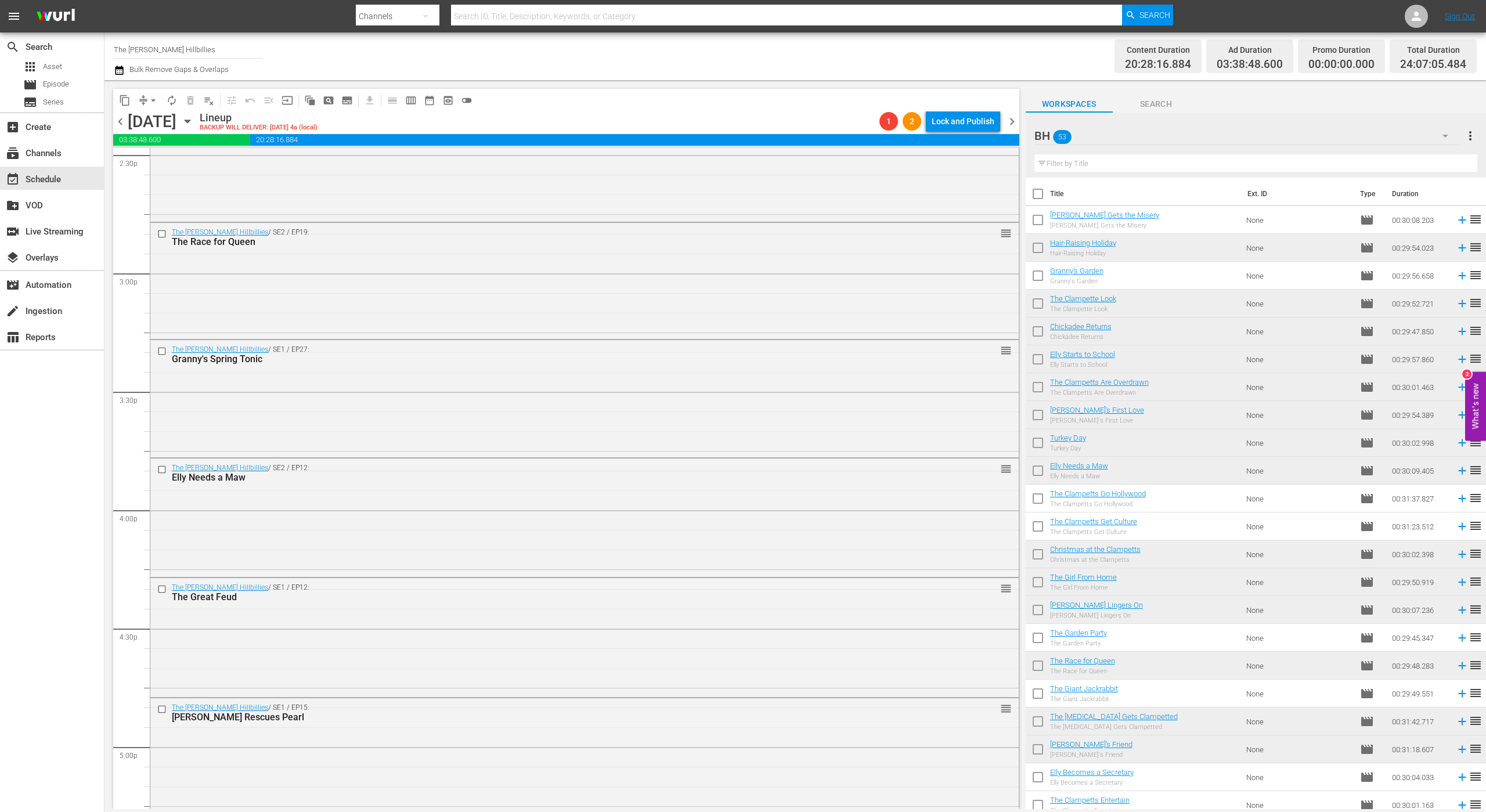
scroll to position [5095, 0]
click at [973, 129] on div "Lock and Publish" at bounding box center [963, 121] width 63 height 21
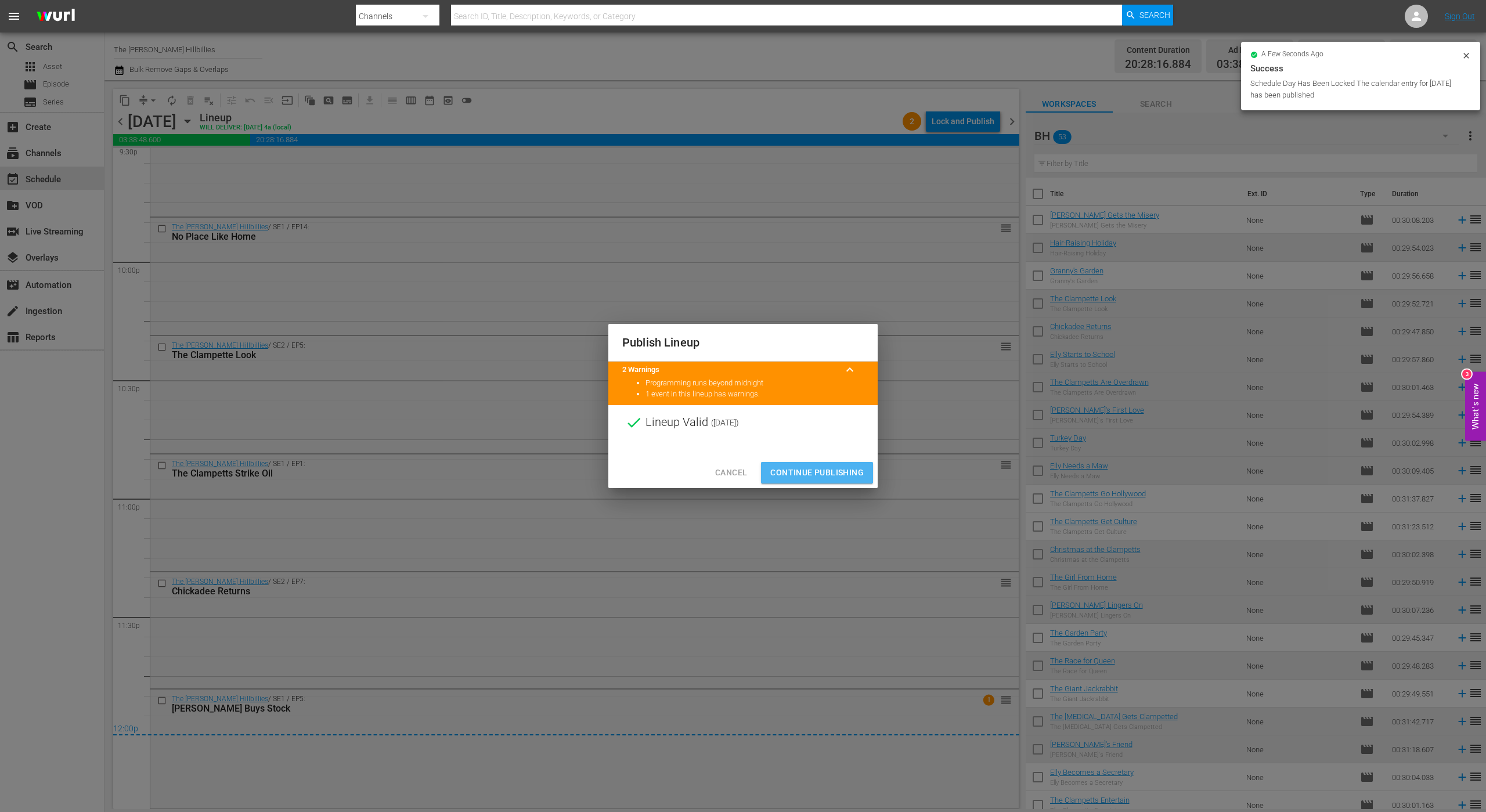
click at [796, 468] on span "Continue Publishing" at bounding box center [818, 473] width 94 height 15
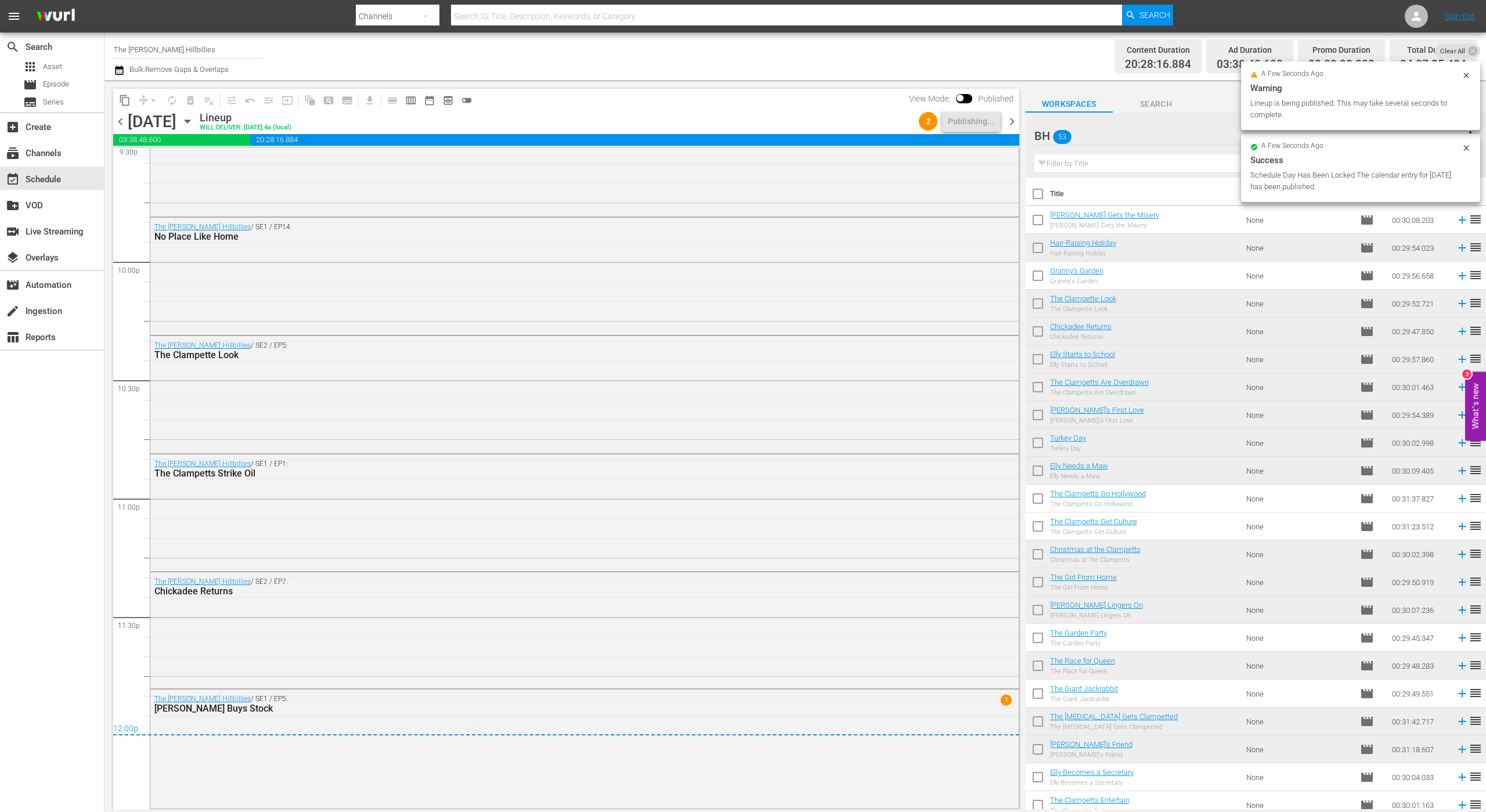
click at [1007, 116] on span "chevron_right" at bounding box center [1012, 121] width 15 height 15
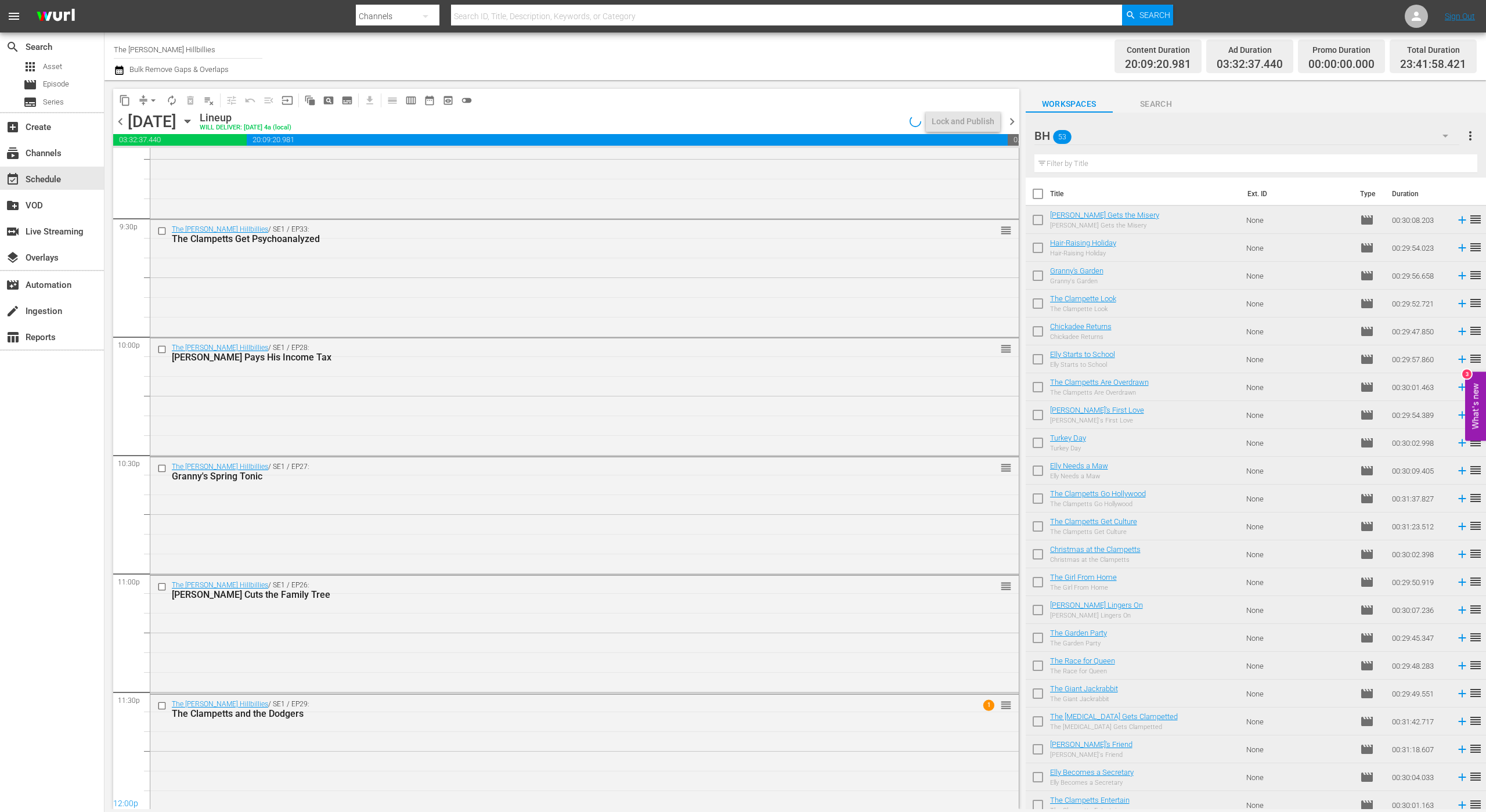
scroll to position [5024, 0]
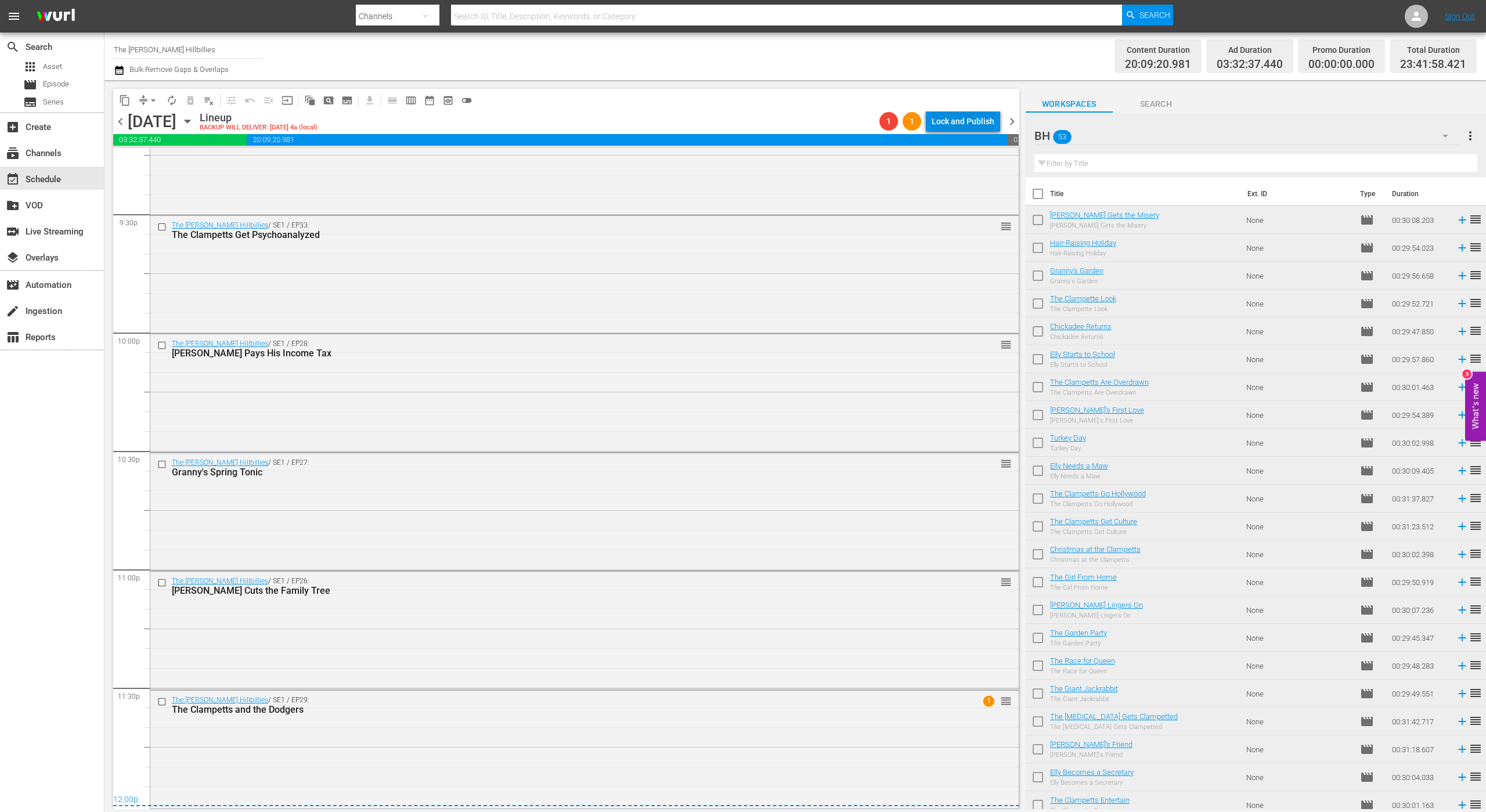
click at [951, 117] on div "Lock and Publish" at bounding box center [963, 121] width 63 height 21
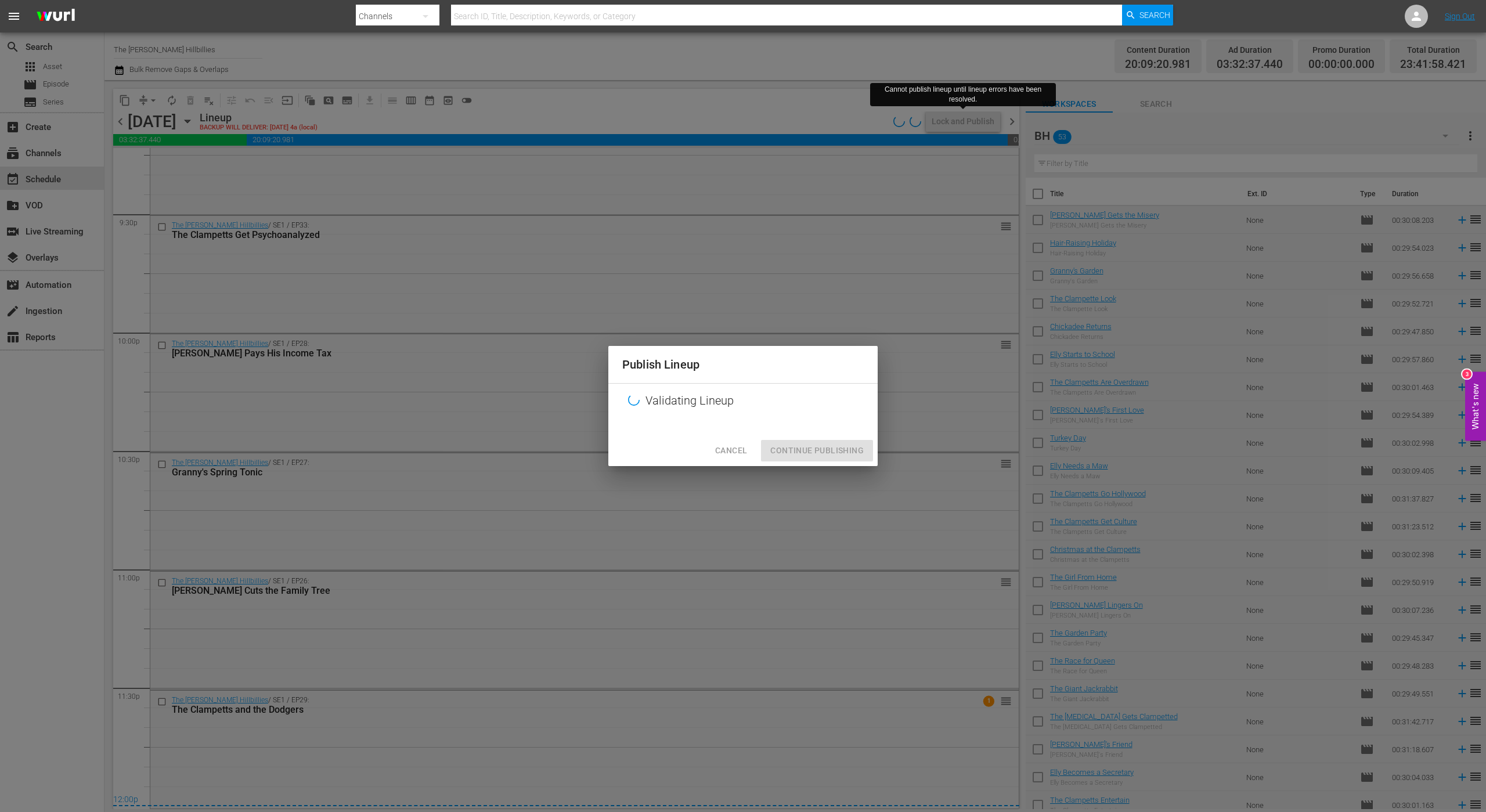
click at [785, 445] on div "Cancel Continue Publishing" at bounding box center [743, 450] width 269 height 31
click at [791, 449] on div "Cancel Continue Publishing" at bounding box center [743, 450] width 269 height 31
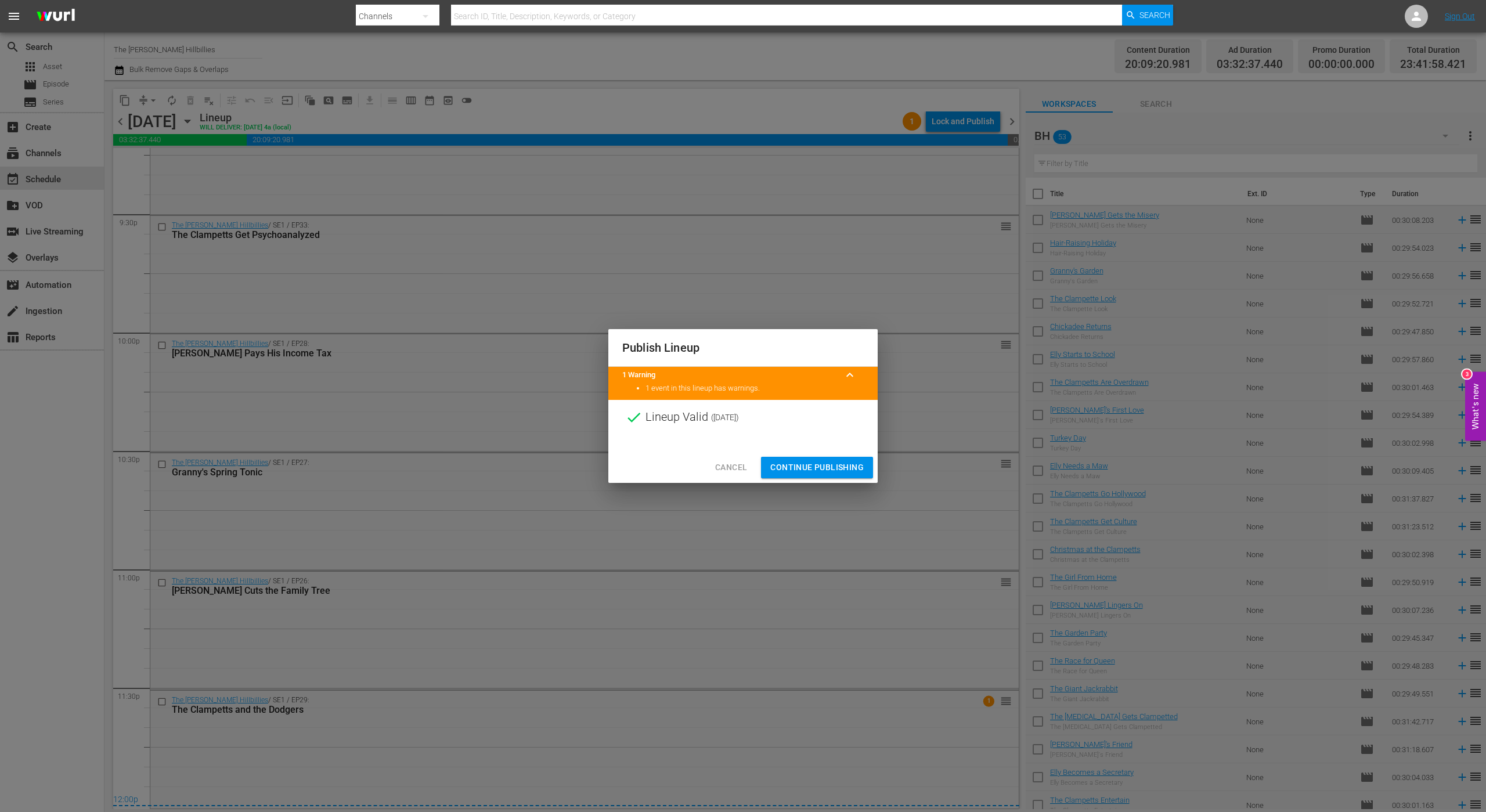
click at [795, 452] on div "Cancel Continue Publishing" at bounding box center [743, 467] width 269 height 31
click at [790, 467] on span "Continue Publishing" at bounding box center [818, 467] width 94 height 15
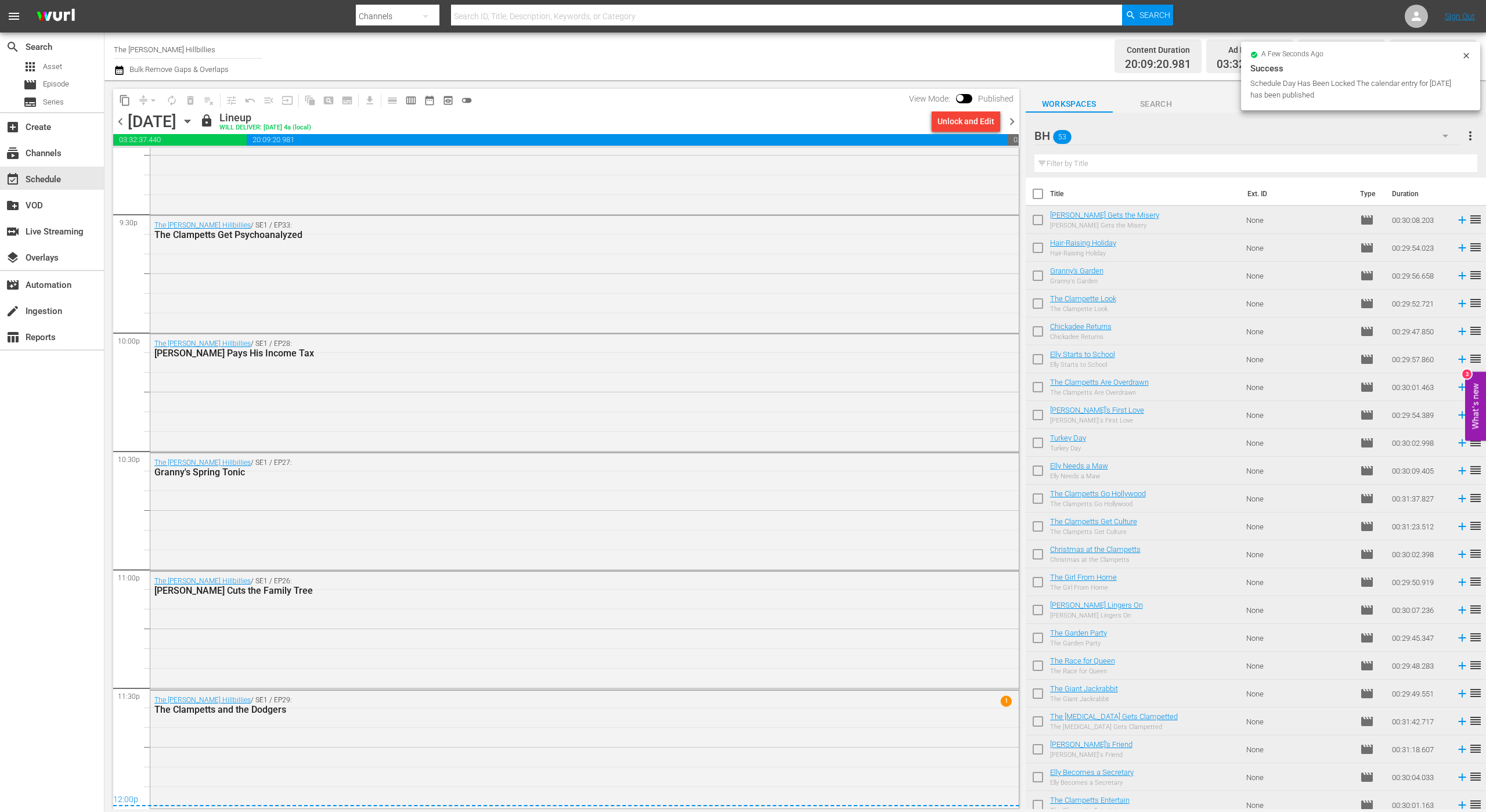
click at [1009, 116] on span "chevron_right" at bounding box center [1012, 121] width 15 height 15
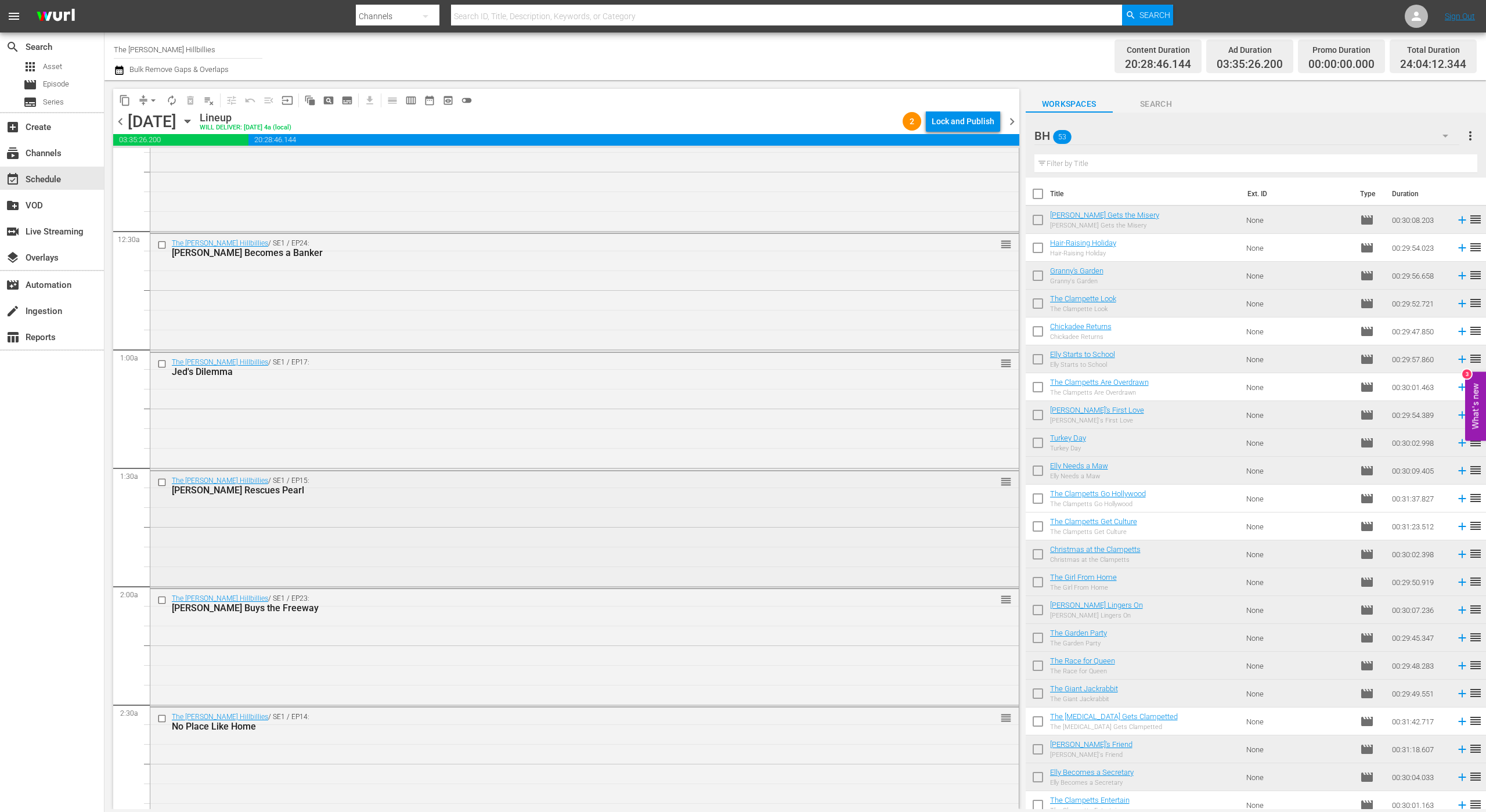
scroll to position [73, 0]
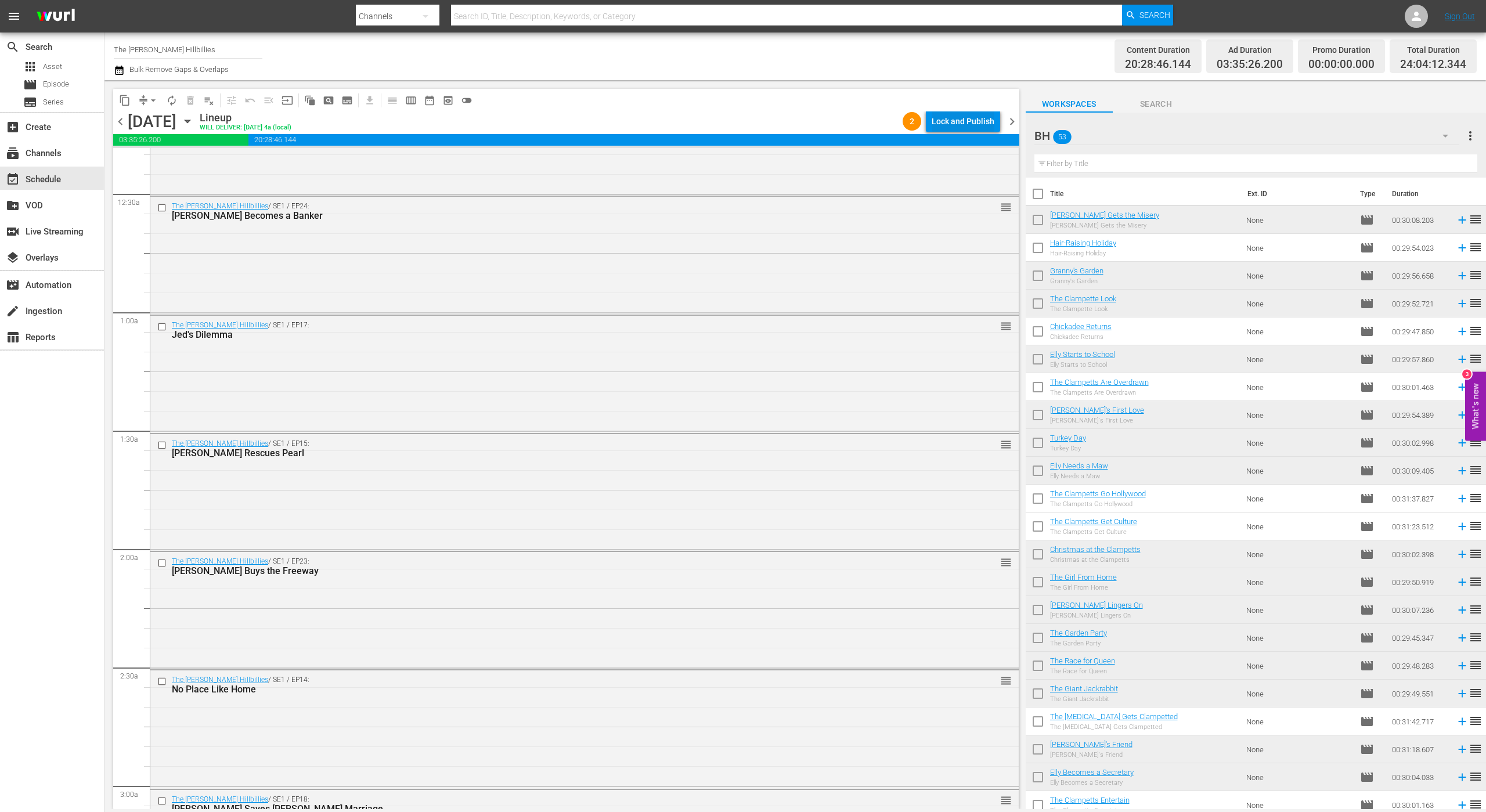
click at [964, 112] on div "Lock and Publish" at bounding box center [963, 121] width 63 height 21
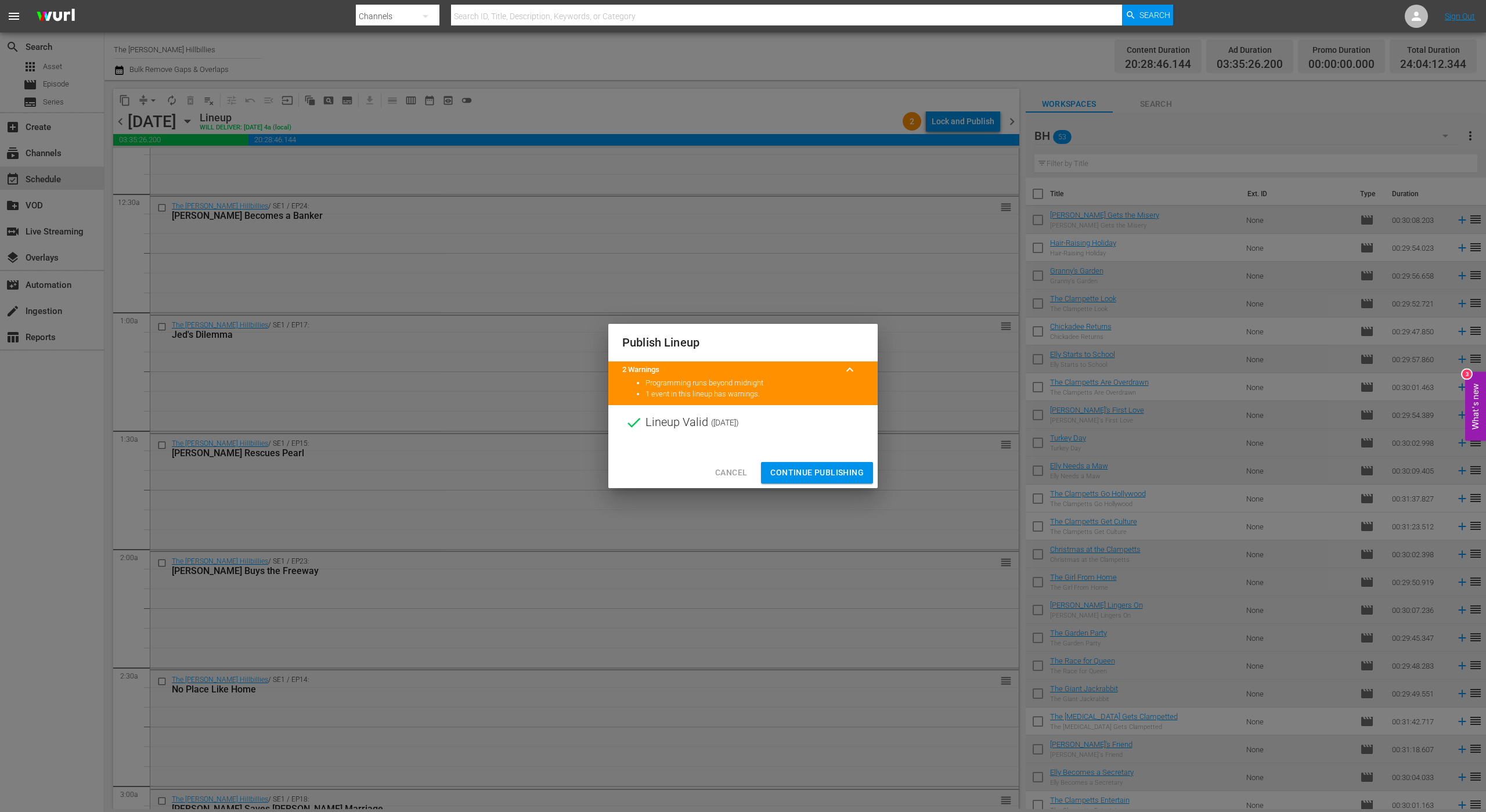
click at [816, 472] on span "Continue Publishing" at bounding box center [818, 473] width 94 height 15
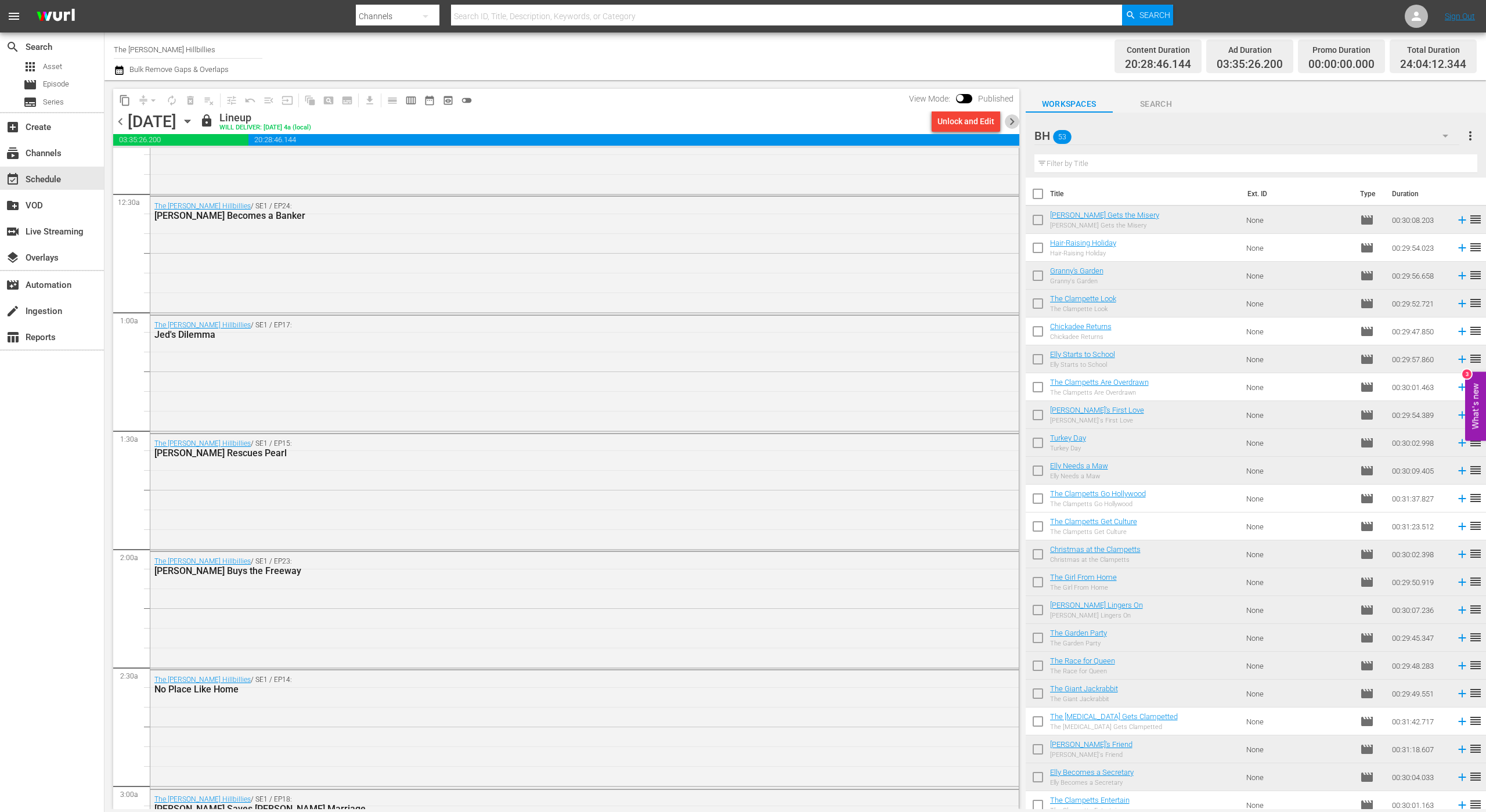
click at [1018, 122] on span "chevron_right" at bounding box center [1012, 121] width 15 height 15
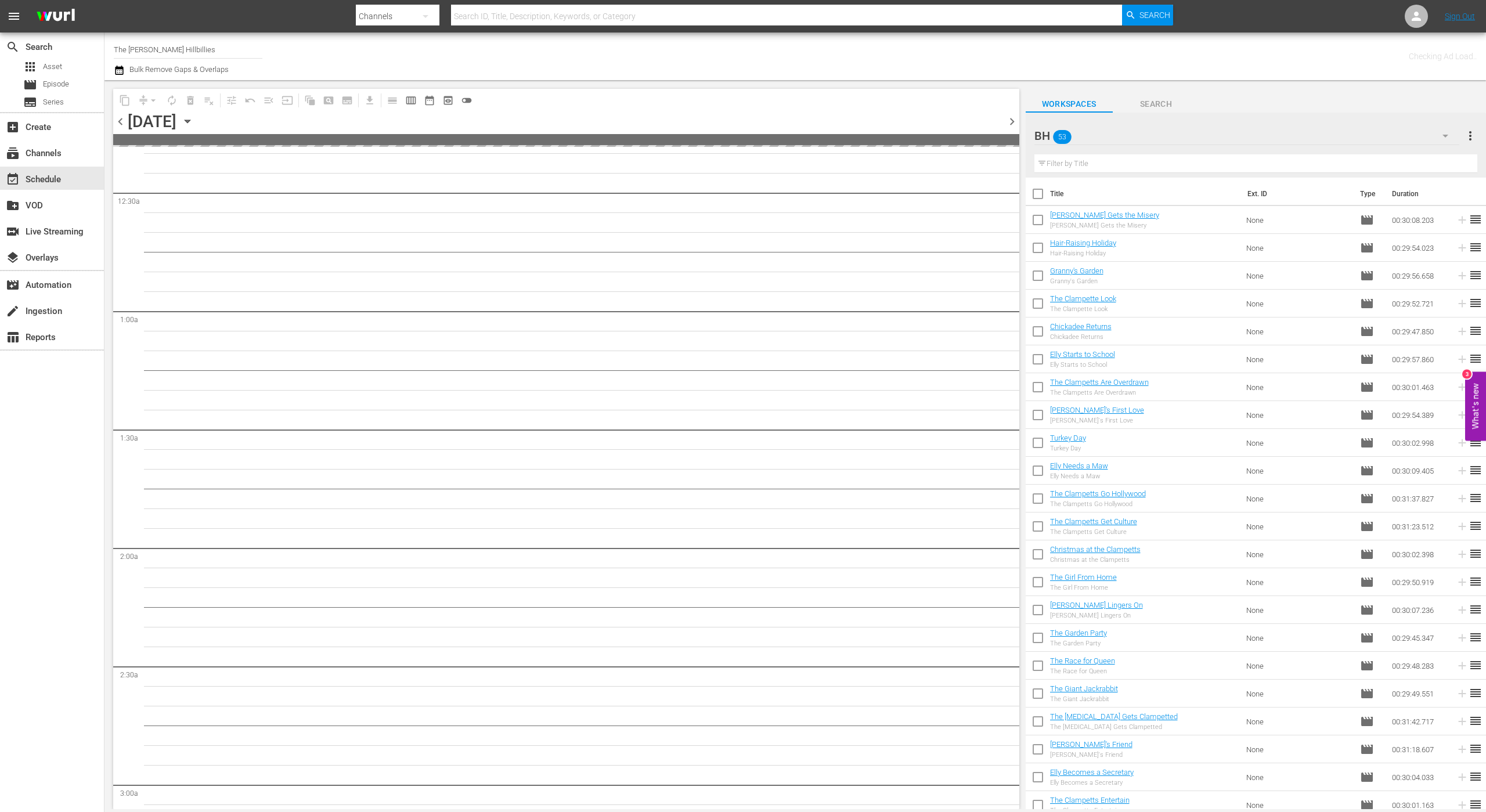
scroll to position [92, 0]
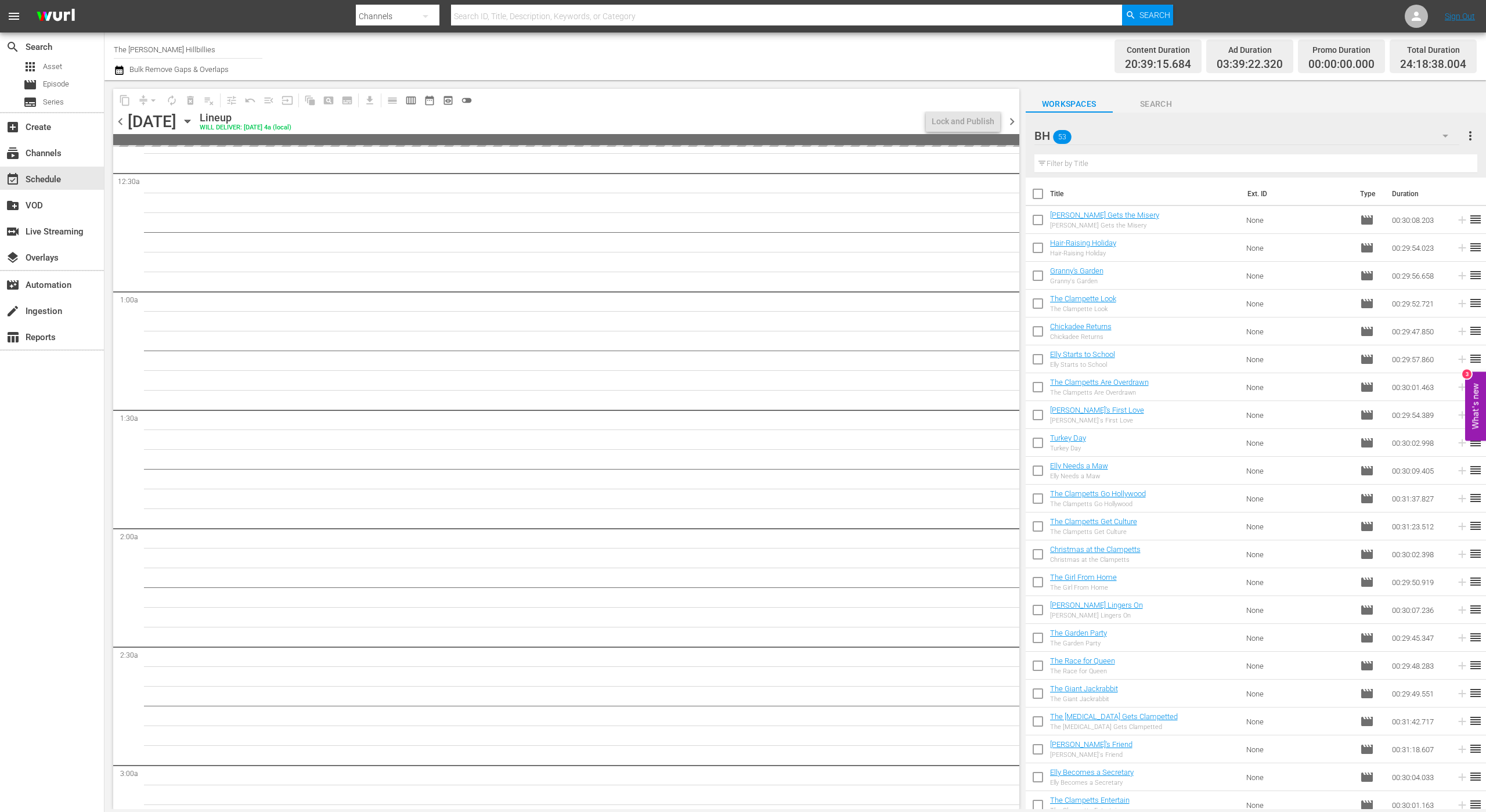
click at [1041, 199] on input "checkbox" at bounding box center [1038, 196] width 24 height 24
checkbox input "true"
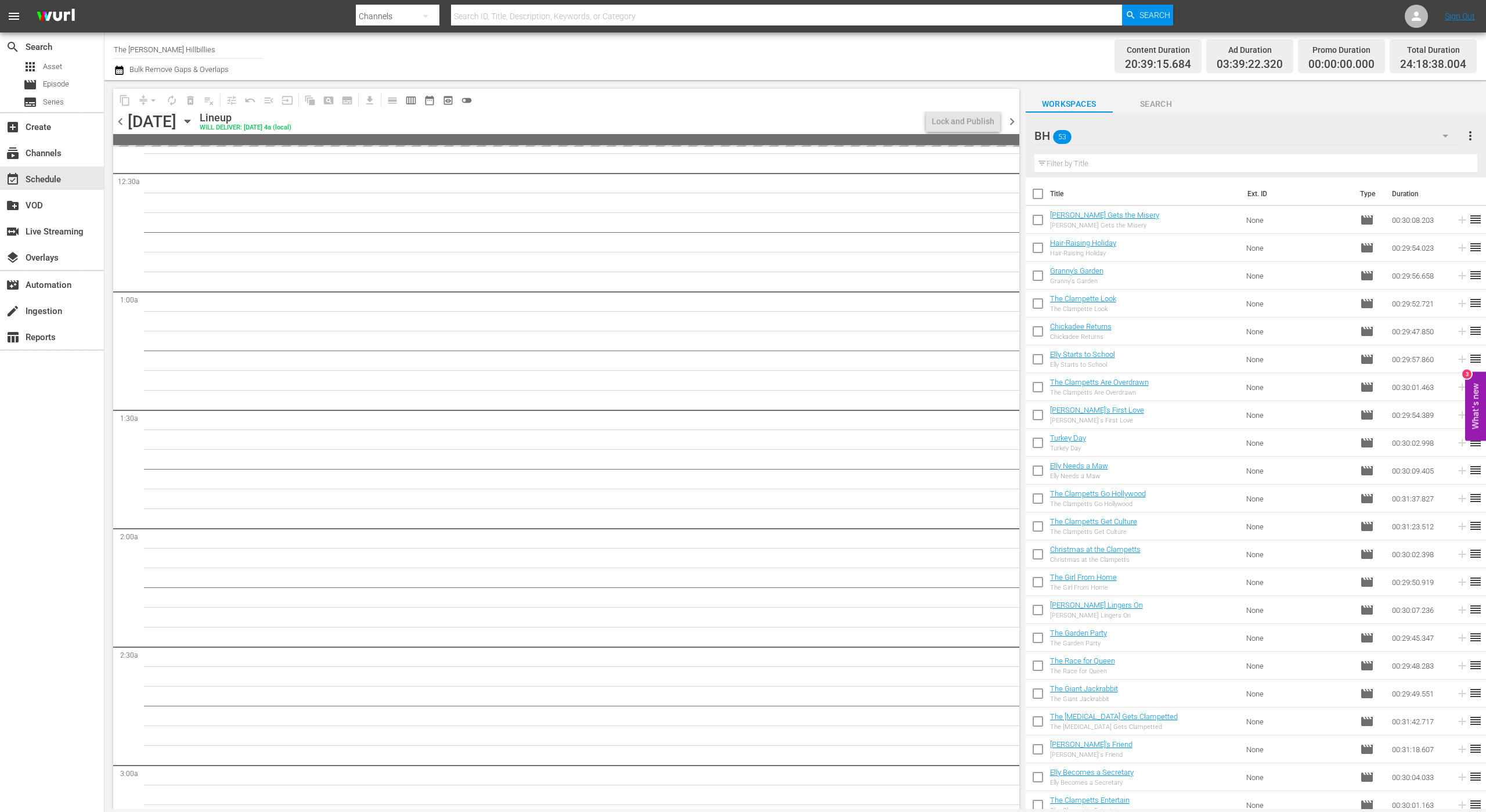
checkbox input "true"
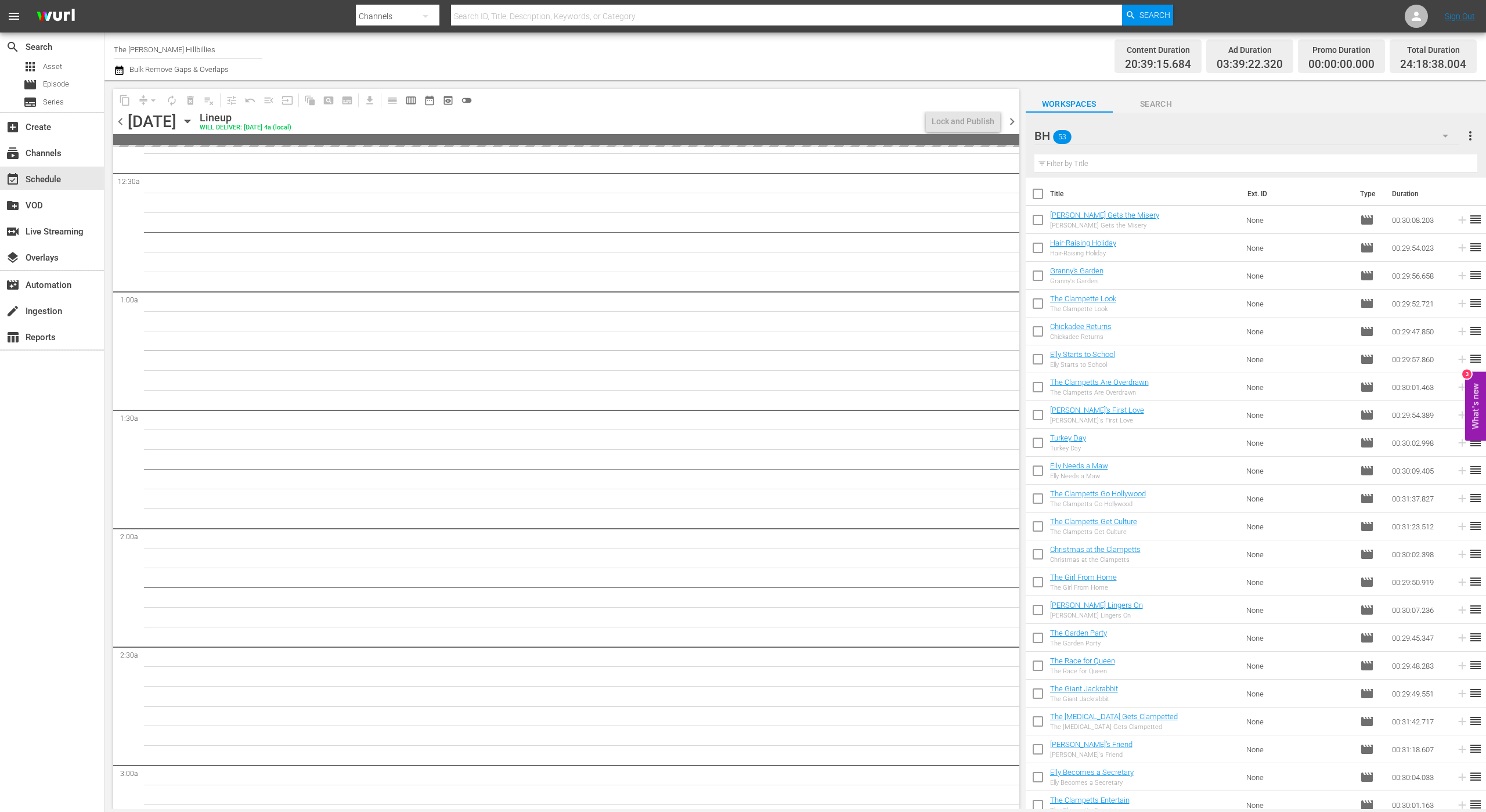
checkbox input "true"
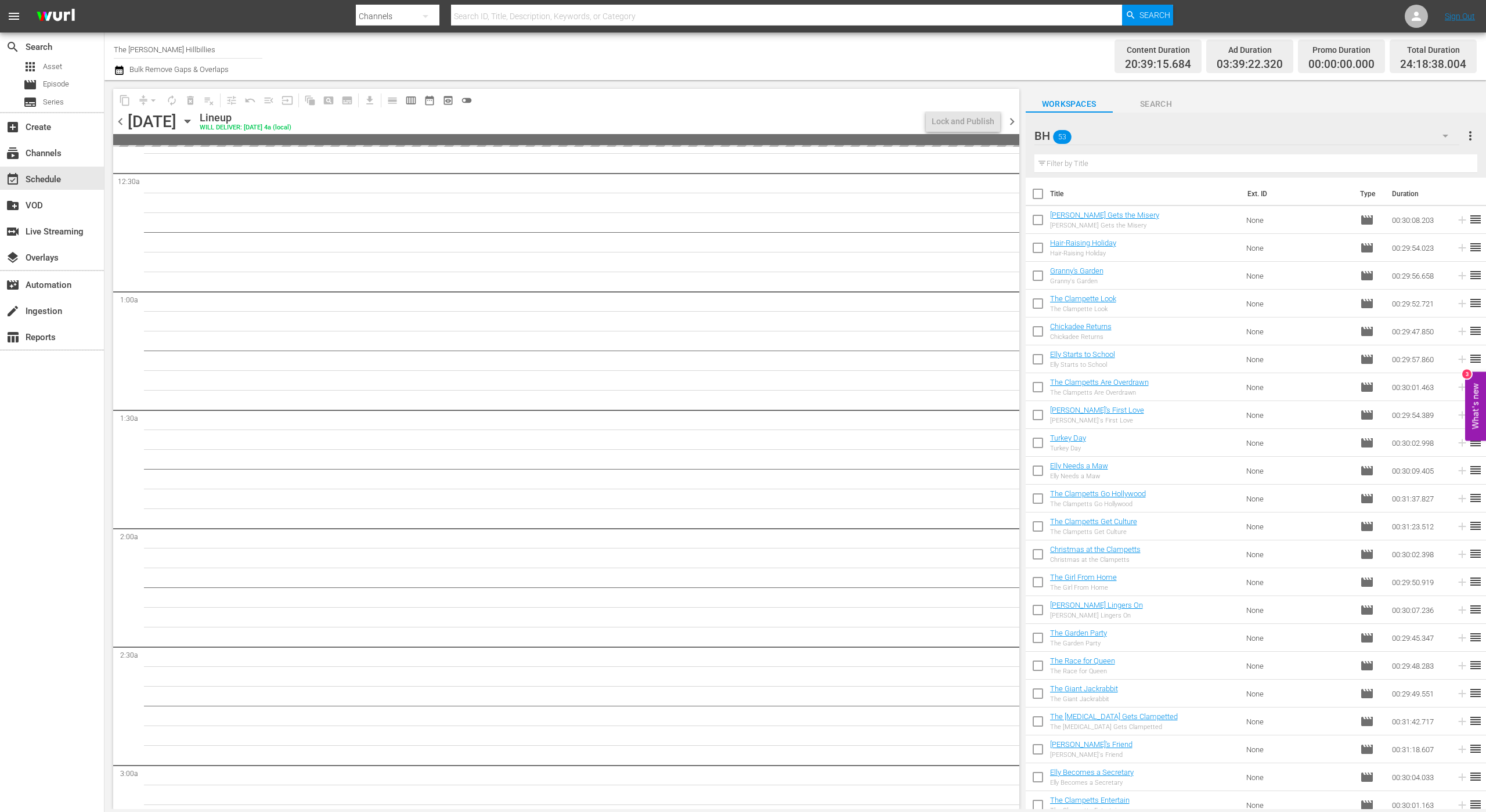
checkbox input "true"
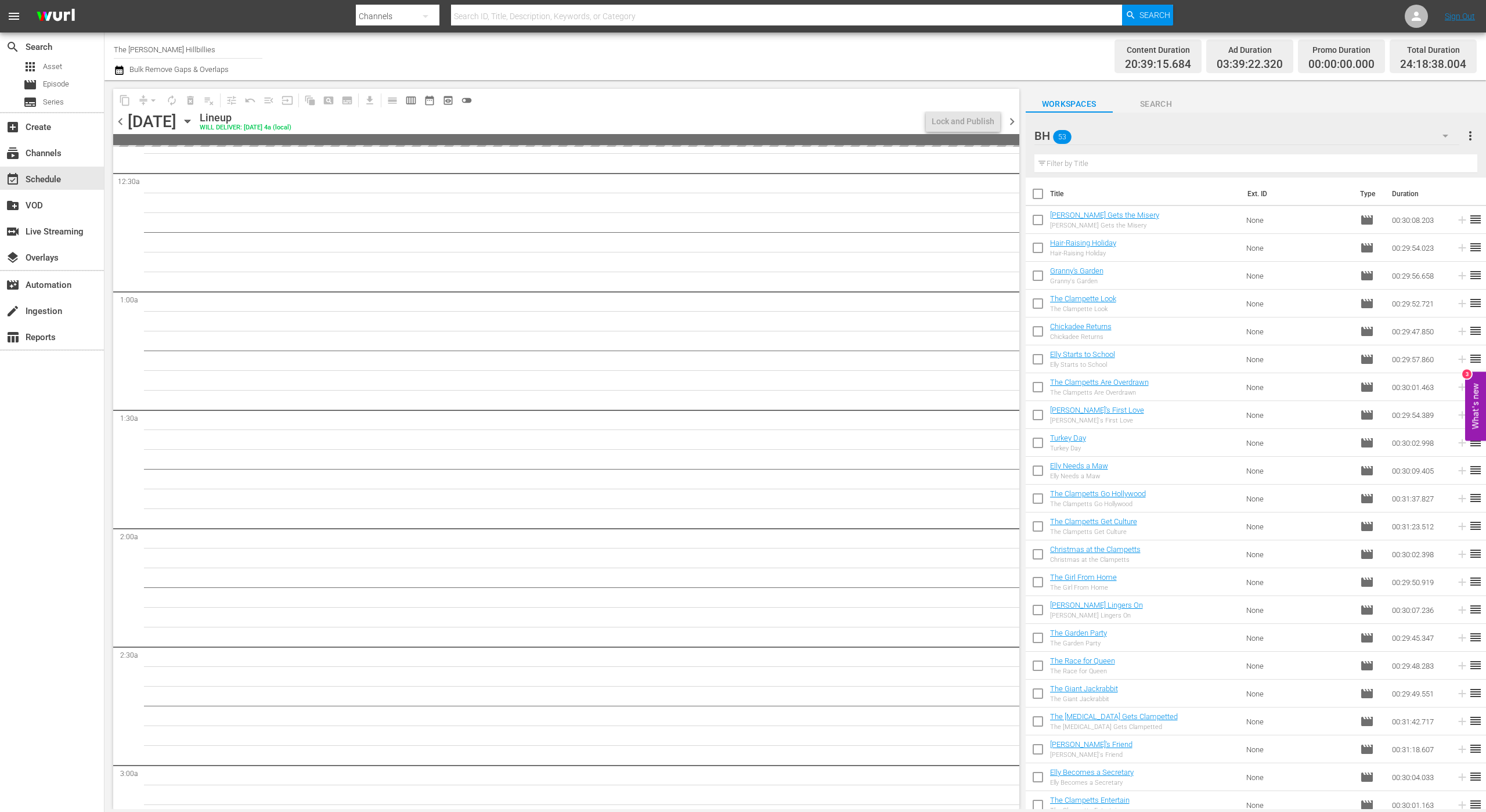
checkbox input "true"
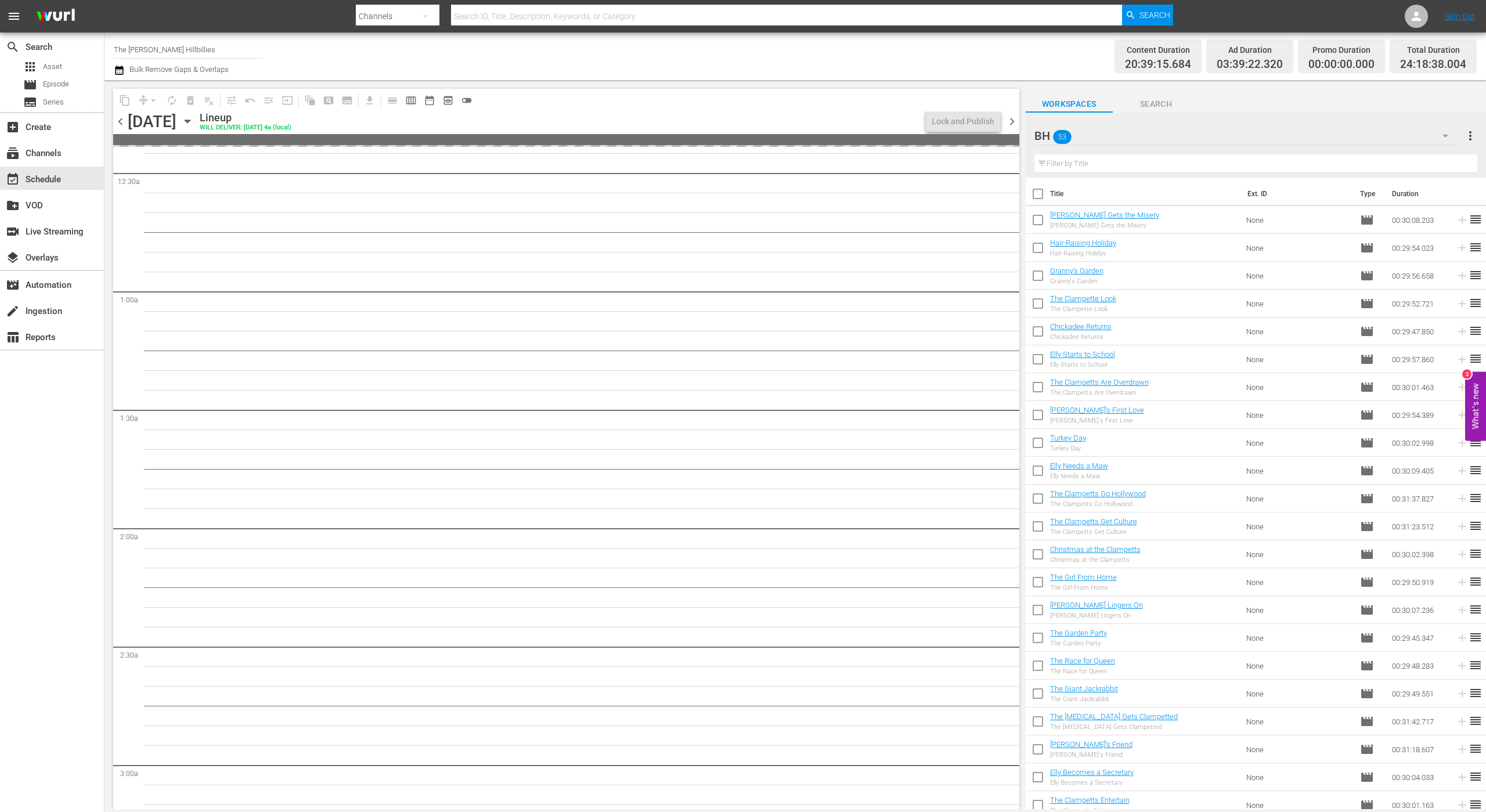
checkbox input "true"
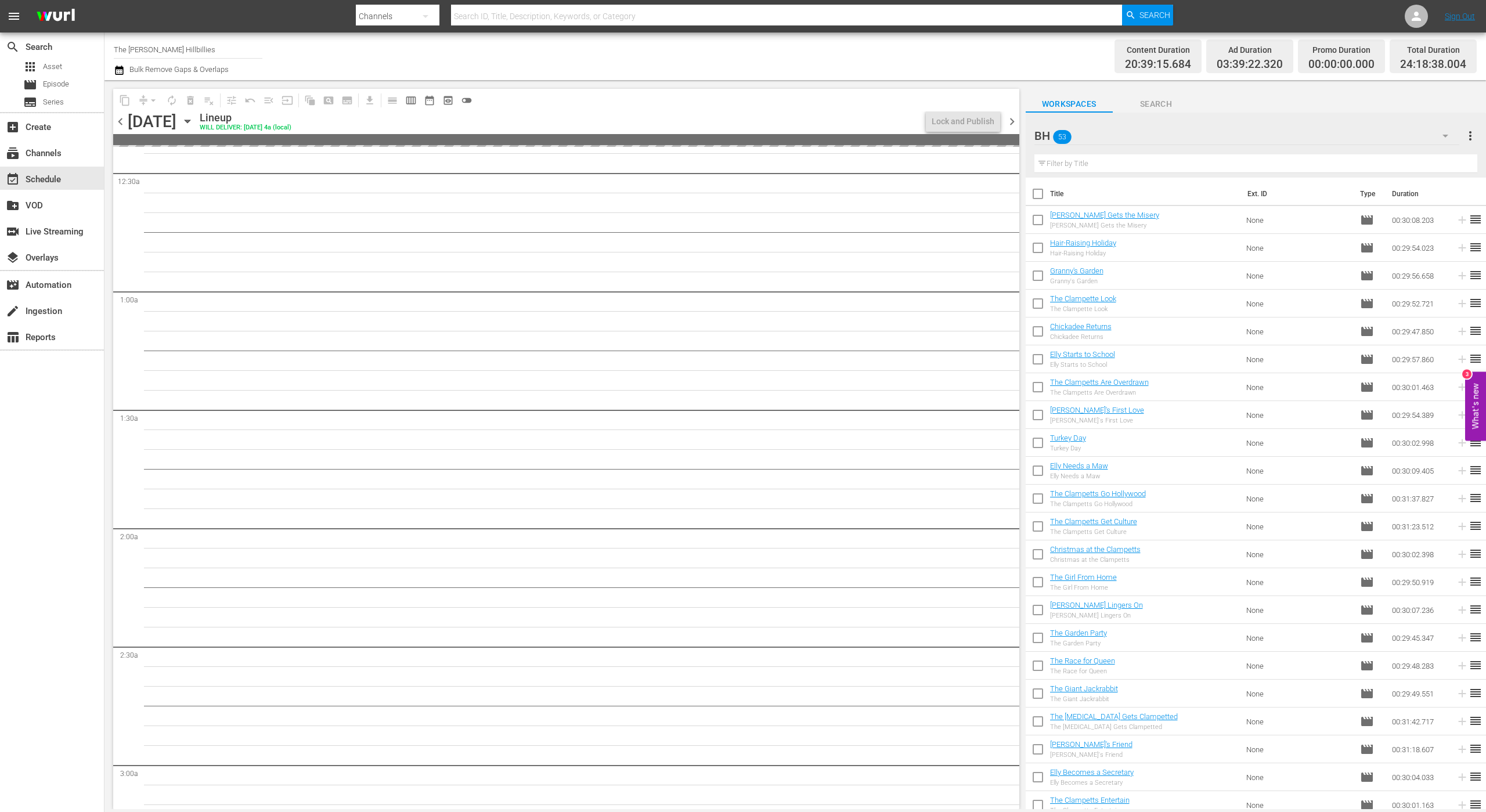
checkbox input "true"
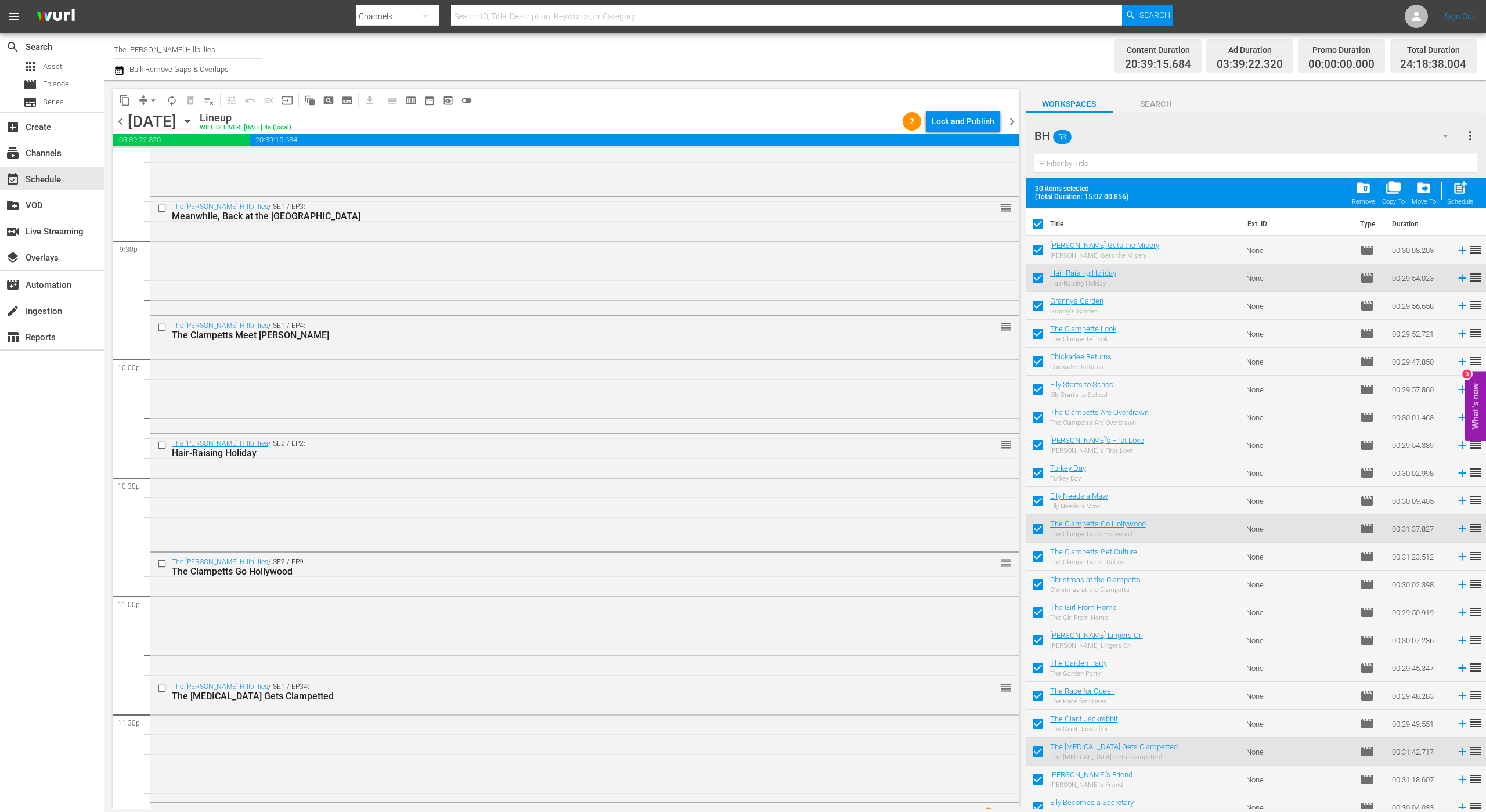
scroll to position [5114, 0]
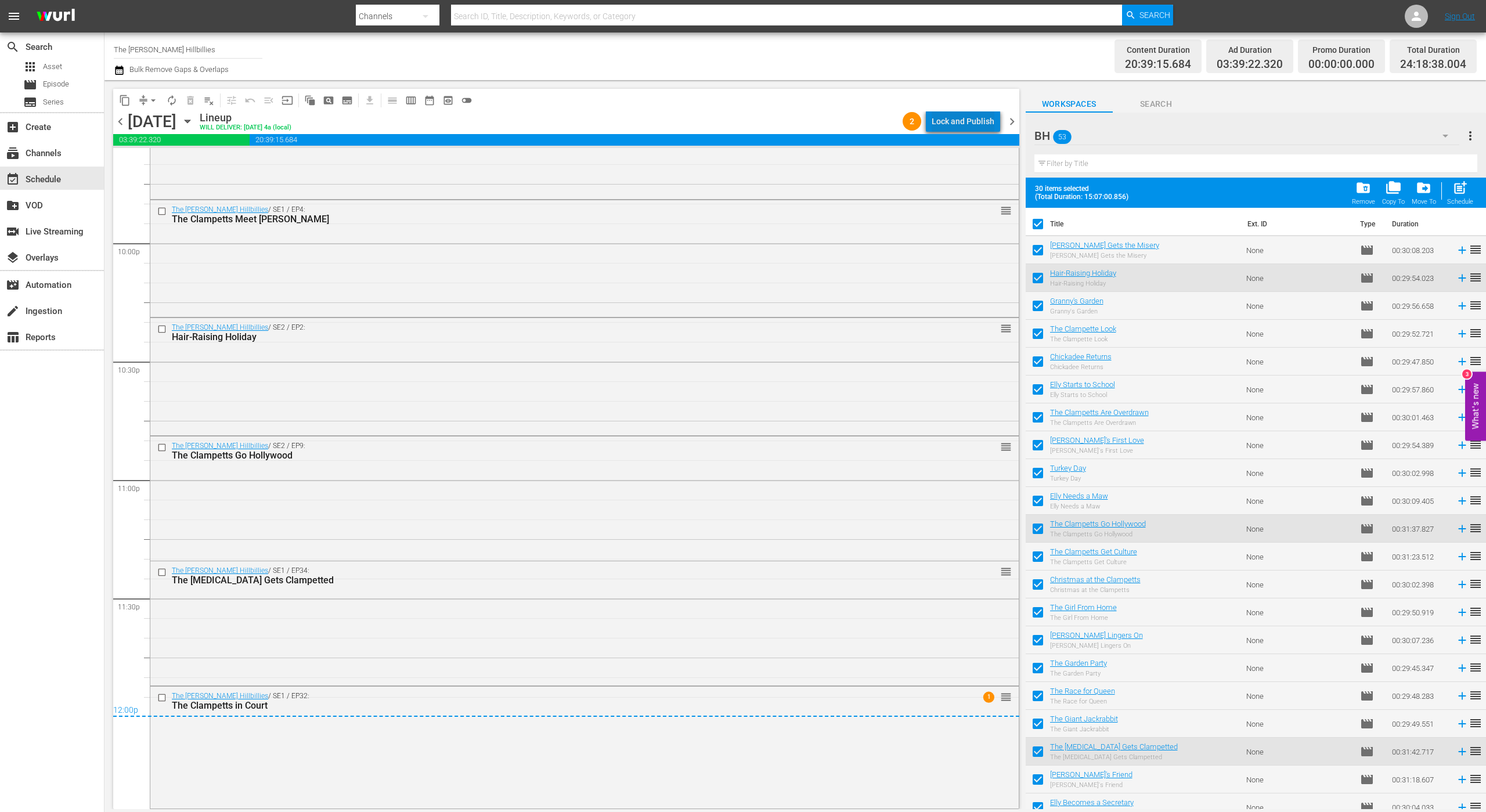
click at [977, 124] on div "Lock and Publish" at bounding box center [963, 121] width 63 height 21
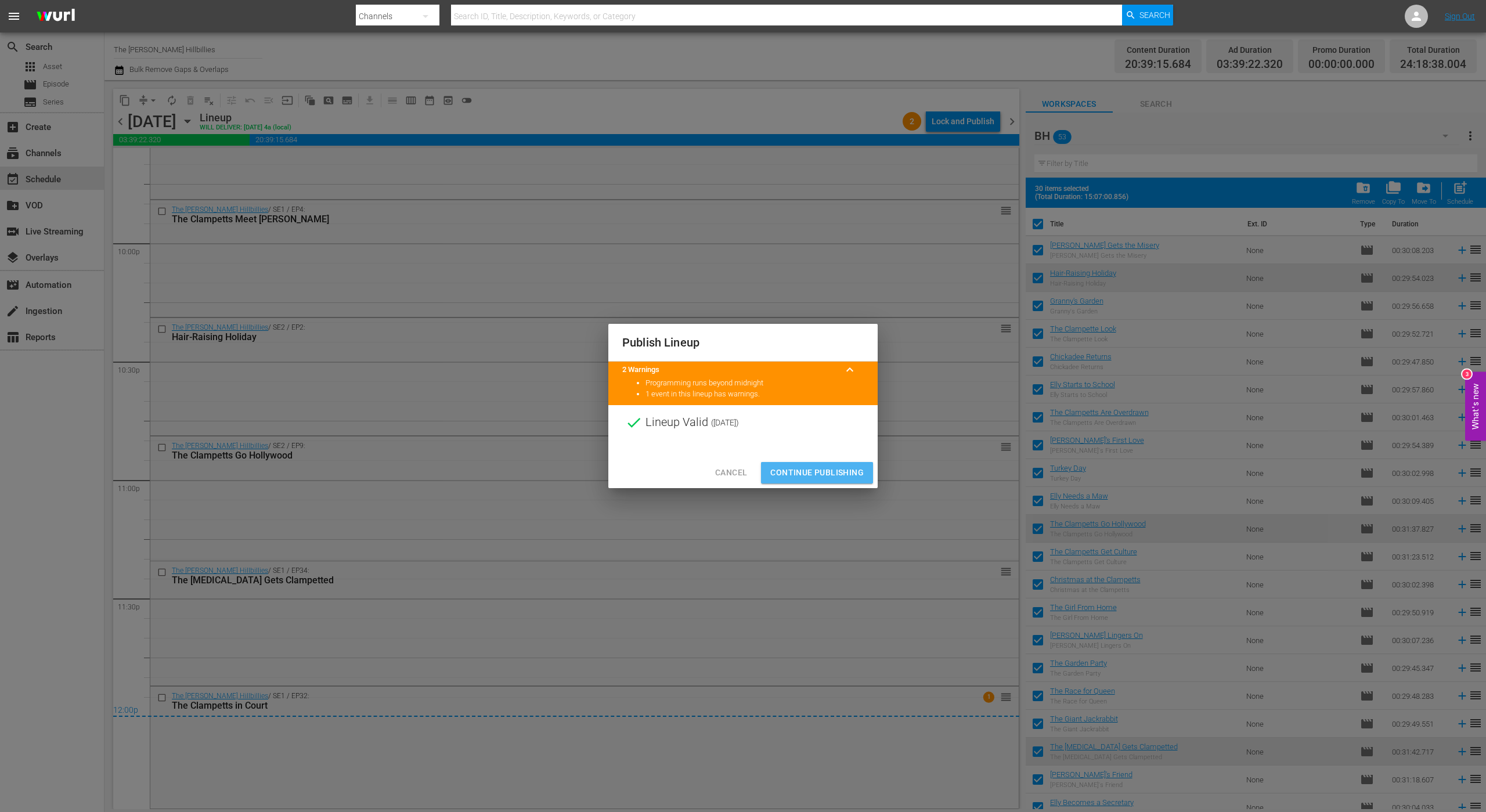
click at [852, 473] on span "Continue Publishing" at bounding box center [818, 473] width 94 height 15
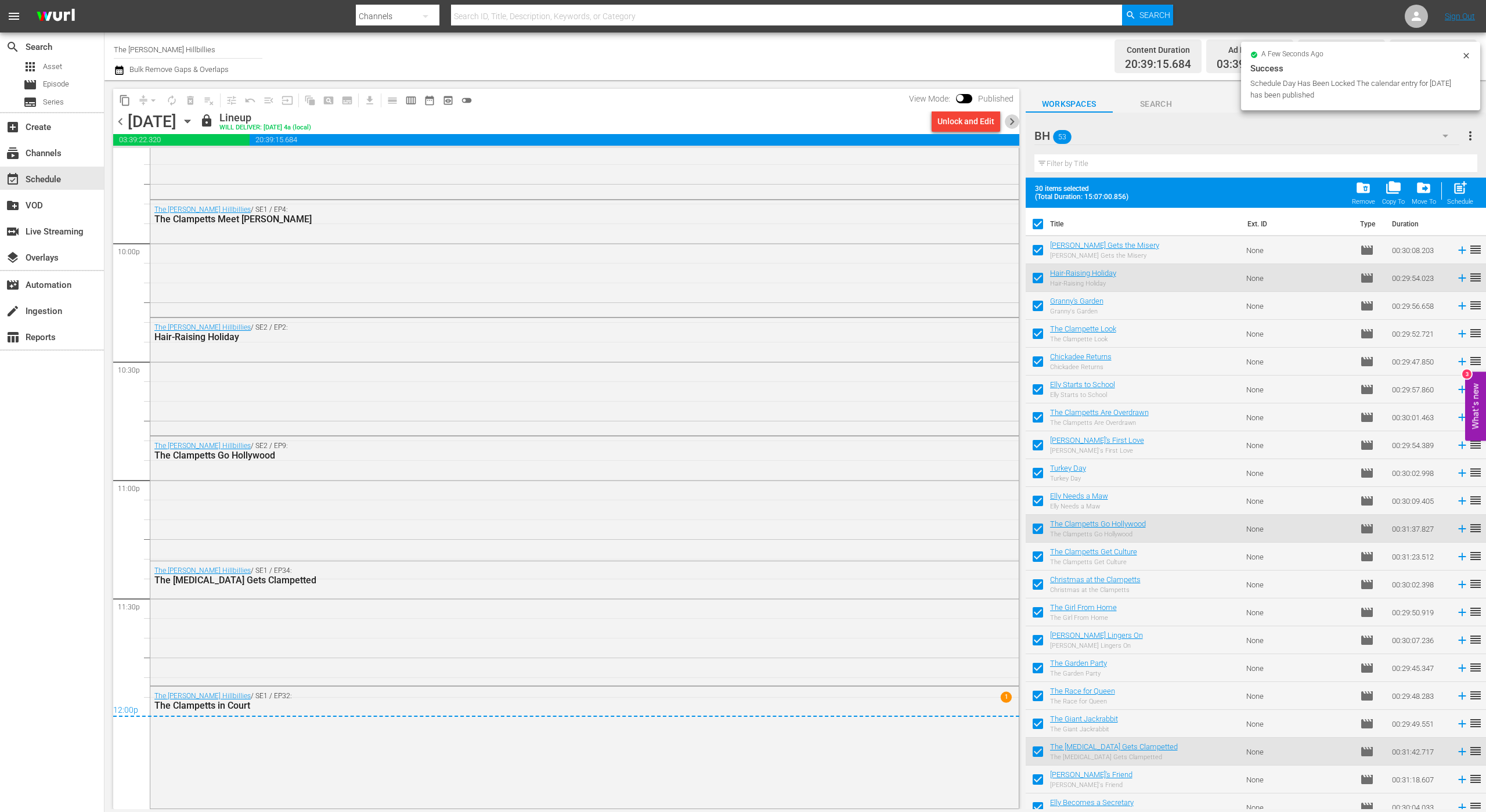
click at [1014, 120] on span "chevron_right" at bounding box center [1012, 121] width 15 height 15
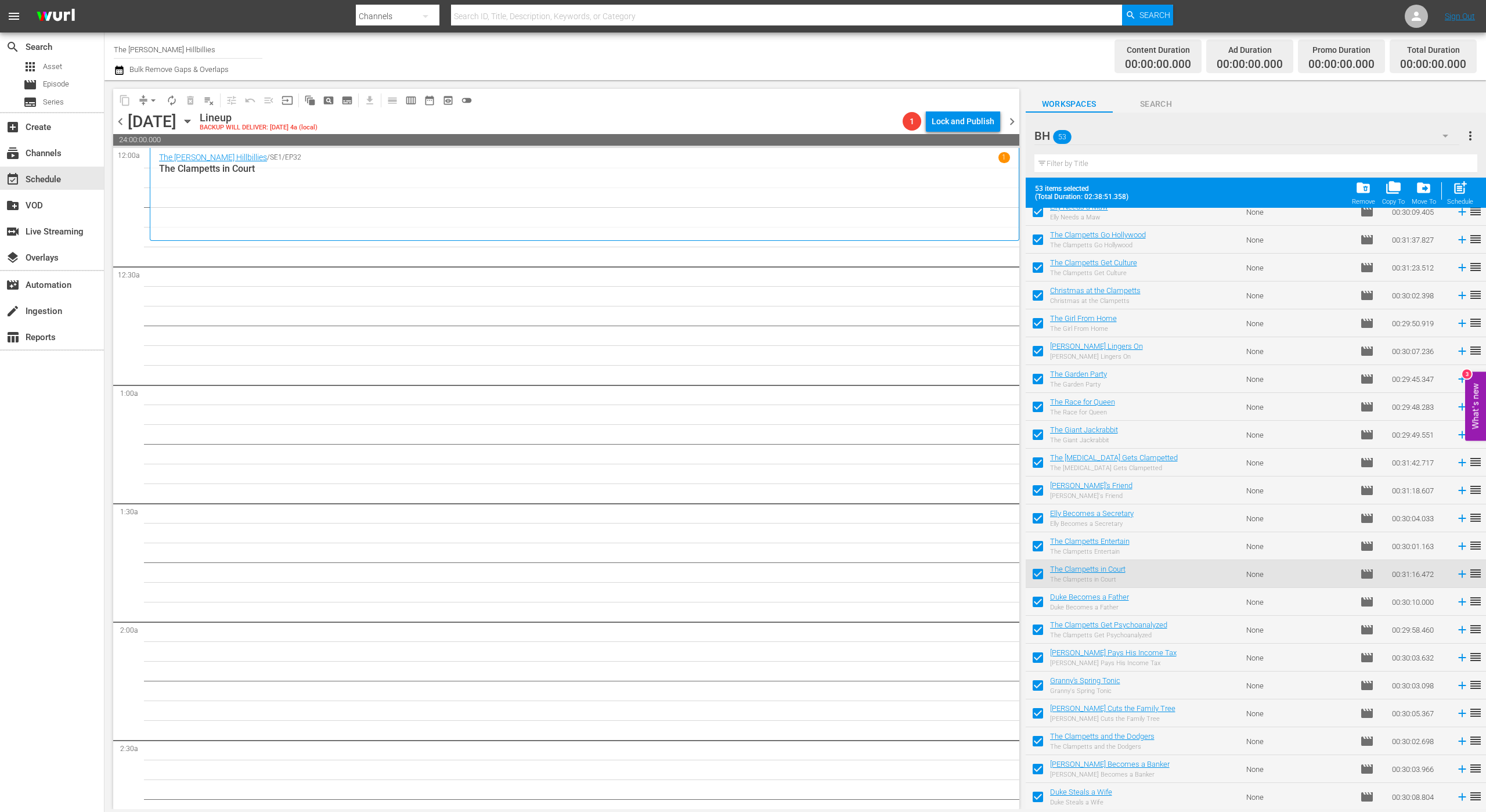
click at [1042, 578] on input "checkbox" at bounding box center [1038, 576] width 24 height 24
checkbox input "false"
click at [1036, 324] on input "checkbox" at bounding box center [1038, 325] width 24 height 24
checkbox input "false"
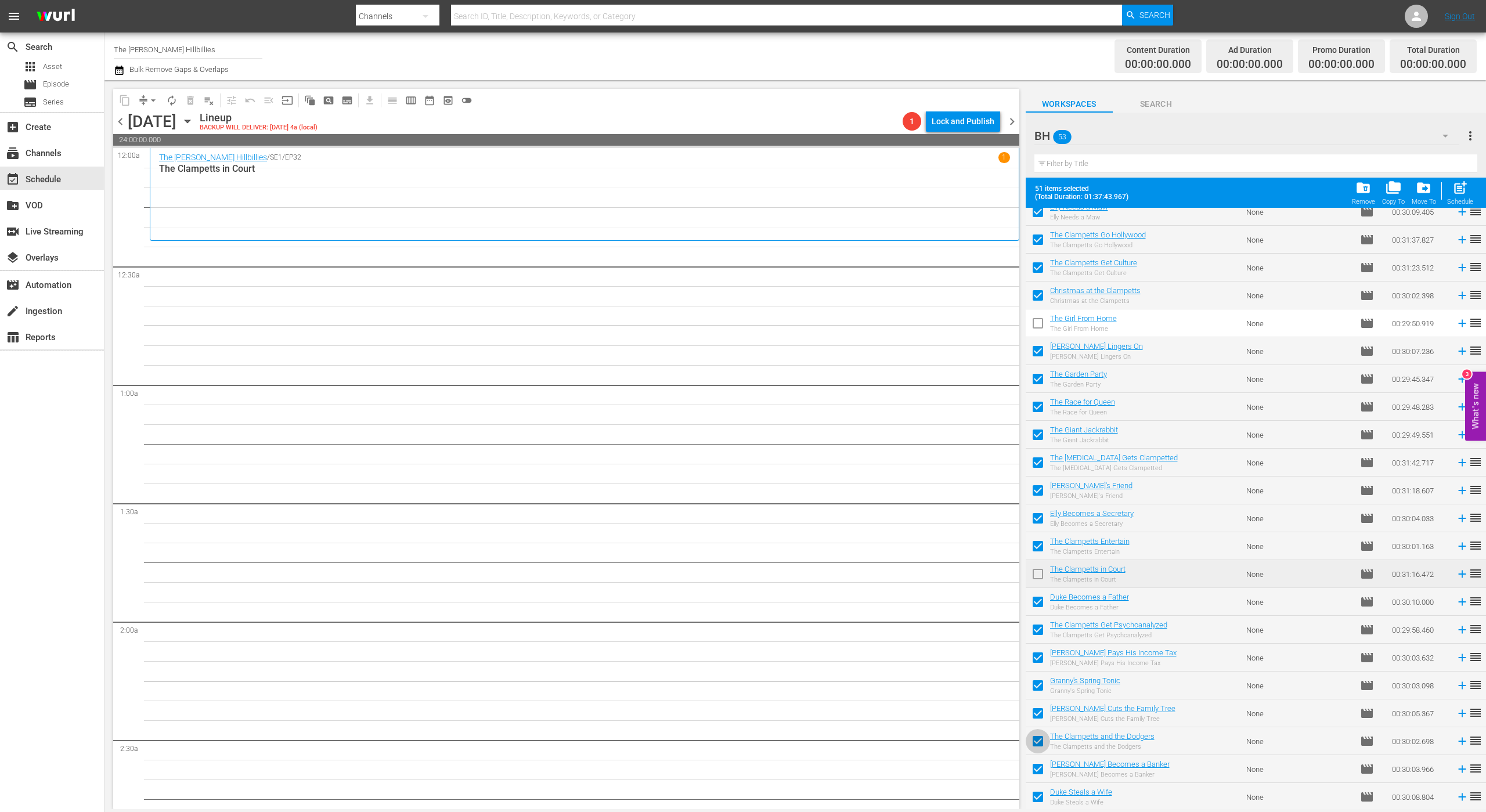
click at [1038, 739] on input "checkbox" at bounding box center [1038, 743] width 24 height 24
checkbox input "false"
click at [1033, 257] on span at bounding box center [1038, 267] width 24 height 24
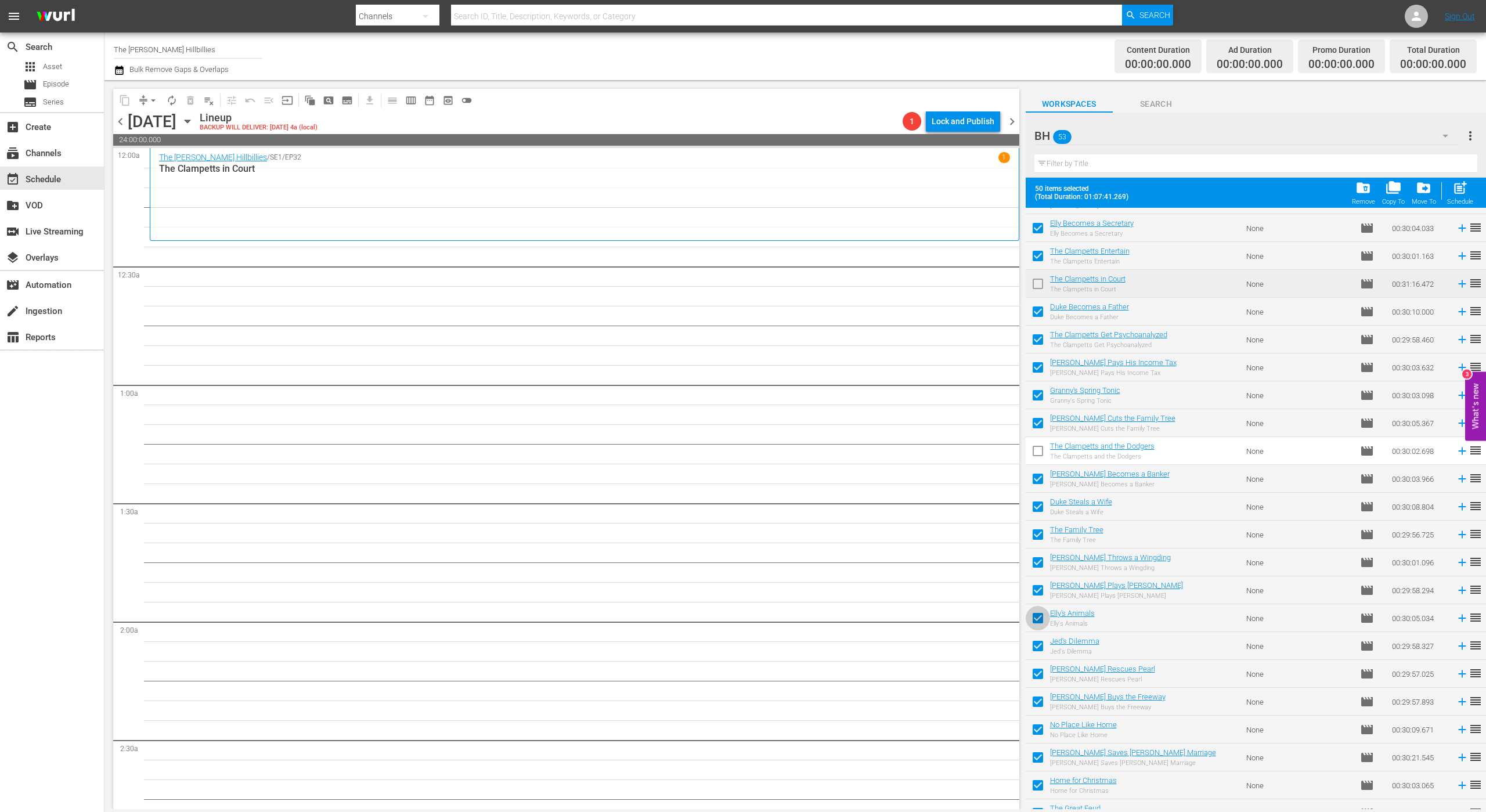
click at [1040, 609] on input "checkbox" at bounding box center [1038, 620] width 24 height 24
checkbox input "false"
click at [1033, 759] on input "checkbox" at bounding box center [1038, 759] width 24 height 24
checkbox input "false"
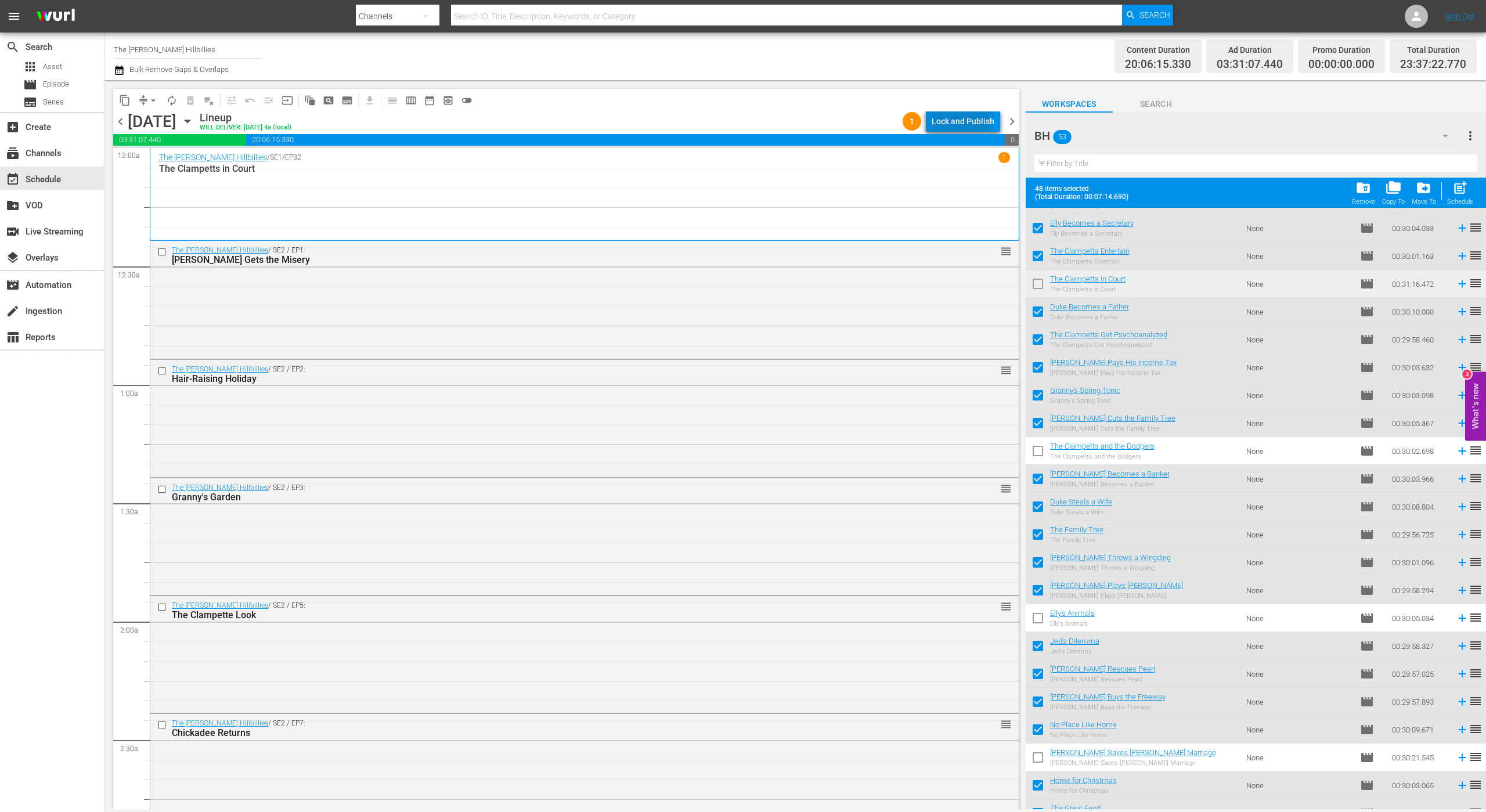
click at [949, 116] on div "Lock and Publish" at bounding box center [963, 121] width 63 height 21
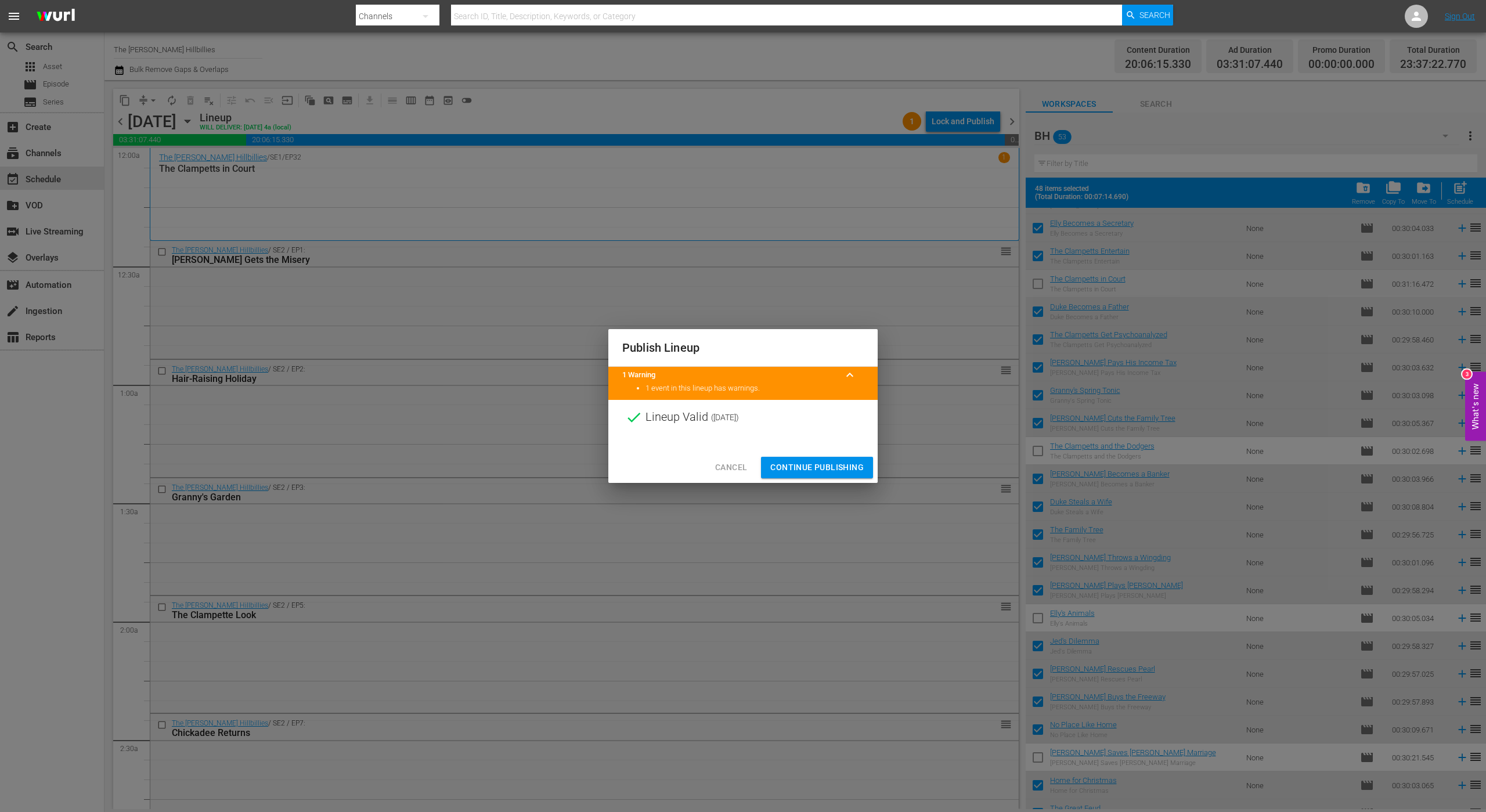
click at [820, 457] on button "Continue Publishing" at bounding box center [817, 467] width 112 height 22
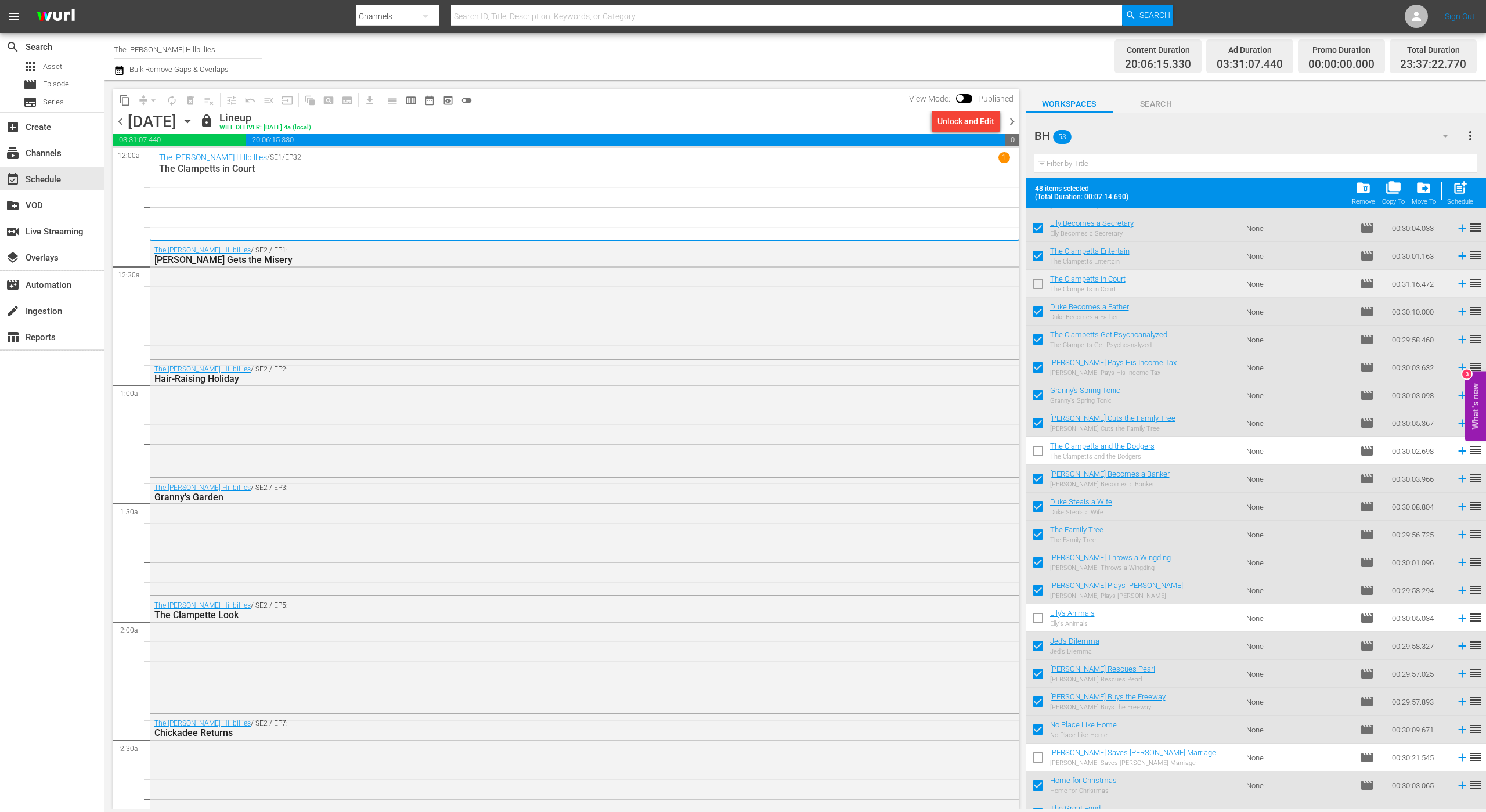
click at [1010, 123] on span "chevron_right" at bounding box center [1012, 121] width 15 height 15
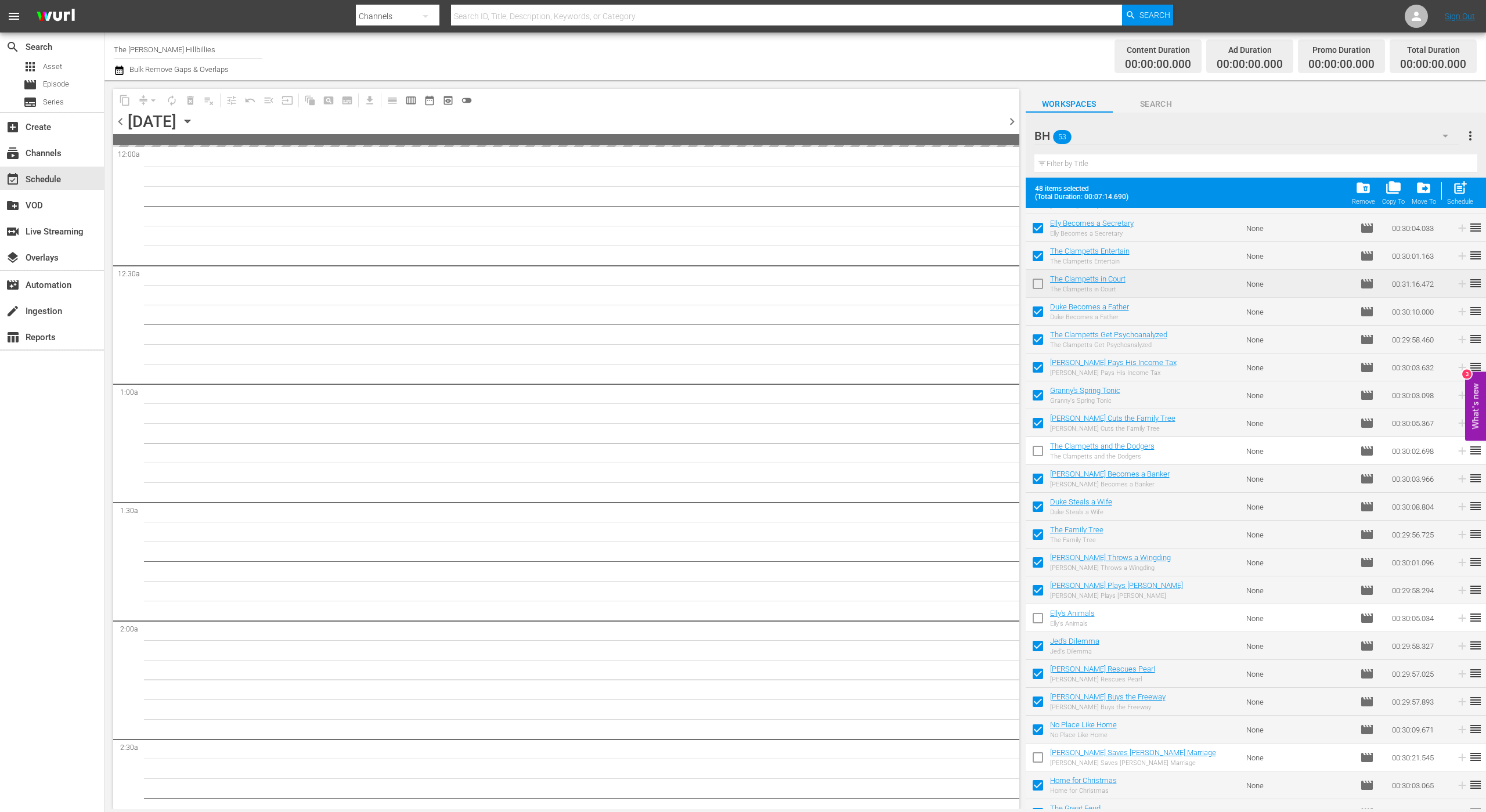
scroll to position [362, 0]
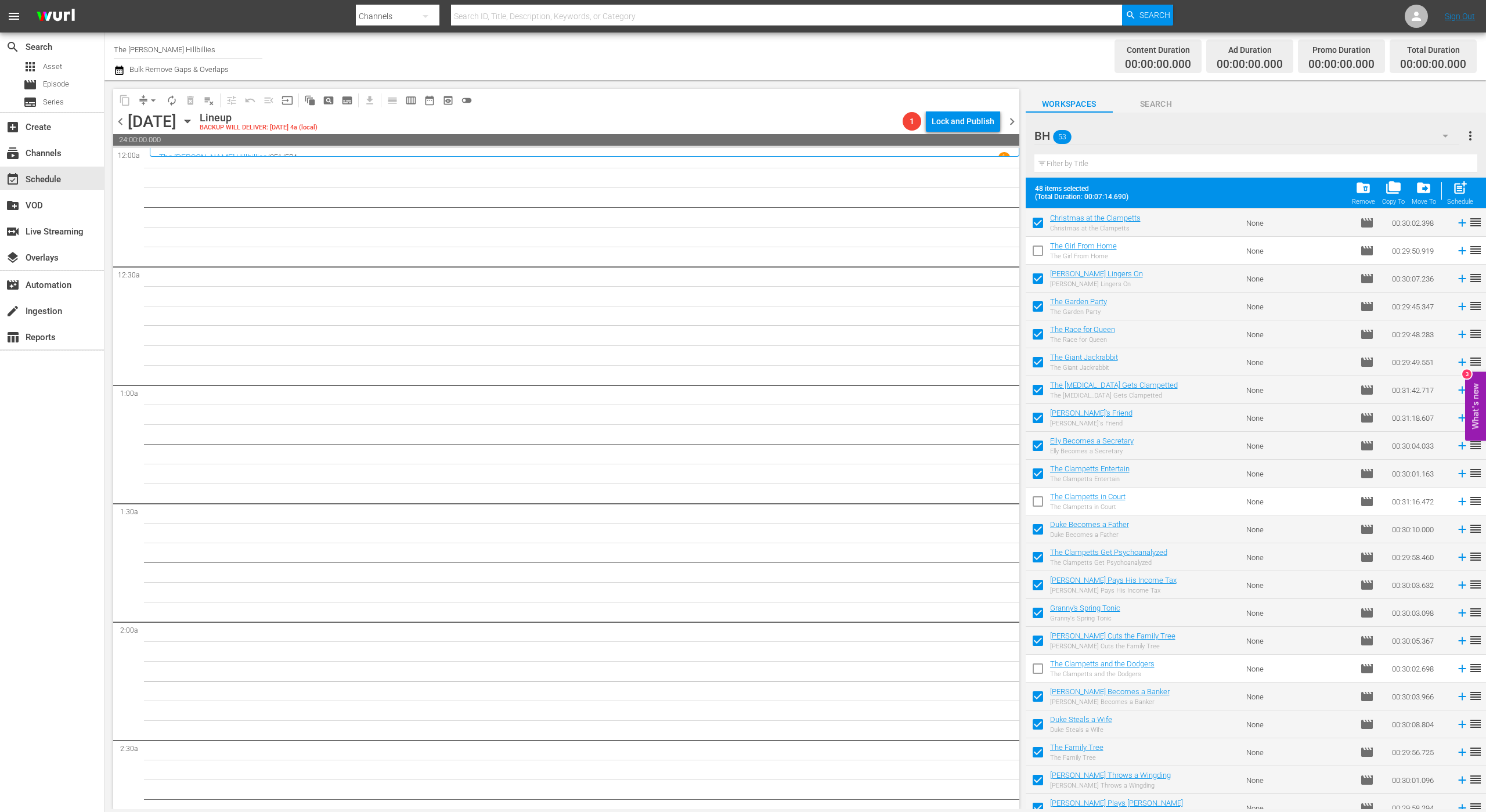
click at [176, 121] on div "Thursday, August 28th" at bounding box center [152, 121] width 49 height 19
click at [194, 119] on icon "button" at bounding box center [187, 121] width 13 height 13
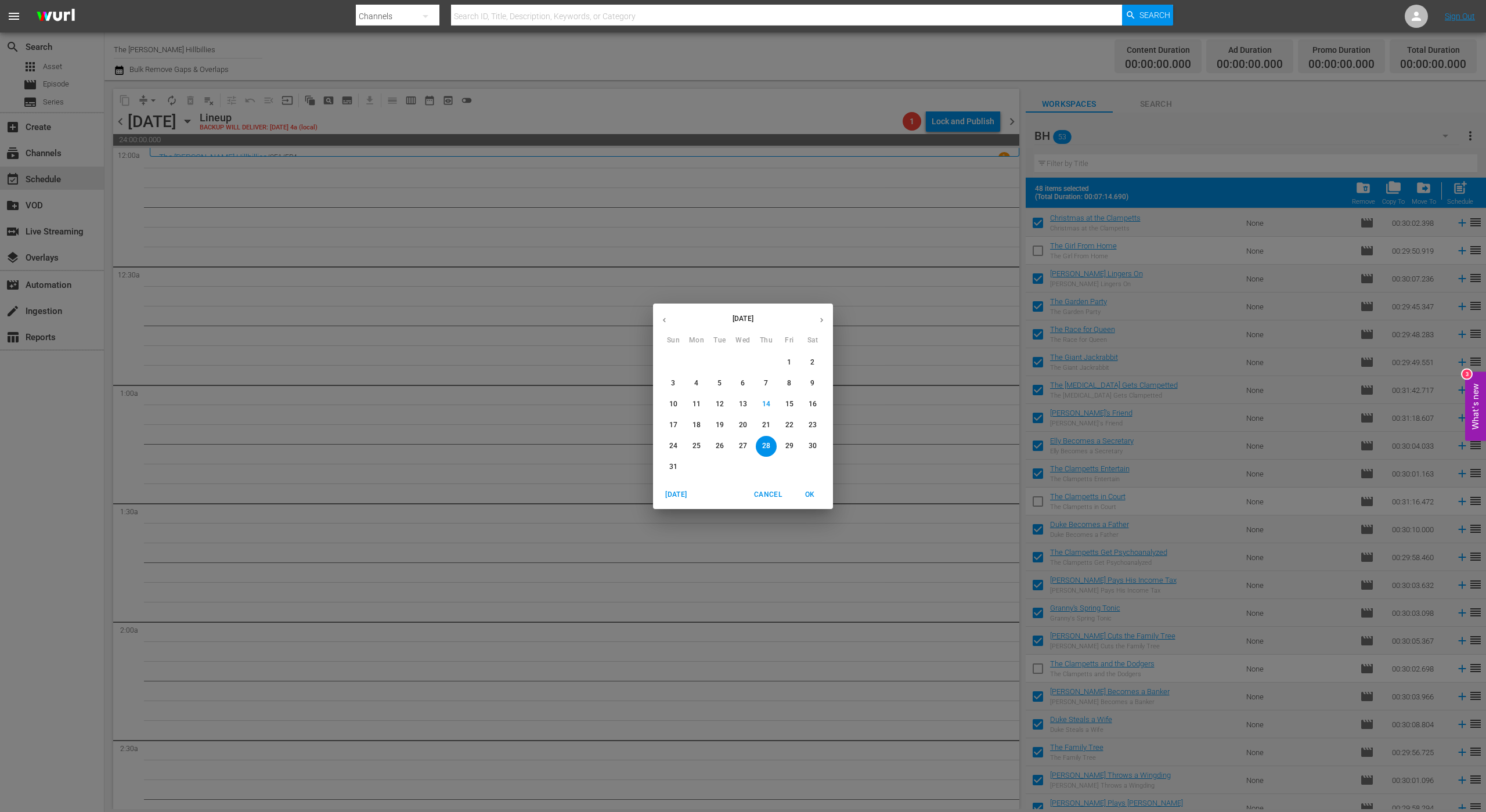
click at [670, 320] on button "button" at bounding box center [664, 320] width 22 height 22
click at [720, 406] on p "15" at bounding box center [720, 404] width 8 height 10
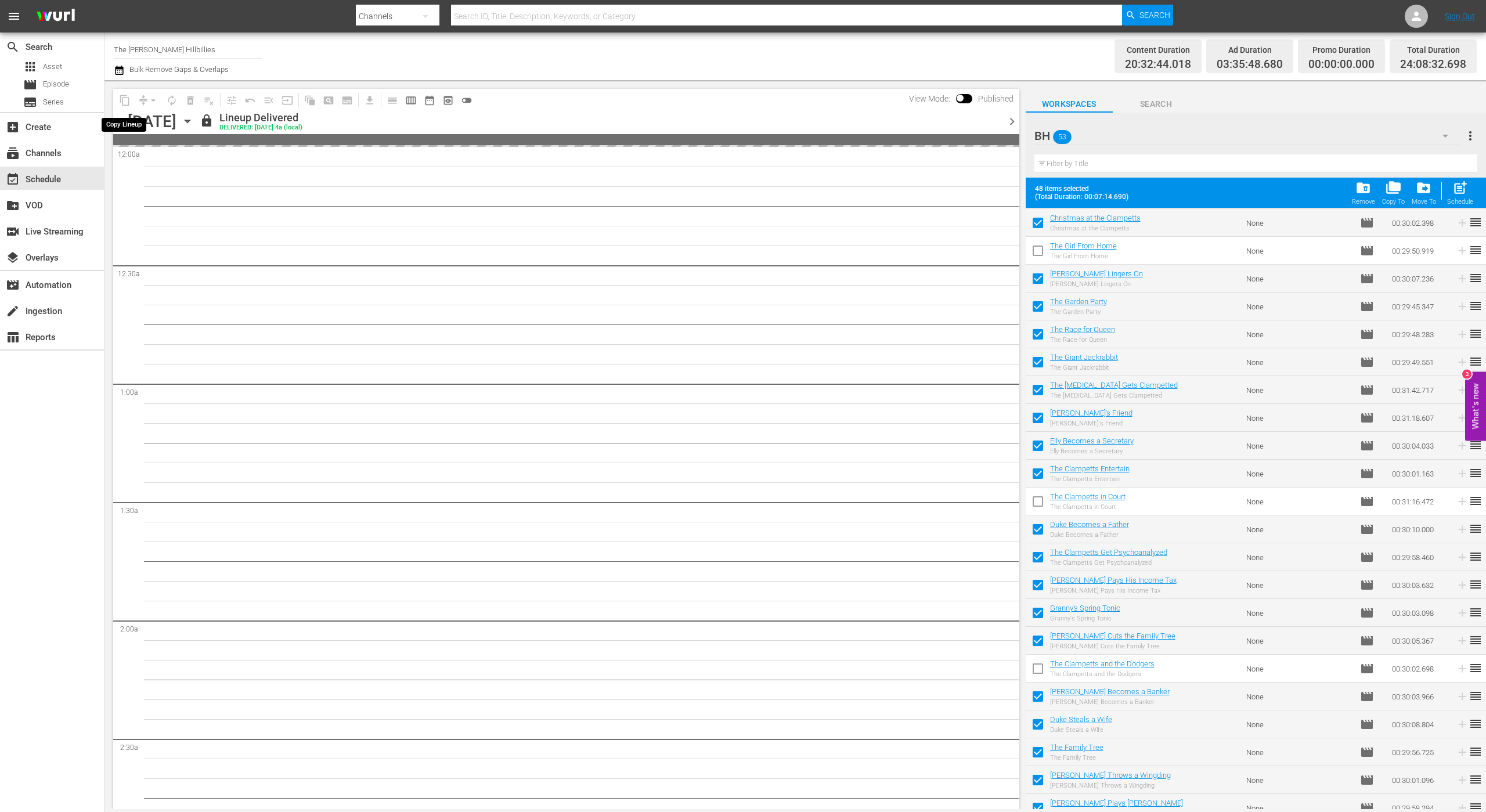
click at [126, 104] on span "content_copy" at bounding box center [125, 100] width 18 height 18
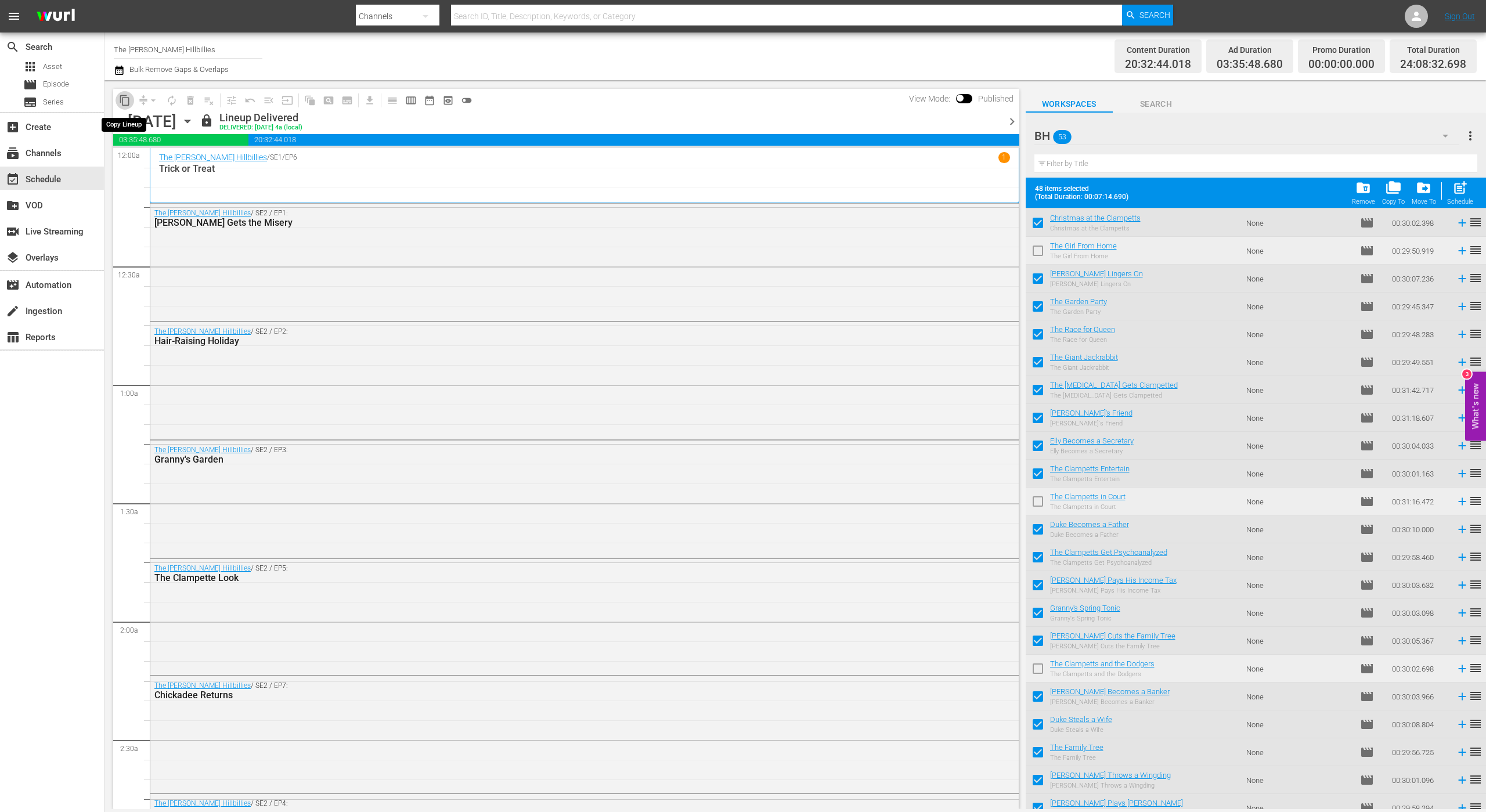
click at [122, 102] on span "content_copy" at bounding box center [125, 100] width 12 height 12
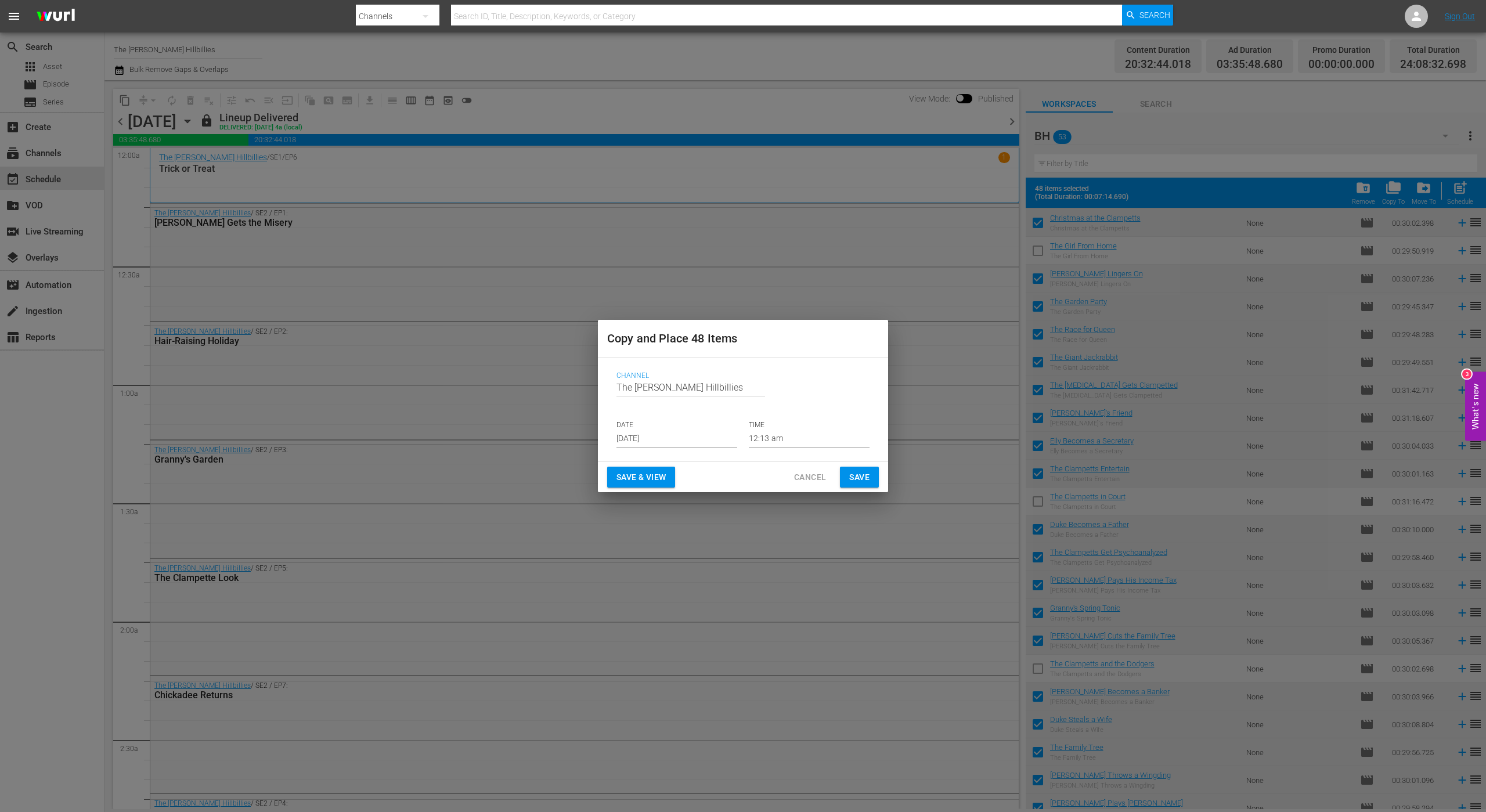
click at [655, 302] on div "Copy and Place 48 Items Channel Channel Title The Beverly Hillbillies DATE Aug …" at bounding box center [743, 406] width 1486 height 812
click at [798, 485] on button "Cancel" at bounding box center [810, 477] width 50 height 22
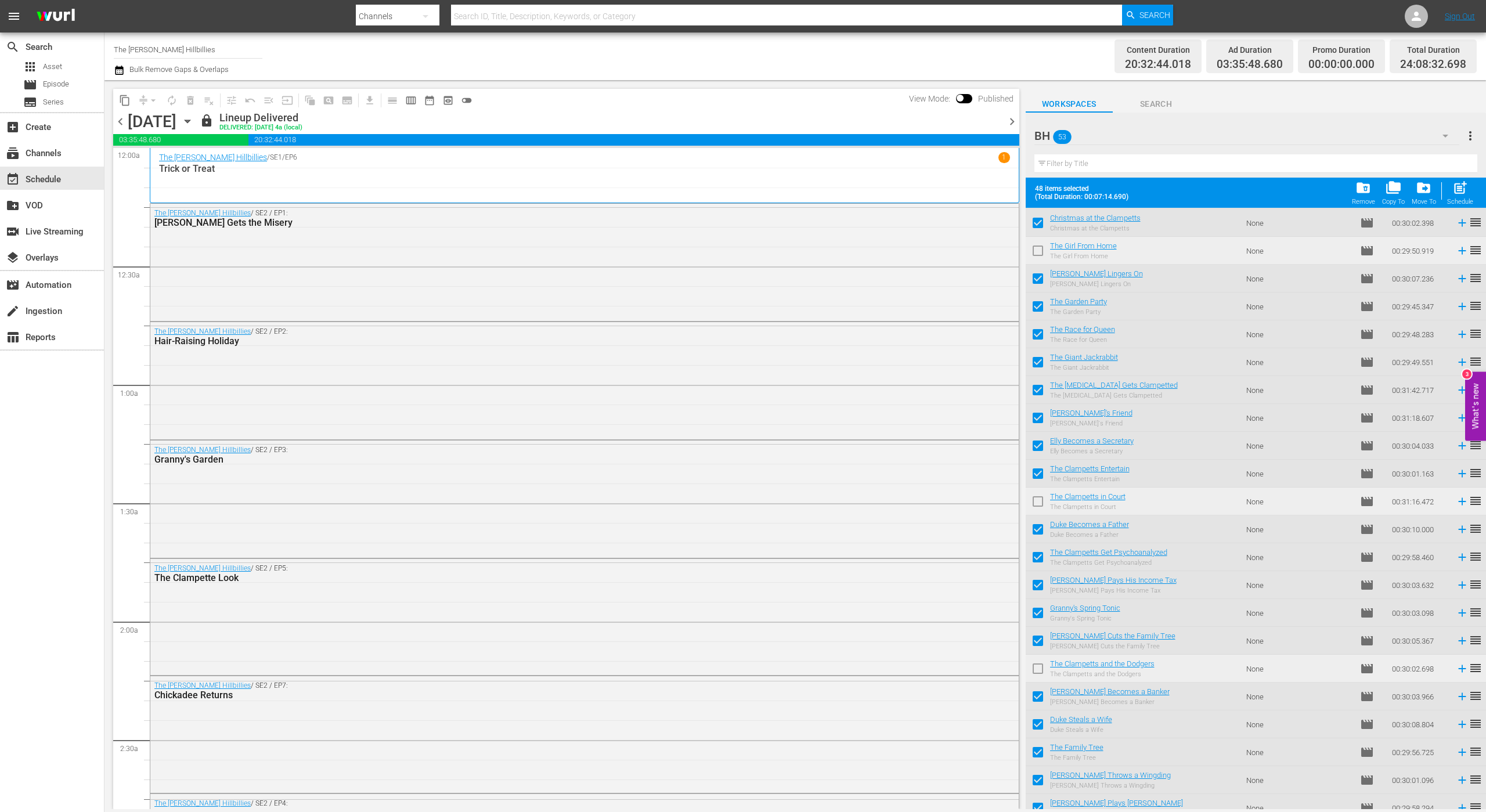
click at [1014, 119] on span "chevron_right" at bounding box center [1012, 121] width 15 height 15
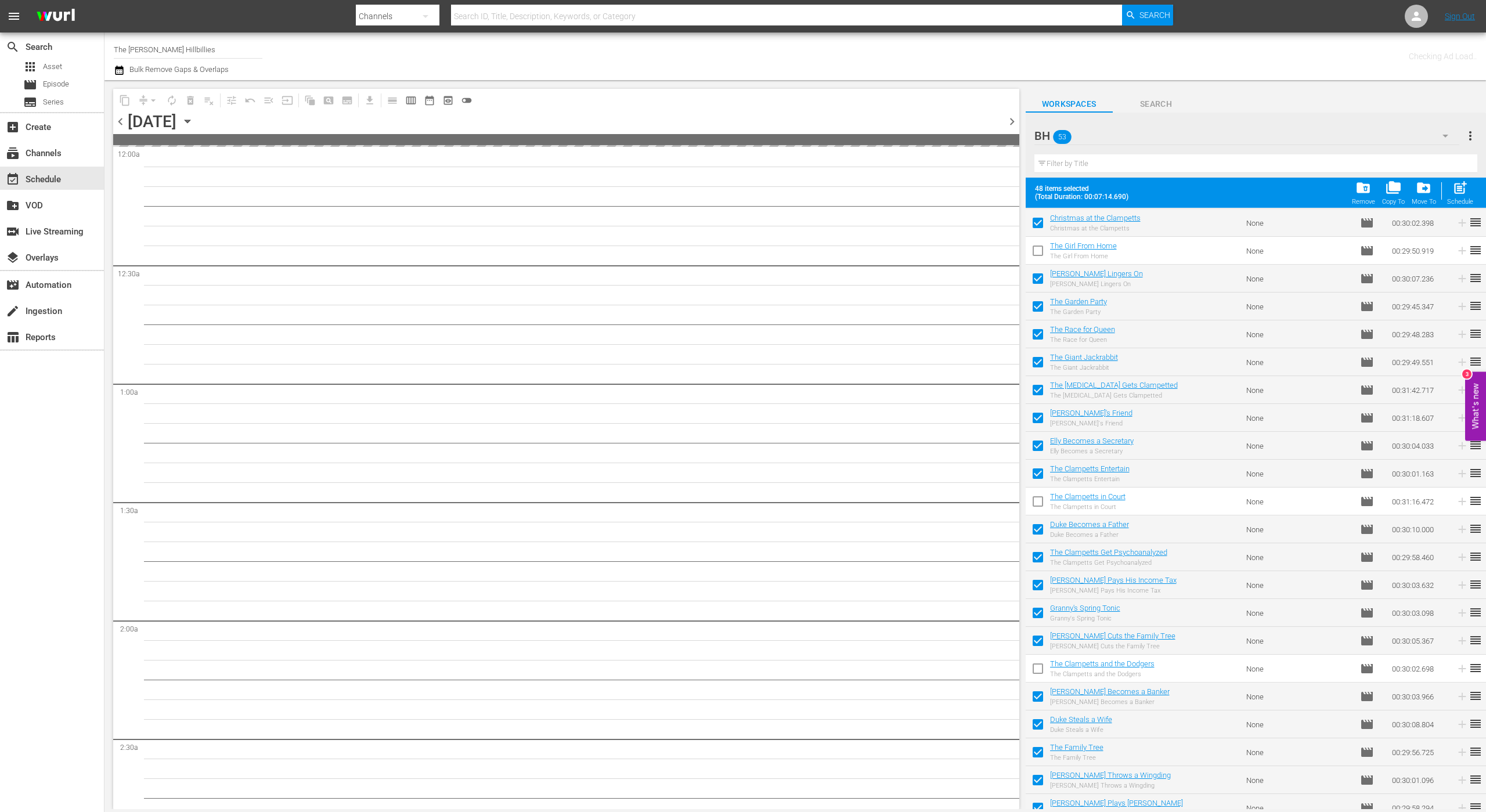
click at [1011, 121] on span "chevron_right" at bounding box center [1012, 121] width 15 height 15
click at [123, 96] on span "content_copy" at bounding box center [125, 100] width 18 height 18
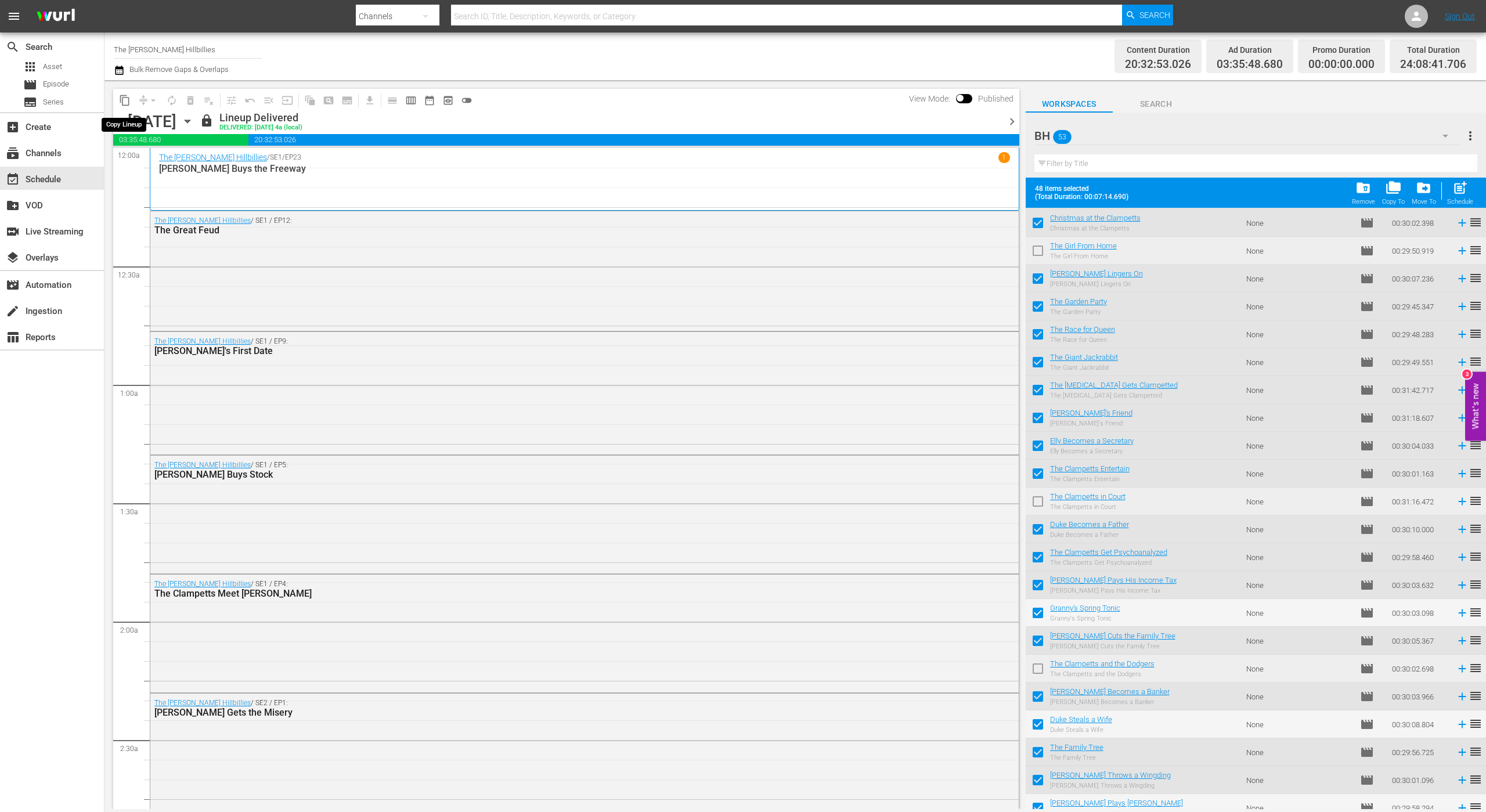
click at [133, 95] on span "content_copy" at bounding box center [125, 100] width 18 height 18
click at [128, 98] on span "content_copy" at bounding box center [125, 100] width 12 height 12
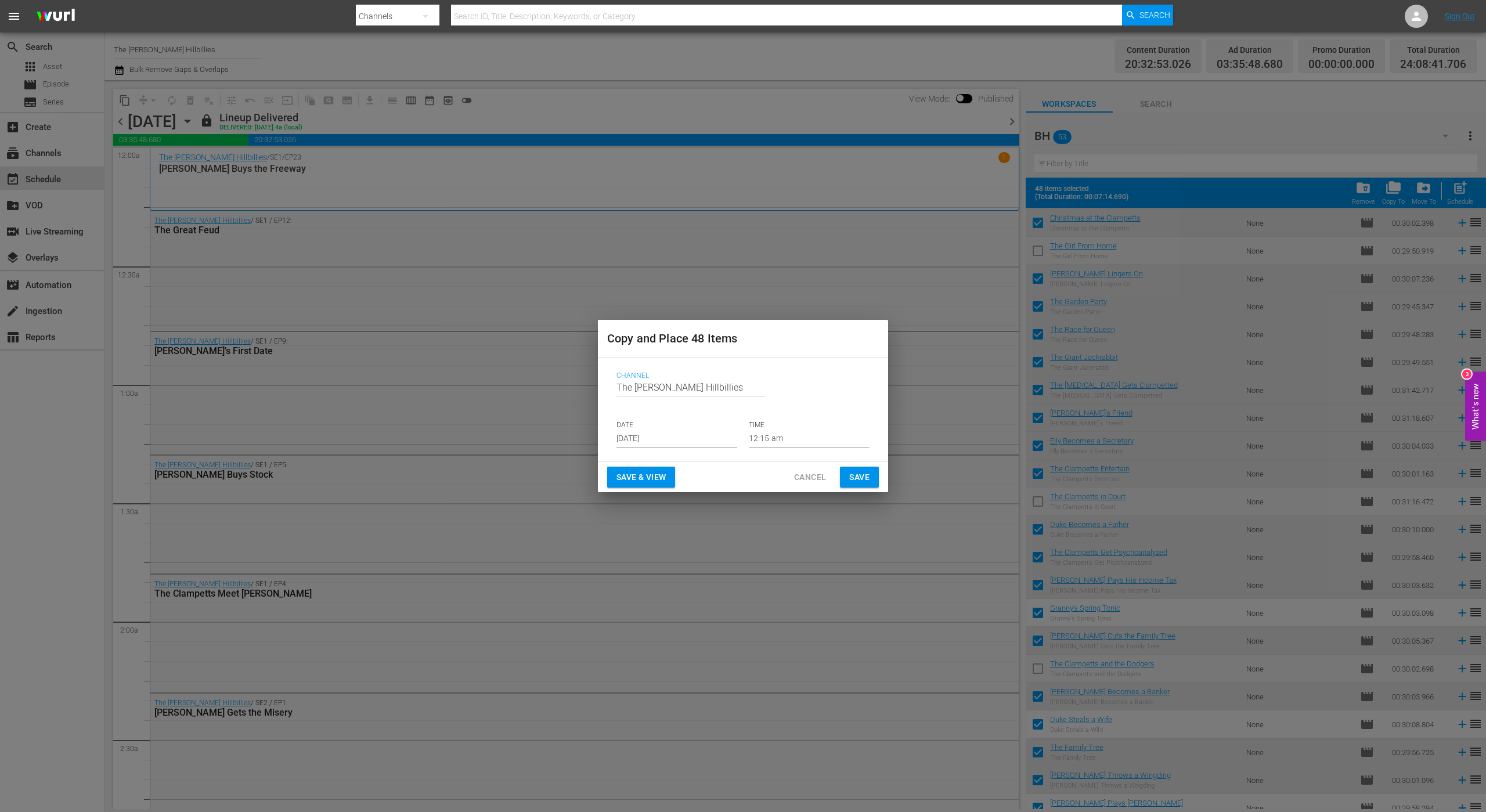
click at [672, 434] on input "[DATE]" at bounding box center [677, 438] width 121 height 17
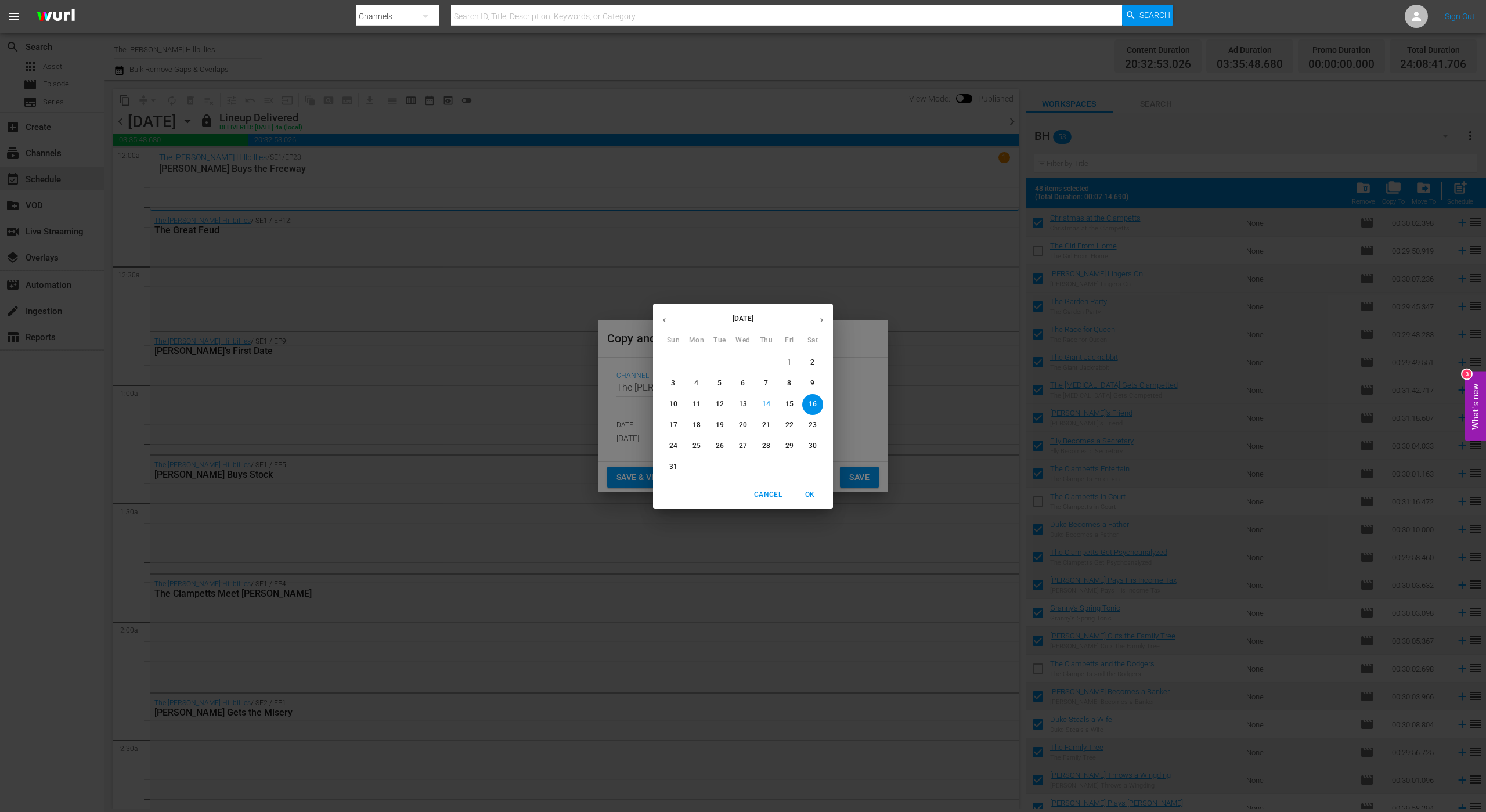
click at [768, 450] on p "28" at bounding box center [766, 446] width 8 height 10
type input "Aug 28th 2025"
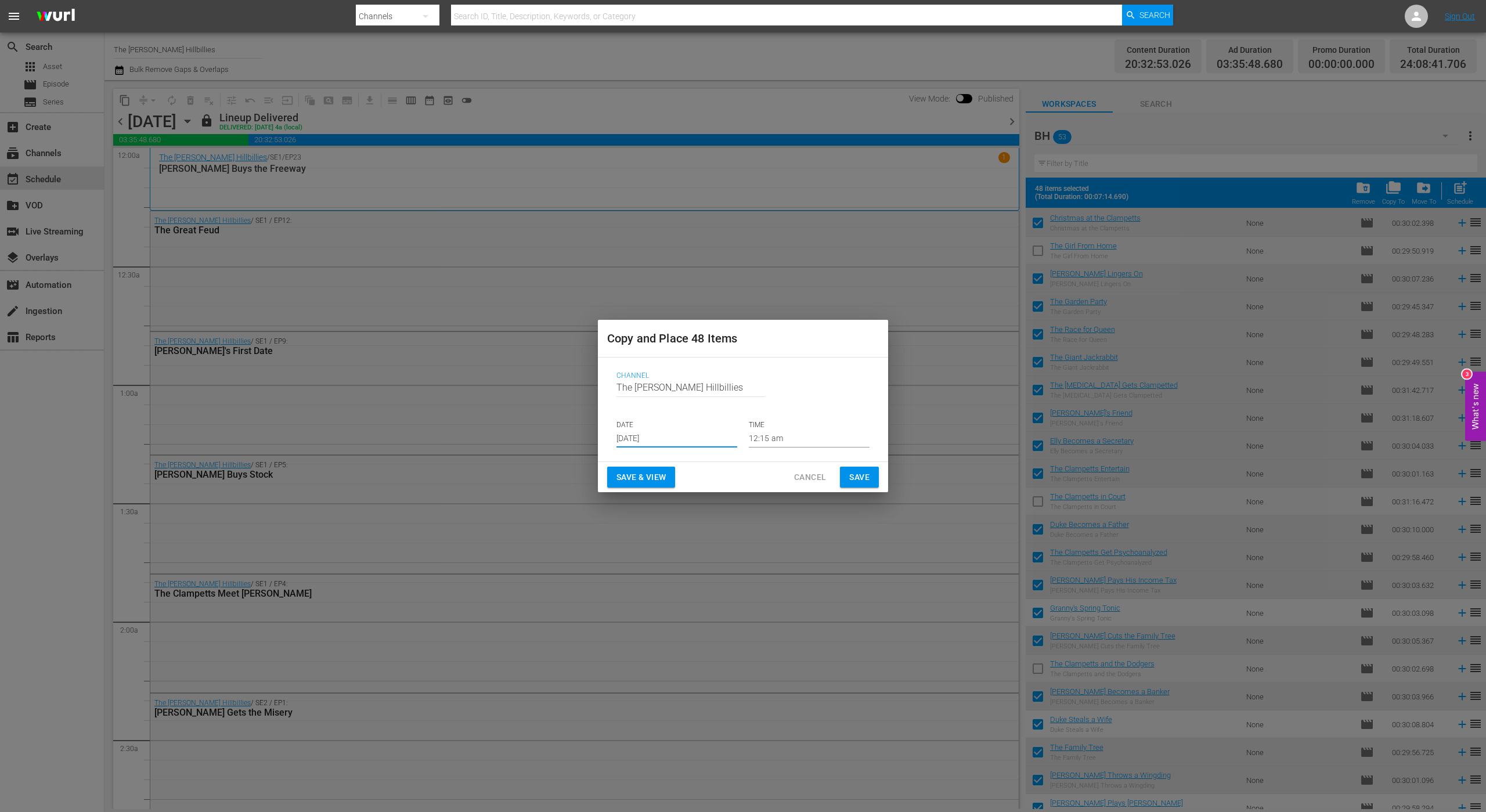
click at [862, 473] on span "Save" at bounding box center [859, 477] width 20 height 15
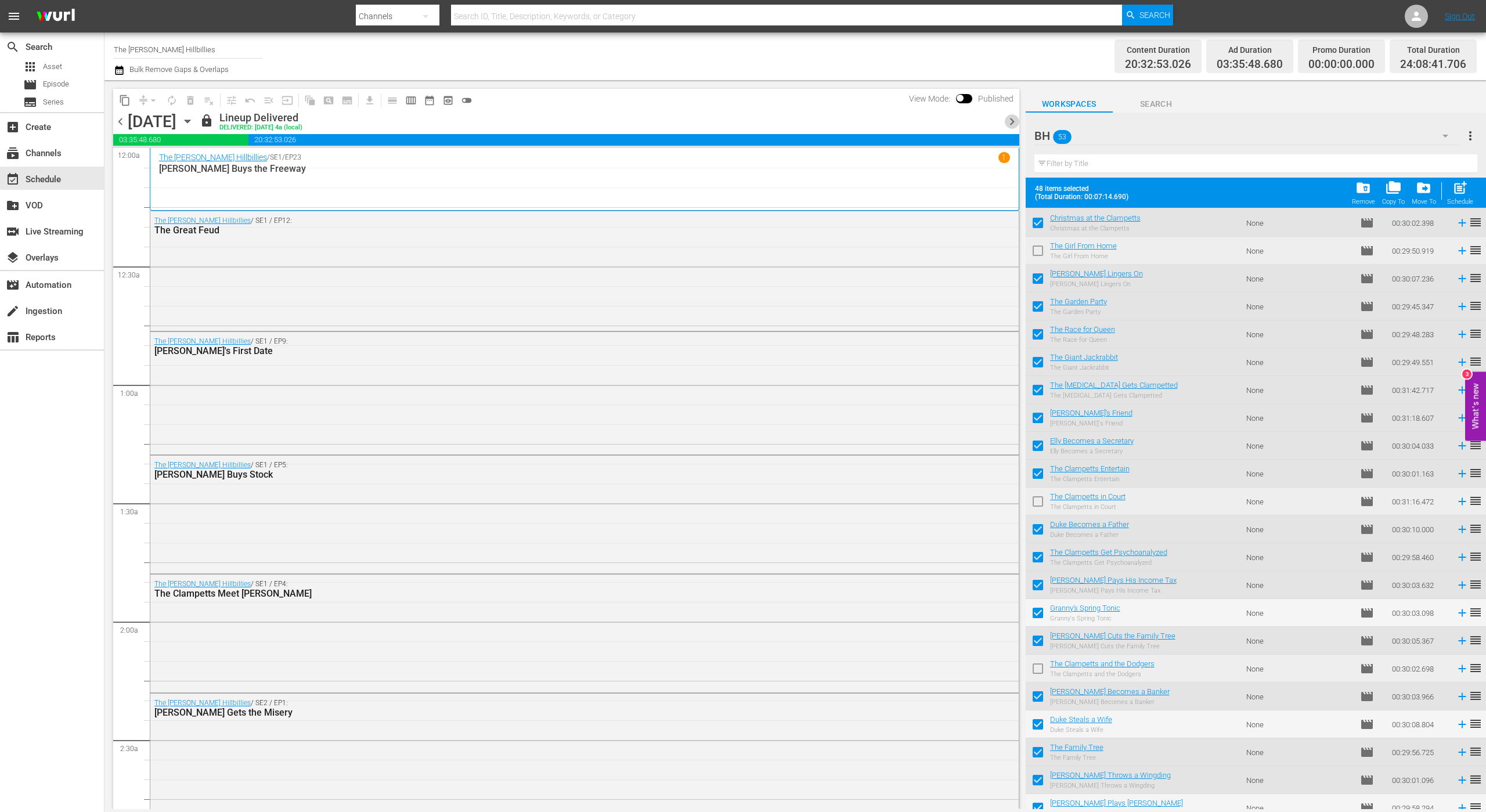
click at [1015, 118] on span "chevron_right" at bounding box center [1012, 121] width 15 height 15
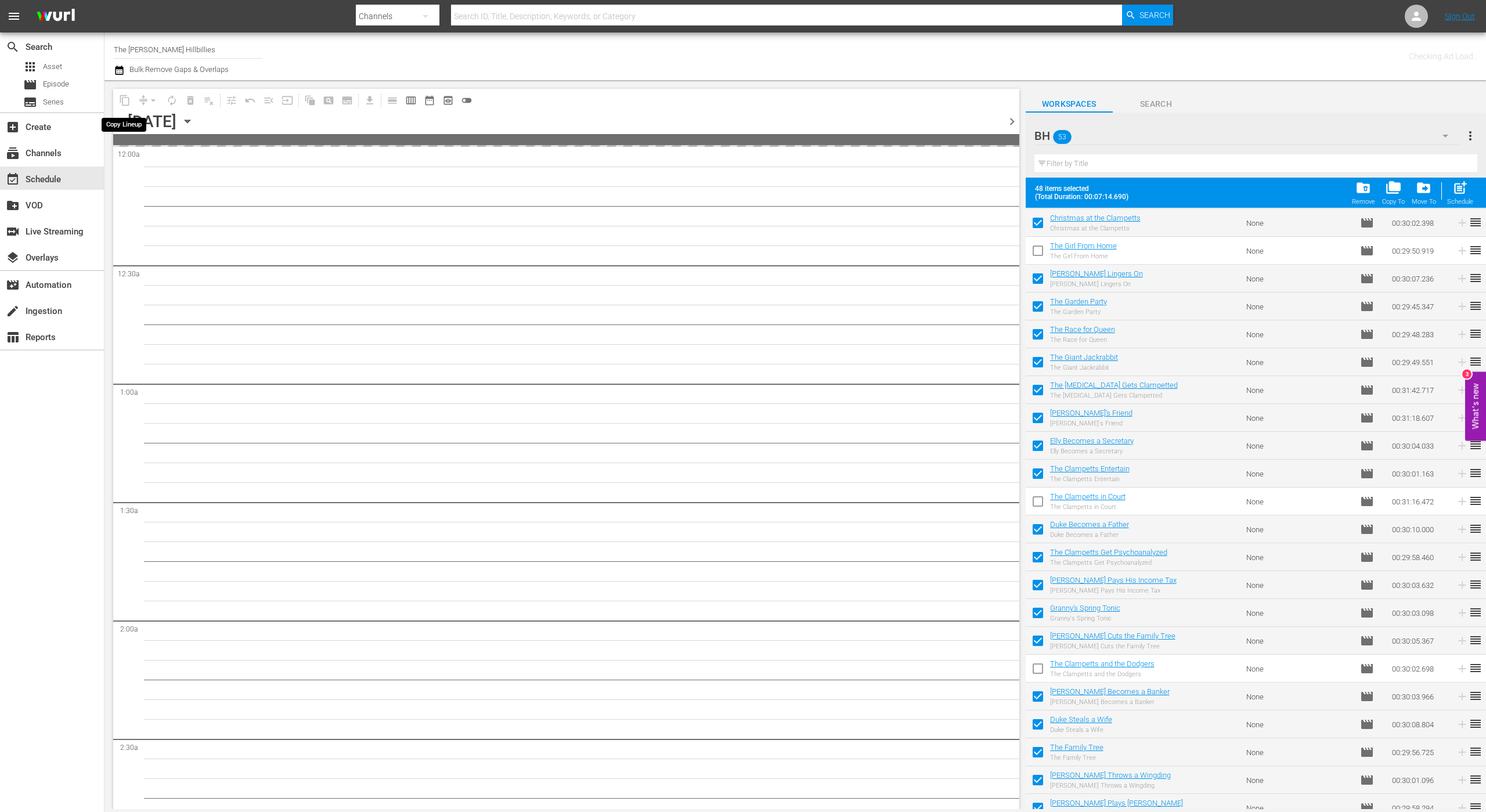
click at [122, 98] on span "content_copy" at bounding box center [125, 100] width 18 height 18
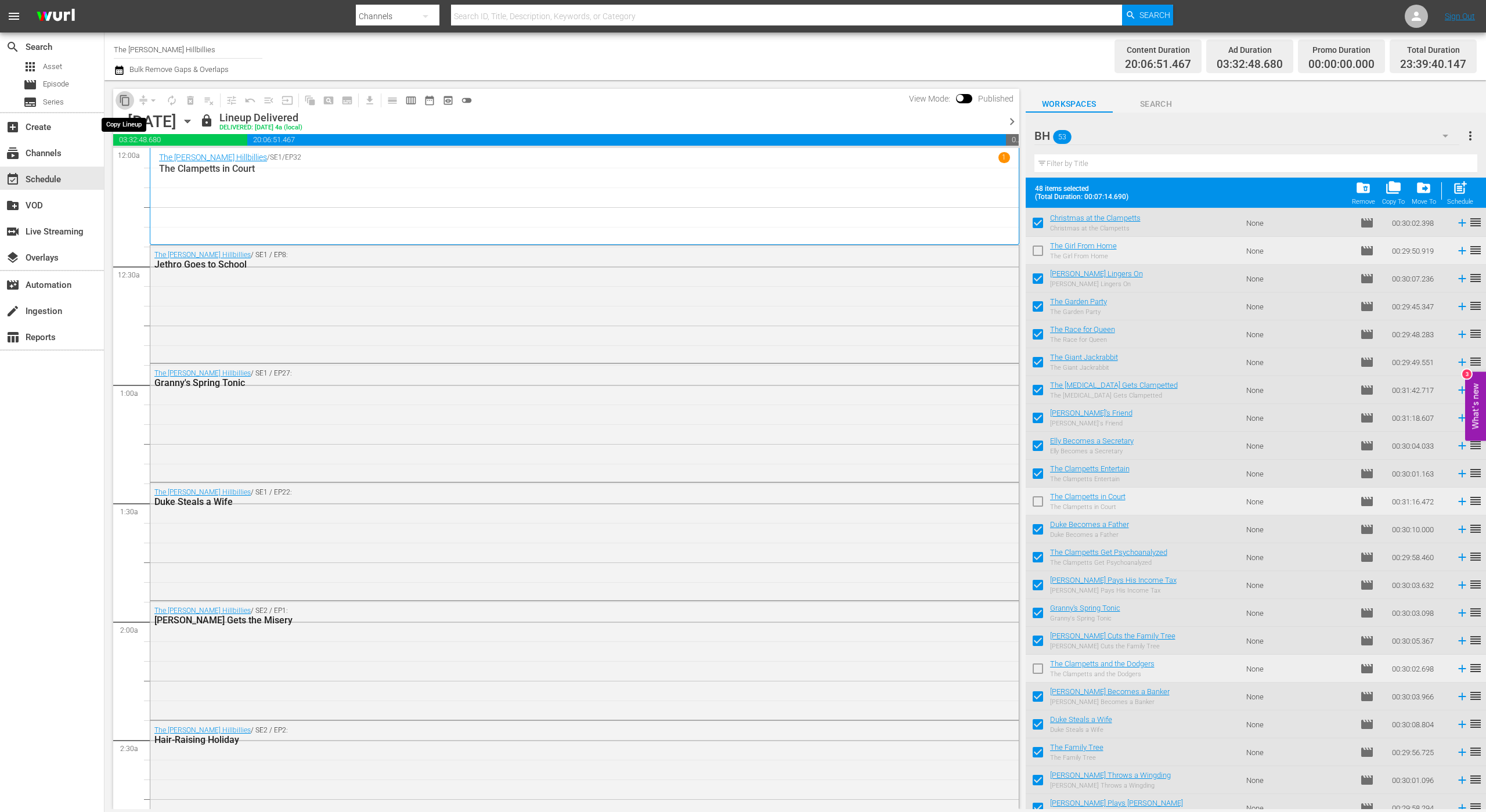
click at [124, 102] on span "content_copy" at bounding box center [125, 100] width 12 height 12
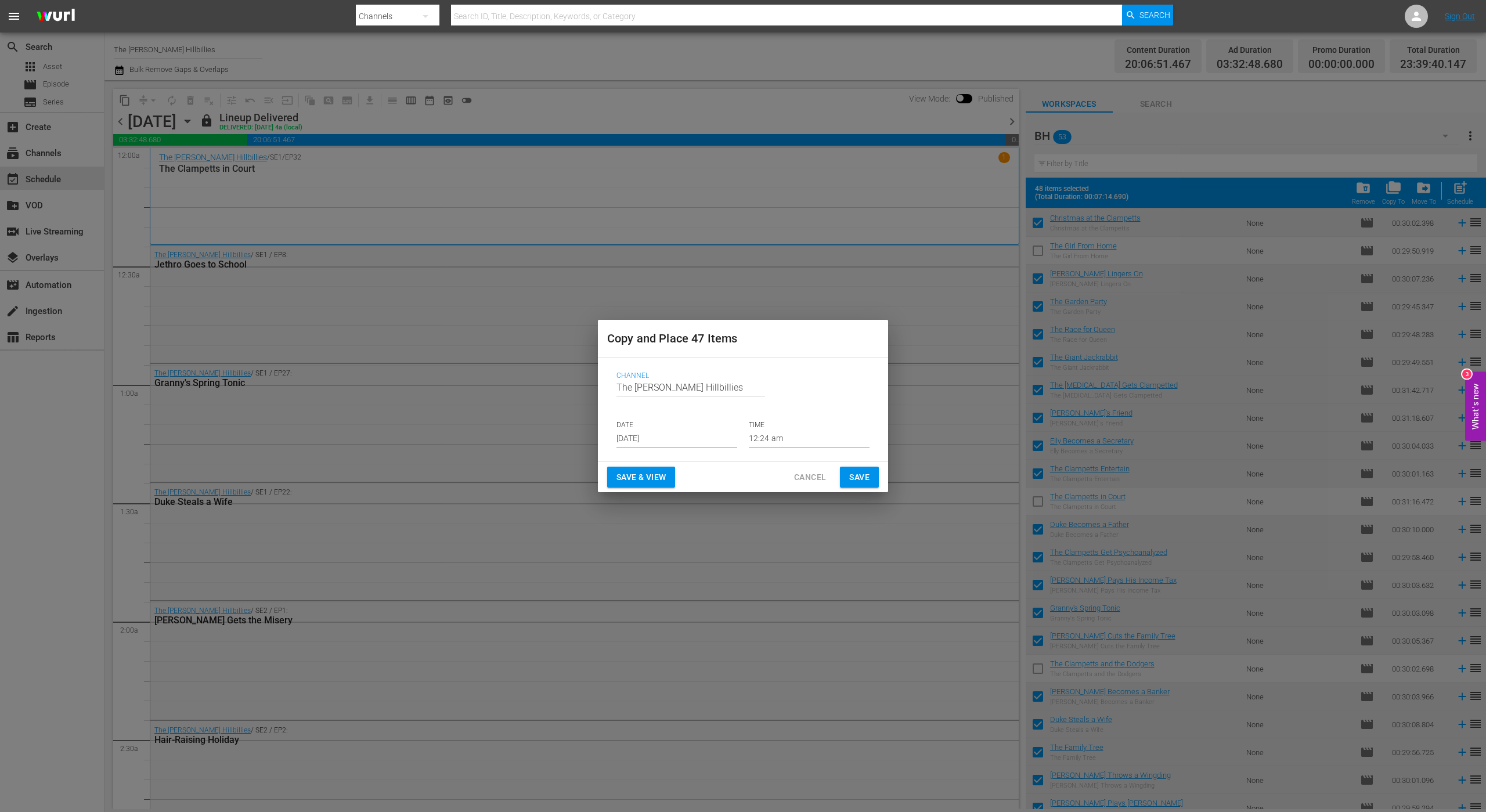
click at [672, 443] on input "[DATE]" at bounding box center [677, 438] width 121 height 17
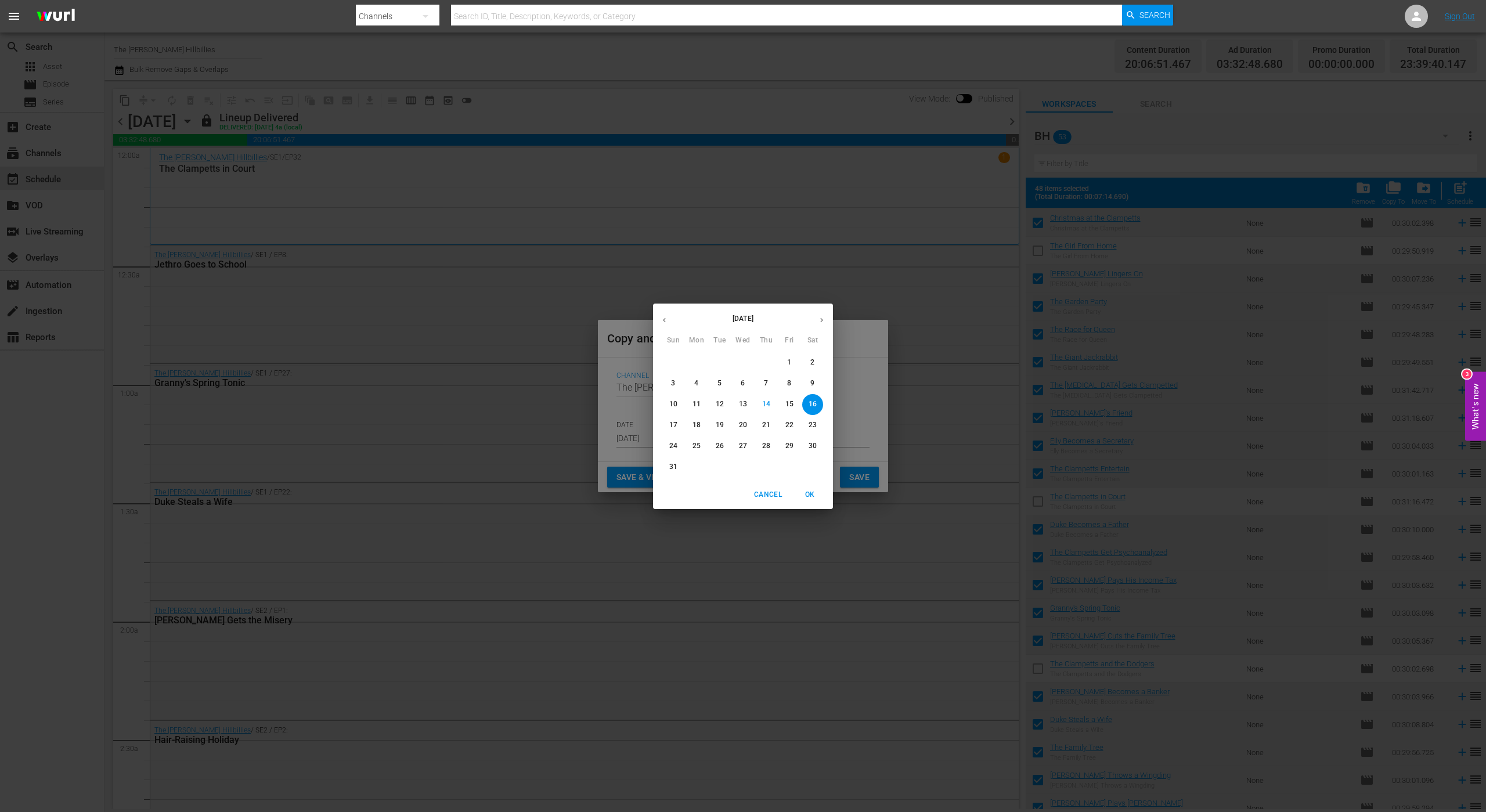
click at [788, 443] on p "29" at bounding box center [789, 446] width 8 height 10
type input "Aug 29th 2025"
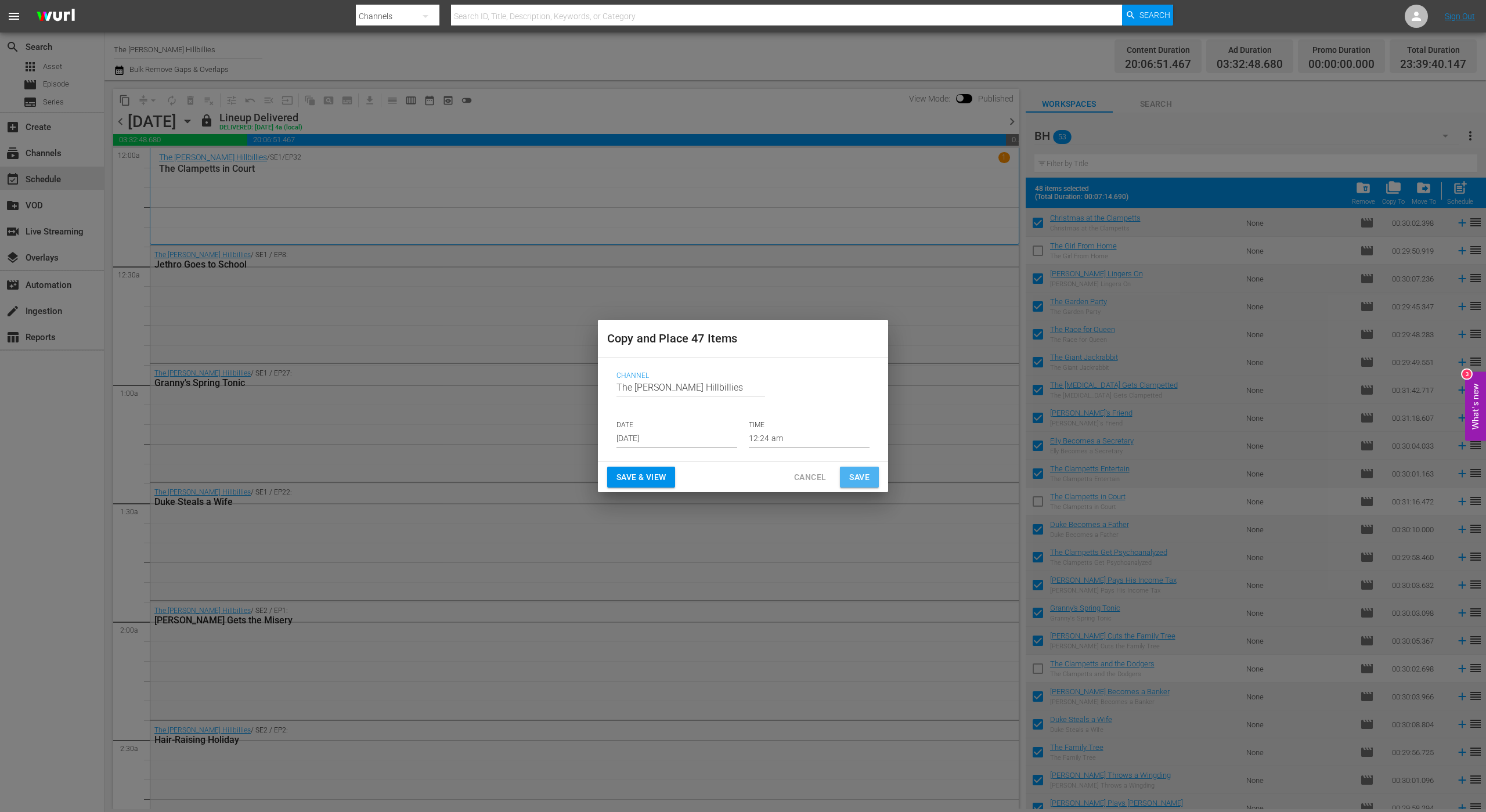
click at [849, 476] on span "Save" at bounding box center [859, 477] width 20 height 15
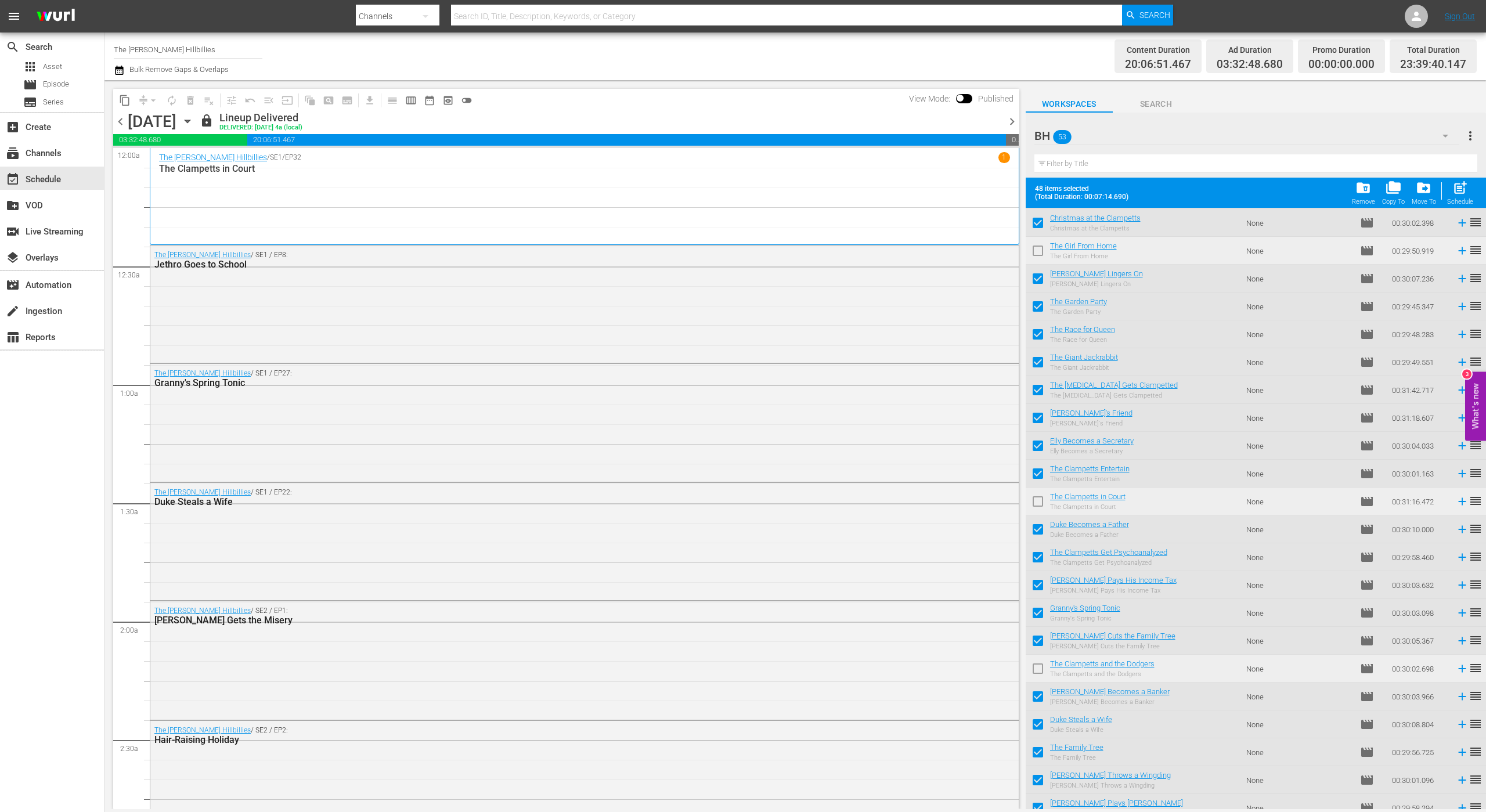
click at [1012, 123] on span "chevron_right" at bounding box center [1012, 121] width 15 height 15
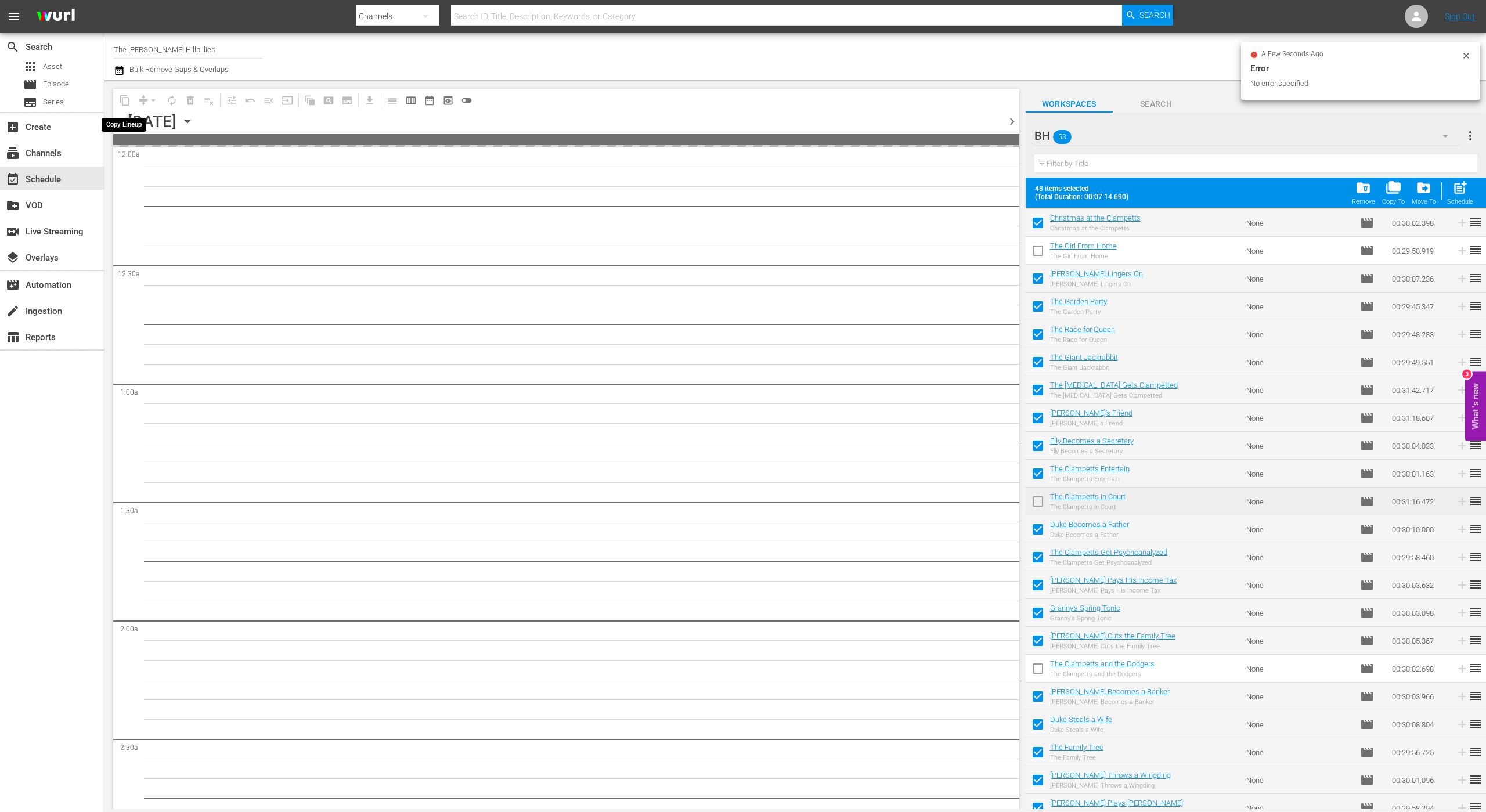
click at [123, 101] on span "content_copy" at bounding box center [125, 100] width 18 height 18
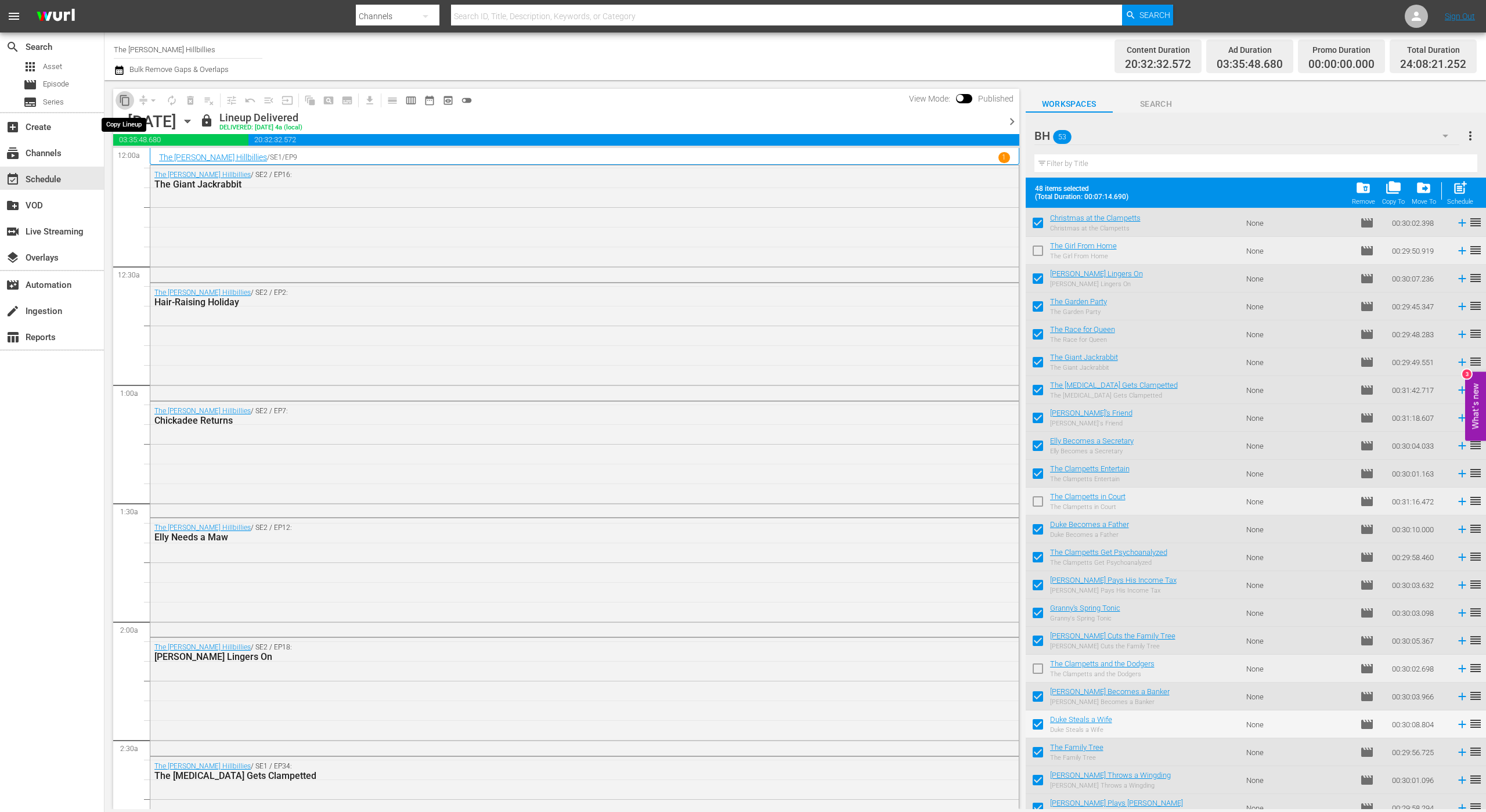
click at [127, 101] on span "content_copy" at bounding box center [125, 100] width 12 height 12
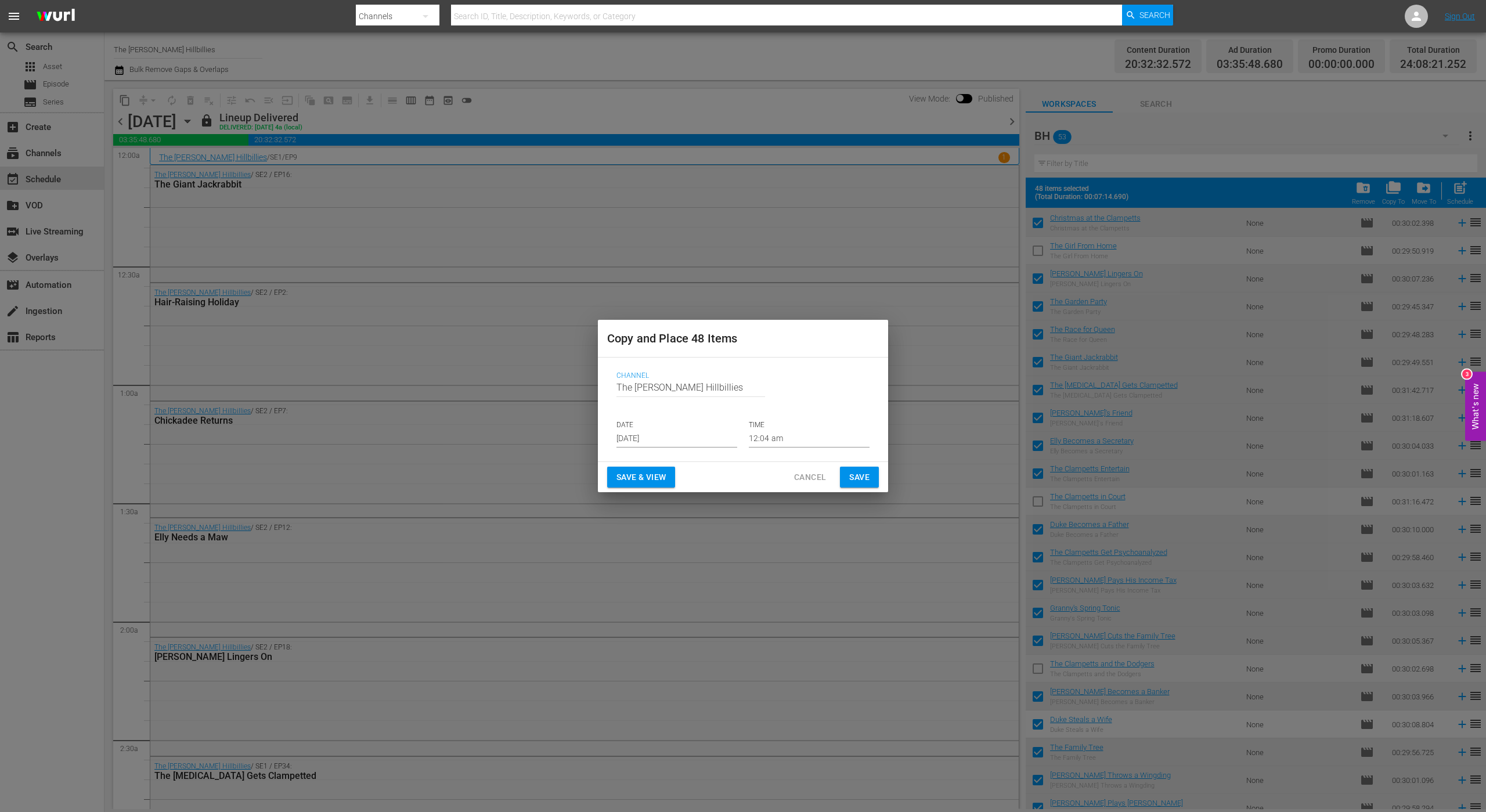
click at [705, 432] on input "[DATE]" at bounding box center [677, 438] width 121 height 17
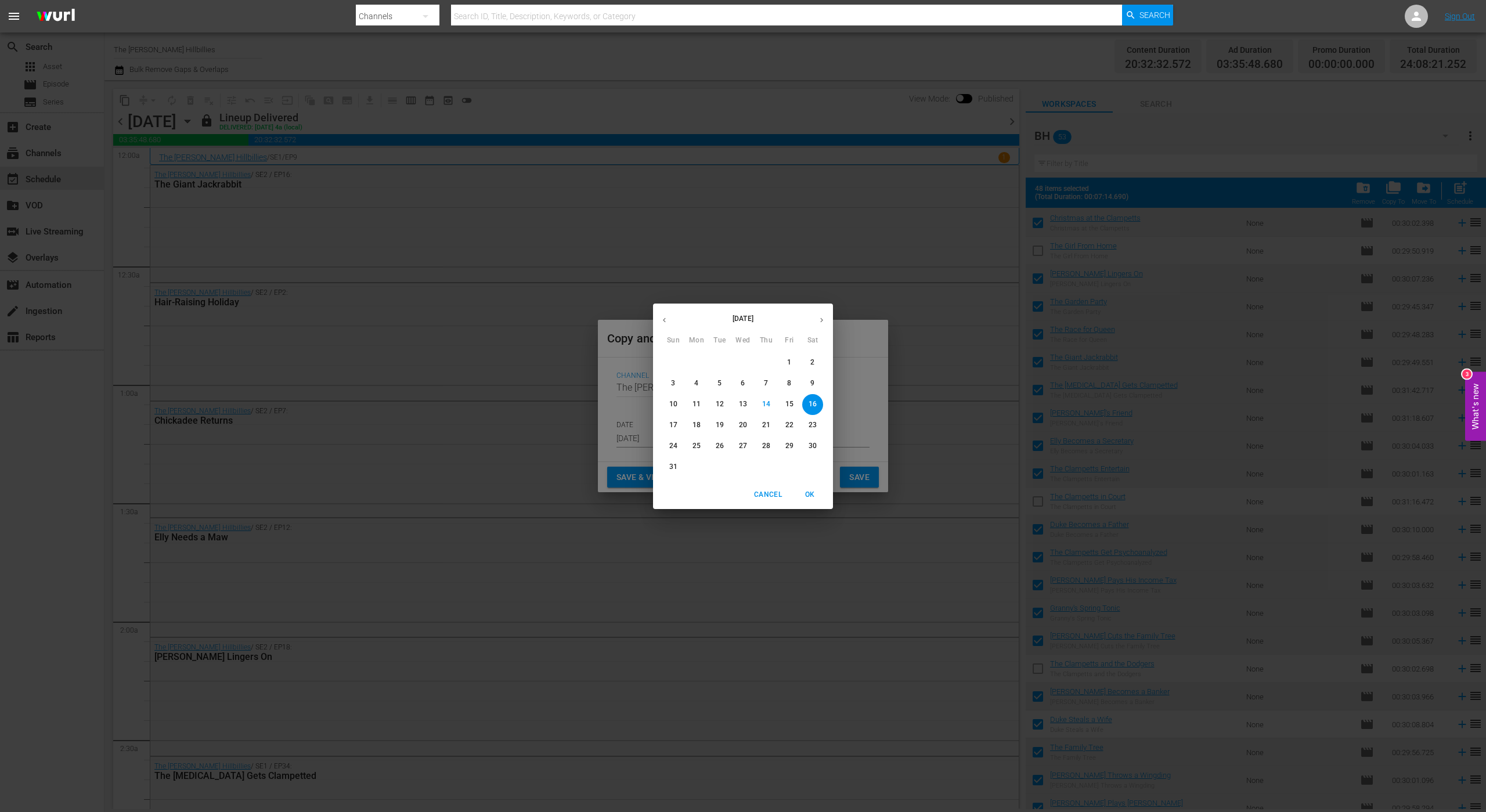
click at [816, 439] on button "30" at bounding box center [813, 446] width 21 height 21
type input "Aug 30th 2025"
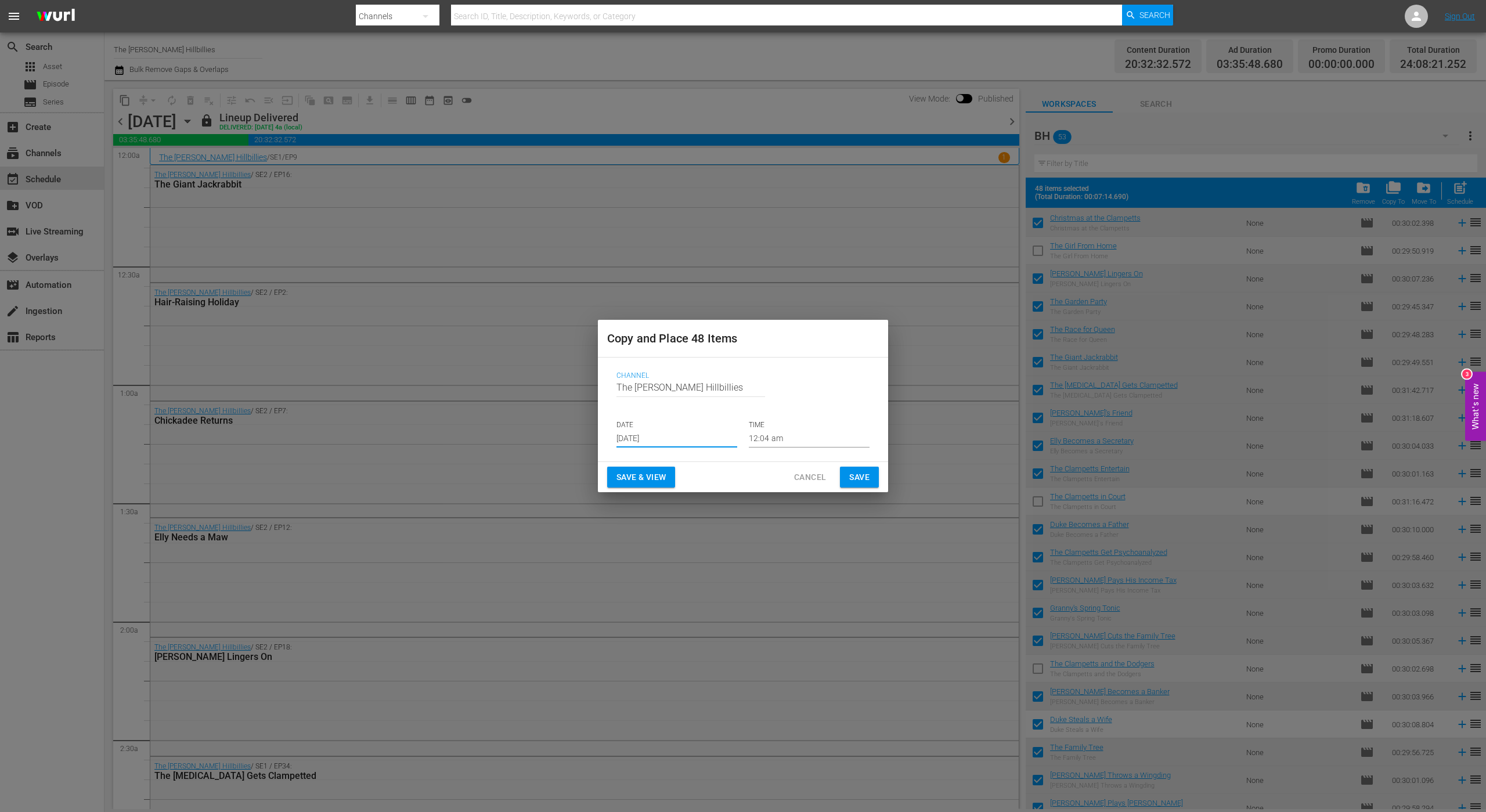
click at [861, 480] on span "Save" at bounding box center [859, 477] width 20 height 15
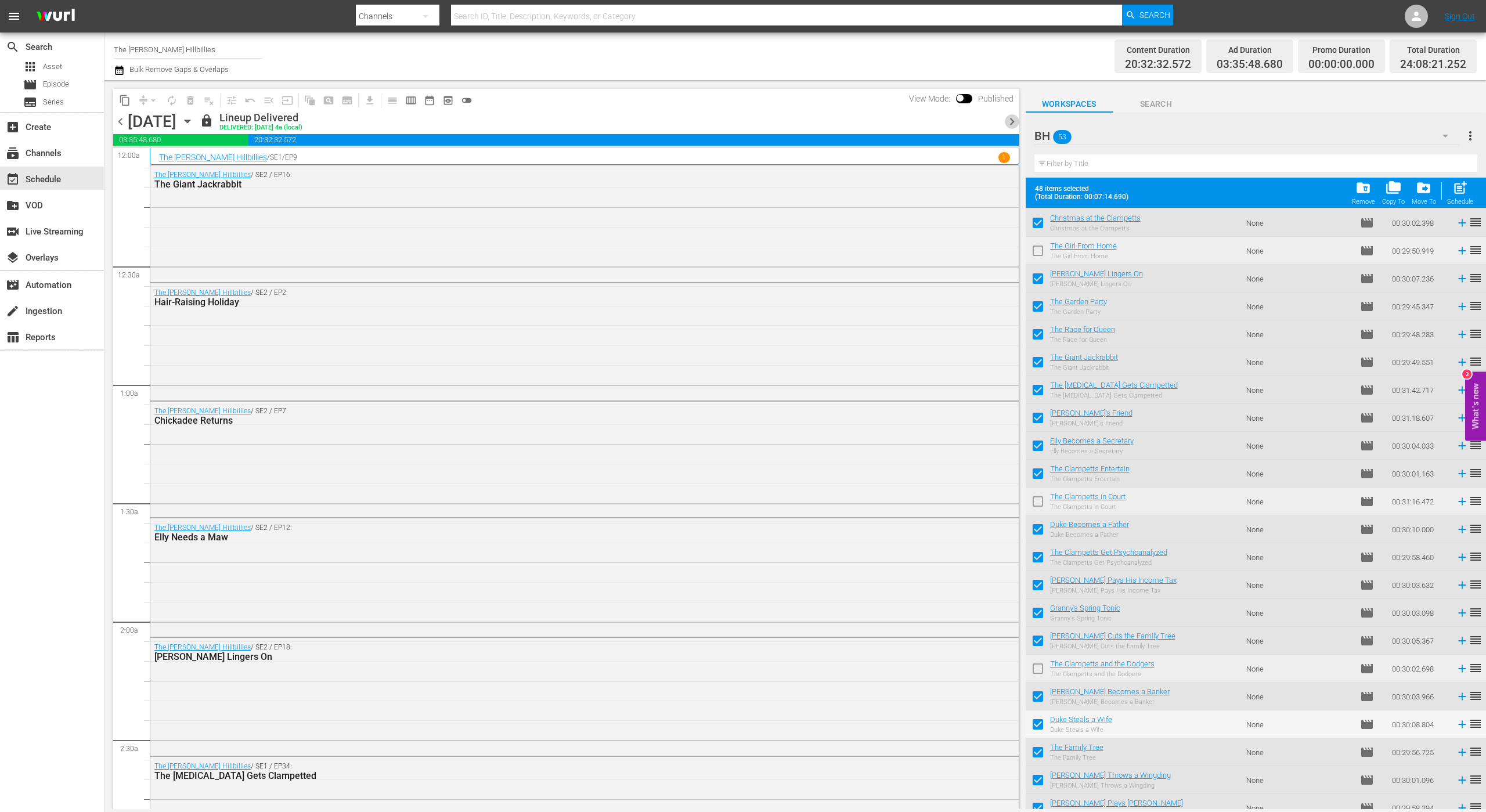
click at [1006, 121] on span "chevron_right" at bounding box center [1012, 121] width 15 height 15
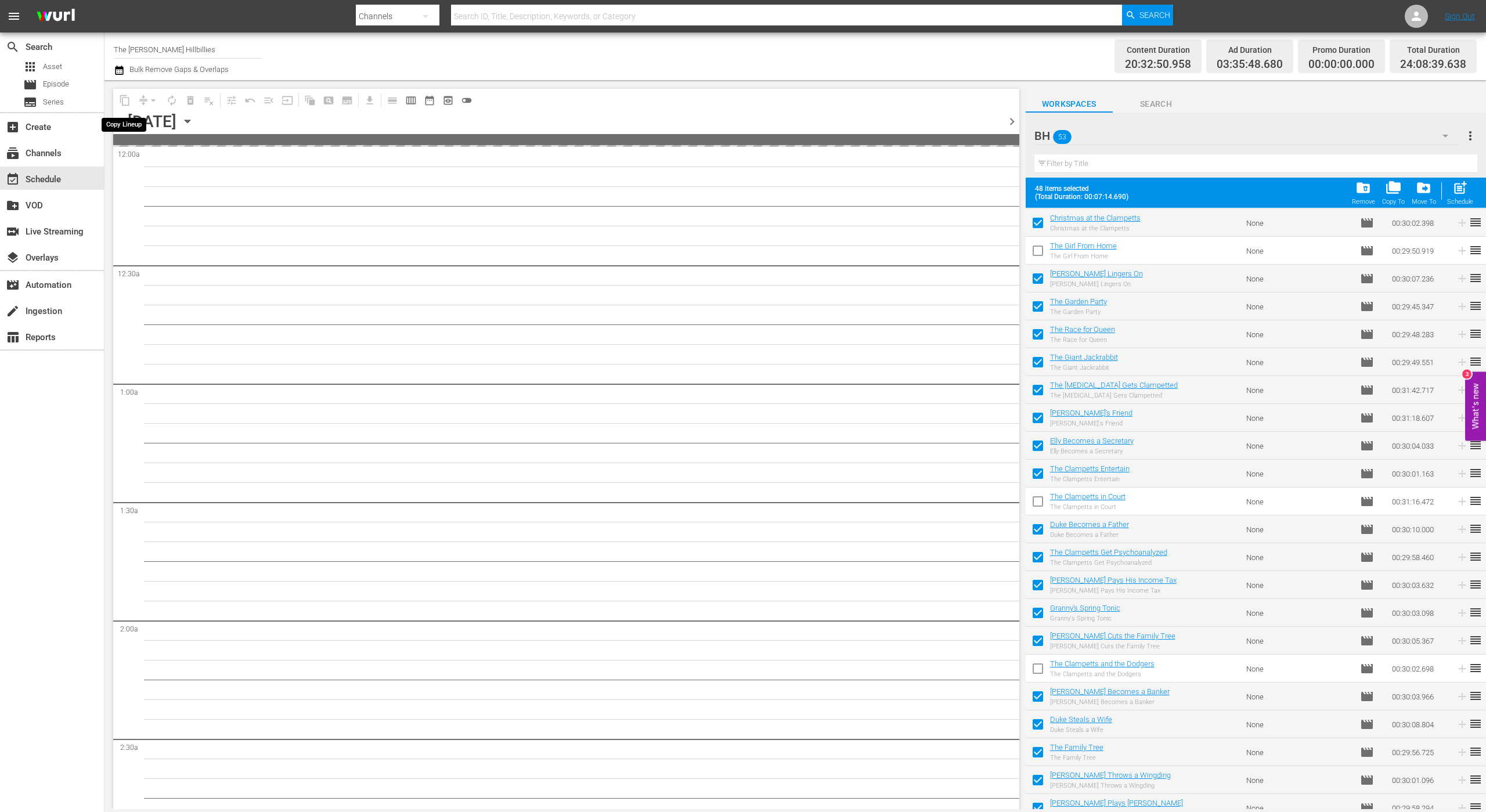
click at [124, 100] on span "content_copy" at bounding box center [125, 100] width 18 height 18
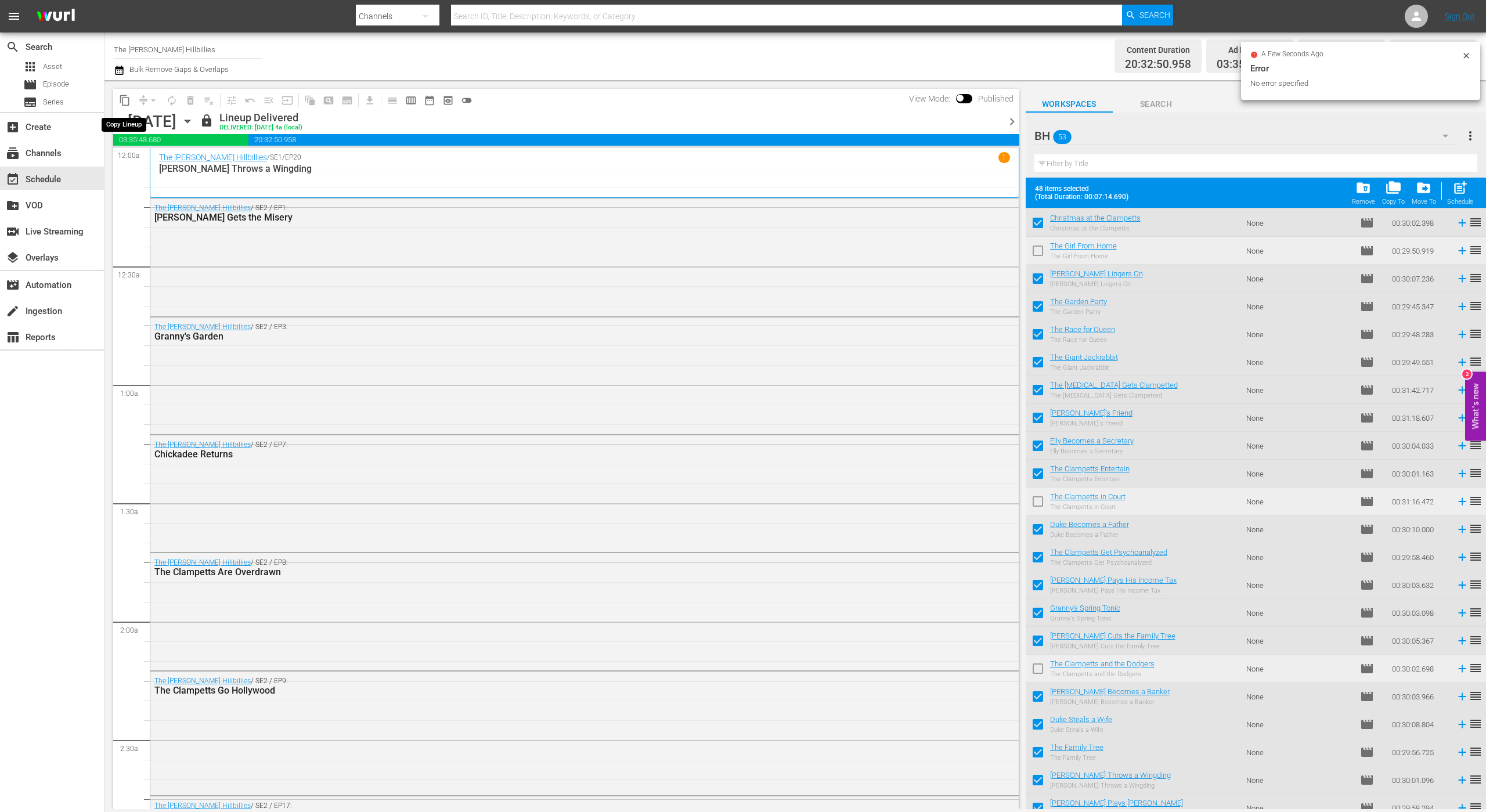
click at [124, 98] on span "content_copy" at bounding box center [125, 100] width 12 height 12
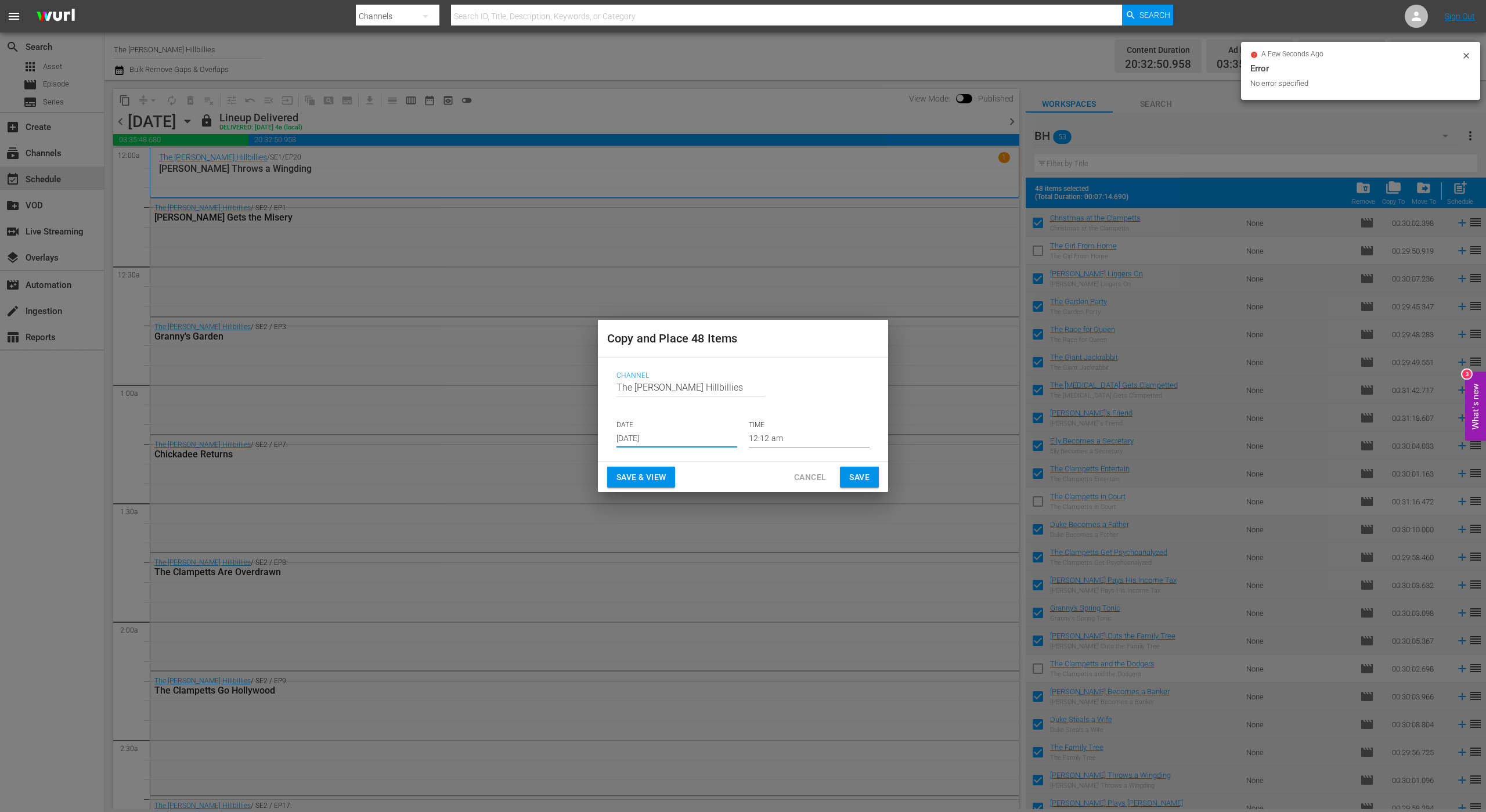
click at [695, 431] on input "[DATE]" at bounding box center [677, 438] width 121 height 17
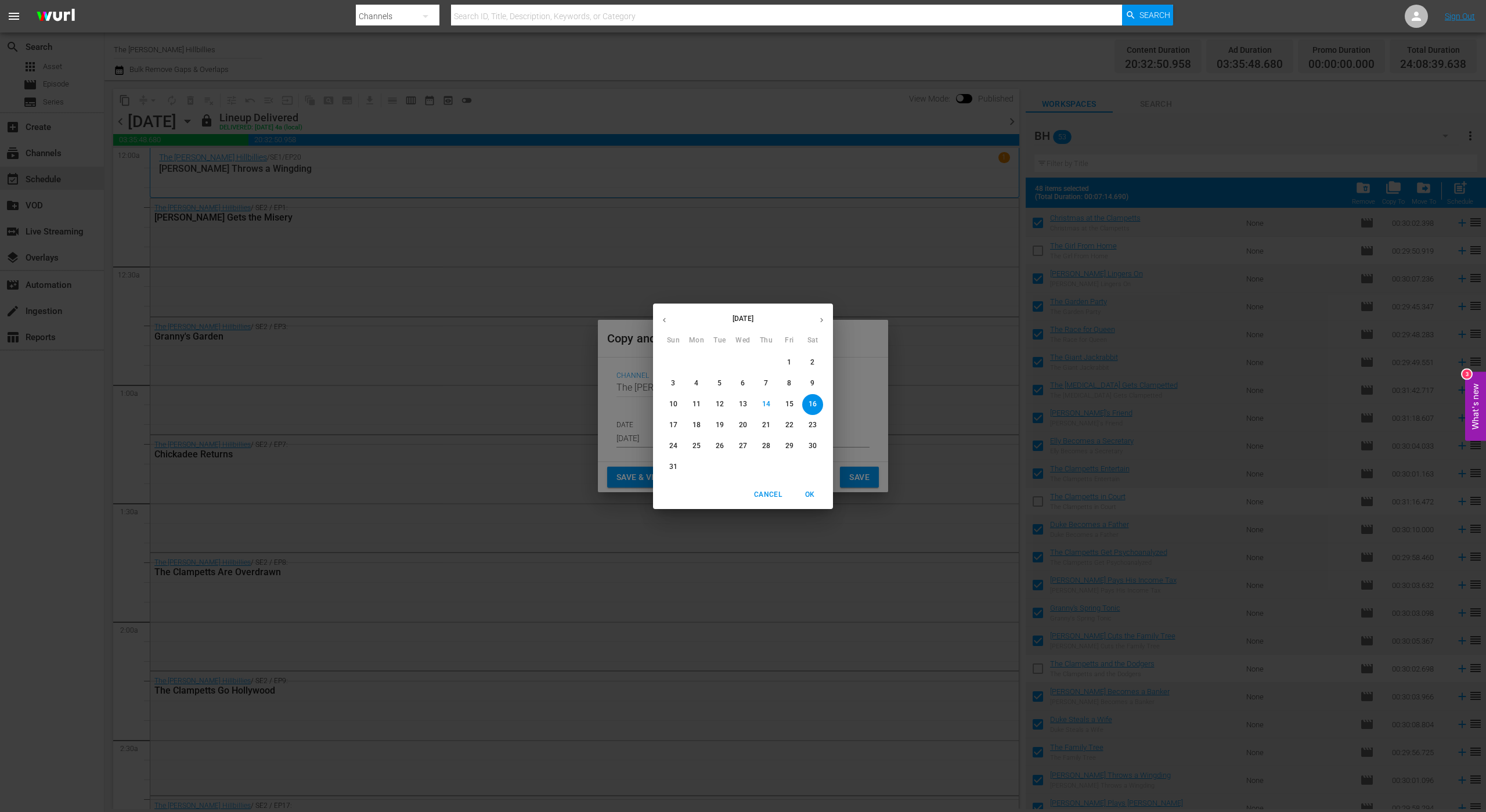
click at [678, 465] on span "31" at bounding box center [674, 467] width 21 height 10
type input "Aug 31st 2025"
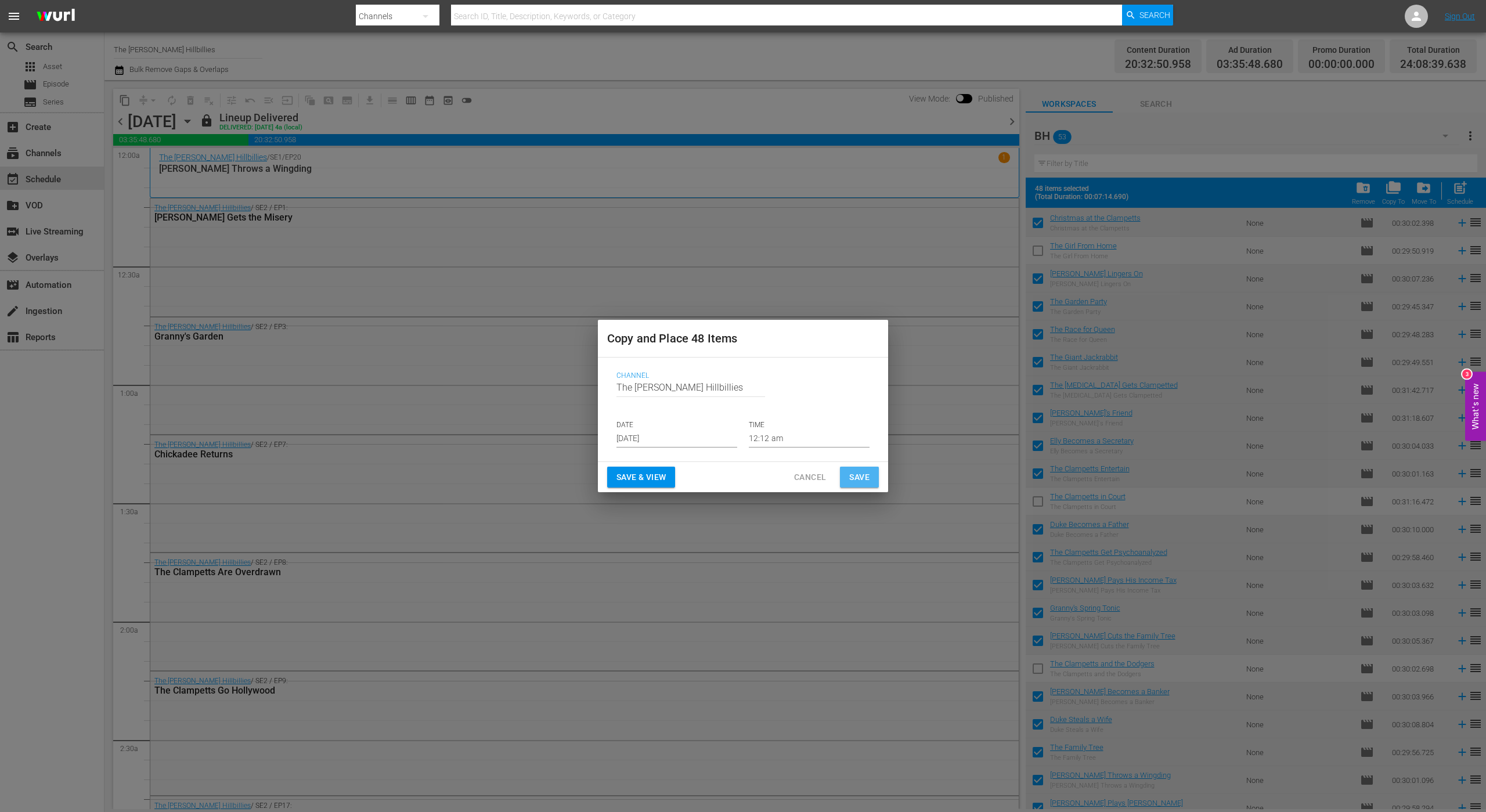
click at [849, 473] on span "Save" at bounding box center [859, 477] width 20 height 15
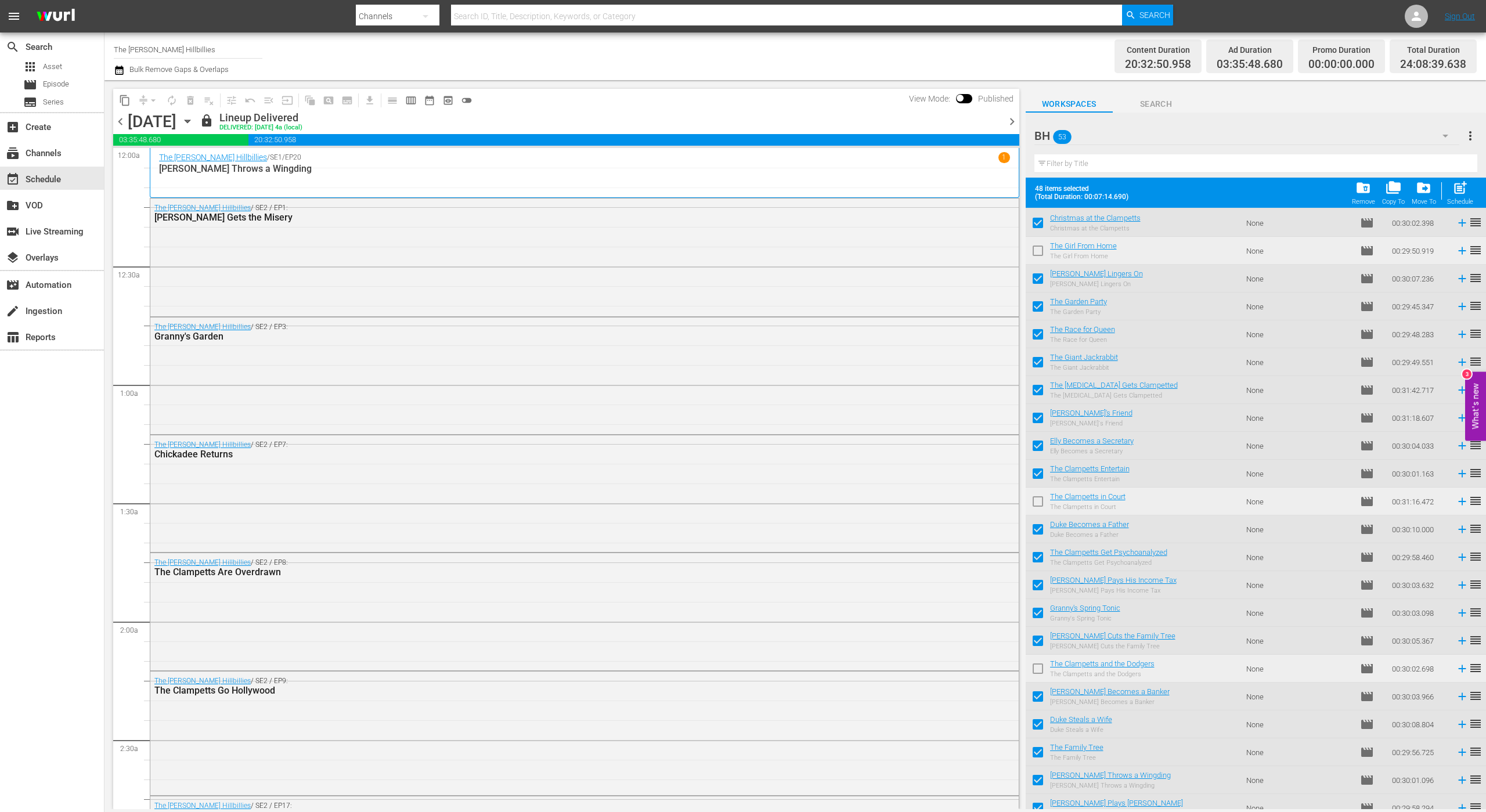
click at [118, 69] on icon "button" at bounding box center [119, 70] width 8 height 9
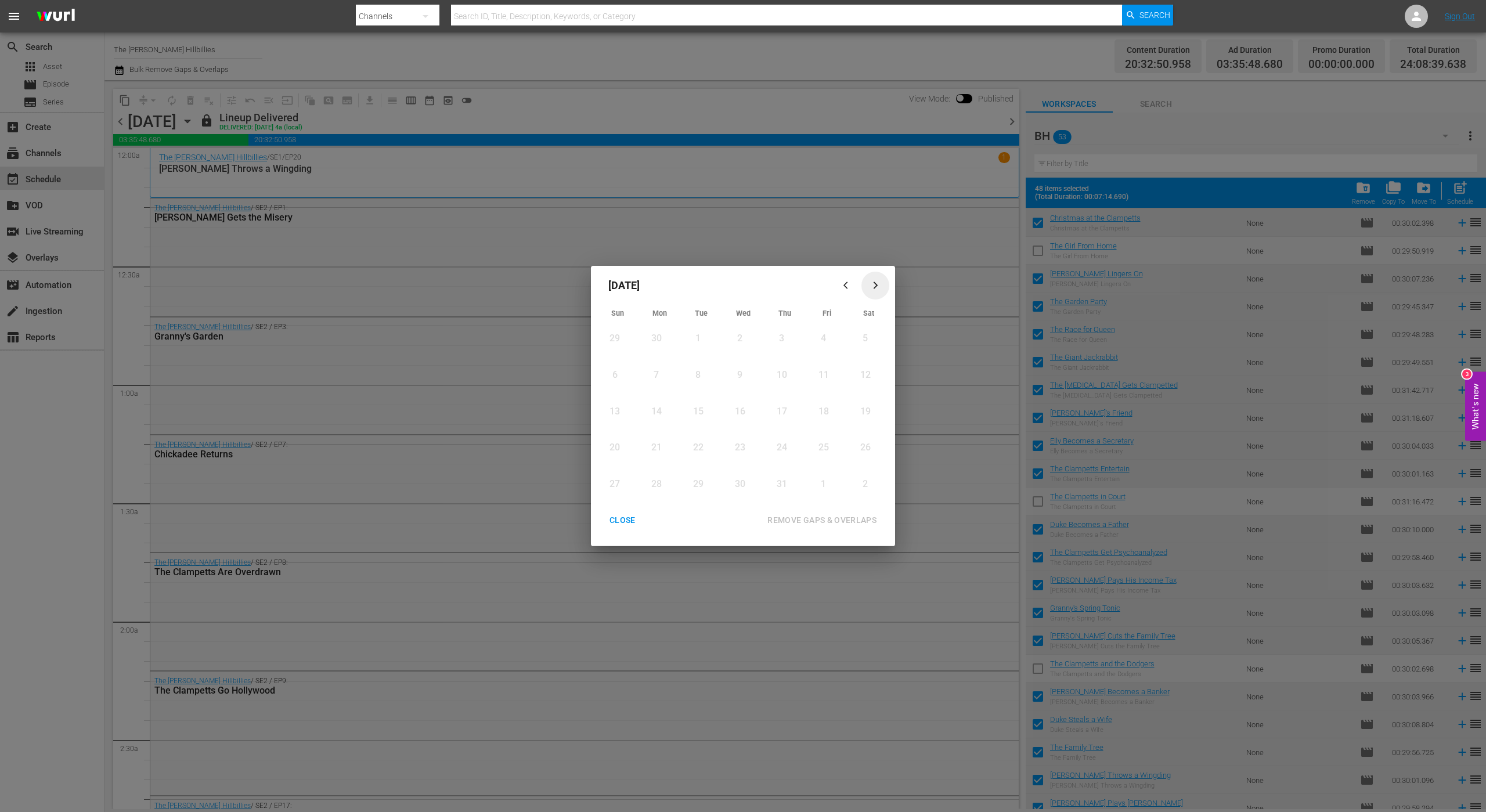
click at [874, 287] on icon "button" at bounding box center [875, 285] width 9 height 9
click at [787, 448] on icon "Month View" at bounding box center [790, 450] width 9 height 9
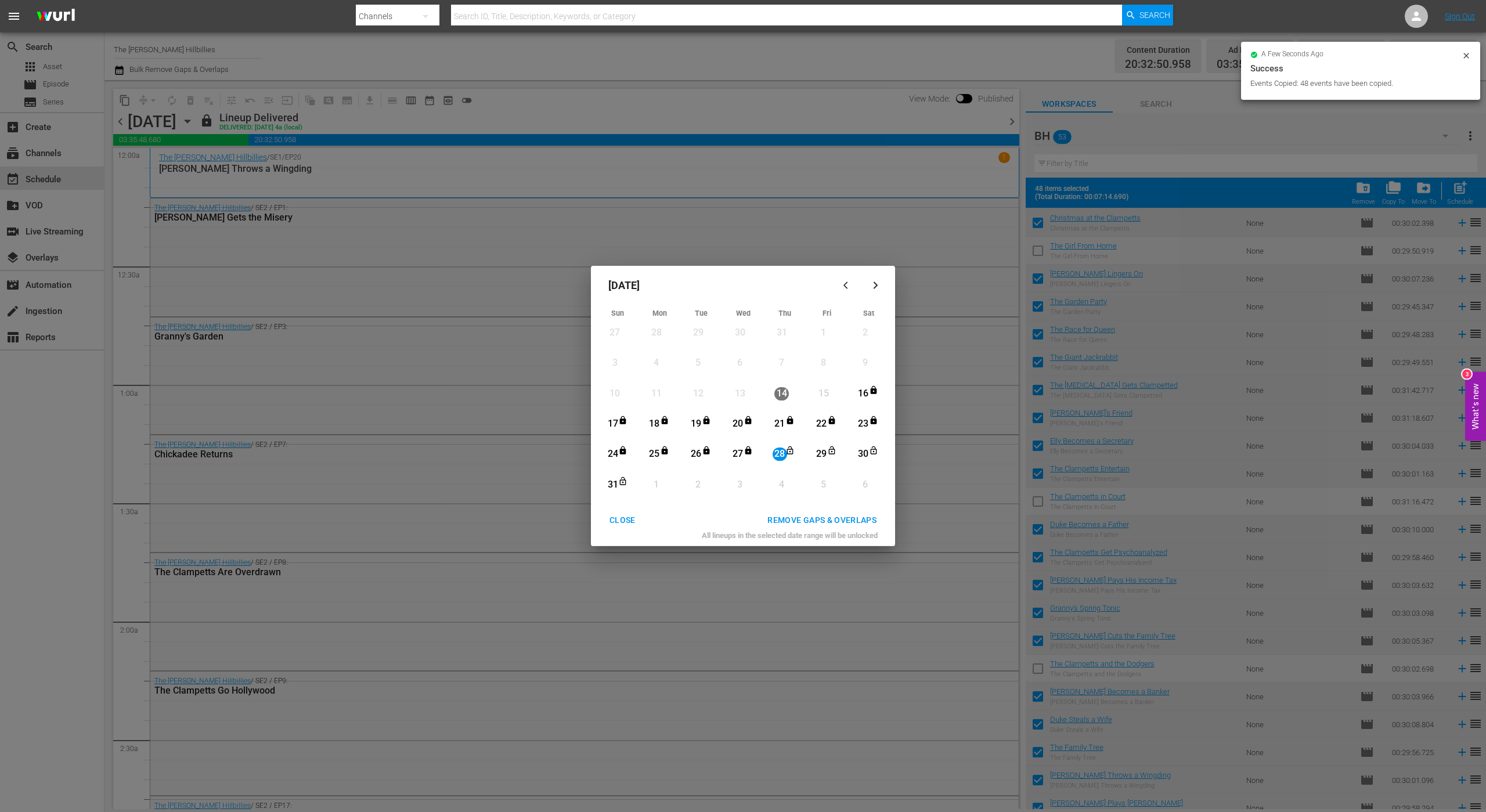
click at [780, 454] on div "28" at bounding box center [780, 454] width 15 height 13
click at [781, 453] on div "28" at bounding box center [780, 454] width 15 height 13
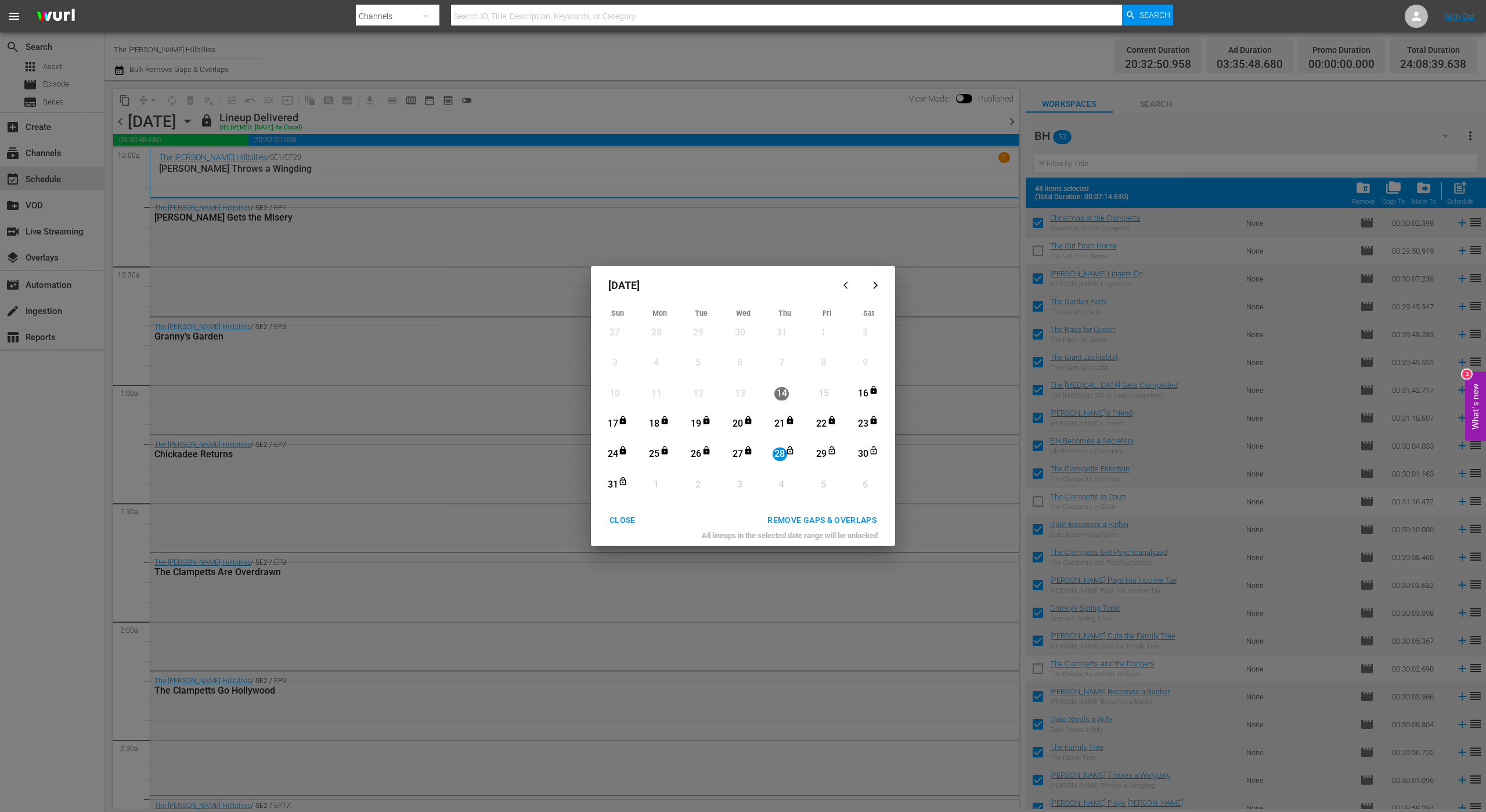
click at [611, 484] on div "31" at bounding box center [613, 485] width 15 height 13
click at [791, 518] on div "REMOVE GAPS & OVERLAPS" at bounding box center [822, 520] width 127 height 15
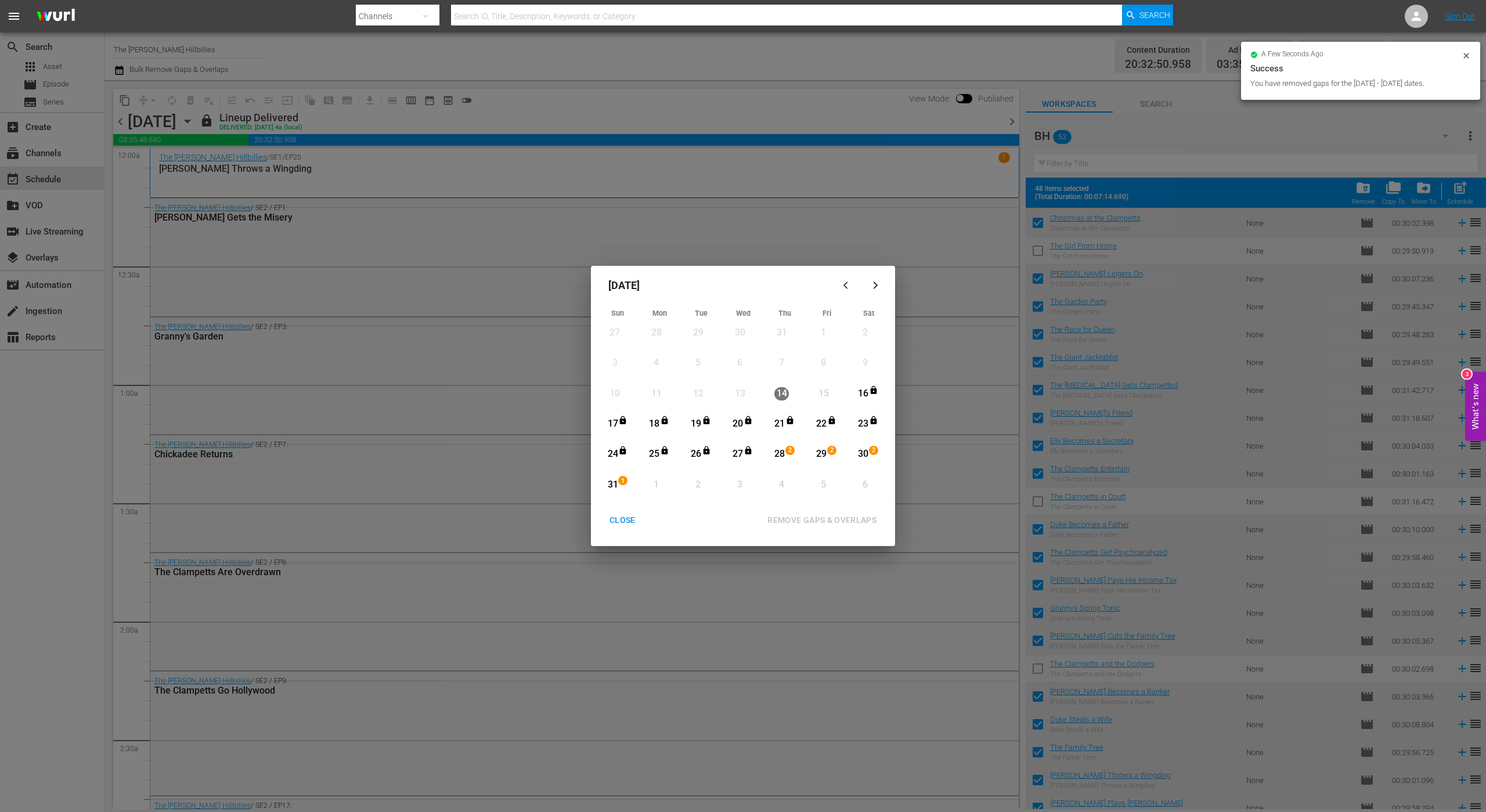
click at [782, 453] on div "28" at bounding box center [780, 454] width 15 height 13
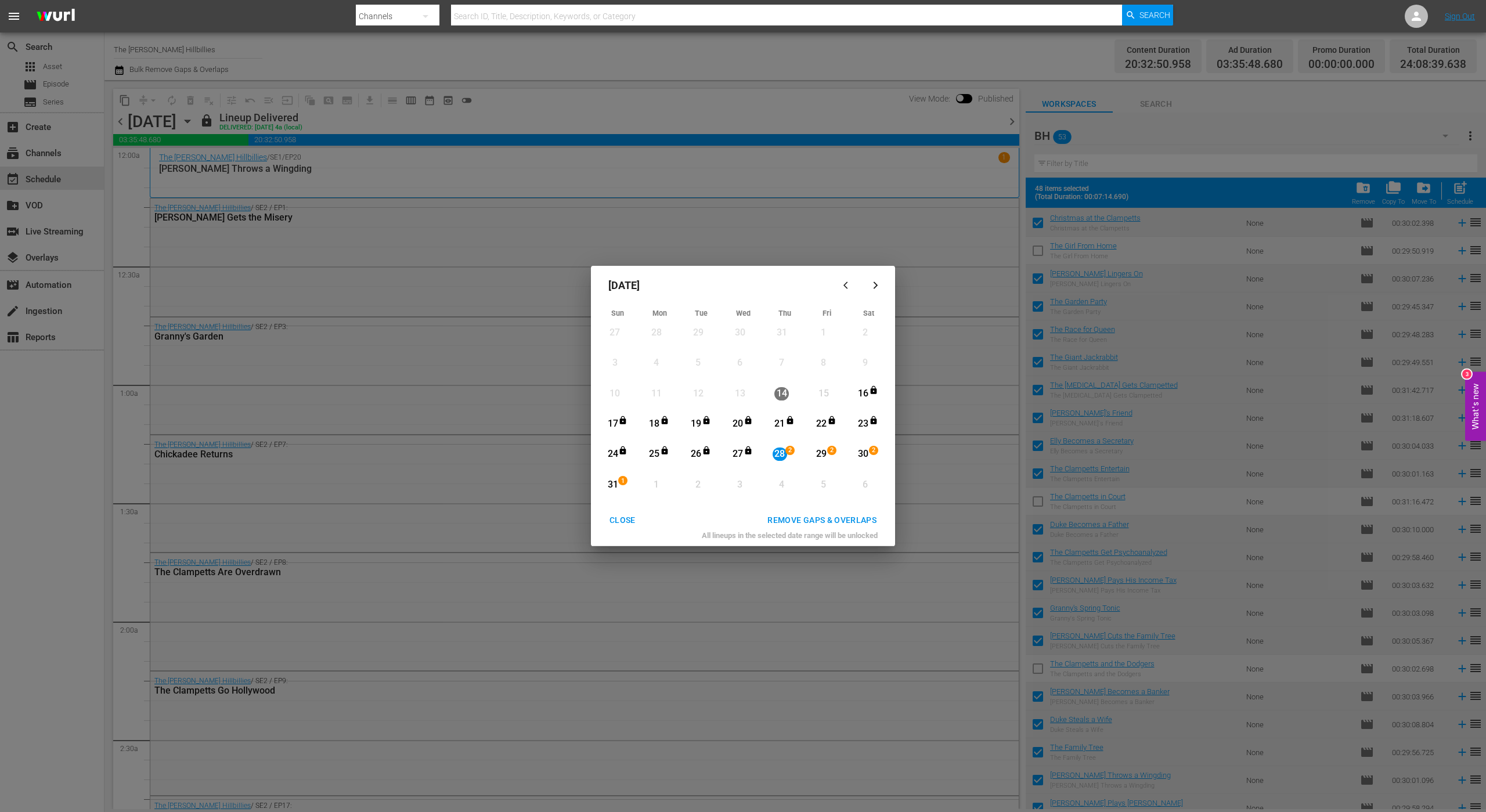
click at [633, 525] on div "CLOSE" at bounding box center [623, 520] width 45 height 15
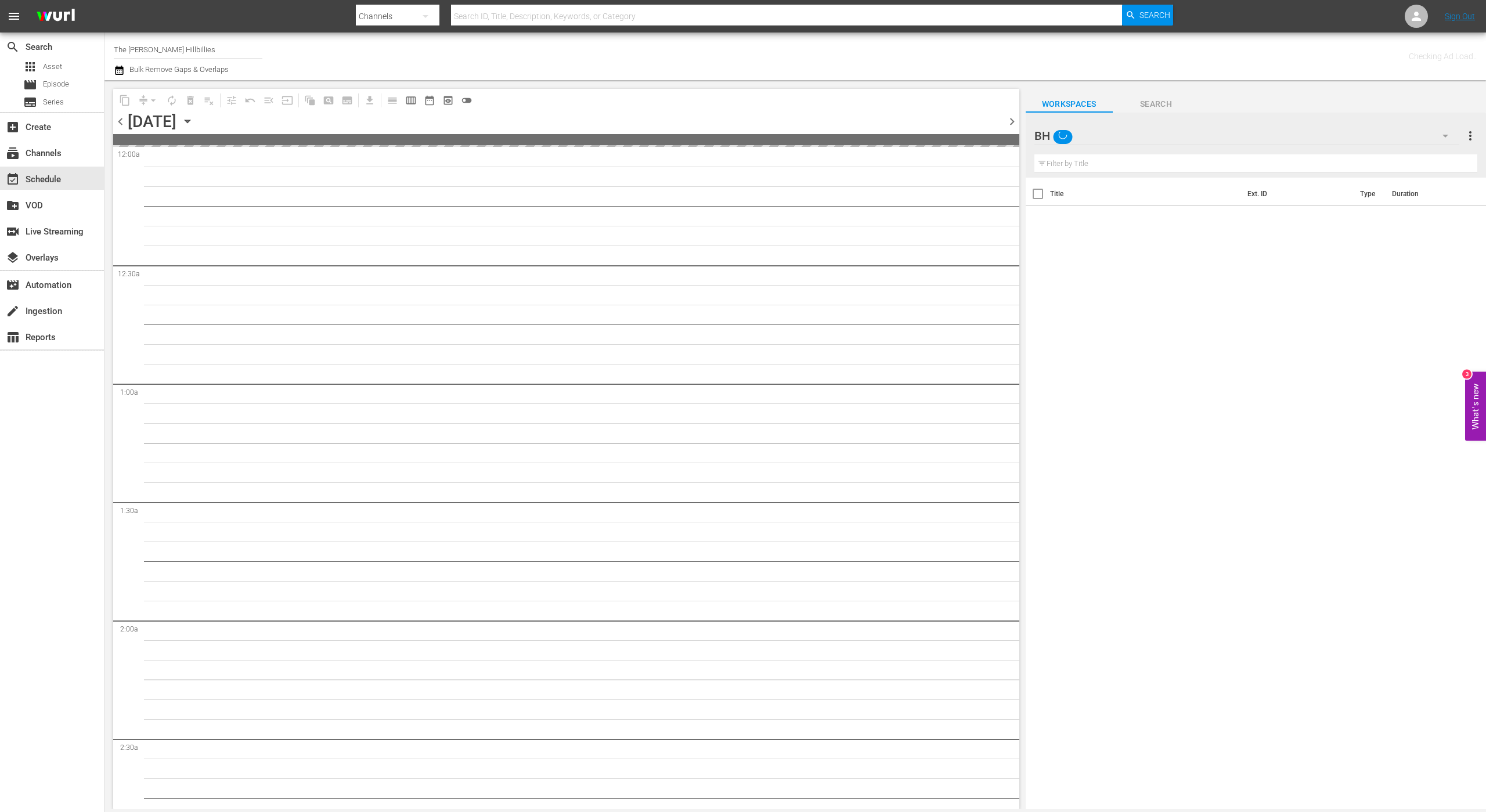
click at [194, 115] on icon "button" at bounding box center [187, 121] width 13 height 13
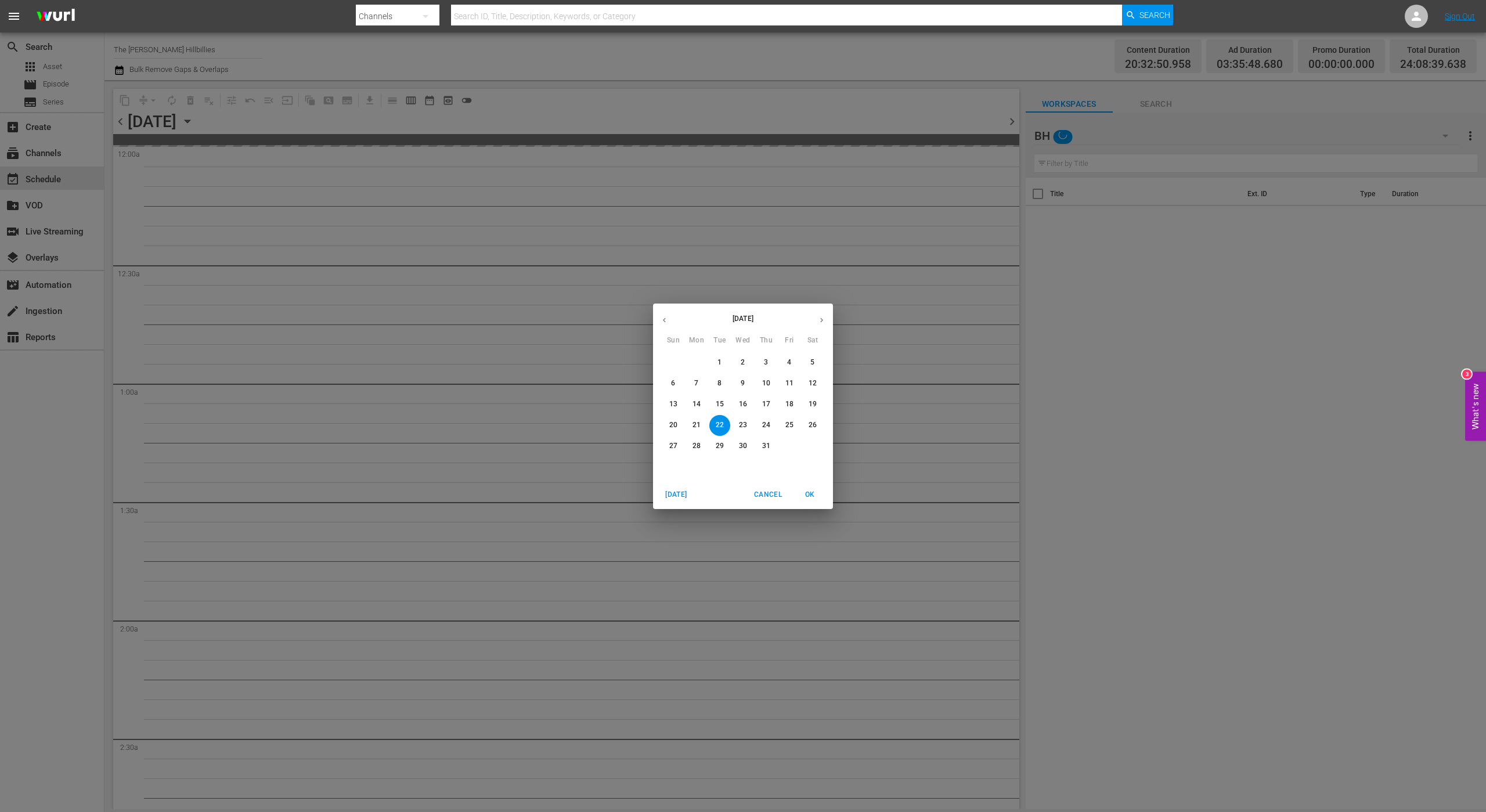
click at [824, 316] on icon "button" at bounding box center [822, 320] width 9 height 9
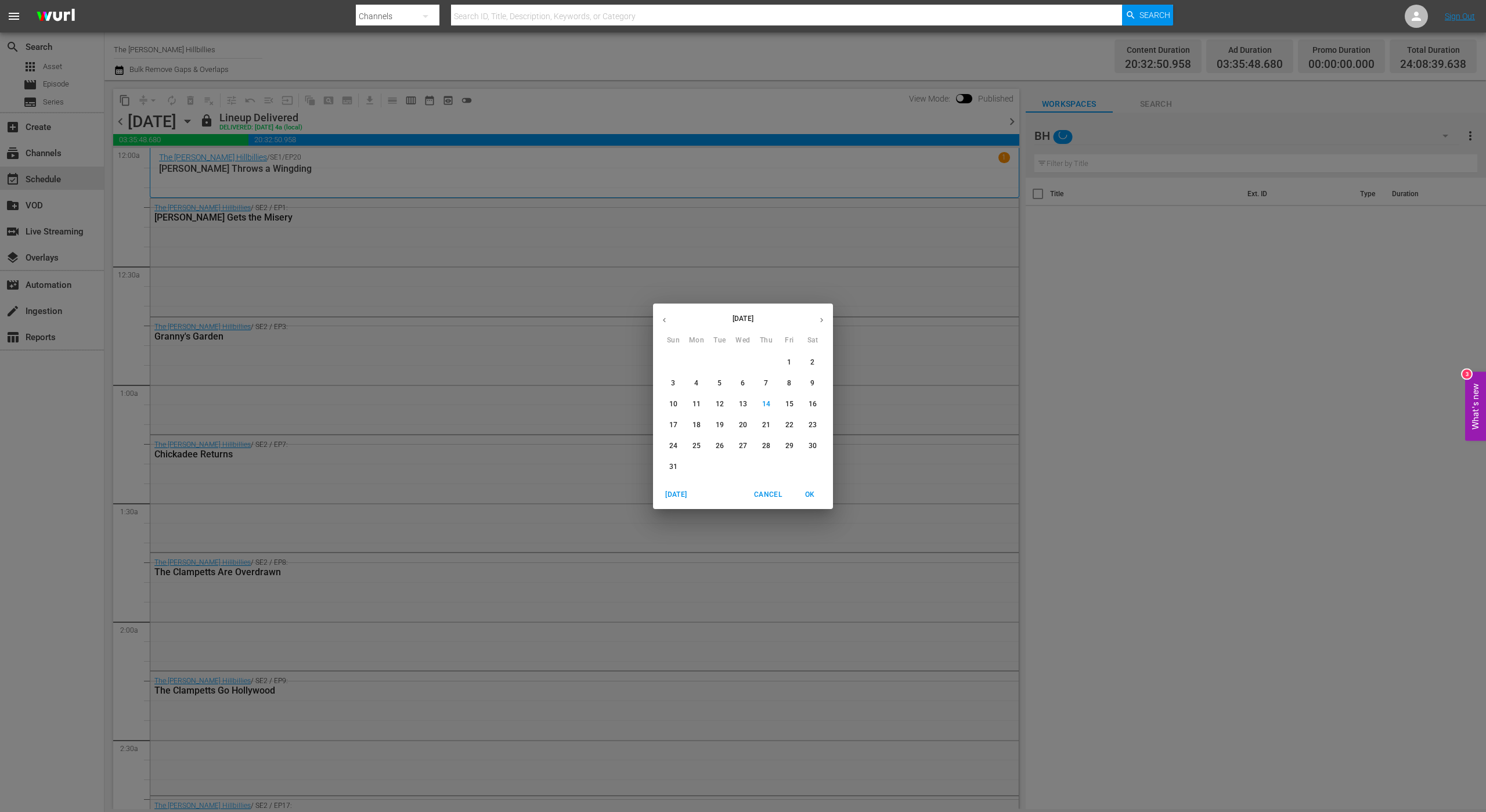
click at [824, 316] on icon "button" at bounding box center [822, 320] width 9 height 9
click at [670, 323] on button "button" at bounding box center [664, 320] width 22 height 22
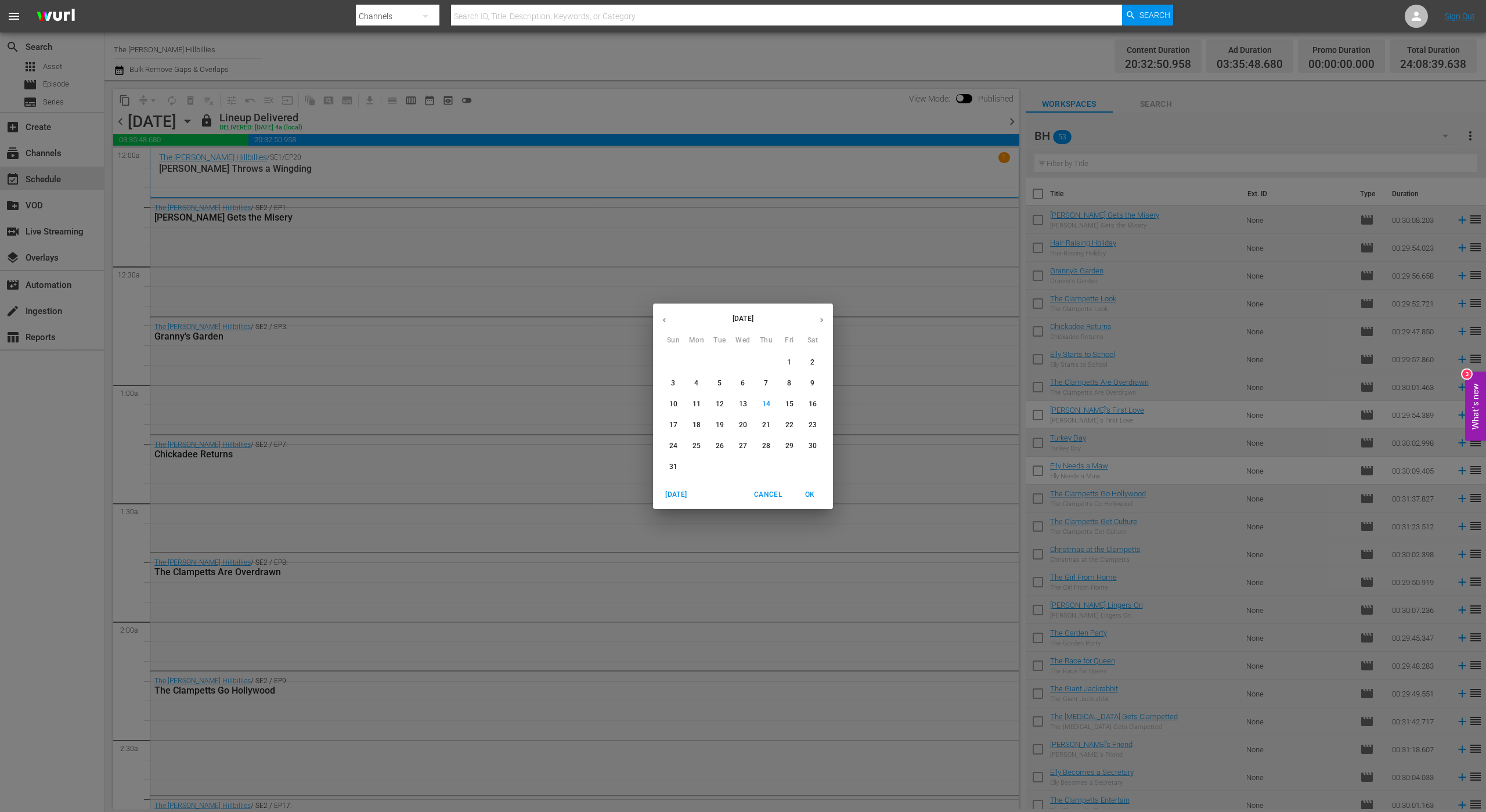
click at [763, 447] on p "28" at bounding box center [766, 446] width 8 height 10
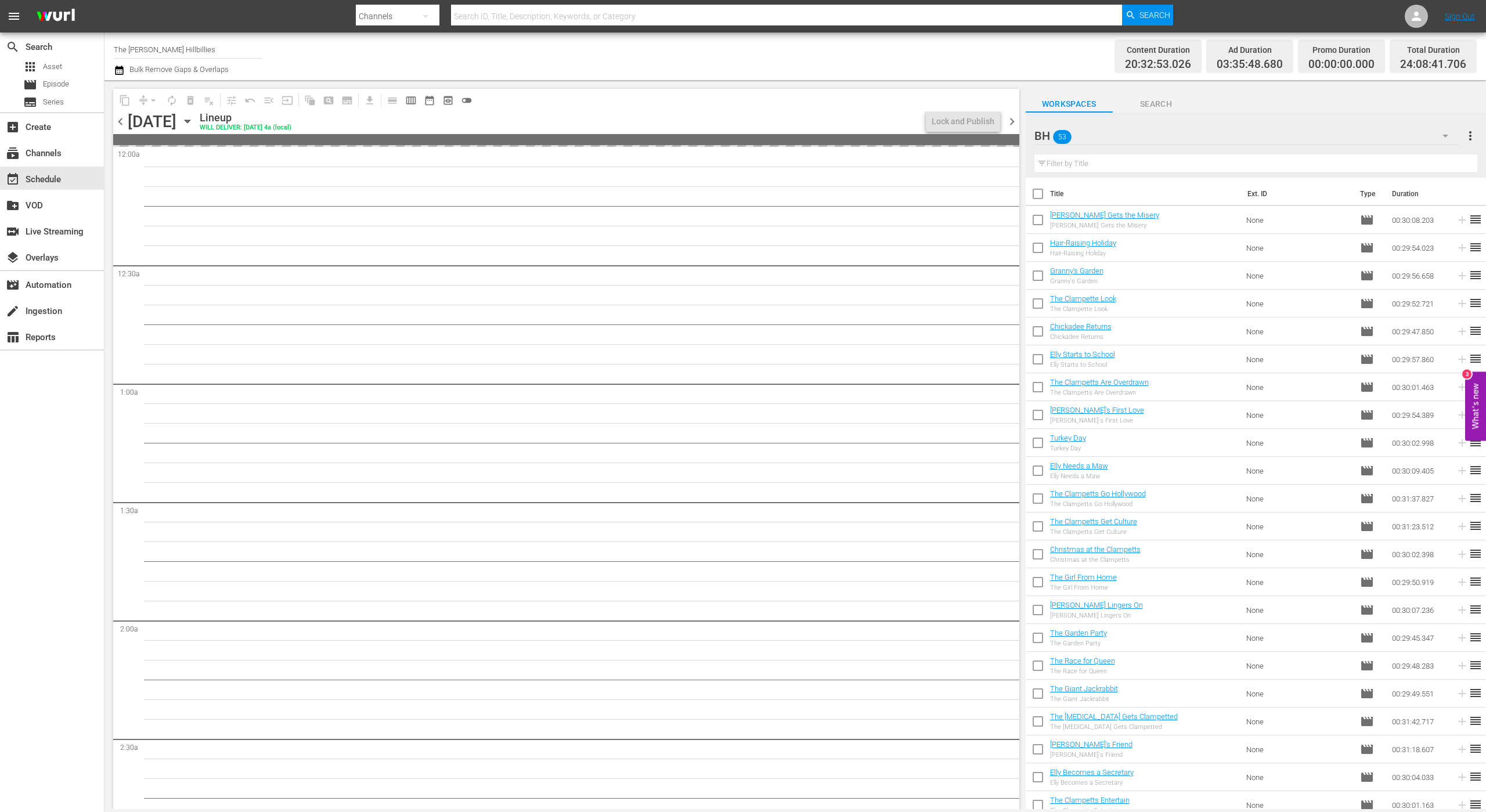
click at [118, 122] on span "chevron_left" at bounding box center [120, 121] width 15 height 15
click at [1010, 120] on span "chevron_right" at bounding box center [1012, 121] width 15 height 15
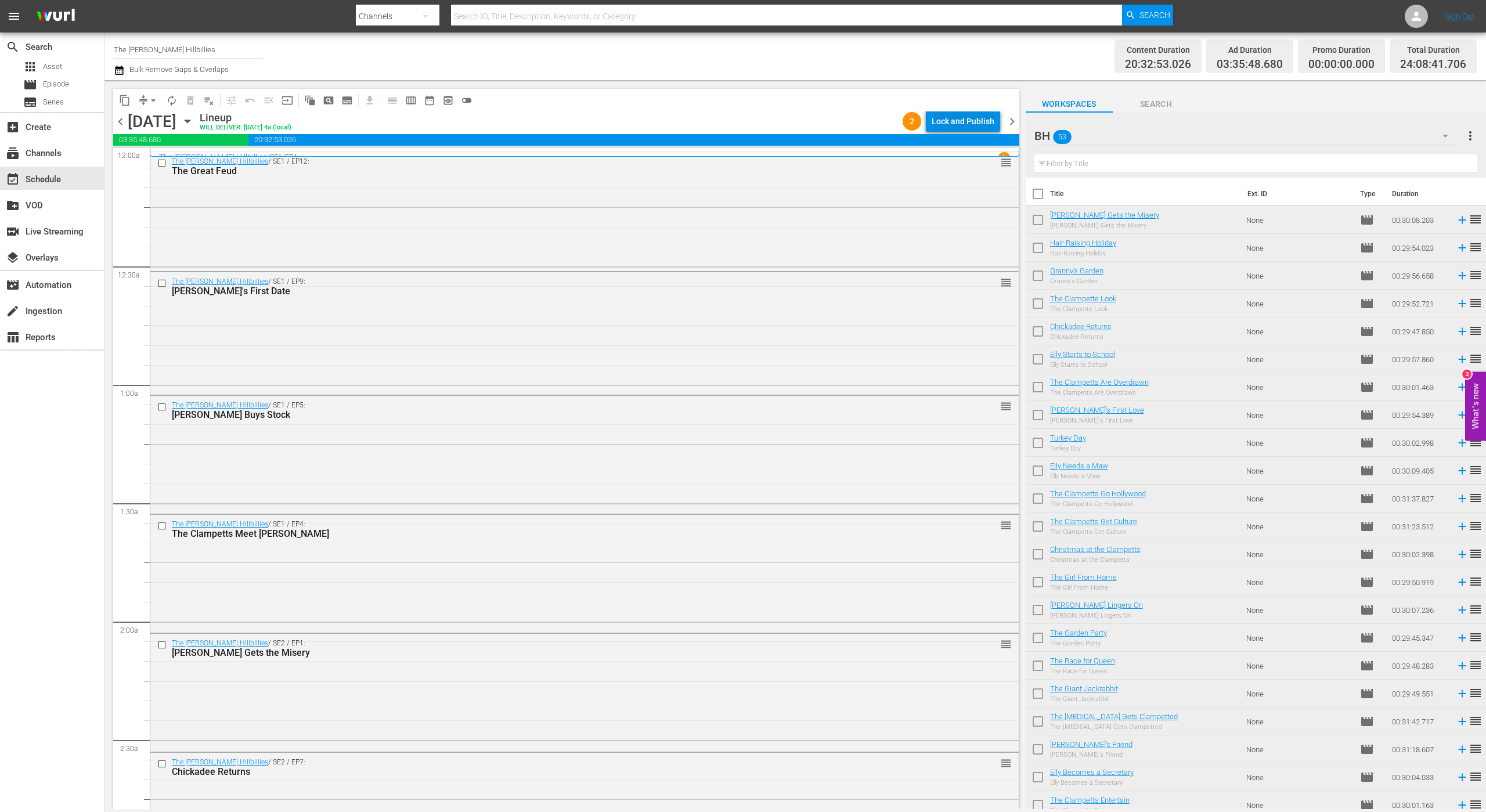
click at [952, 121] on div "Lock and Publish" at bounding box center [963, 121] width 63 height 21
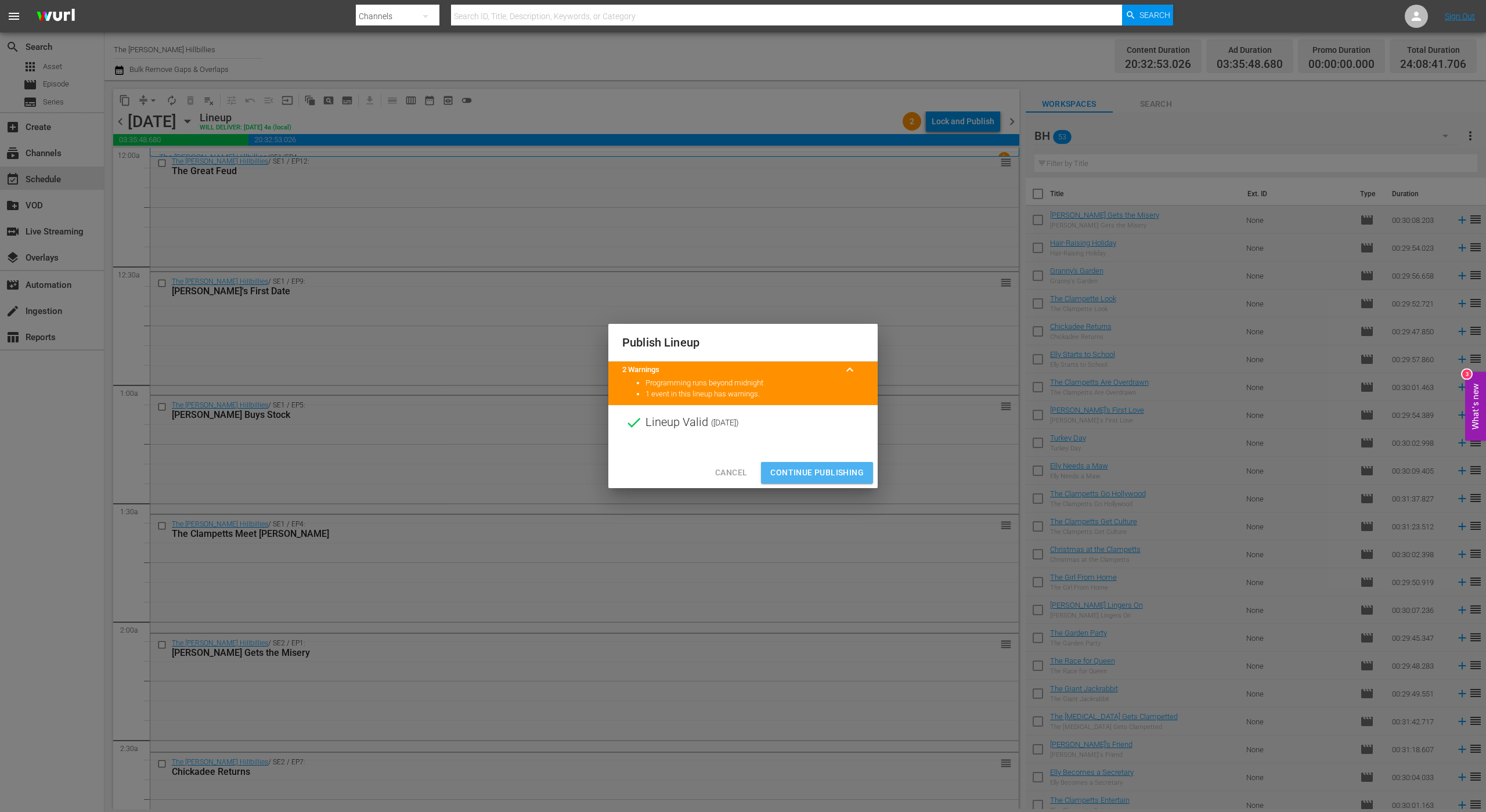
click at [818, 473] on span "Continue Publishing" at bounding box center [818, 473] width 94 height 15
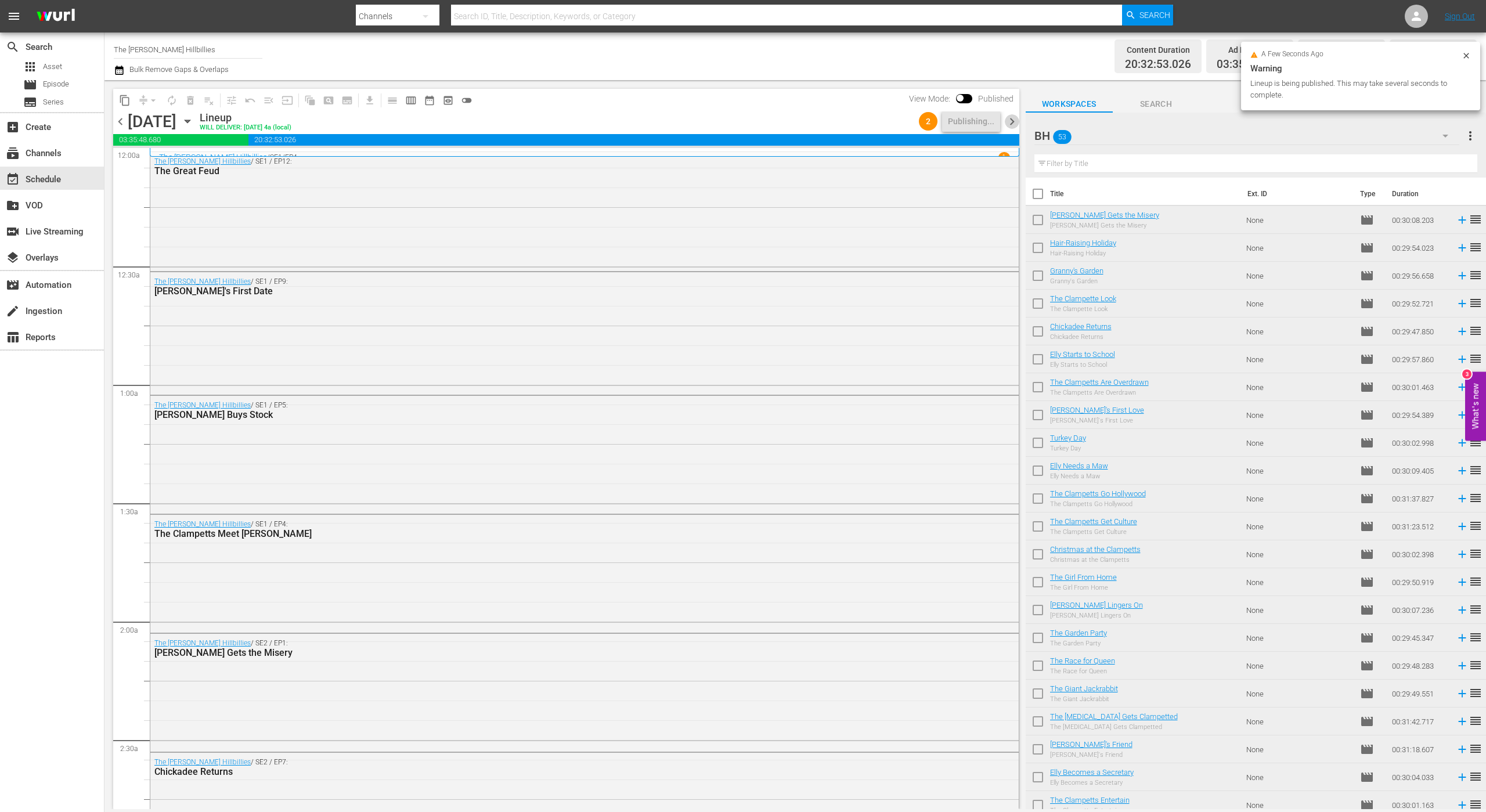
click at [1011, 123] on span "chevron_right" at bounding box center [1012, 121] width 15 height 15
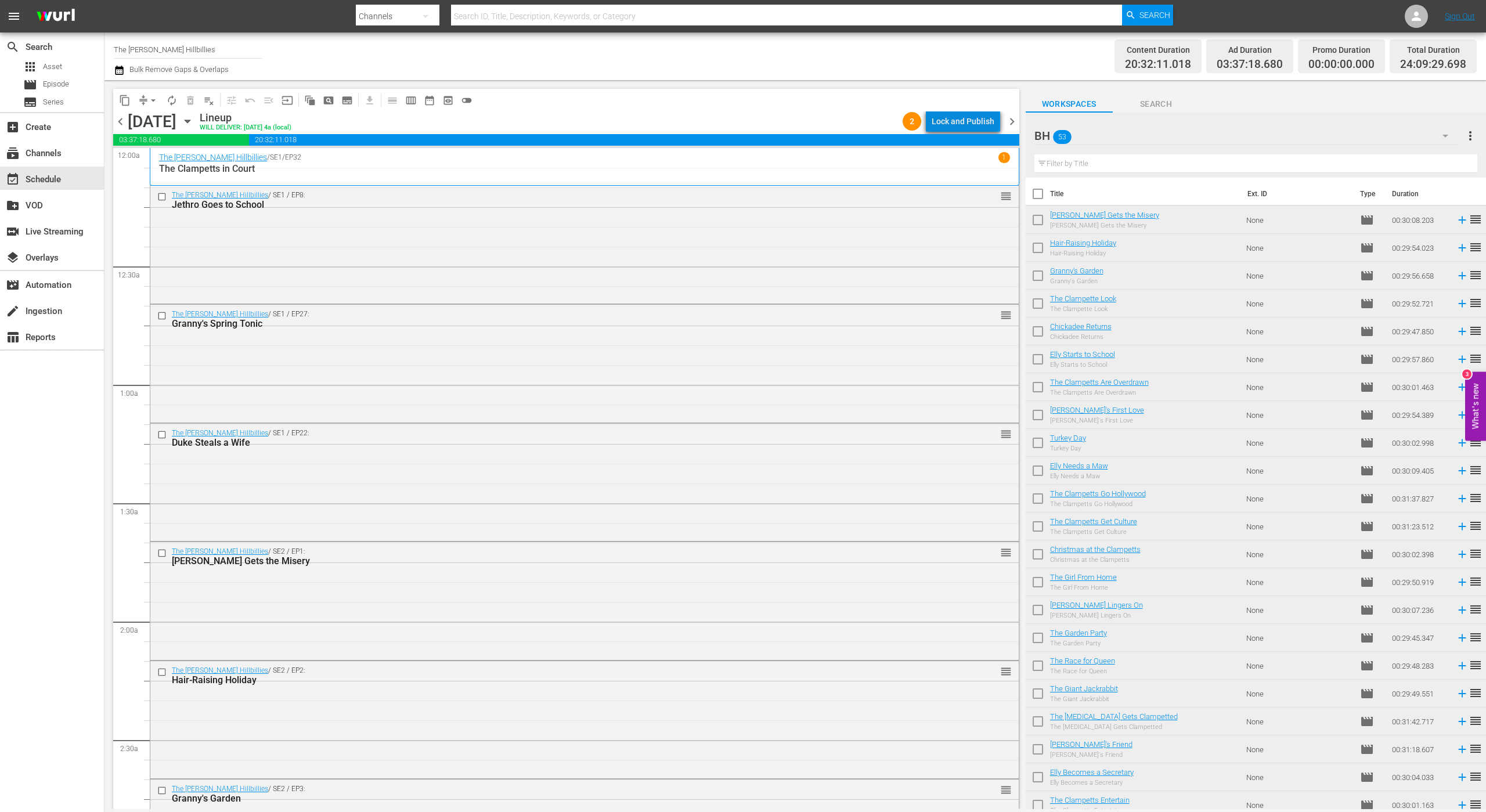
click at [968, 119] on div "Lock and Publish" at bounding box center [963, 121] width 63 height 21
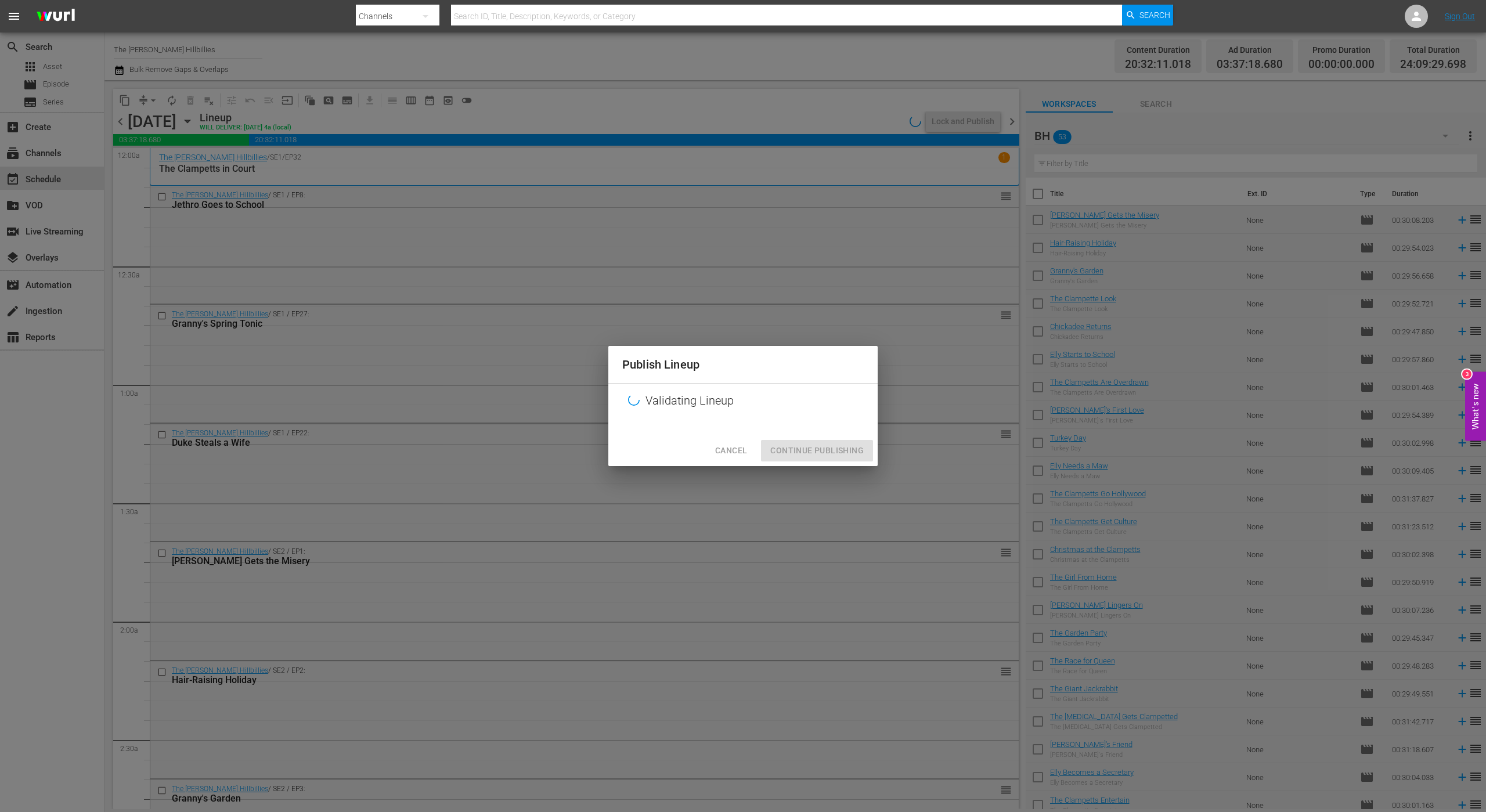
click at [828, 442] on div "Cancel Continue Publishing" at bounding box center [743, 450] width 269 height 31
click at [818, 448] on div "Cancel Continue Publishing" at bounding box center [743, 450] width 269 height 31
click at [888, 265] on div "Publish Lineup Validating Lineup Cancel Continue Publishing" at bounding box center [743, 406] width 1486 height 812
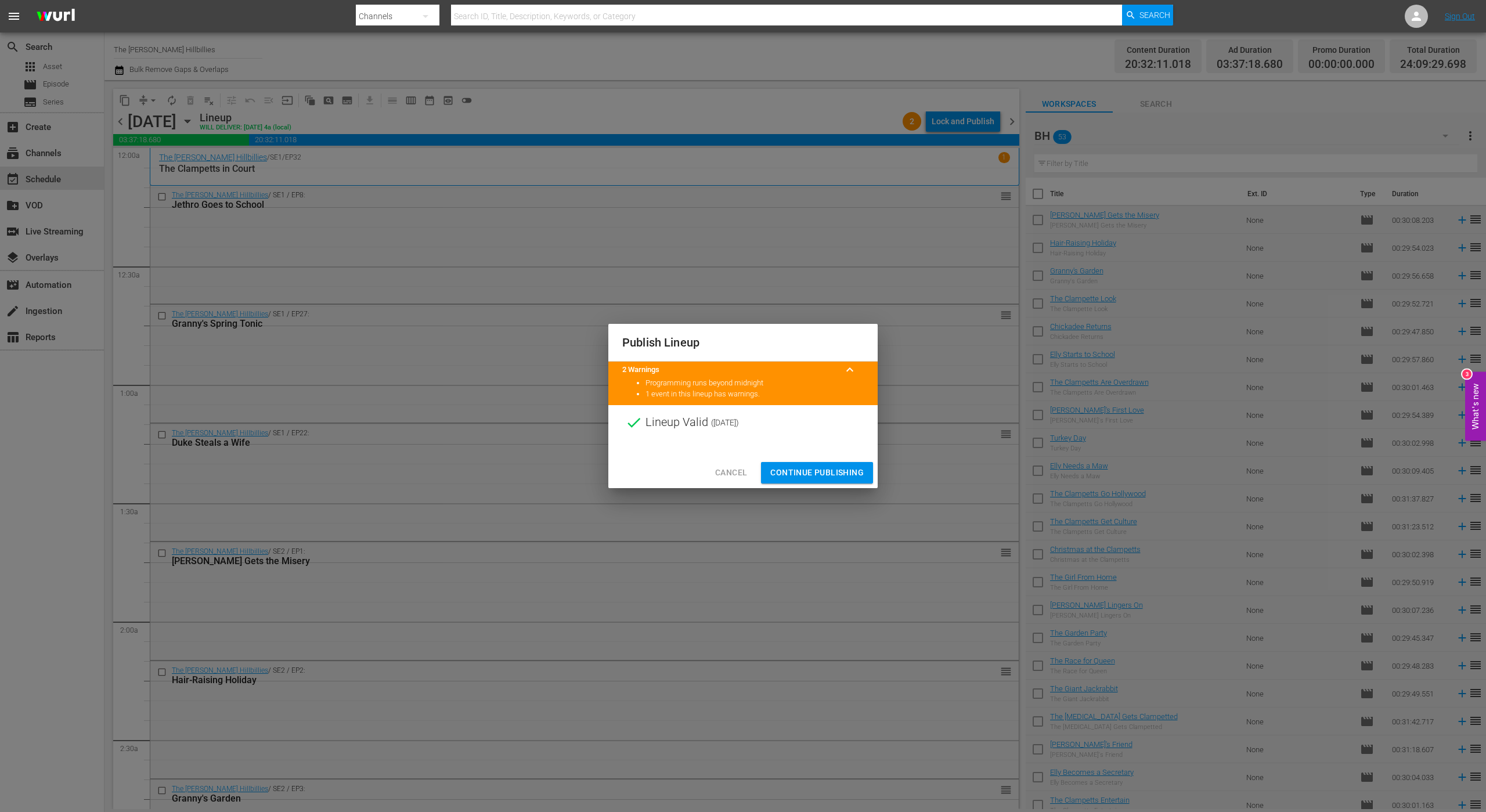
click at [854, 477] on span "Continue Publishing" at bounding box center [818, 473] width 94 height 15
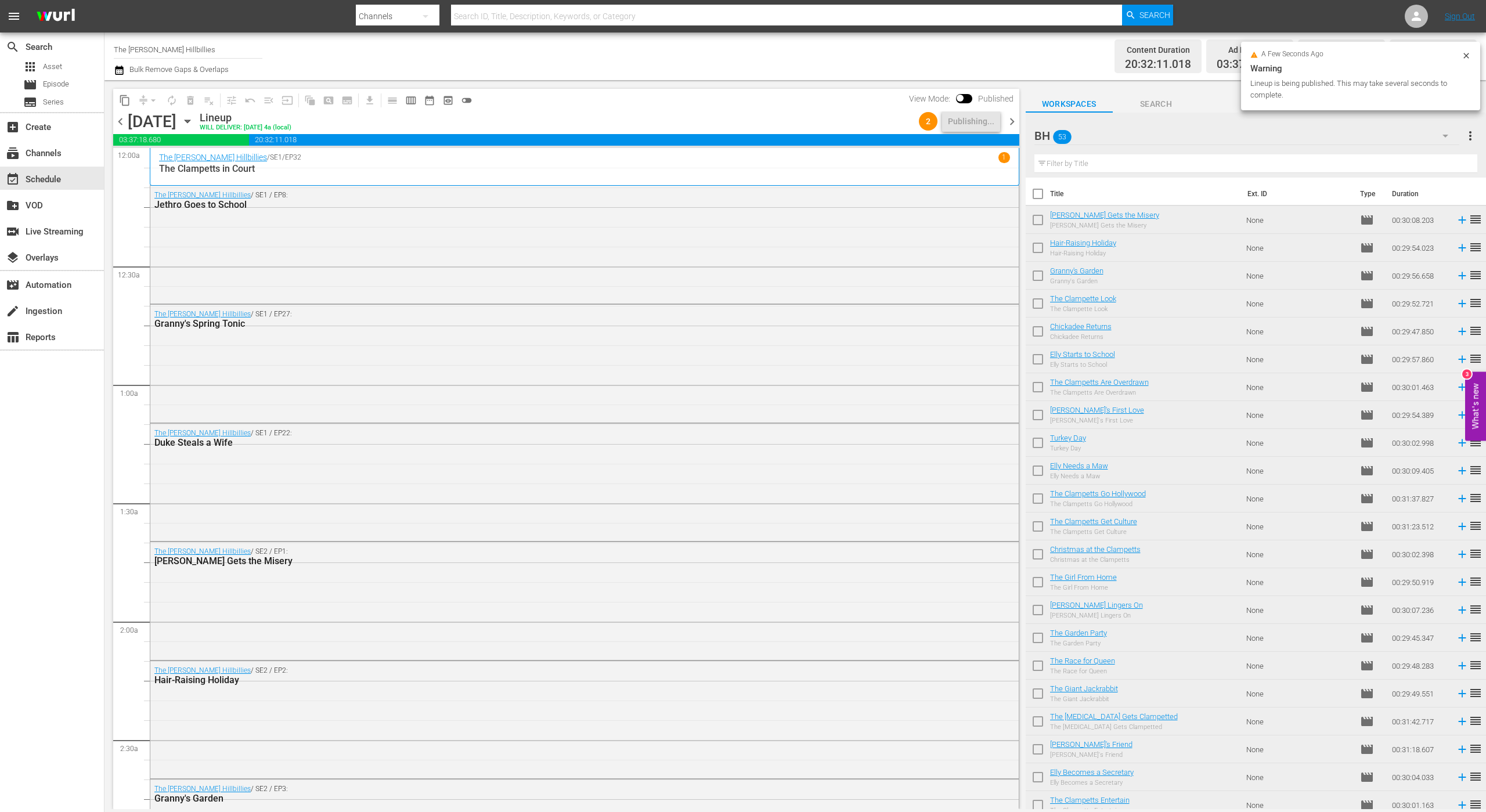
click at [1006, 121] on span "chevron_right" at bounding box center [1012, 121] width 15 height 15
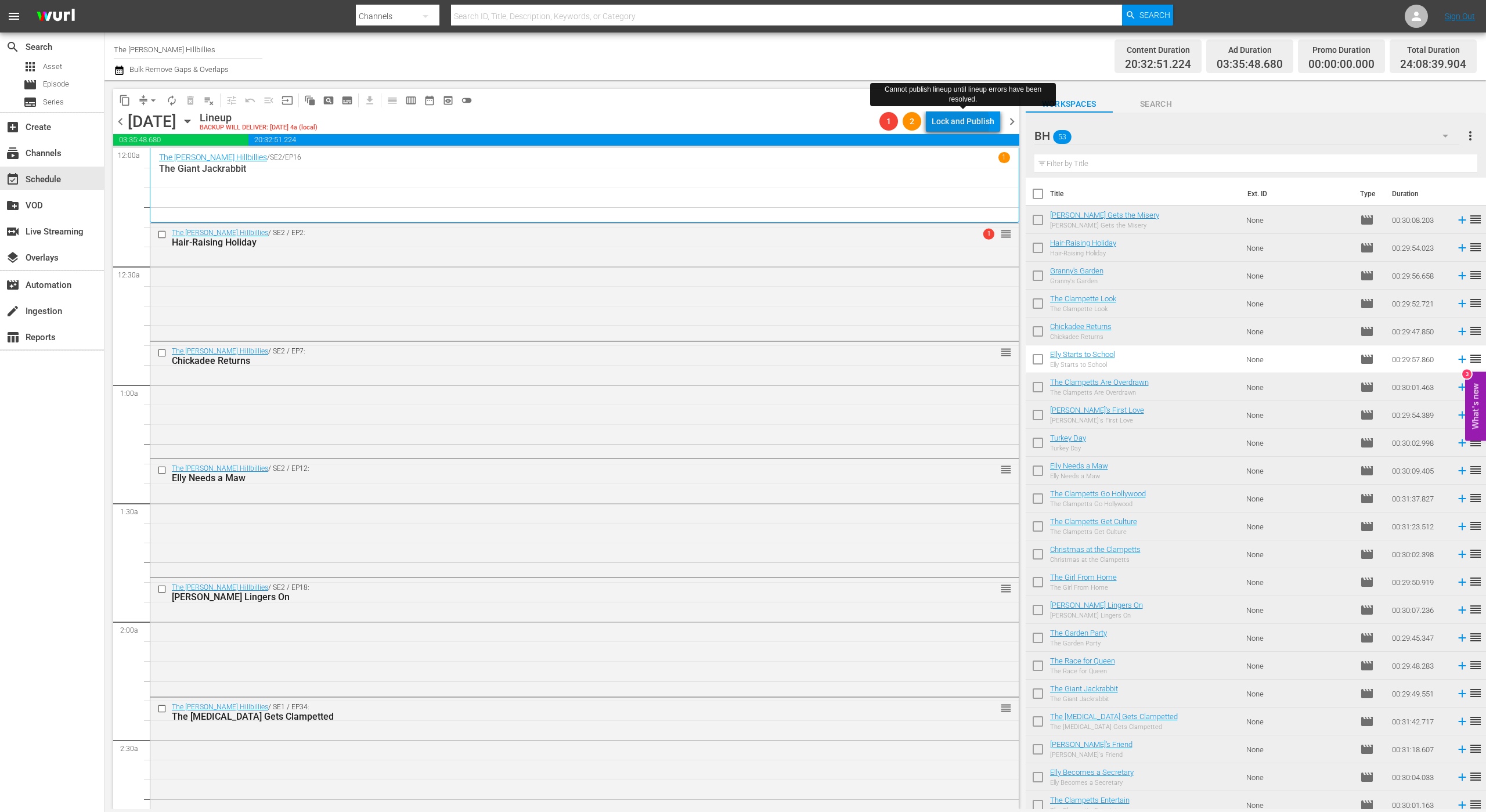
click at [963, 122] on div "Lock and Publish" at bounding box center [963, 121] width 63 height 21
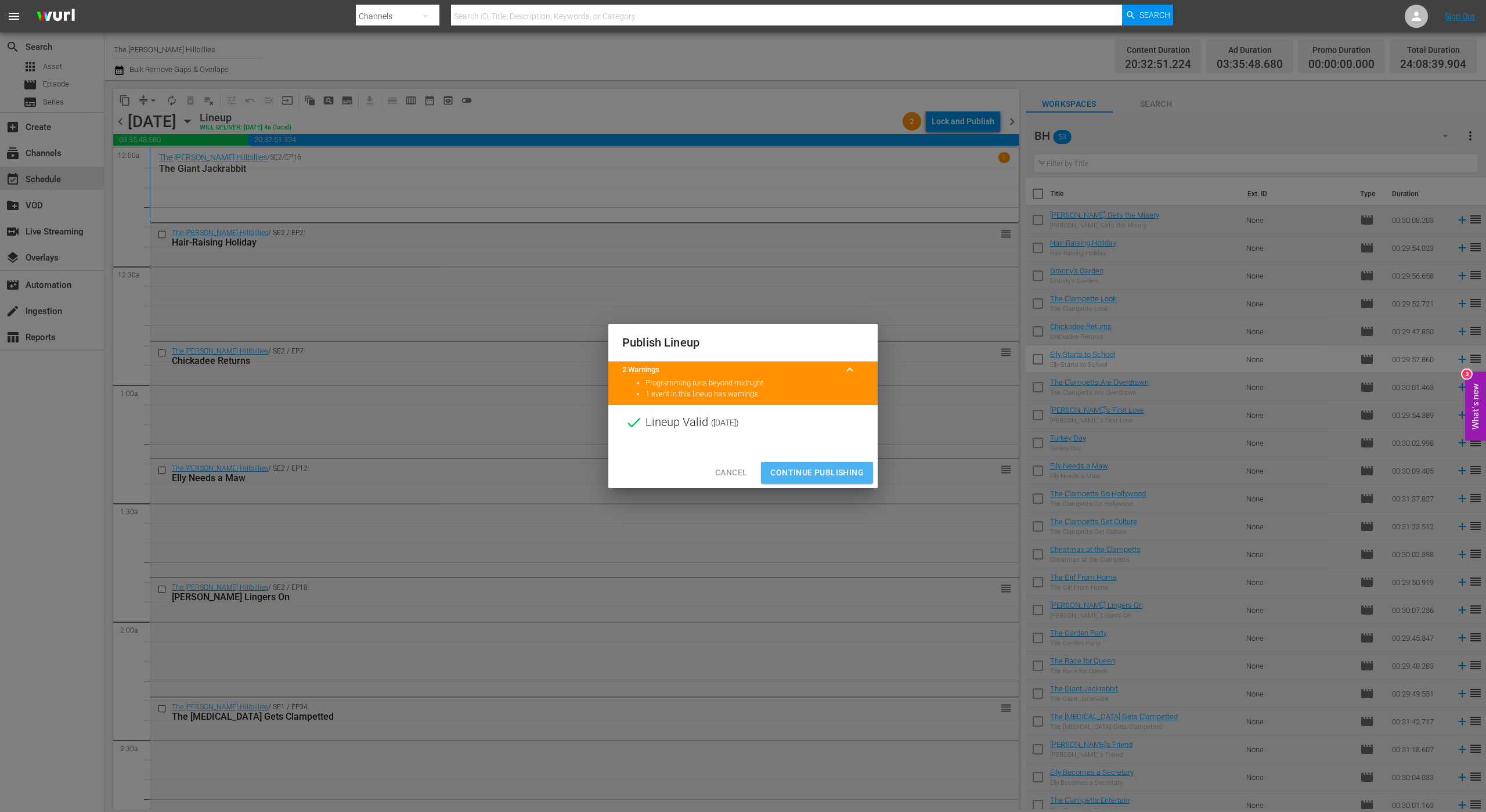
click at [816, 475] on span "Continue Publishing" at bounding box center [818, 473] width 94 height 15
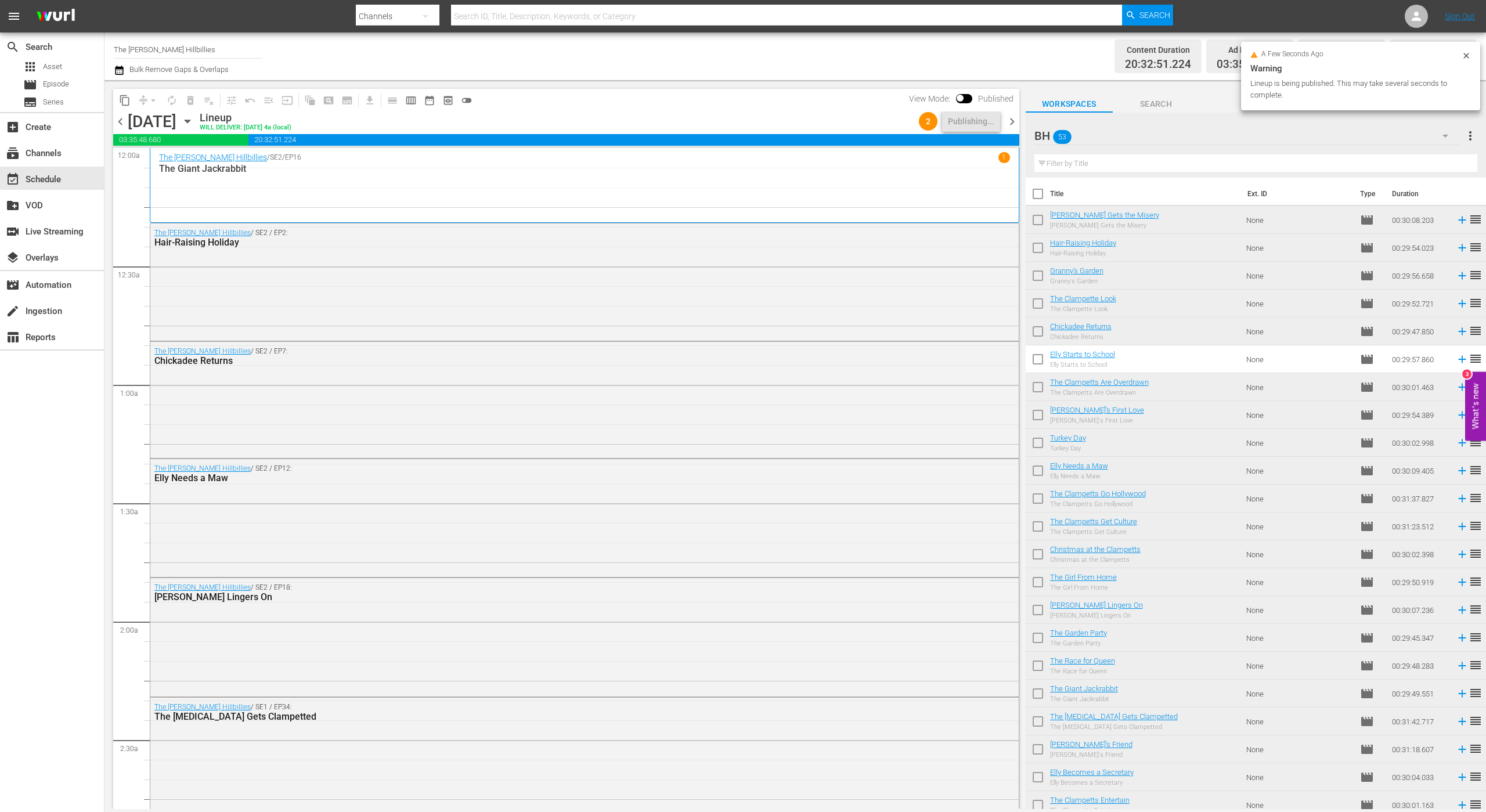
click at [1010, 123] on span "chevron_right" at bounding box center [1012, 121] width 15 height 15
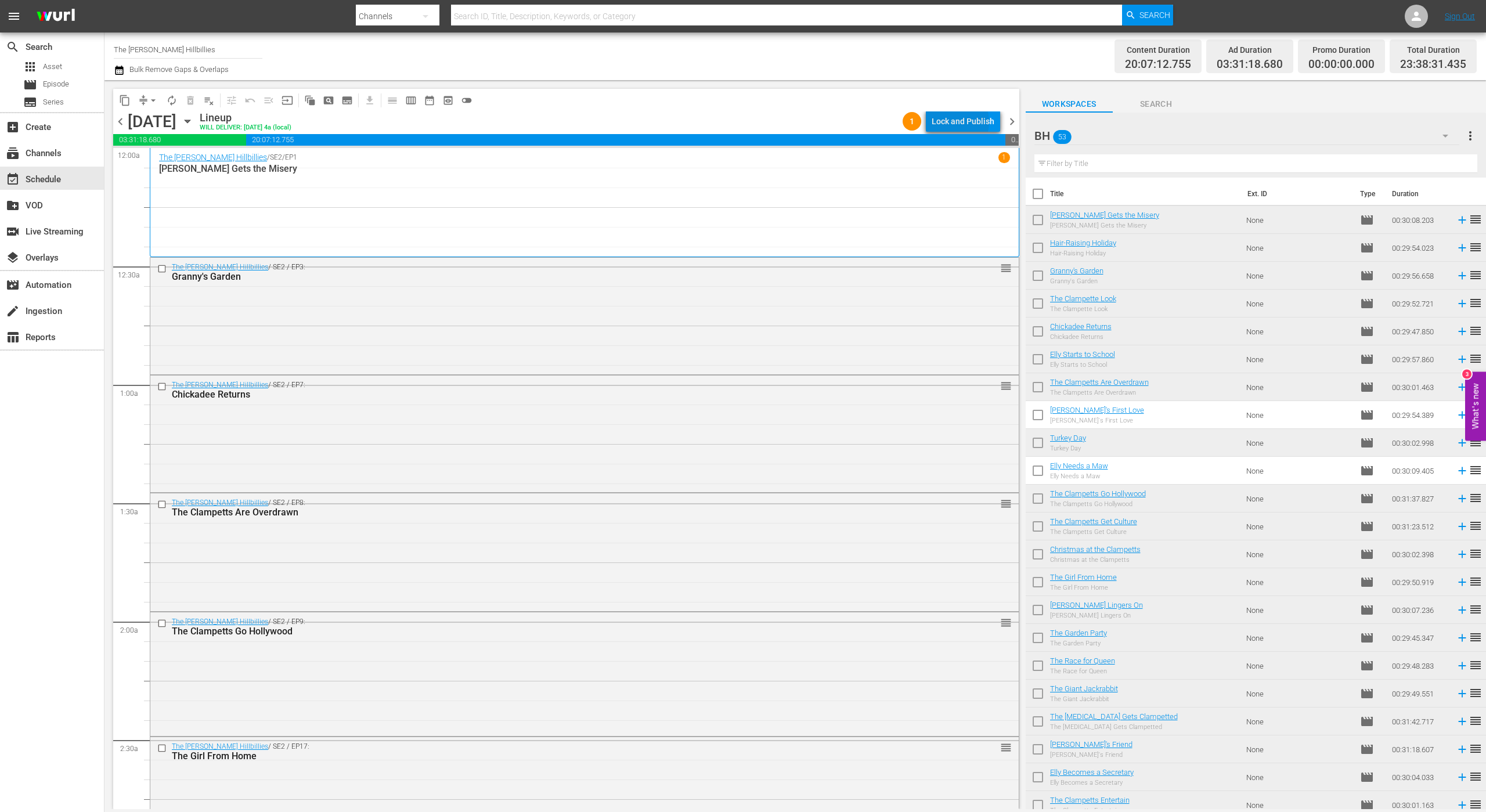
click at [954, 122] on div "Lock and Publish" at bounding box center [963, 121] width 63 height 21
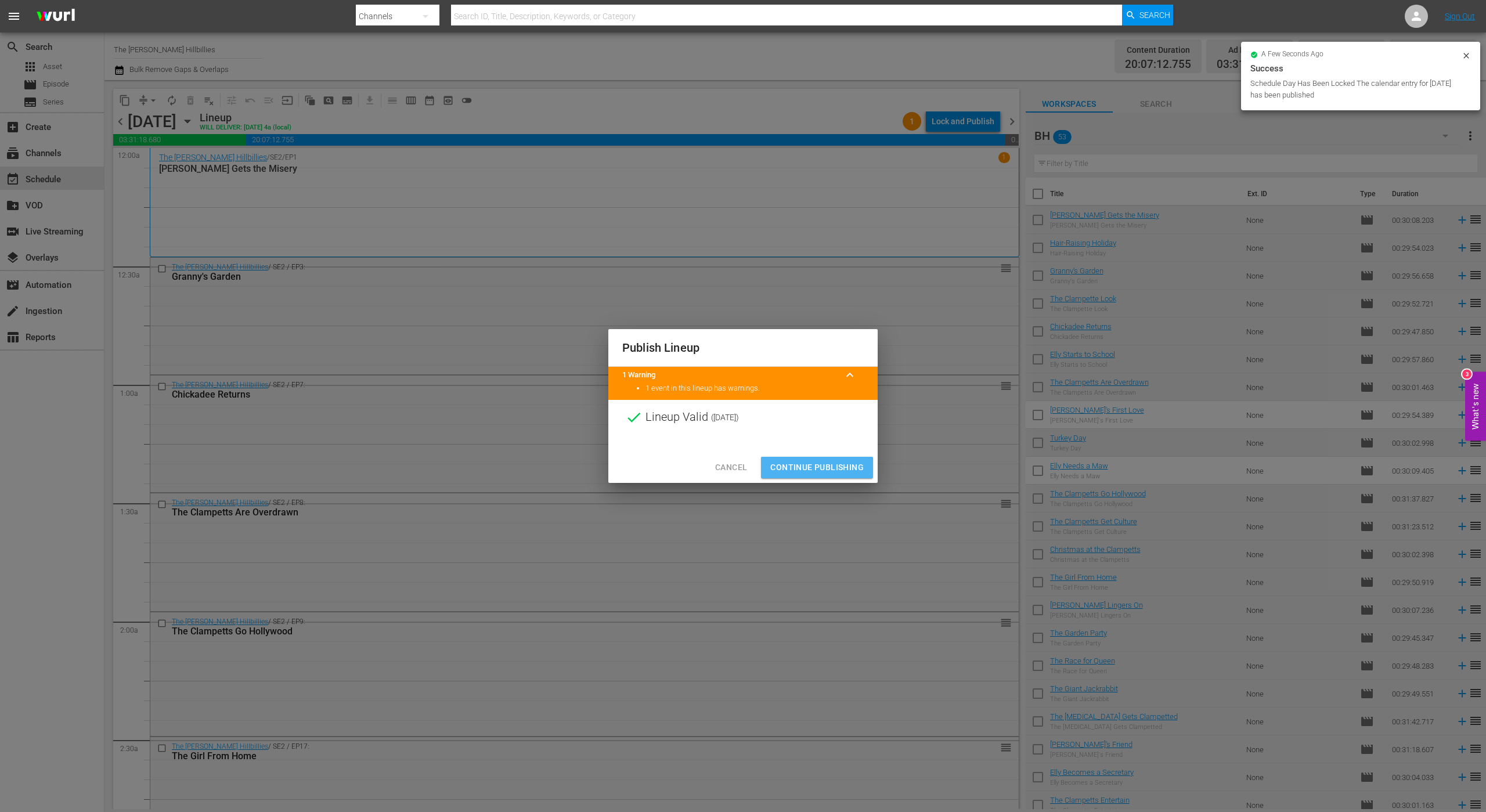
click at [768, 466] on button "Continue Publishing" at bounding box center [817, 467] width 112 height 22
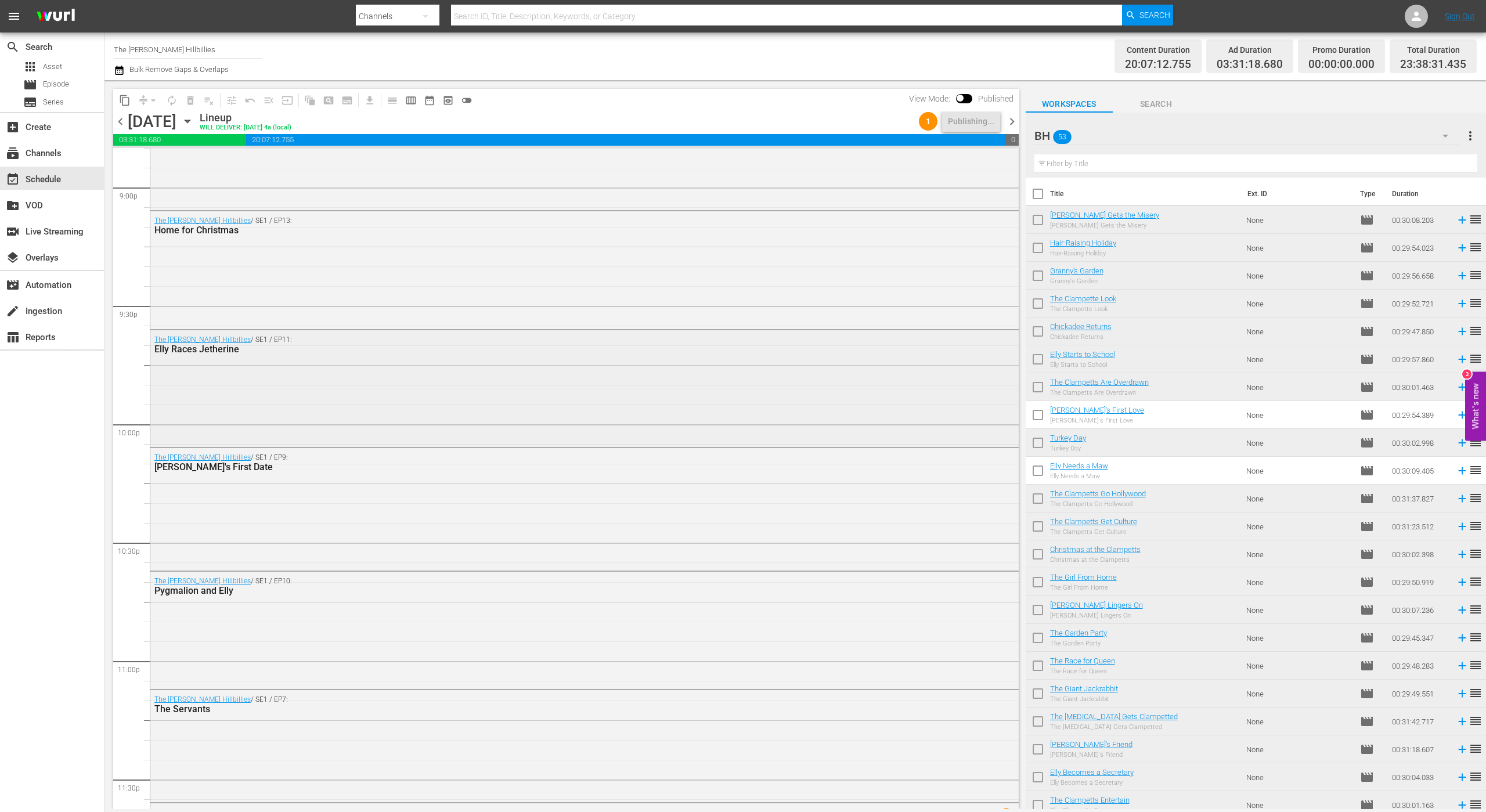
scroll to position [5046, 0]
